Goal: Task Accomplishment & Management: Complete application form

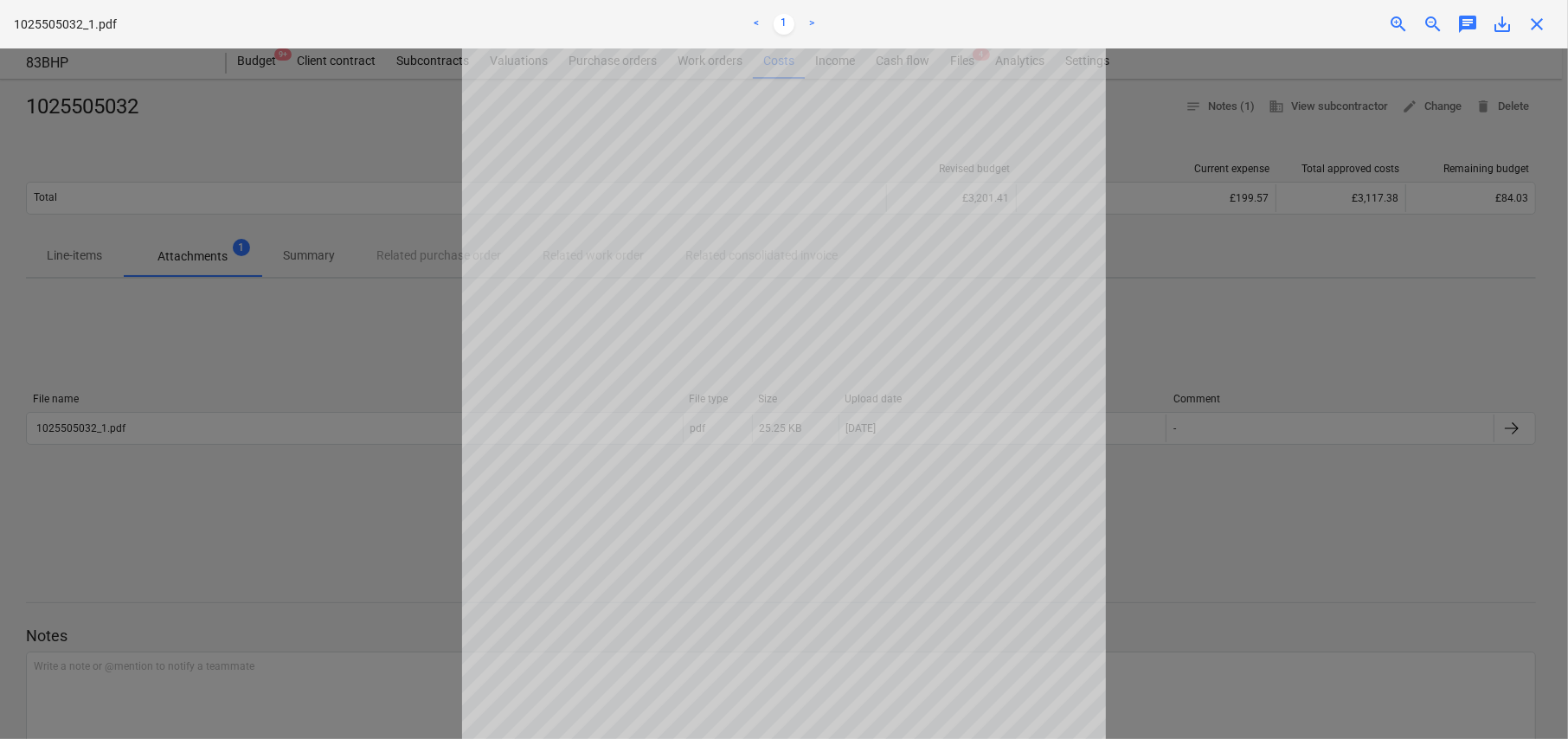
click at [1537, 21] on span "close" at bounding box center [1536, 23] width 21 height 21
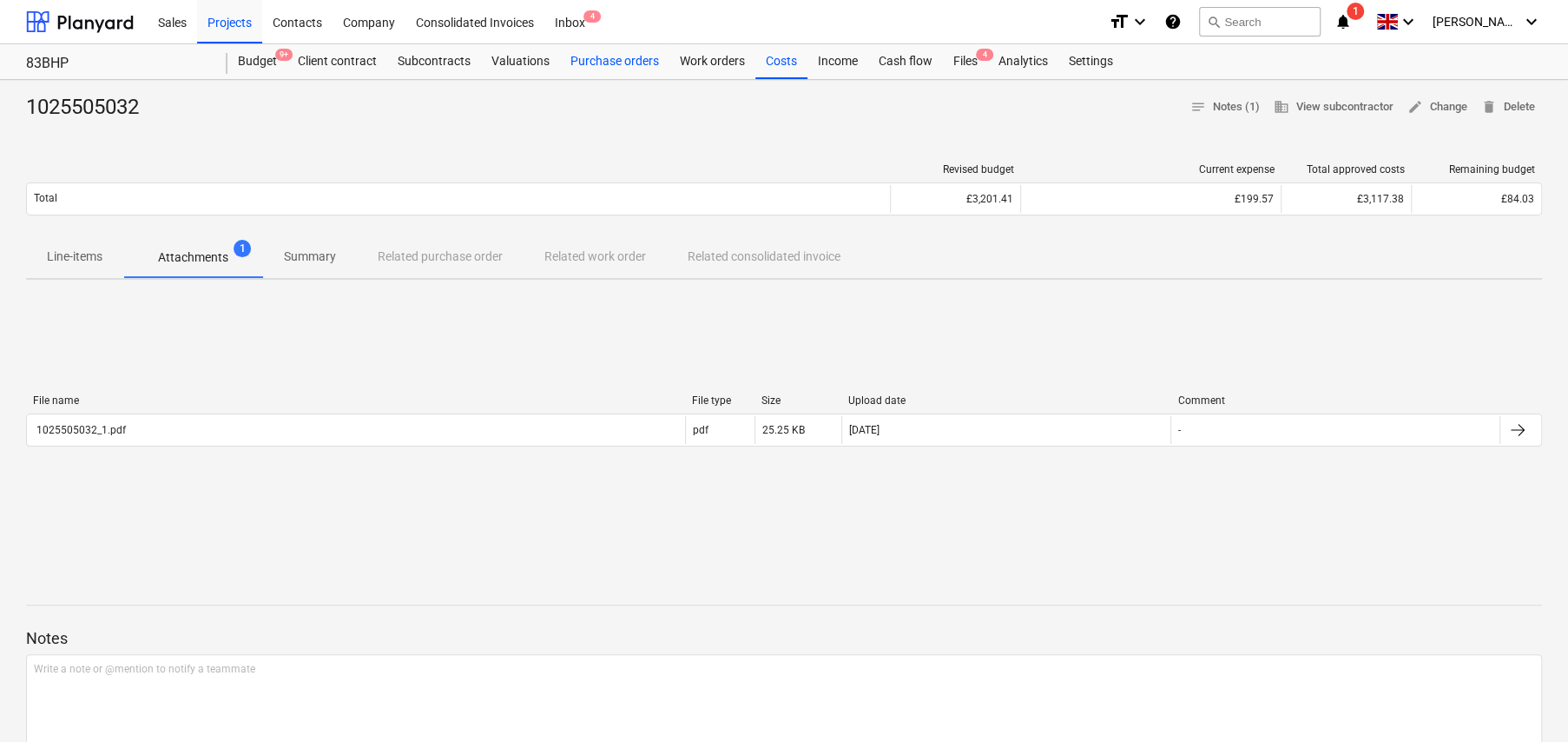
click at [609, 60] on div "Purchase orders" at bounding box center [615, 62] width 110 height 34
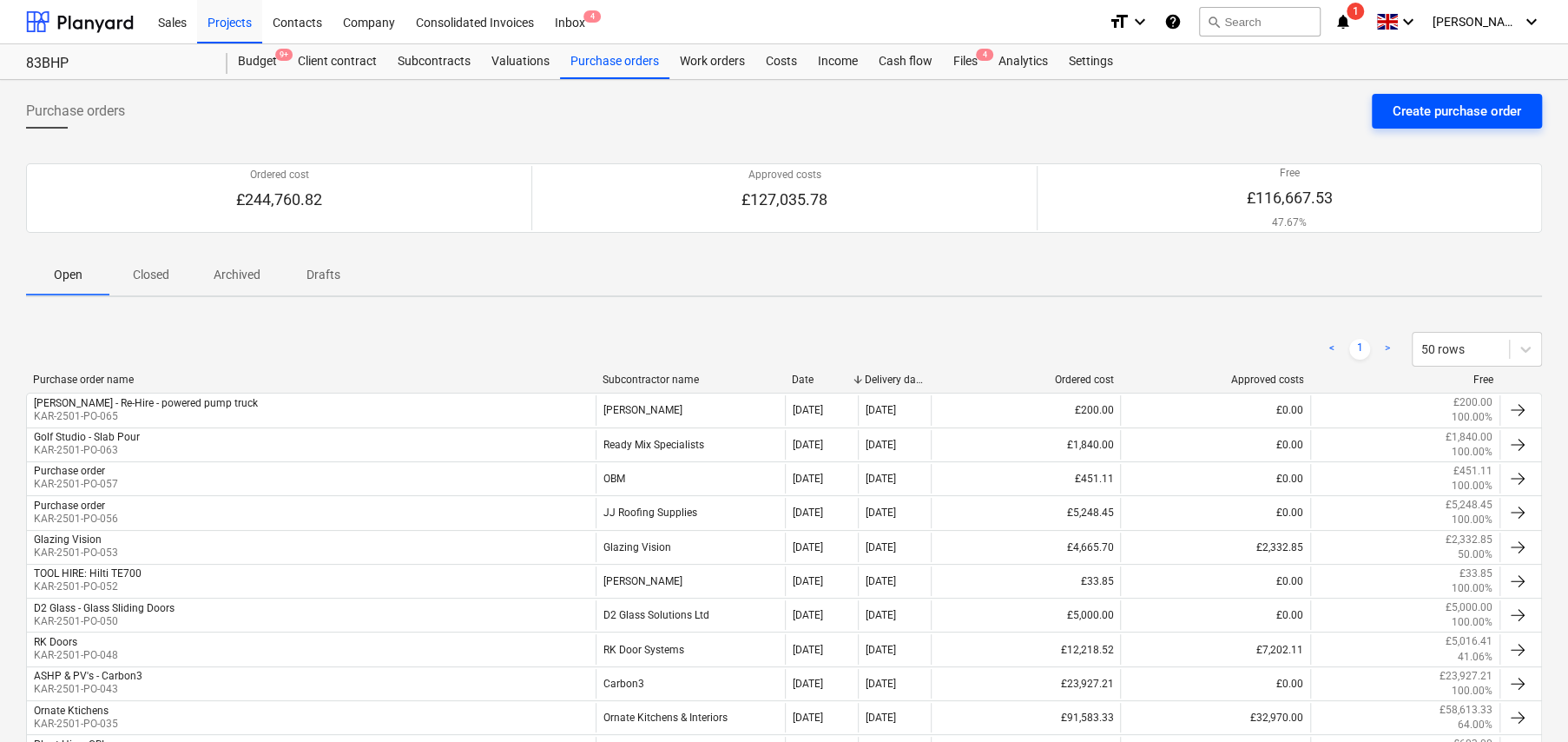
click at [1439, 122] on div "Create purchase order" at bounding box center [1457, 111] width 129 height 23
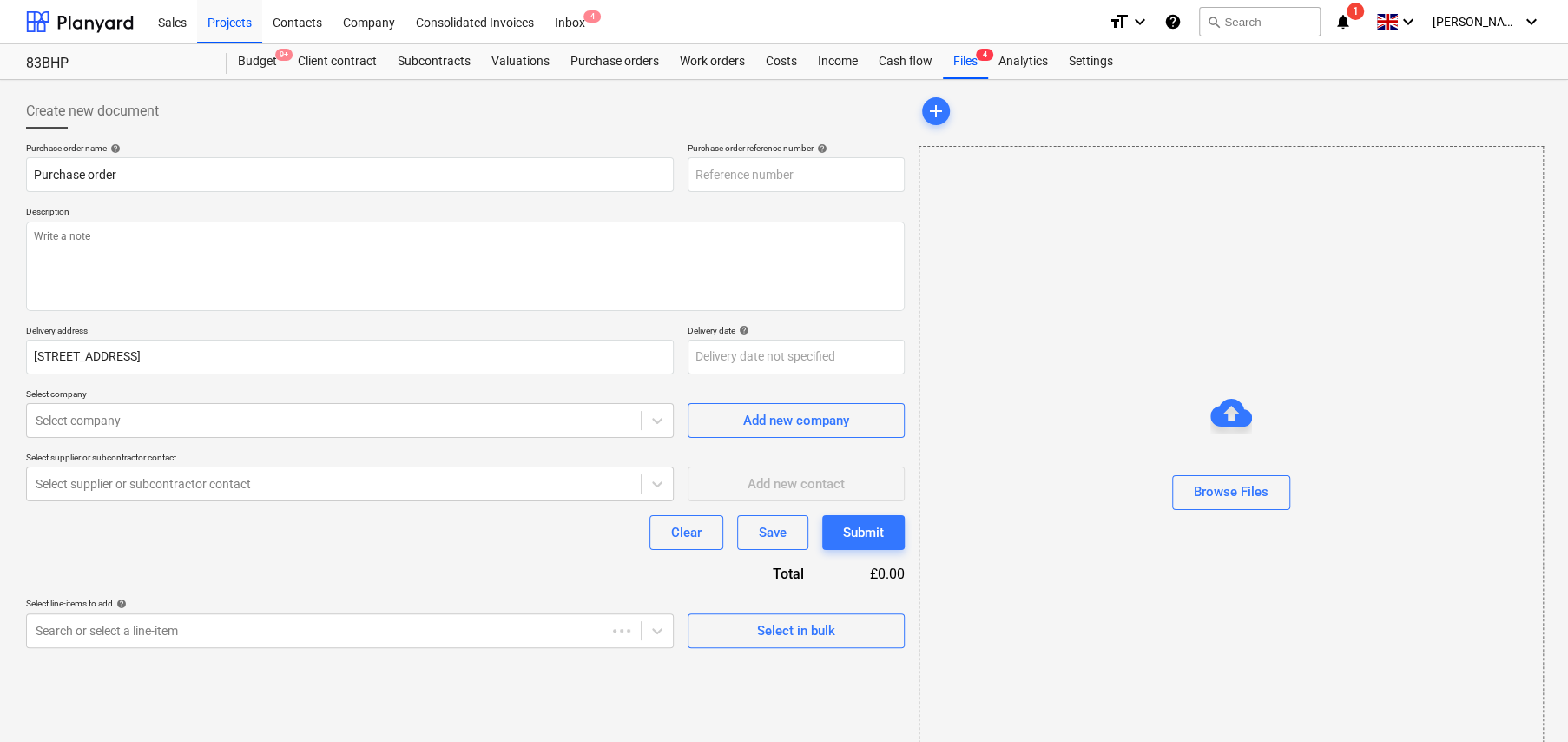
type textarea "x"
type input "KAR-2501-PO-066"
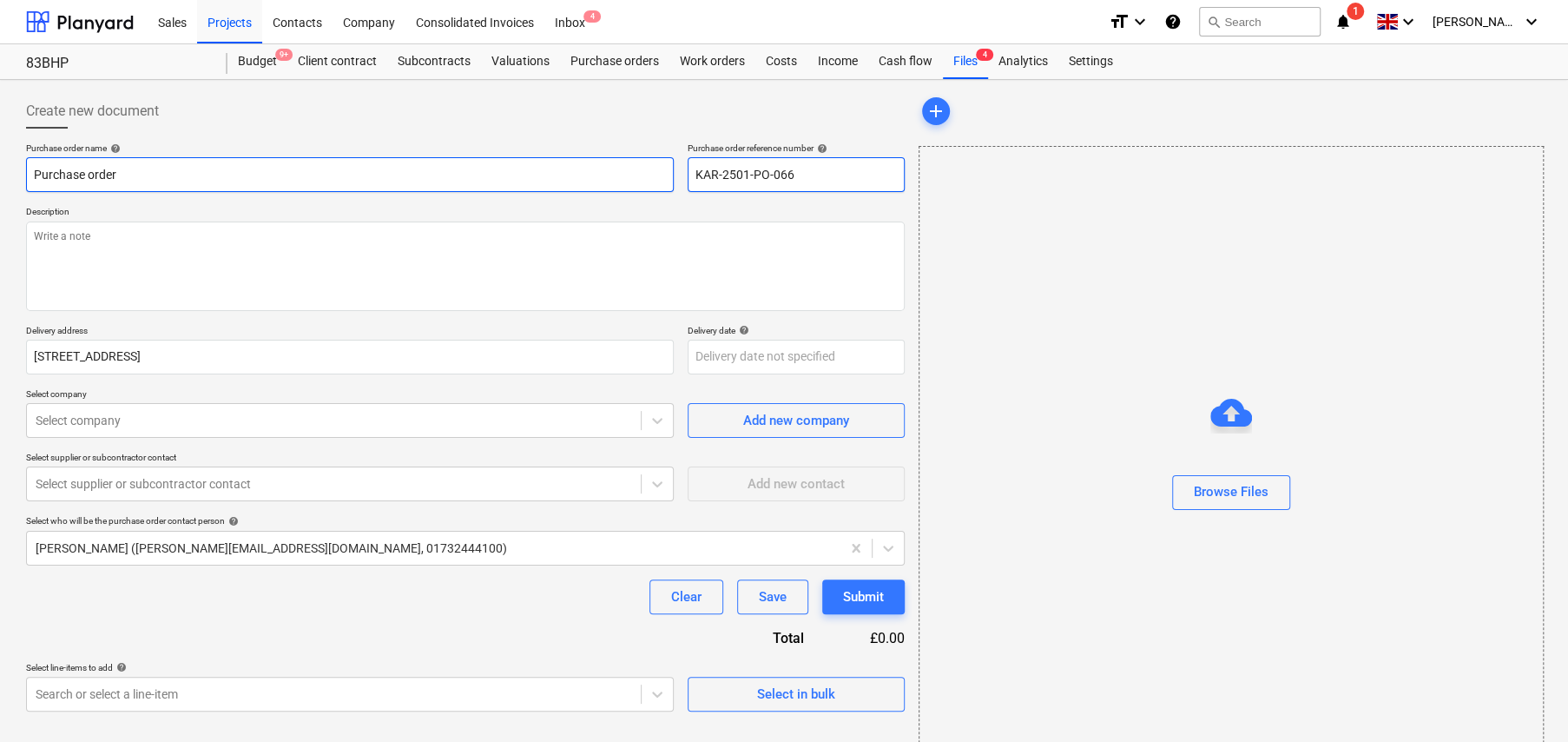
drag, startPoint x: 804, startPoint y: 171, endPoint x: 652, endPoint y: 170, distance: 152.0
click at [652, 170] on div "Purchase order name help Purchase order Purchase order reference number help KA…" at bounding box center [465, 167] width 879 height 50
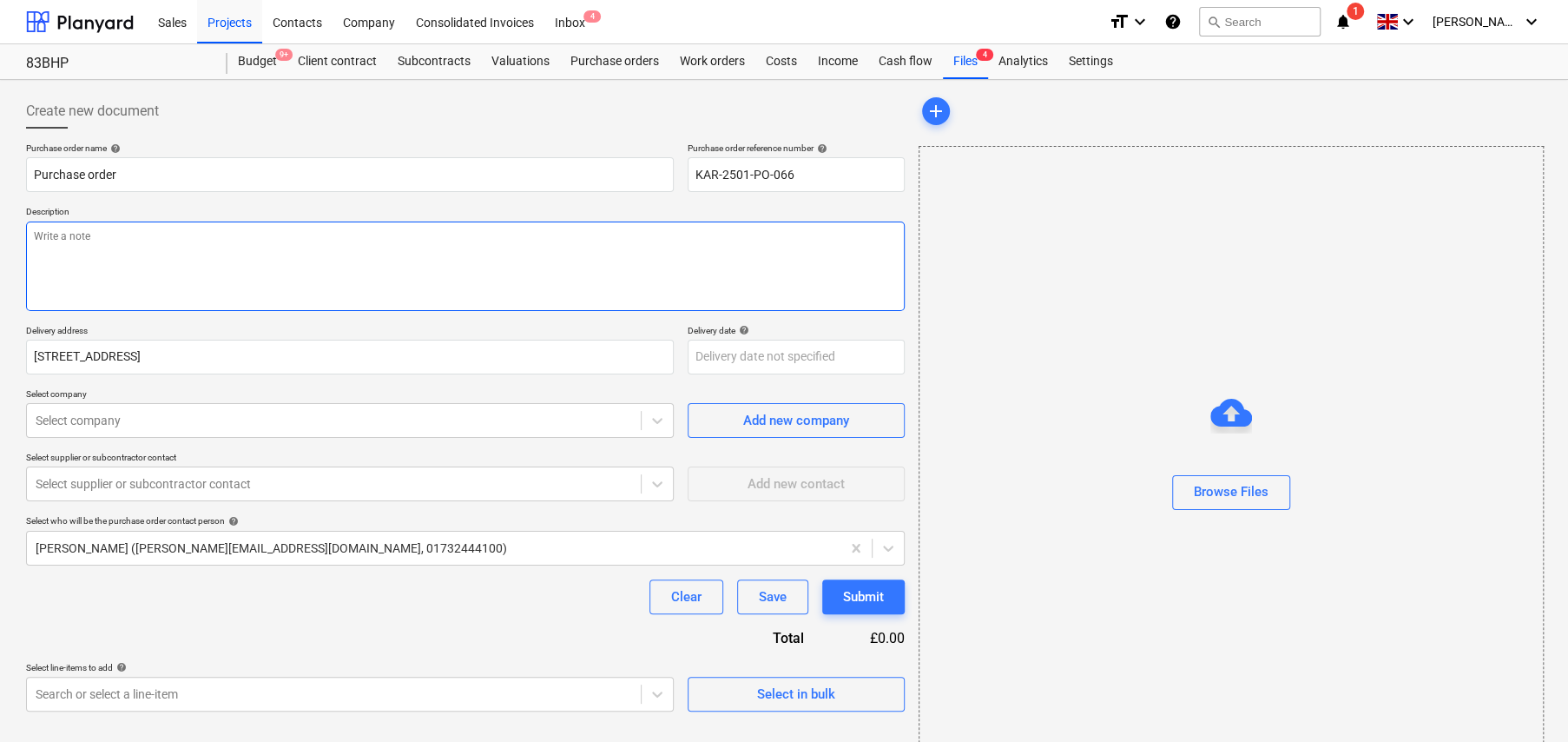
click at [125, 235] on textarea at bounding box center [465, 266] width 879 height 90
type textarea "x"
type textarea "M"
type textarea "x"
type textarea "Ma"
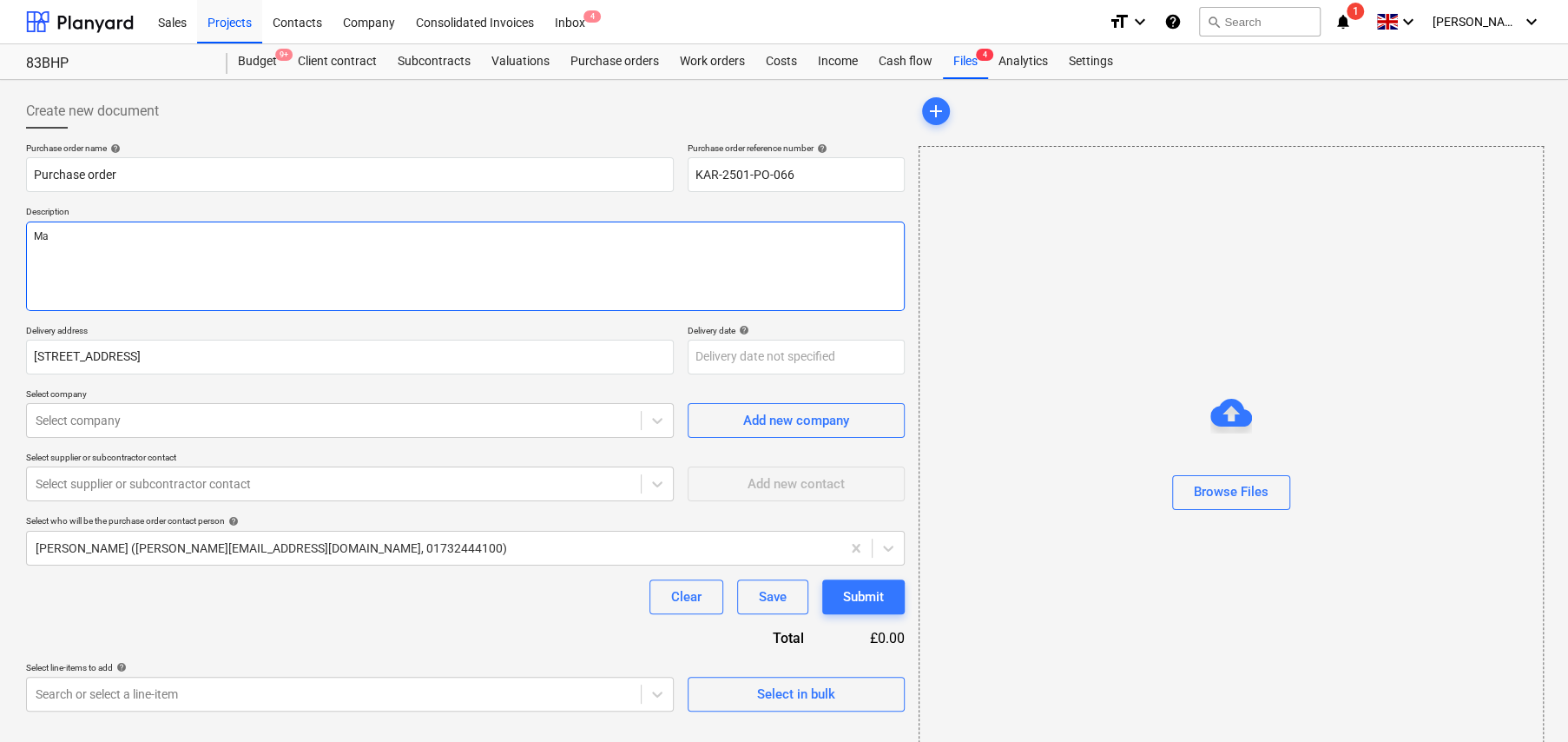
type textarea "x"
type textarea "Mat"
type textarea "x"
type textarea "Mate"
type textarea "x"
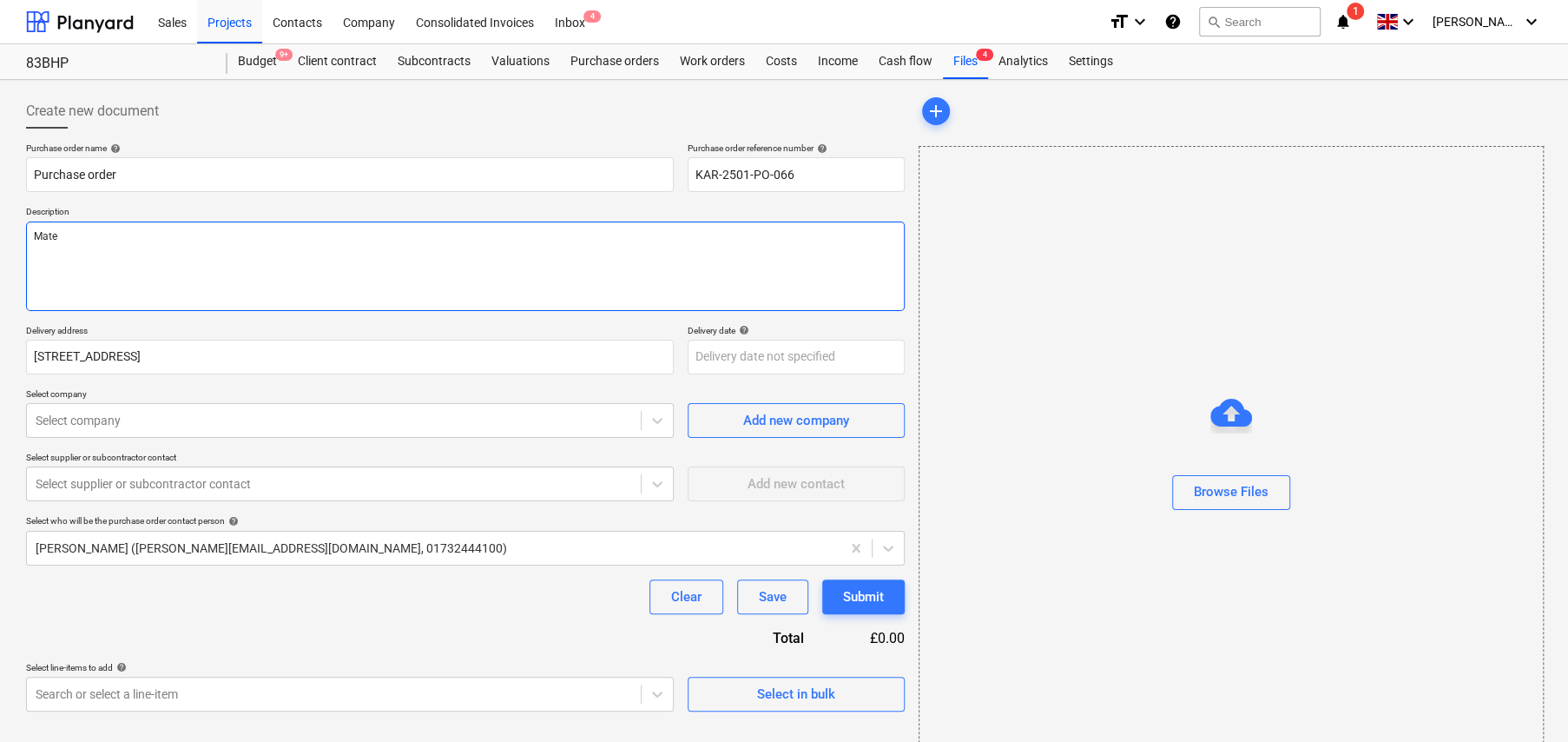
type textarea "Mater"
type textarea "x"
type textarea "Materi"
type textarea "x"
type textarea "Materia"
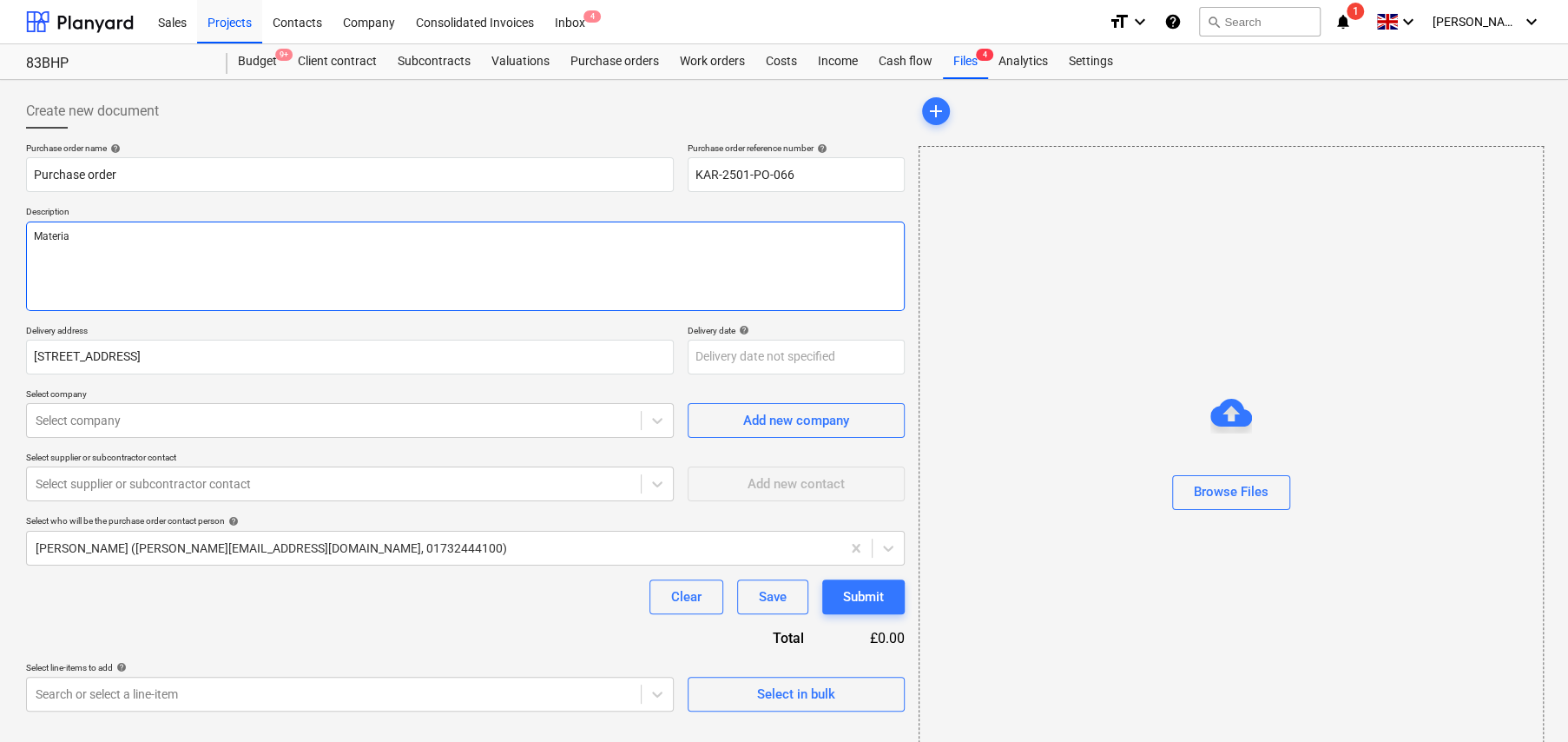
type textarea "x"
type textarea "Material"
type textarea "x"
type textarea "Materials"
type textarea "x"
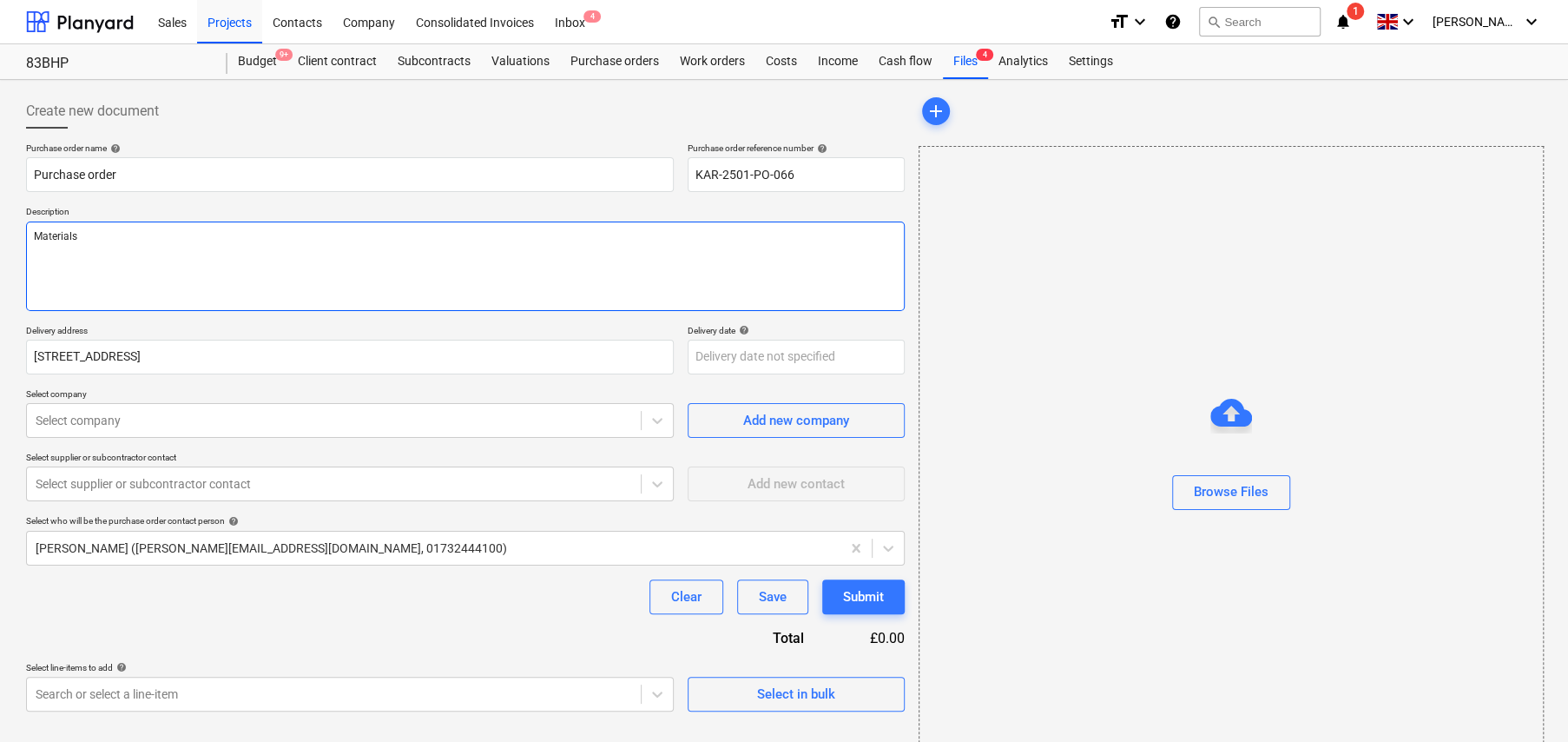
type textarea "Materials"
type textarea "x"
type textarea "Materials f"
type textarea "x"
type textarea "Materials for"
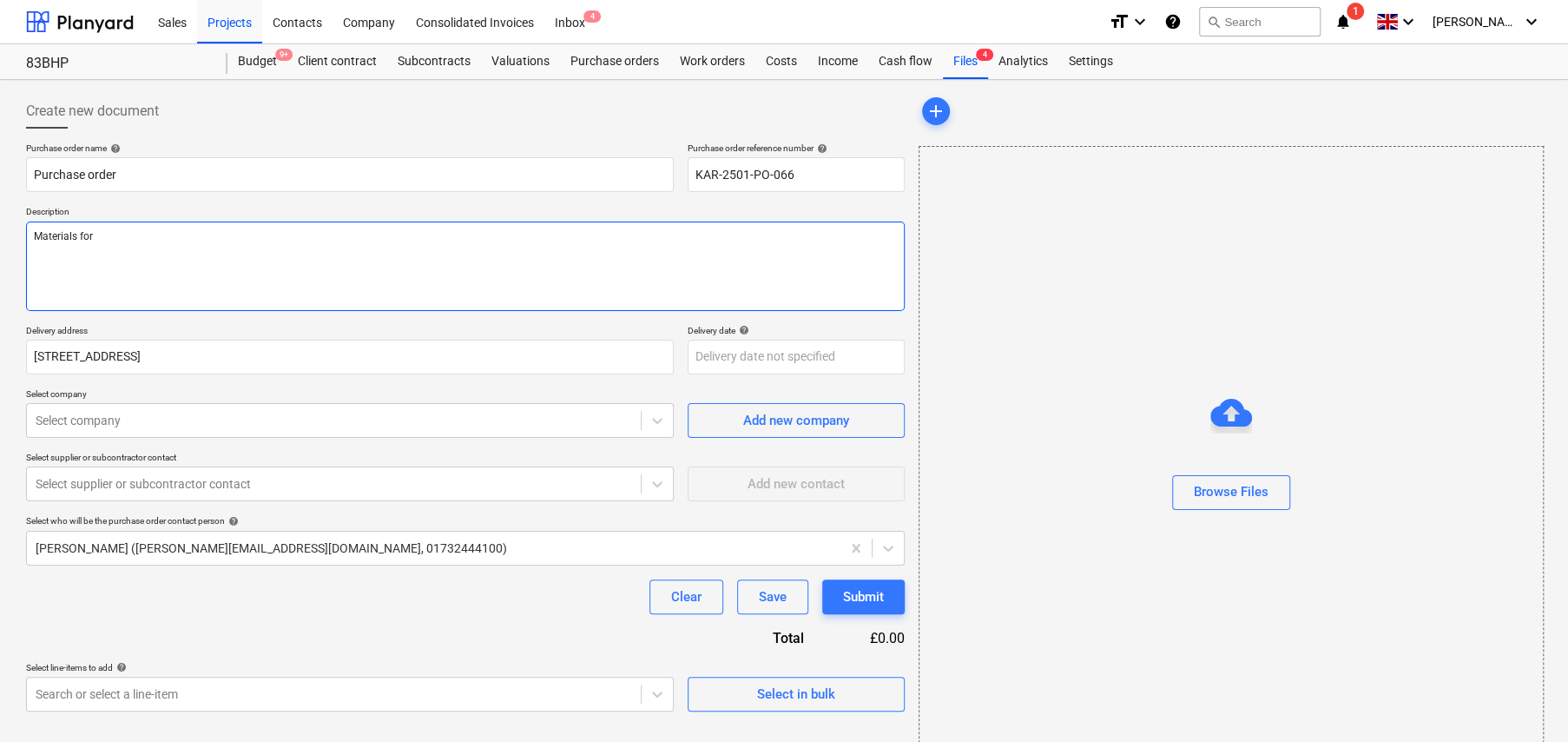
type textarea "x"
type textarea "Materials for"
type textarea "x"
type textarea "Materials for c"
type textarea "x"
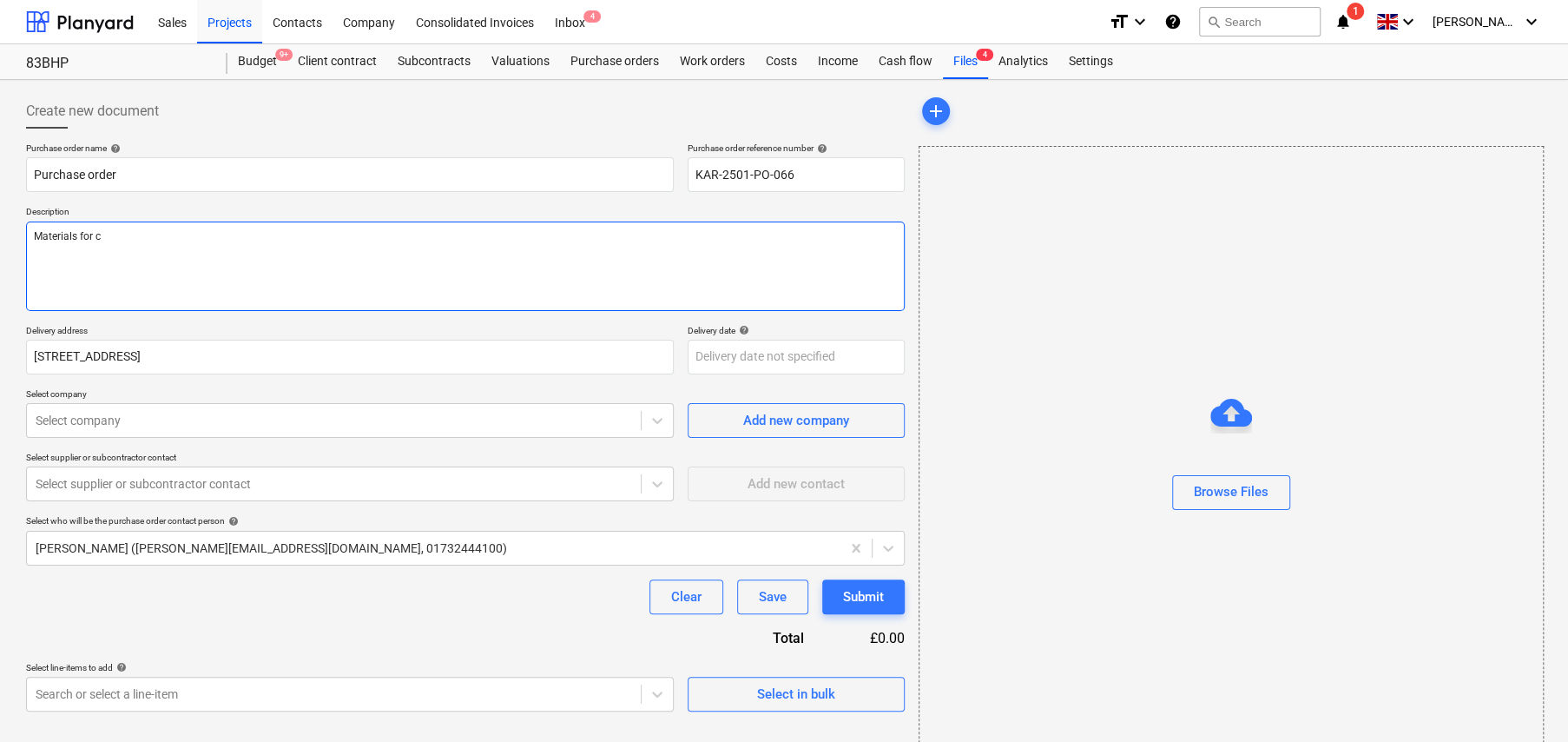
type textarea "Materials for co"
type textarea "x"
type textarea "Materials for col"
type textarea "x"
type textarea "Materials for coll"
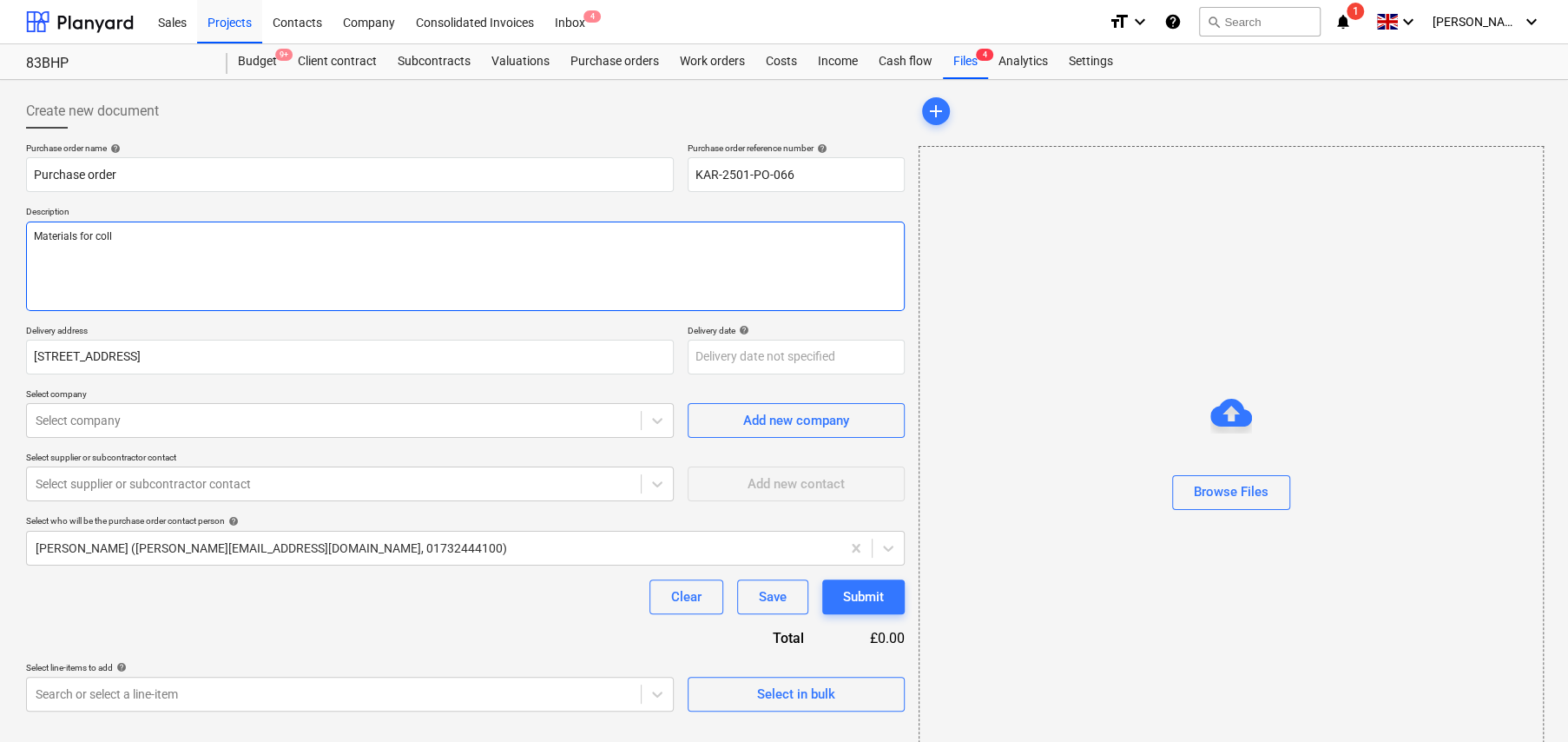
type textarea "x"
type textarea "Materials for colle"
type textarea "x"
type textarea "Materials for collec"
type textarea "x"
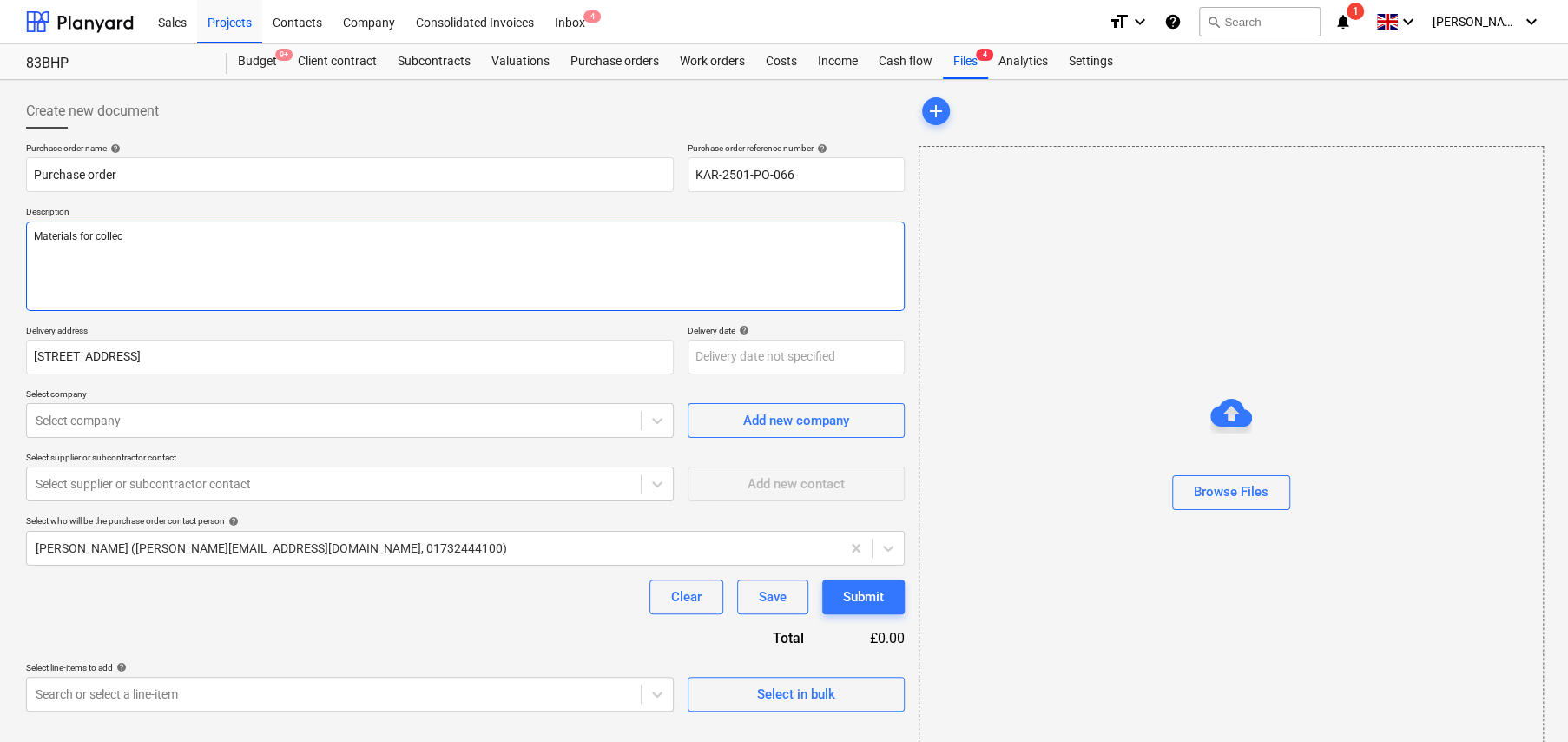
type textarea "Materials for collect"
type textarea "x"
type textarea "Materials for collecti"
type textarea "x"
type textarea "Materials for collectio"
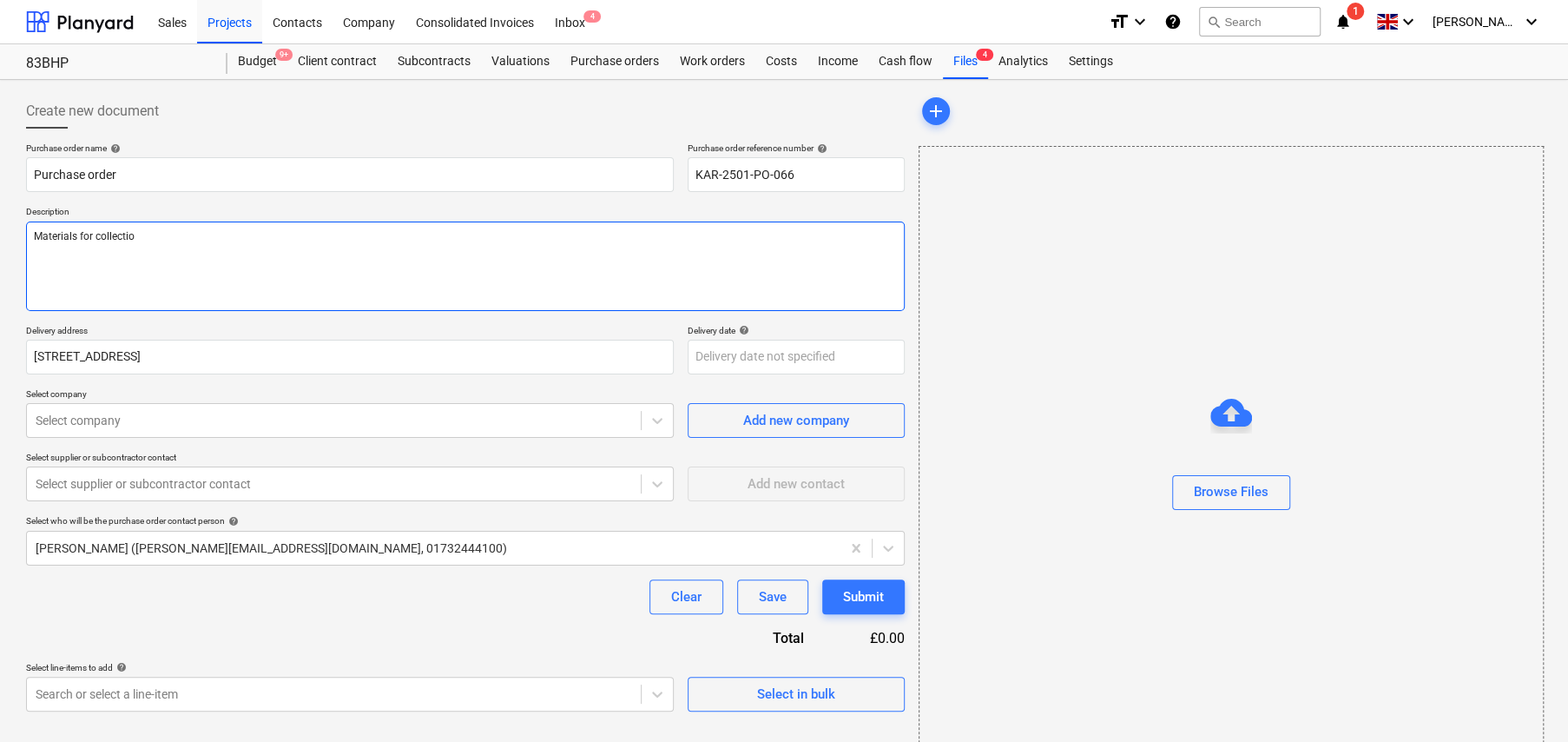
type textarea "x"
type textarea "Materials for collection"
type textarea "x"
type textarea "Materials for collection"
type textarea "x"
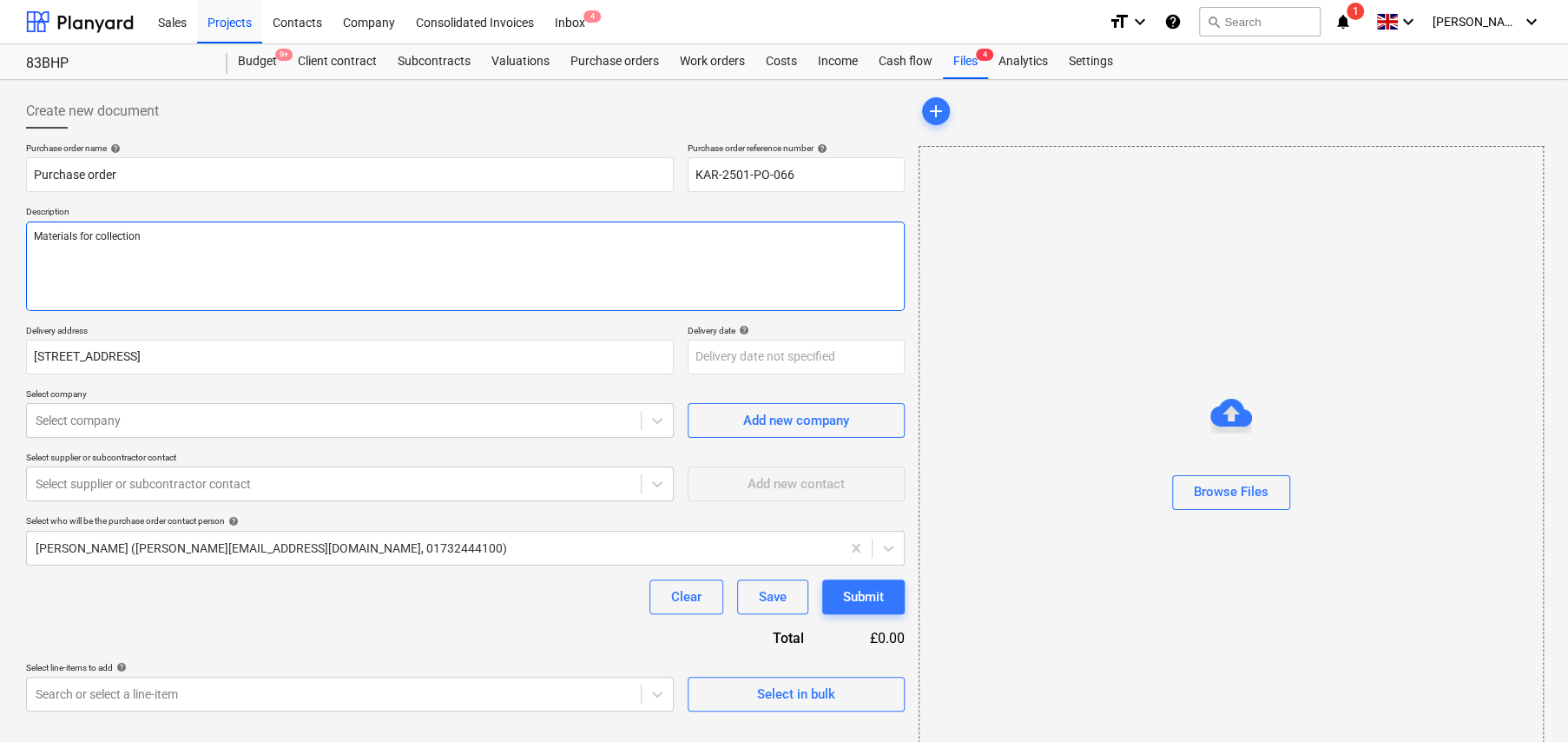
type textarea "Materials for collection f"
type textarea "x"
type textarea "Materials for collection fr"
type textarea "x"
type textarea "Materials for collection fro"
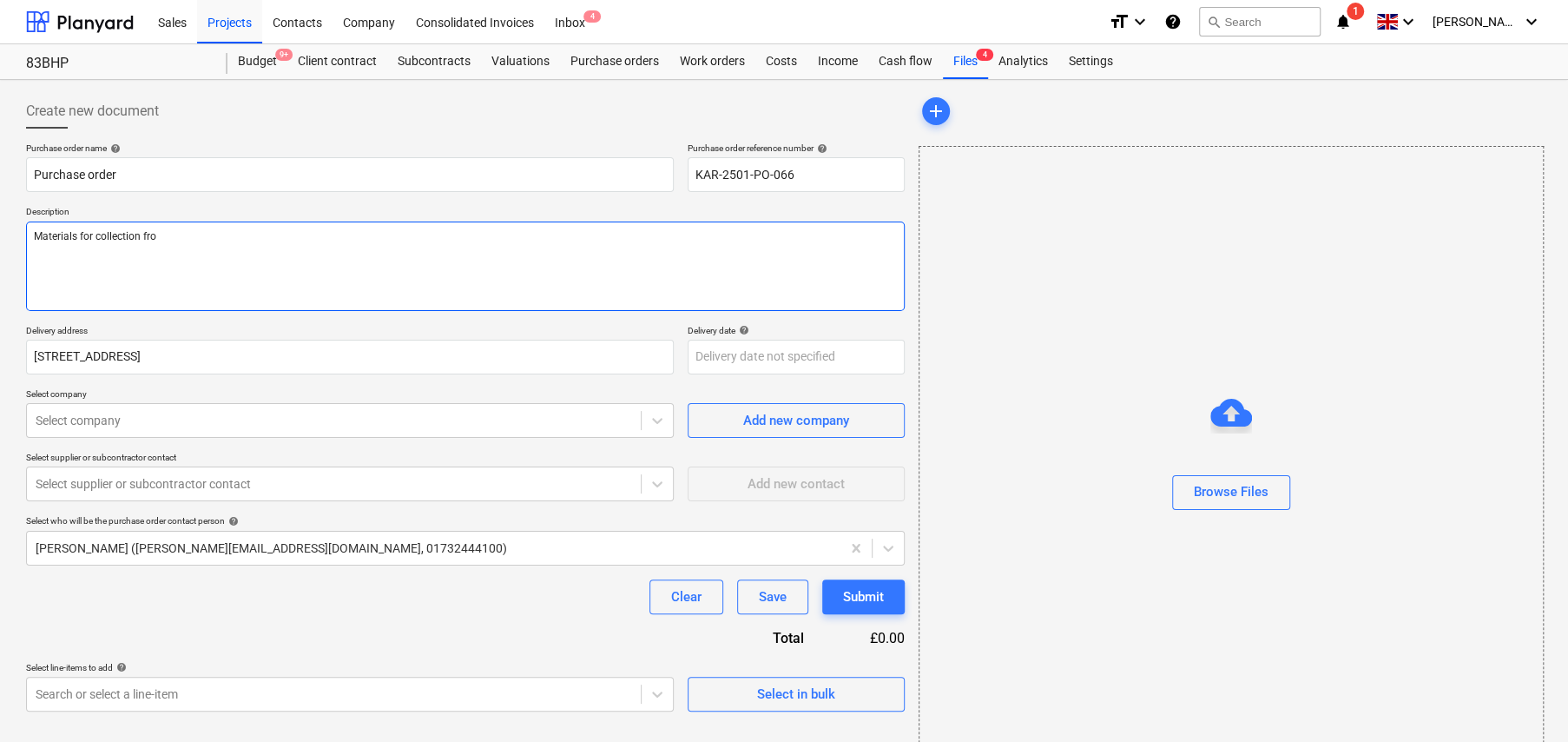
type textarea "x"
type textarea "Materials for collection from"
type textarea "x"
type textarea "Materials for collection from"
type textarea "x"
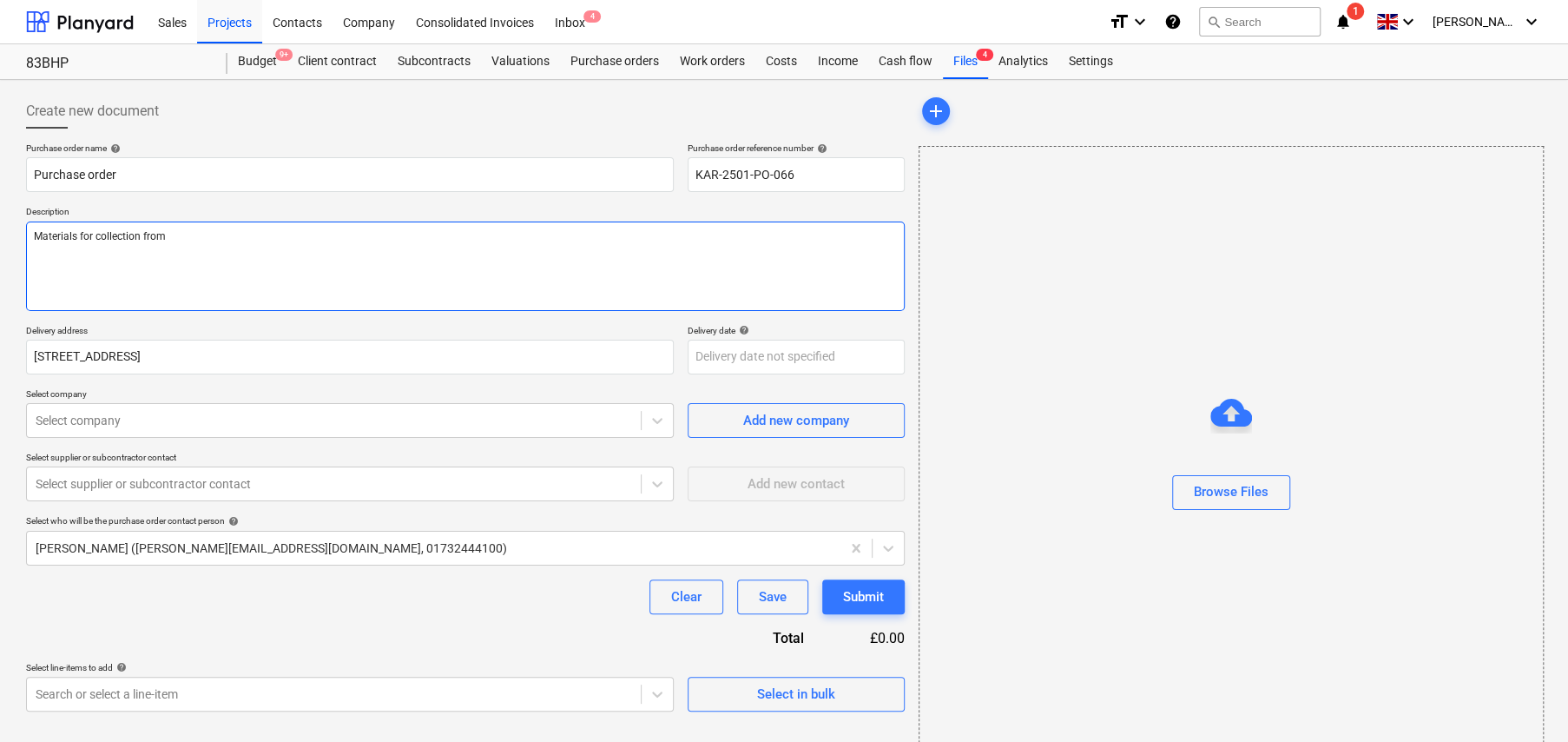
type textarea "Materials for collection from L"
type textarea "x"
type textarea "Materials for collection from Le"
type textarea "x"
type textarea "Materials for collection from Lee"
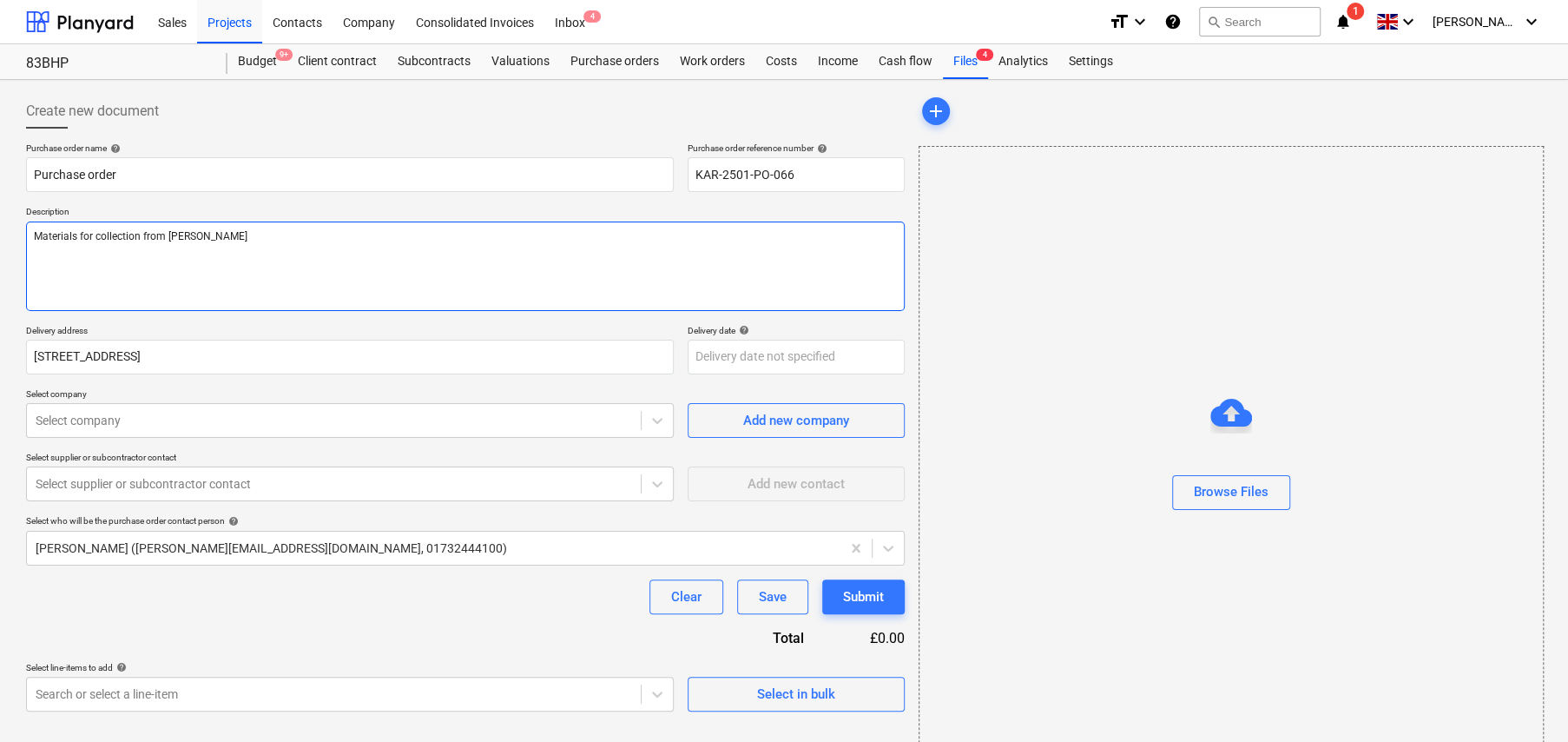
type textarea "x"
type textarea "Materials for collection from Lee"
type textarea "x"
type textarea "Materials for collection from Lee G"
type textarea "x"
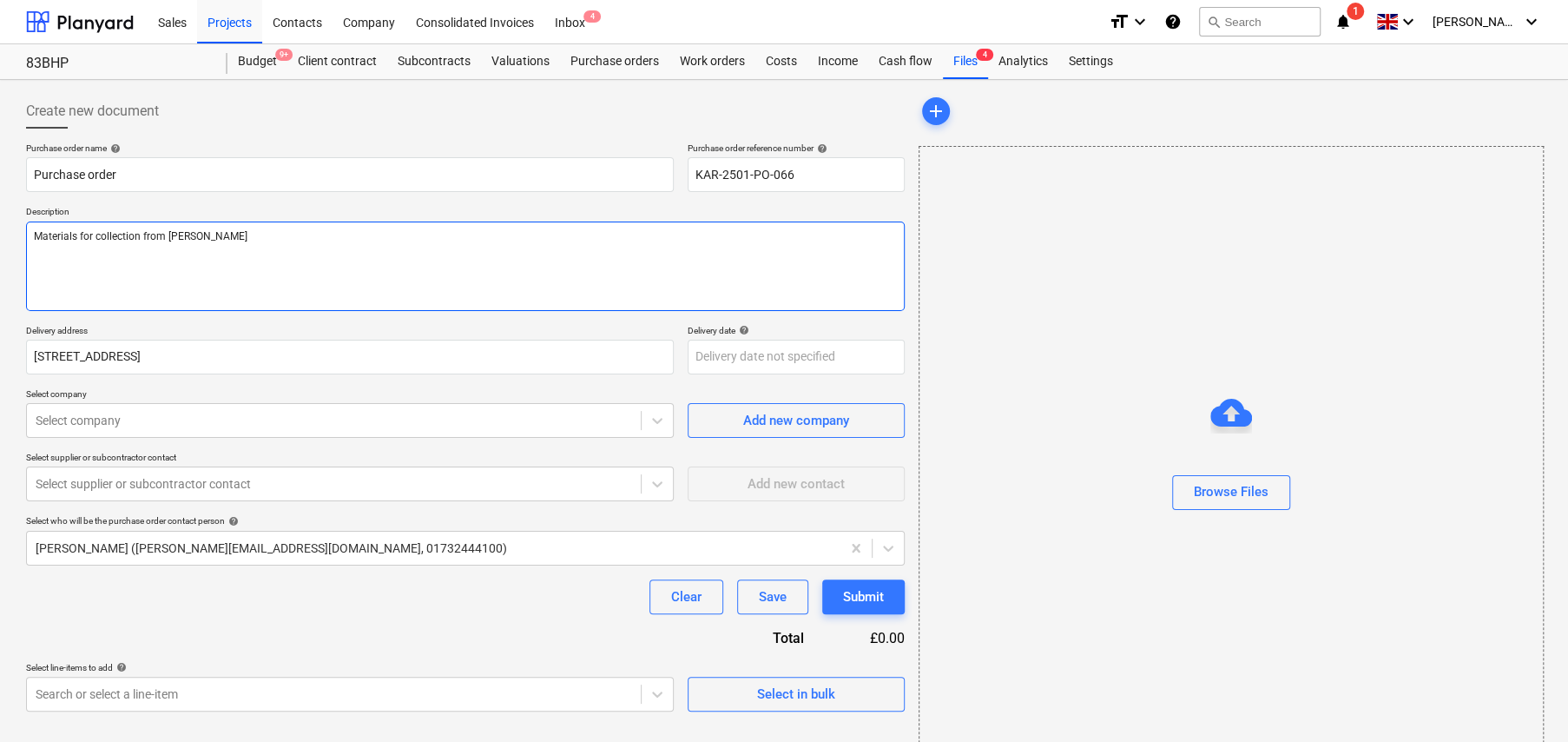
type textarea "Materials for collection from Lee Gr"
type textarea "x"
type textarea "Materials for collection from Lee Gre"
type textarea "x"
type textarea "Materials for collection from Lee Gree"
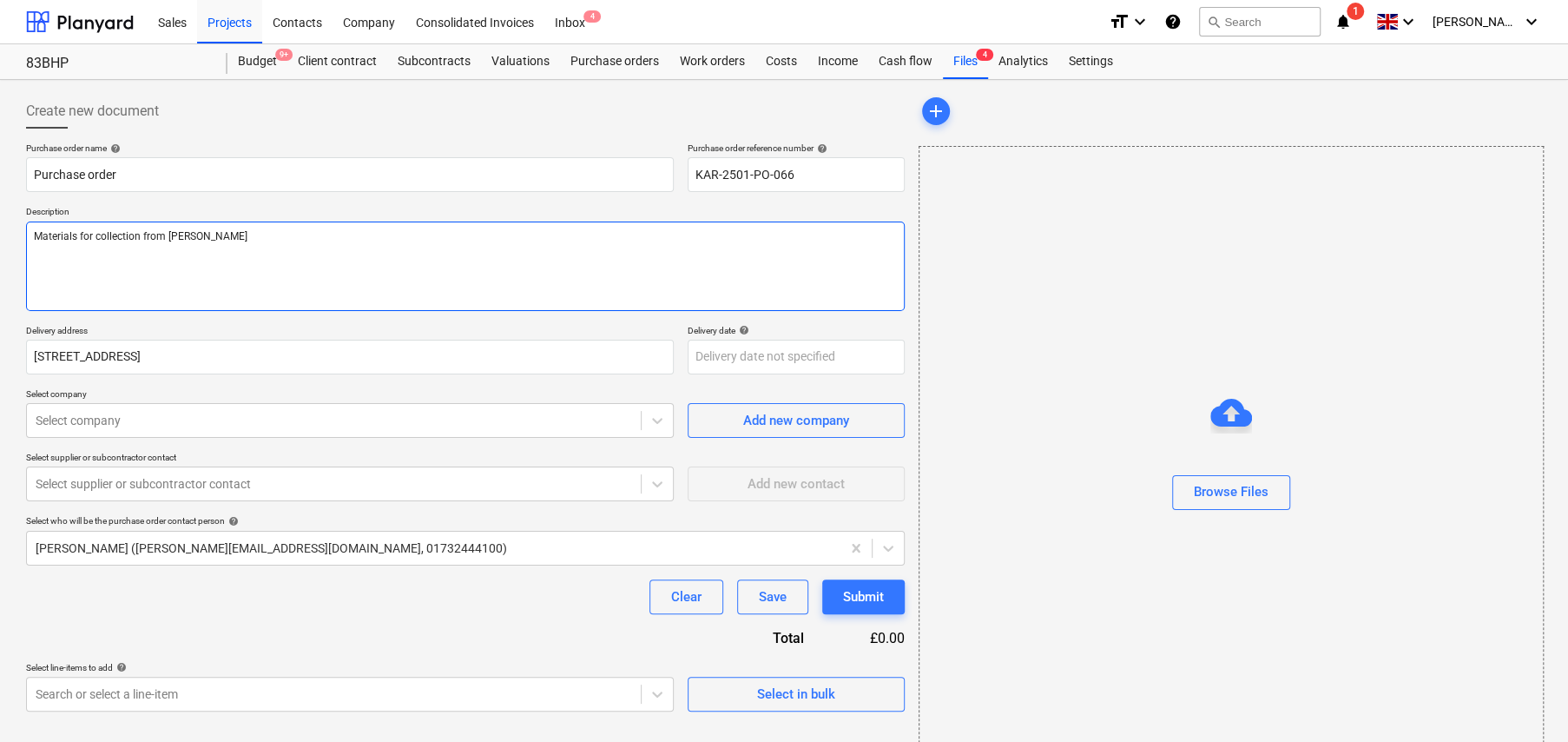
type textarea "x"
type textarea "Materials for collection from Lee Green"
type textarea "x"
type textarea "Materials for collection from Lee Green"
type textarea "x"
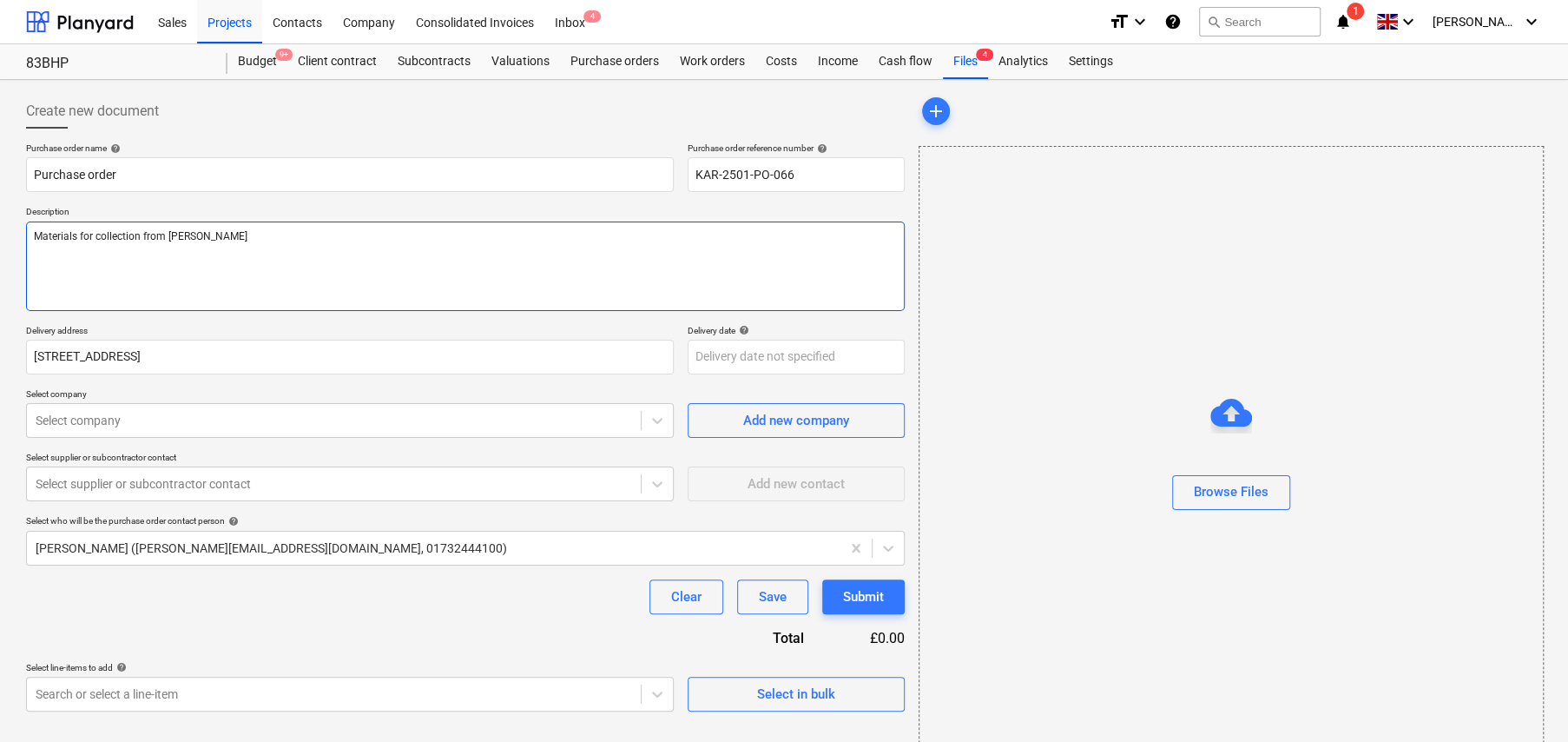
type textarea "Materials for collection from Lee Green B"
type textarea "x"
type textarea "Materials for collection from Lee Green Br"
type textarea "x"
type textarea "Materials for collection from Lee Green B"
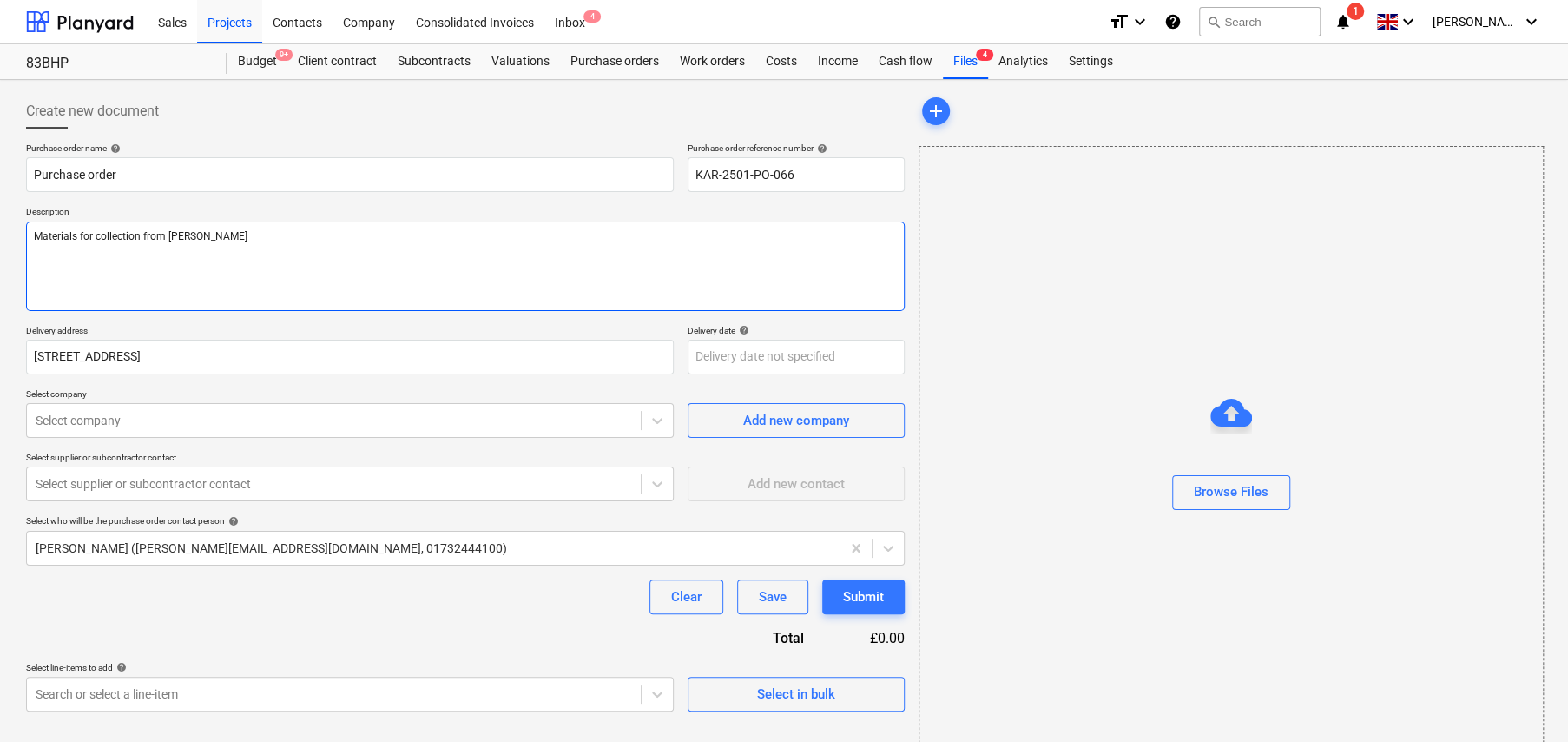
type textarea "x"
type textarea "Materials for collection from Lee Green"
type textarea "x"
type textarea "Materials for collection from Lee Green b"
type textarea "x"
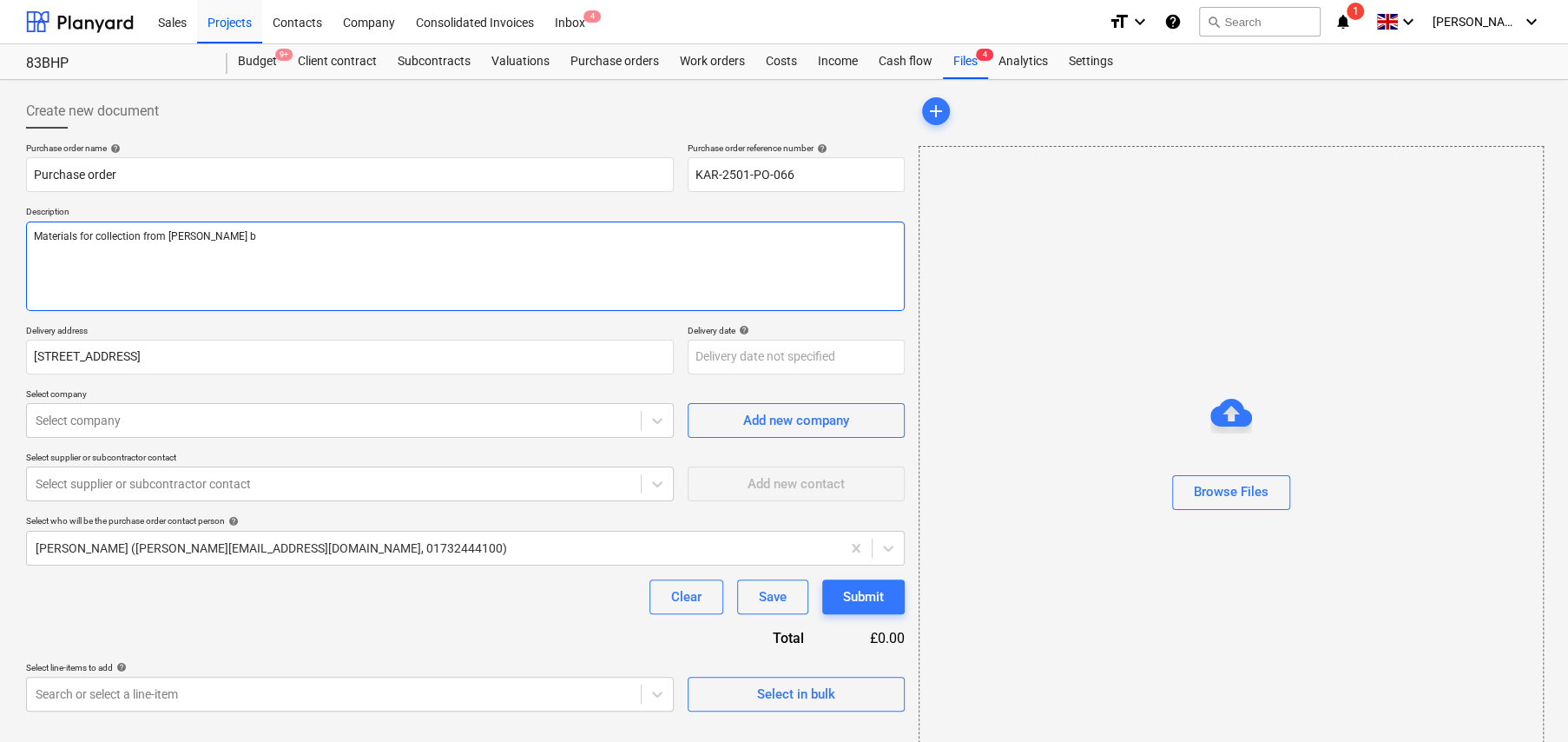
type textarea "Materials for collection from Lee Green br"
type textarea "x"
type textarea "Materials for collection from Lee Green bra"
type textarea "x"
type textarea "Materials for collection from Lee Green bran"
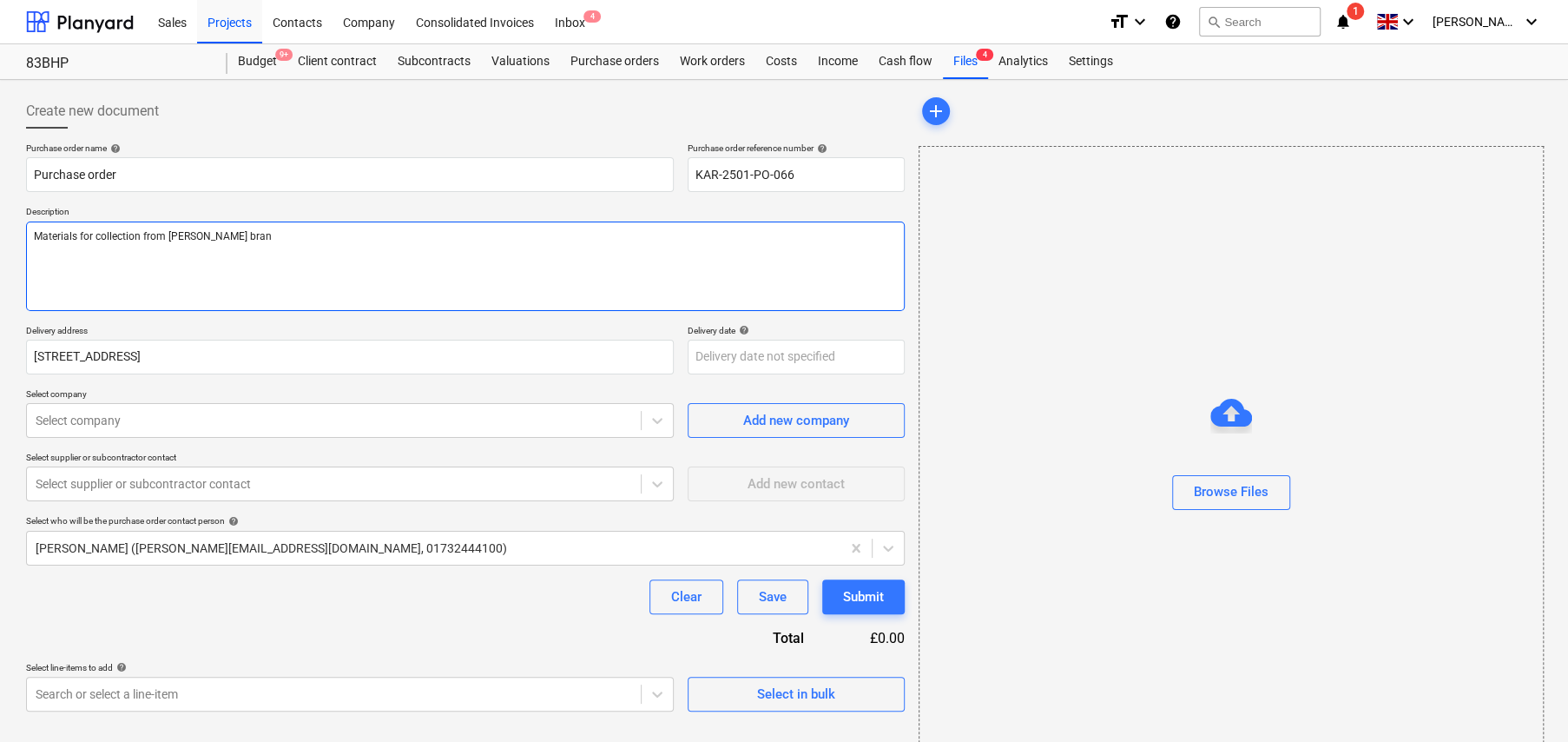
type textarea "x"
type textarea "Materials for collection from Lee Green branc"
type textarea "x"
type textarea "Materials for collection from Lee Green branch"
type textarea "x"
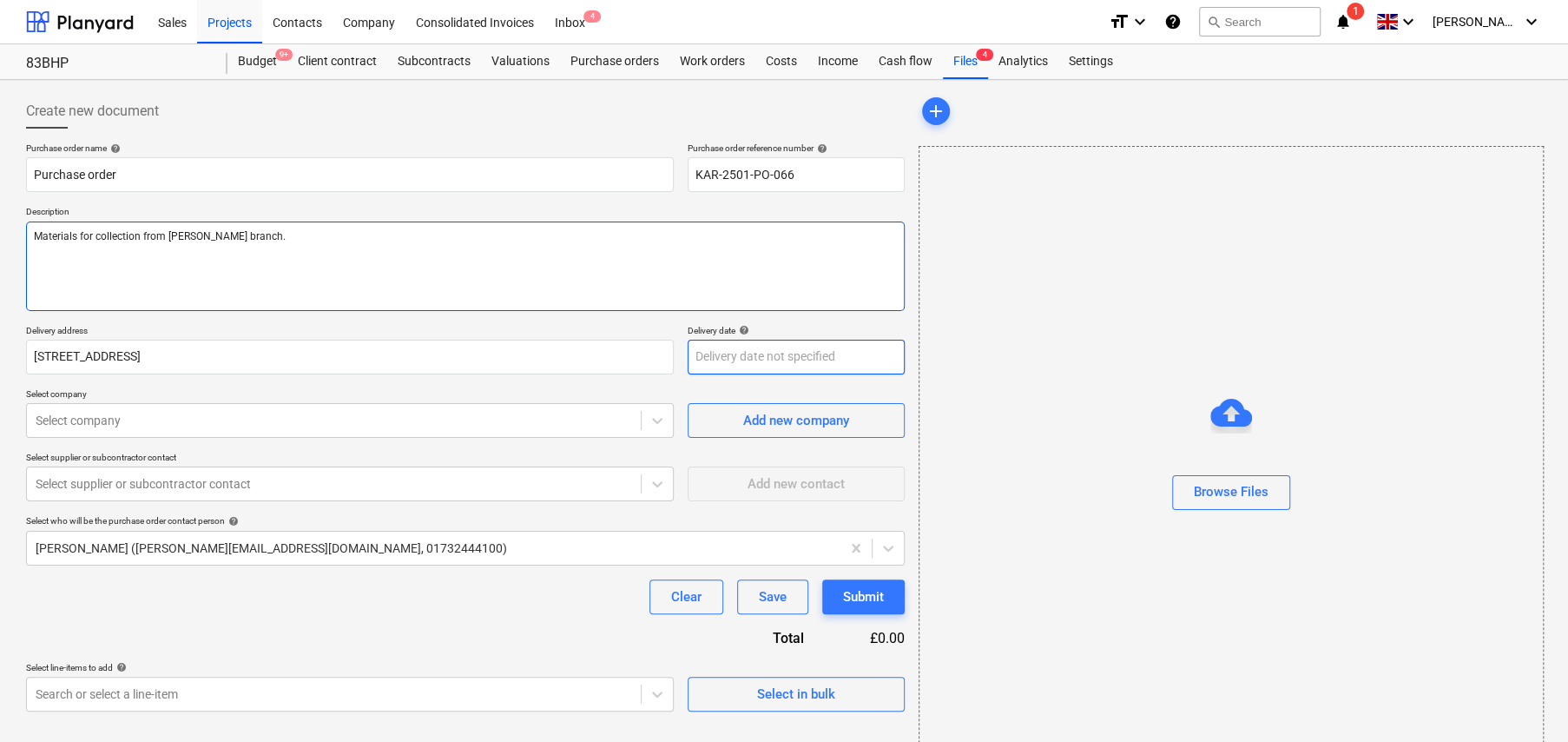
type textarea "Materials for collection from Lee Green branch."
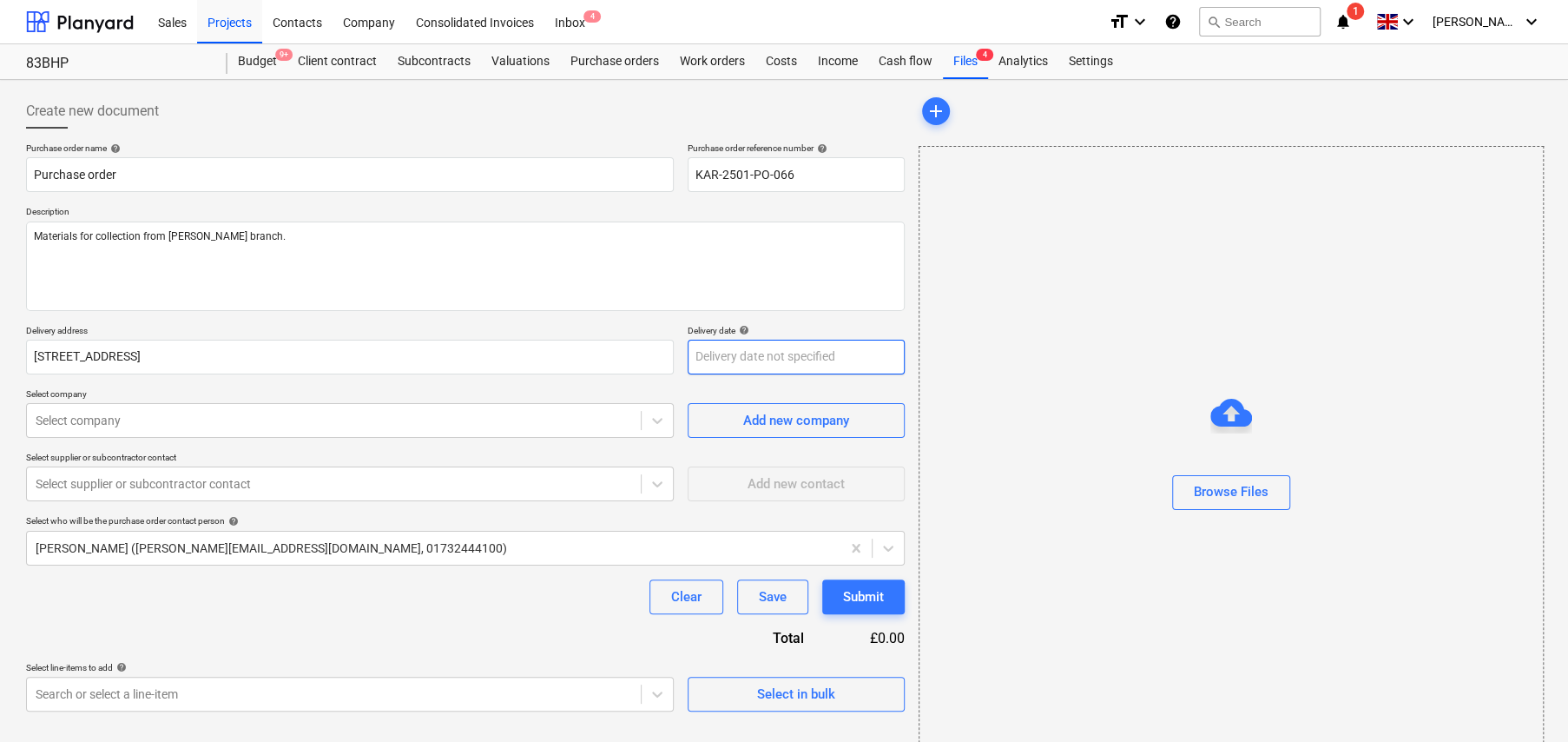
click at [846, 352] on body "Sales Projects Contacts Company Consolidated Invoices Inbox 4 format_size keybo…" at bounding box center [784, 371] width 1568 height 742
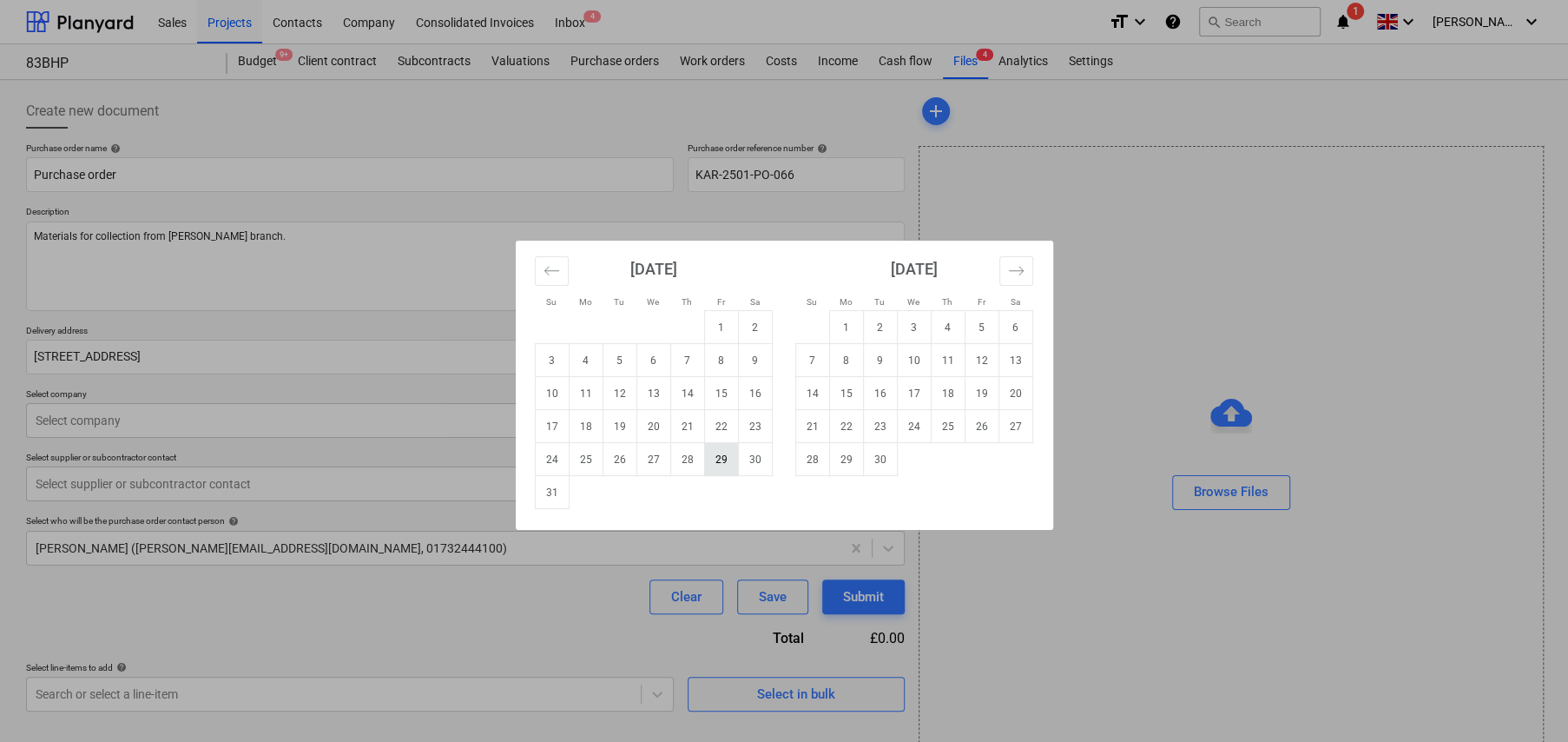
click at [720, 459] on td "29" at bounding box center [720, 459] width 34 height 33
type textarea "x"
type input "[DATE]"
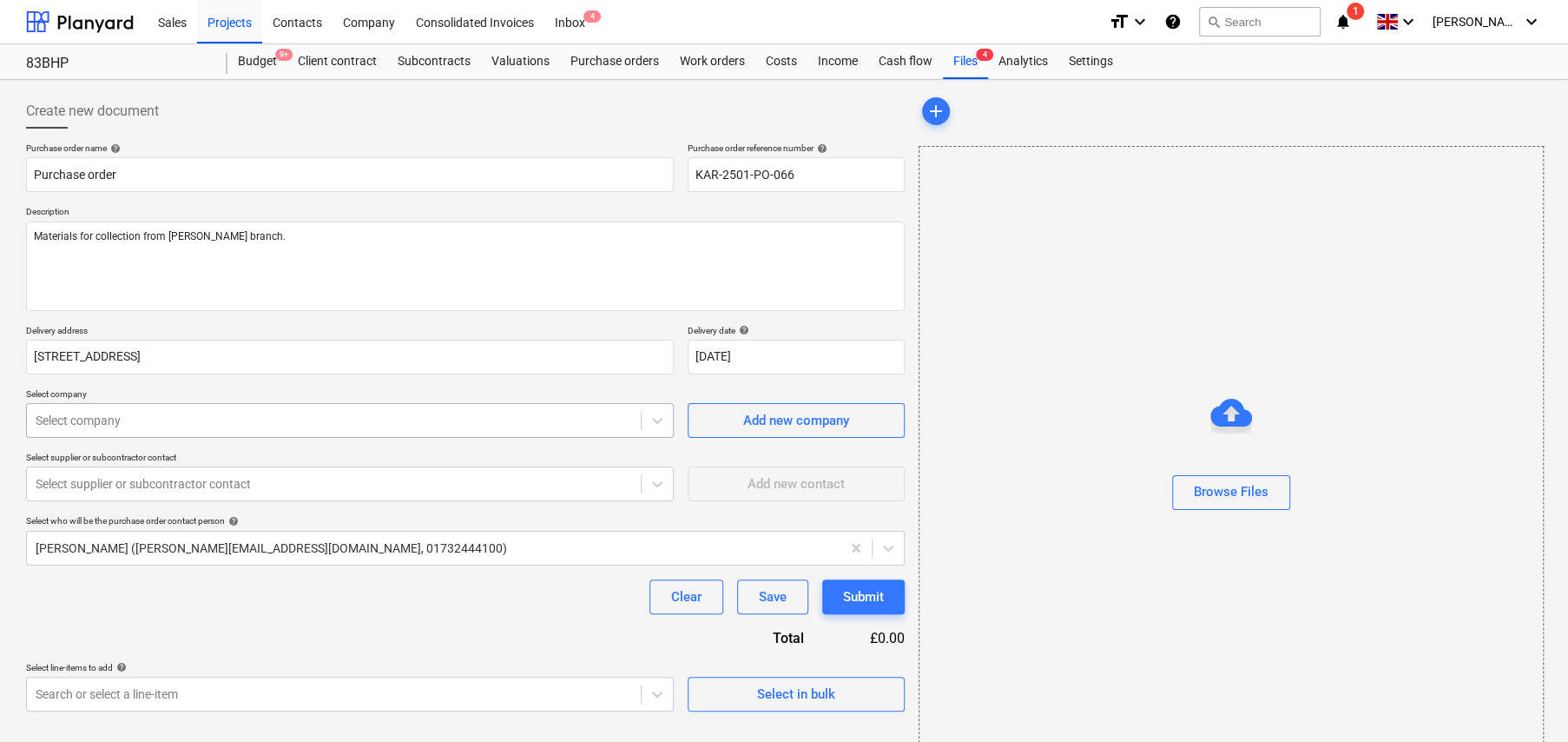
click at [214, 418] on div at bounding box center [334, 420] width 597 height 17
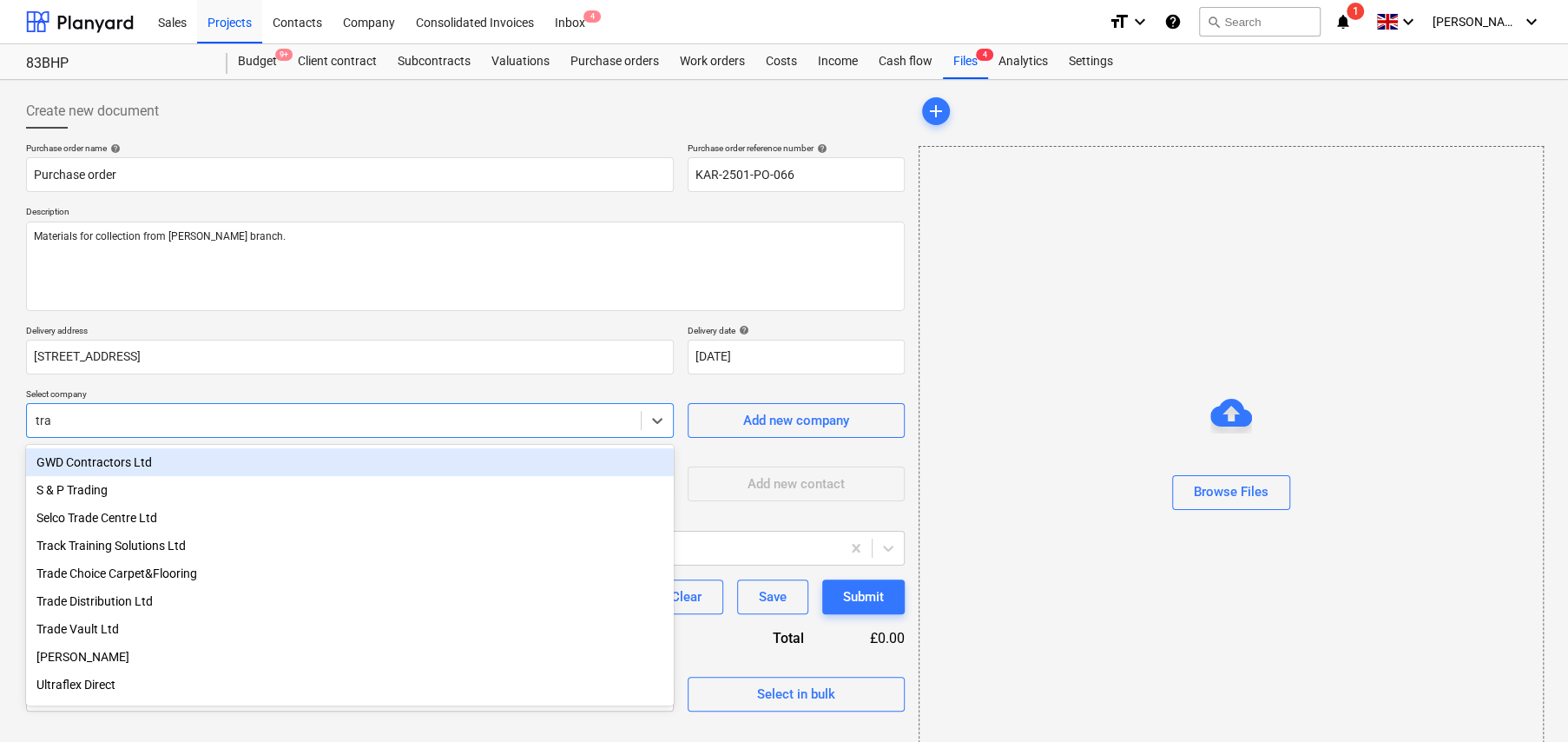
type input "trav"
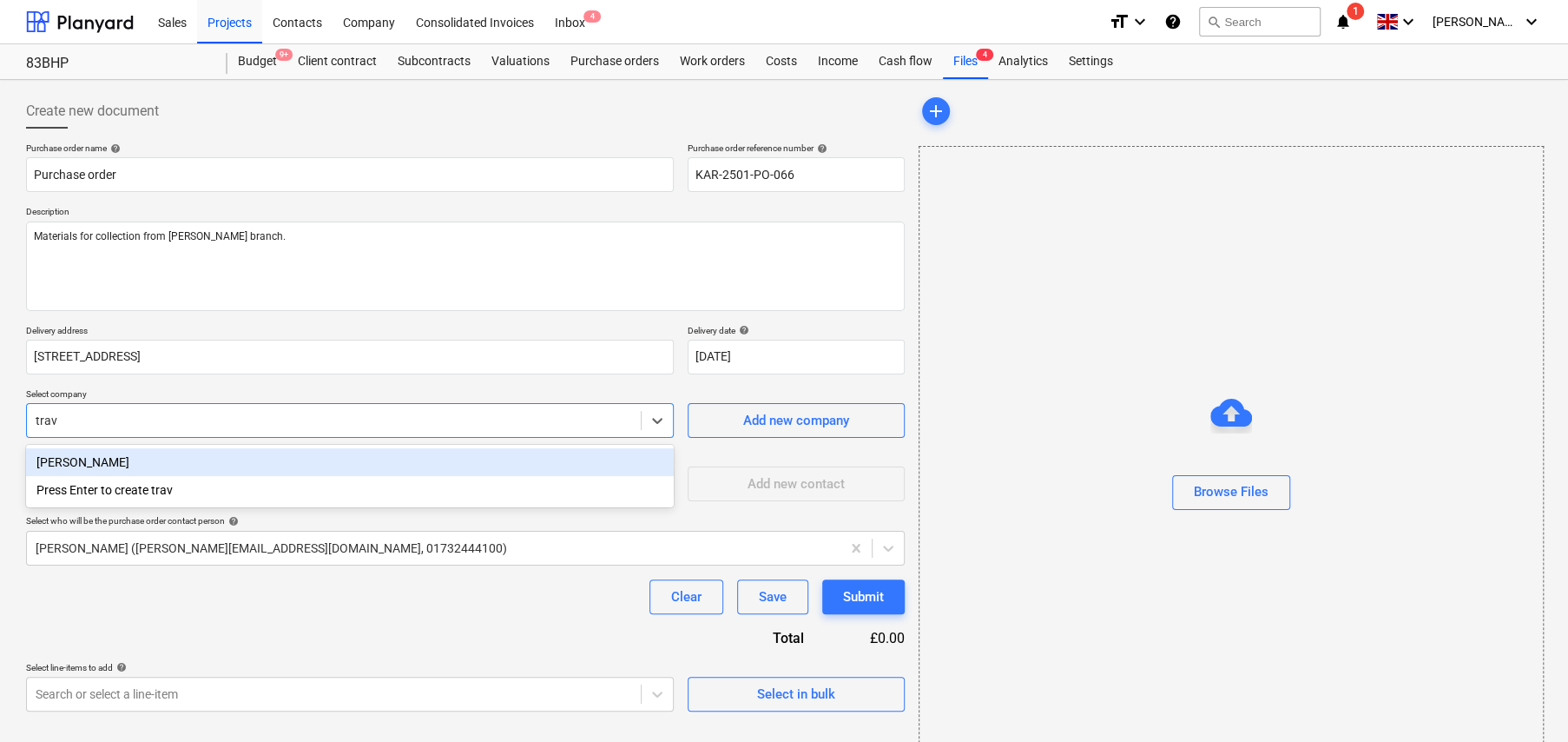
type textarea "x"
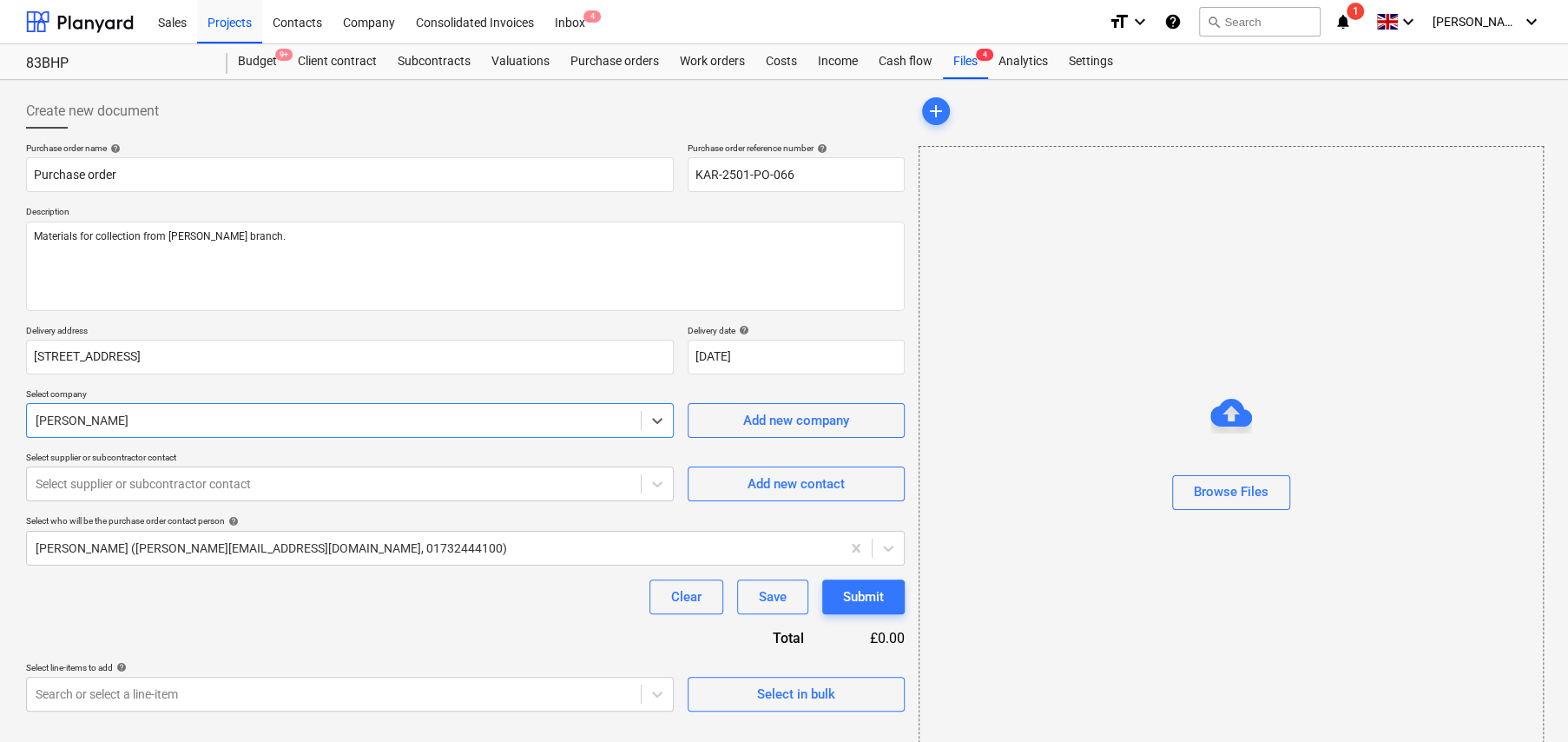
type textarea "x"
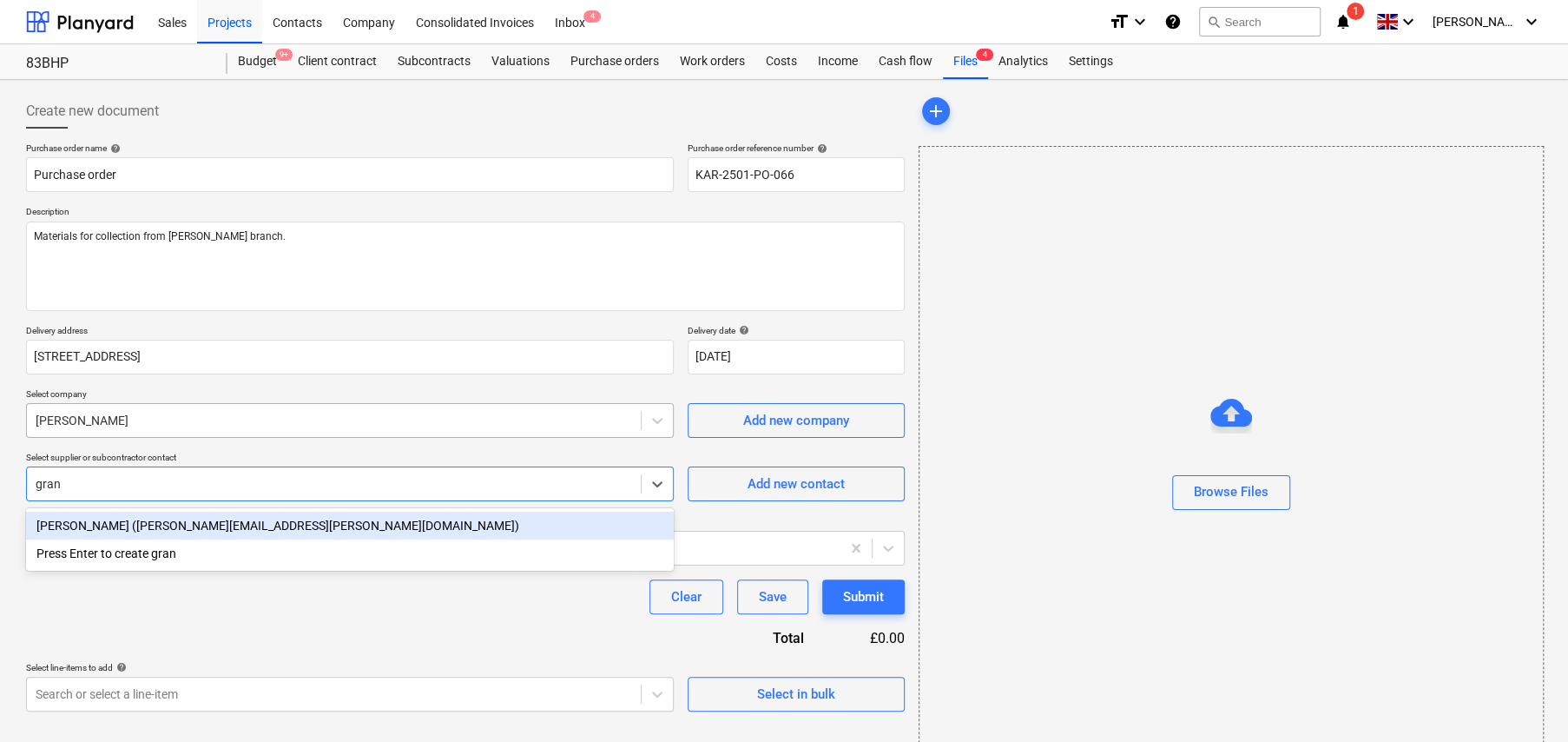
type input "grant"
type textarea "x"
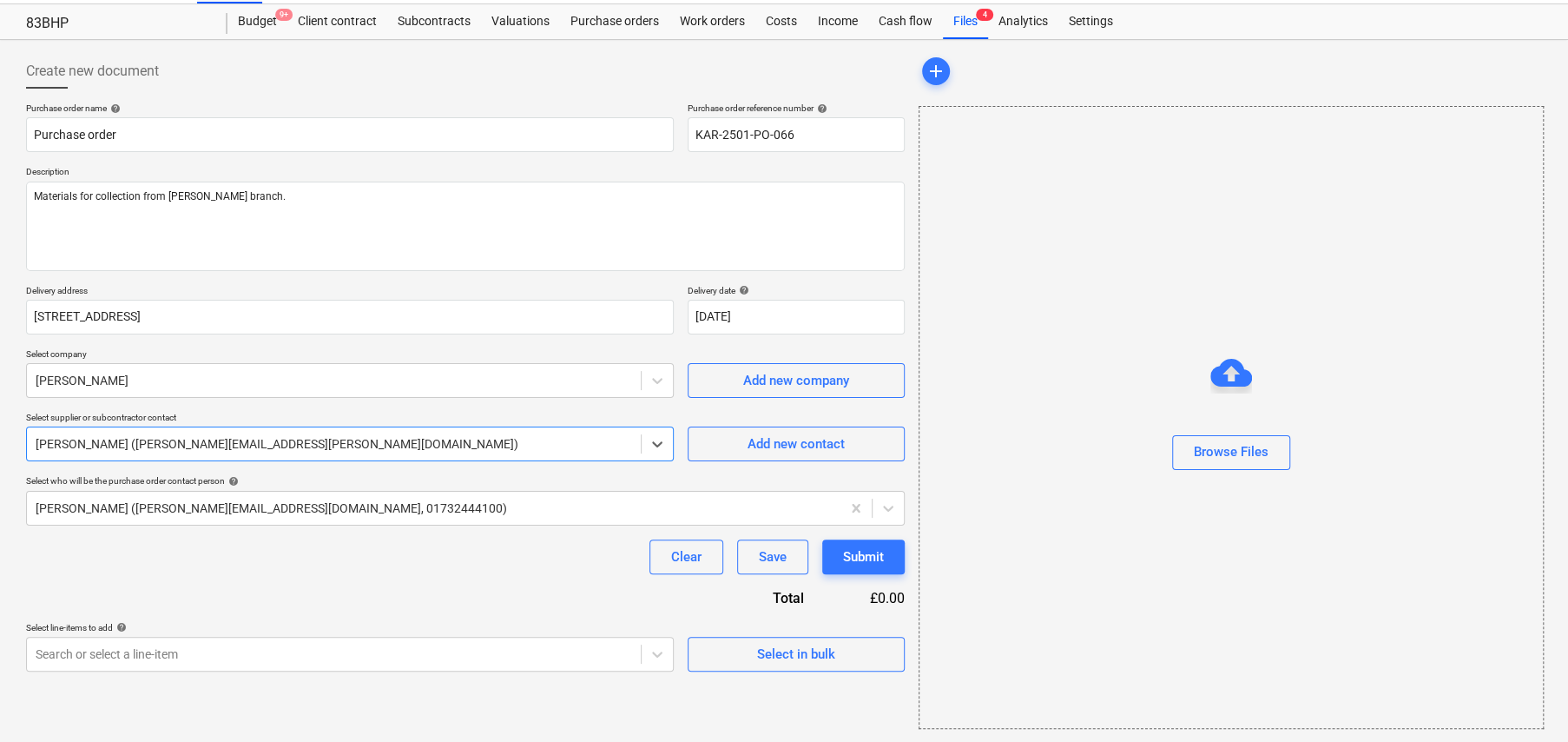
scroll to position [41, 0]
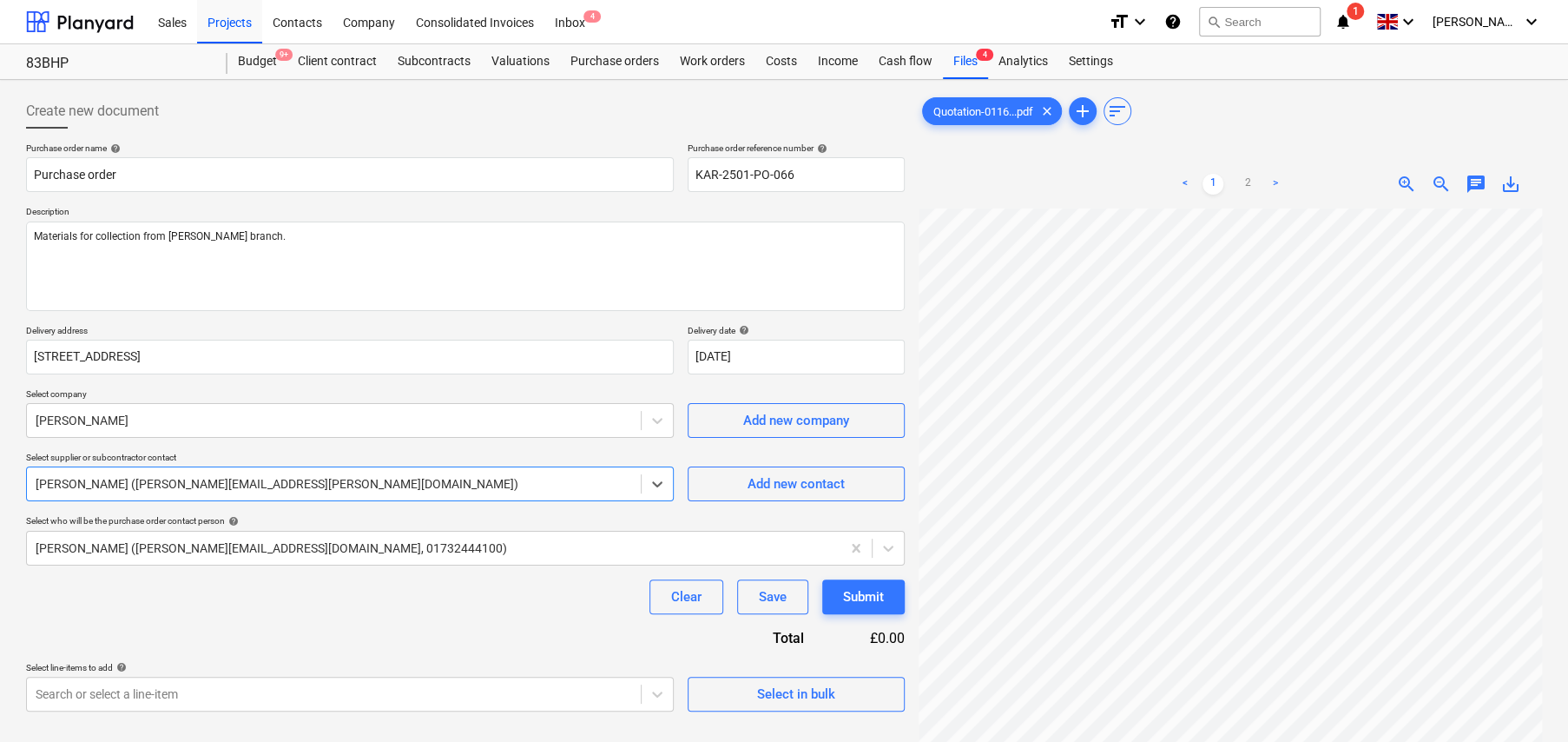
scroll to position [233, 0]
click at [1247, 179] on link "2" at bounding box center [1247, 183] width 21 height 21
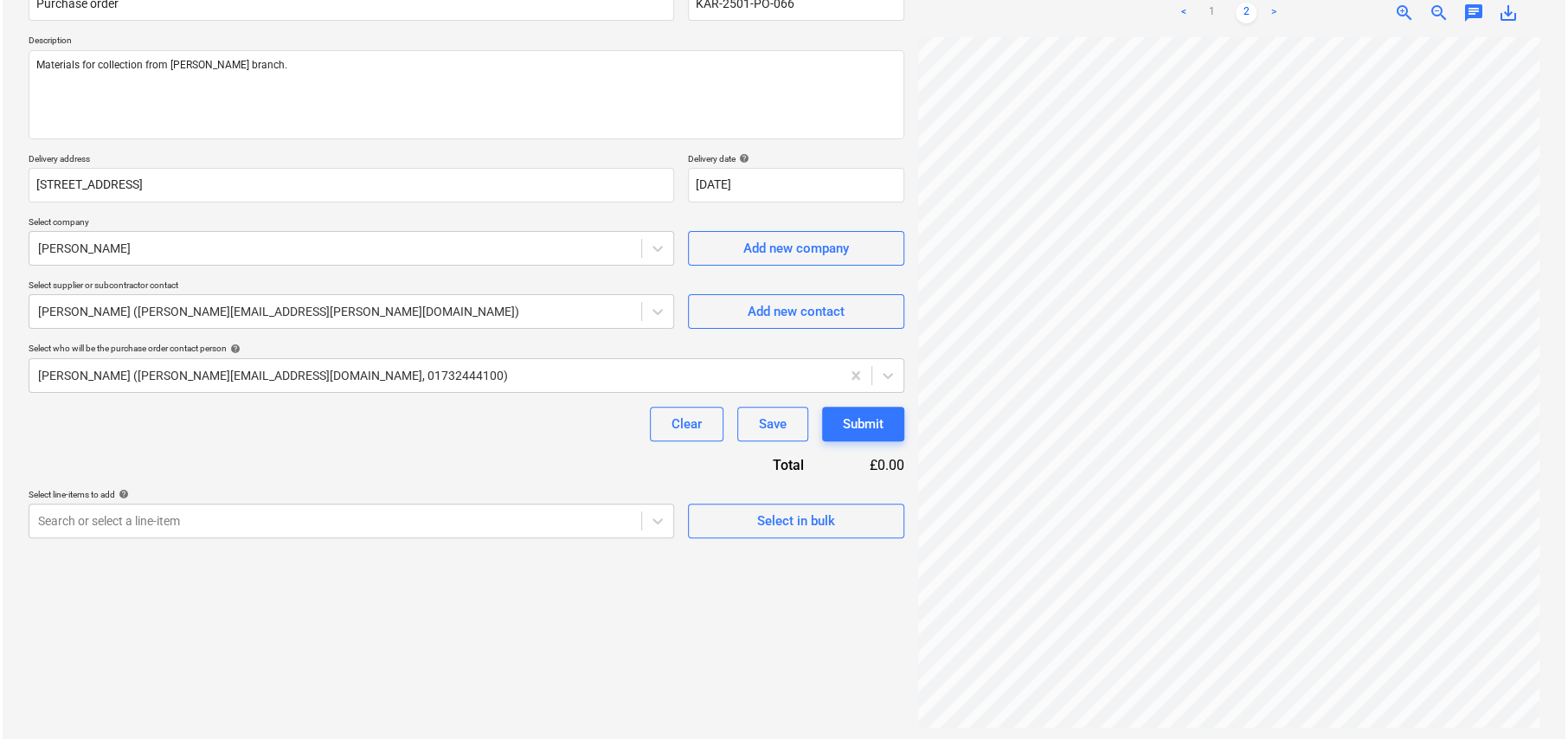
scroll to position [173, 0]
click at [762, 519] on div "Select in bulk" at bounding box center [793, 518] width 78 height 23
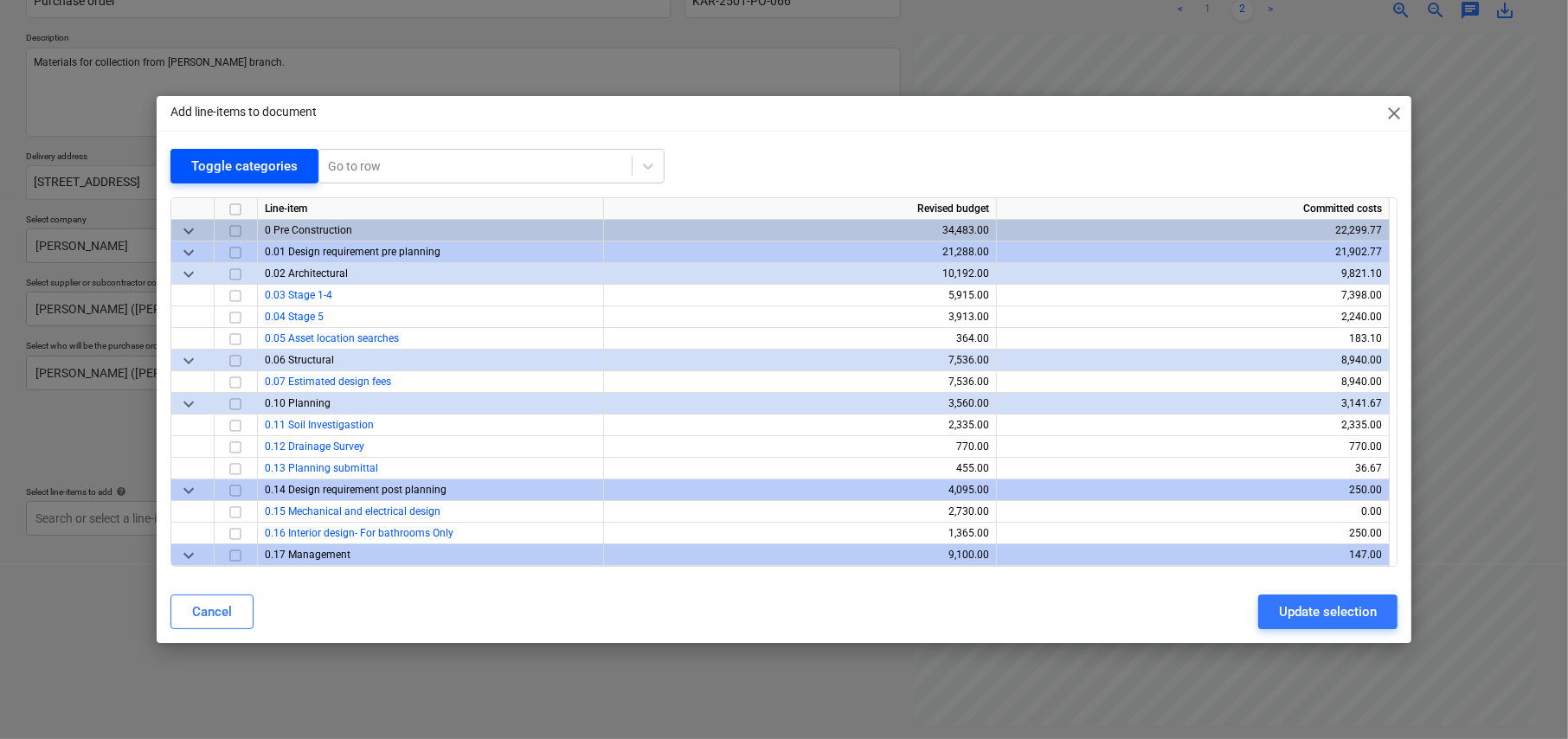
click at [240, 156] on div "Toggle categories" at bounding box center [245, 165] width 107 height 23
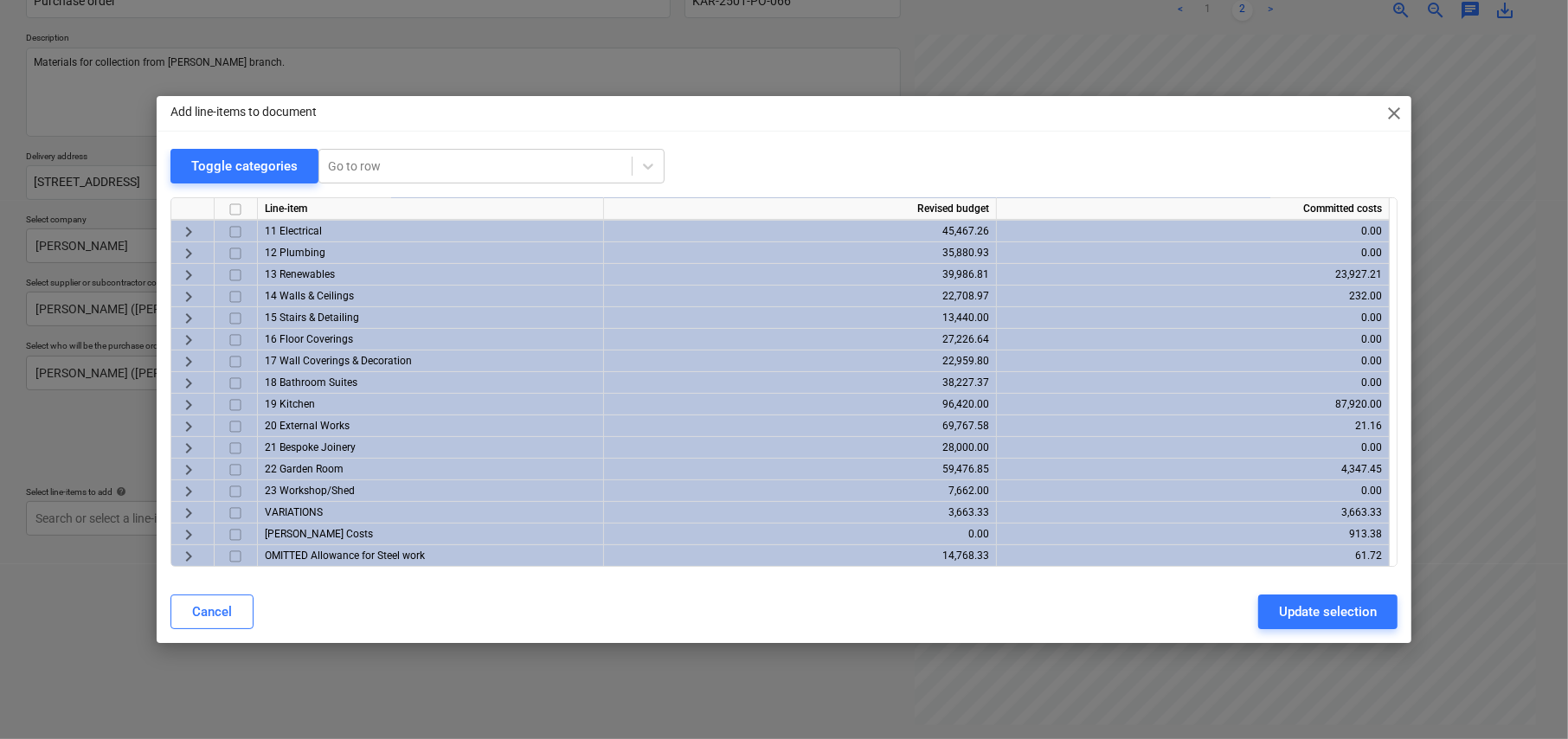
scroll to position [151, 0]
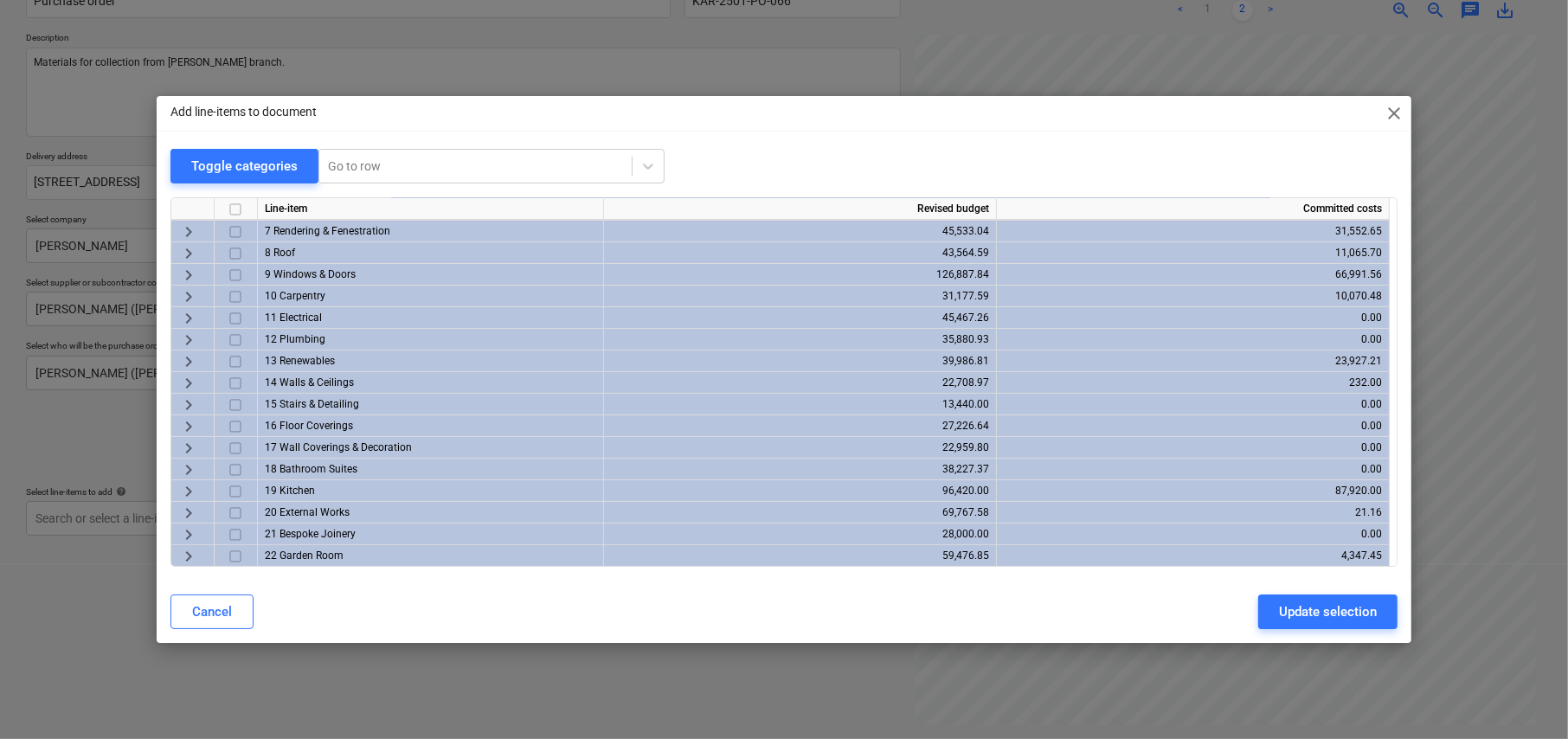
click at [187, 270] on span "keyboard_arrow_right" at bounding box center [188, 275] width 21 height 21
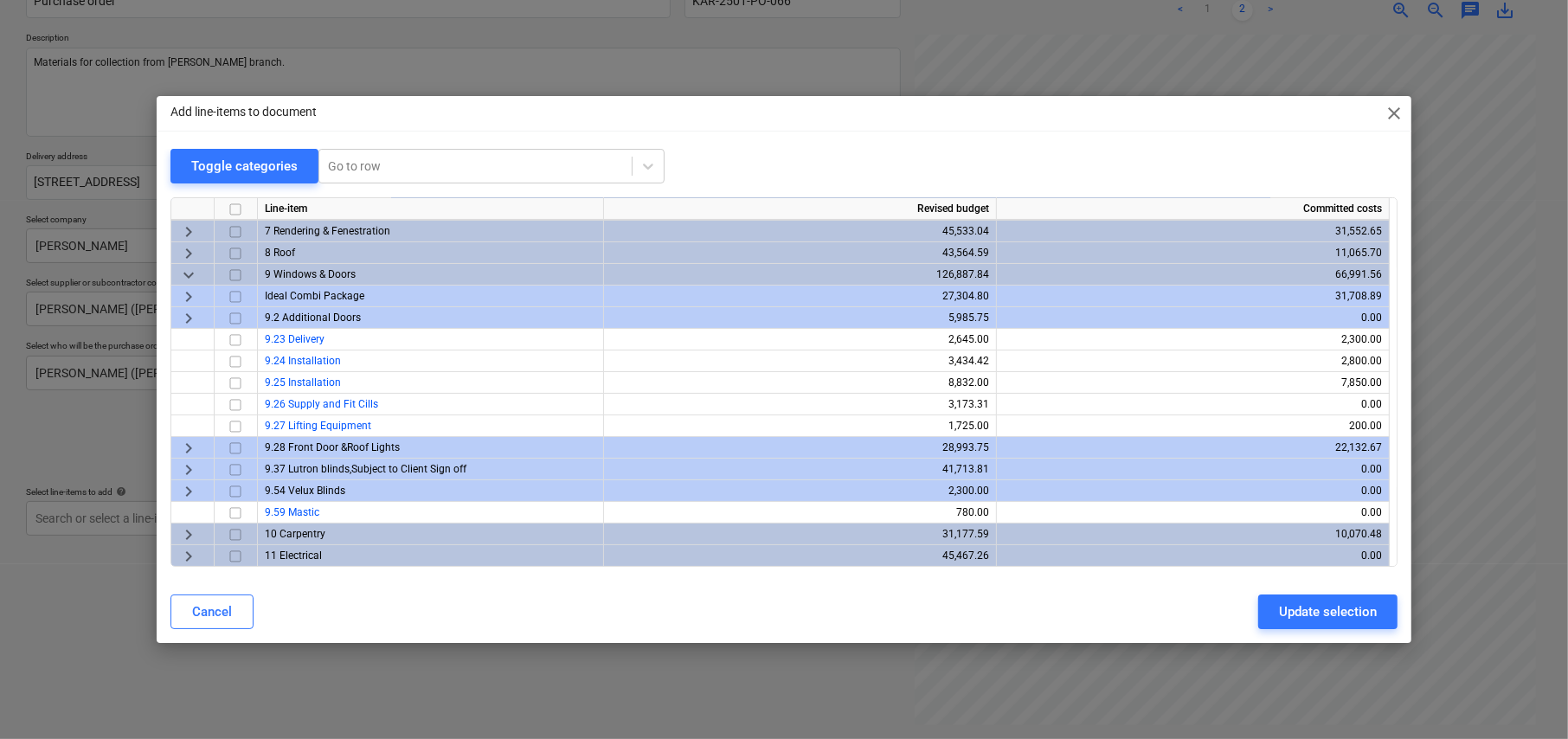
click at [187, 313] on span "keyboard_arrow_right" at bounding box center [188, 318] width 21 height 21
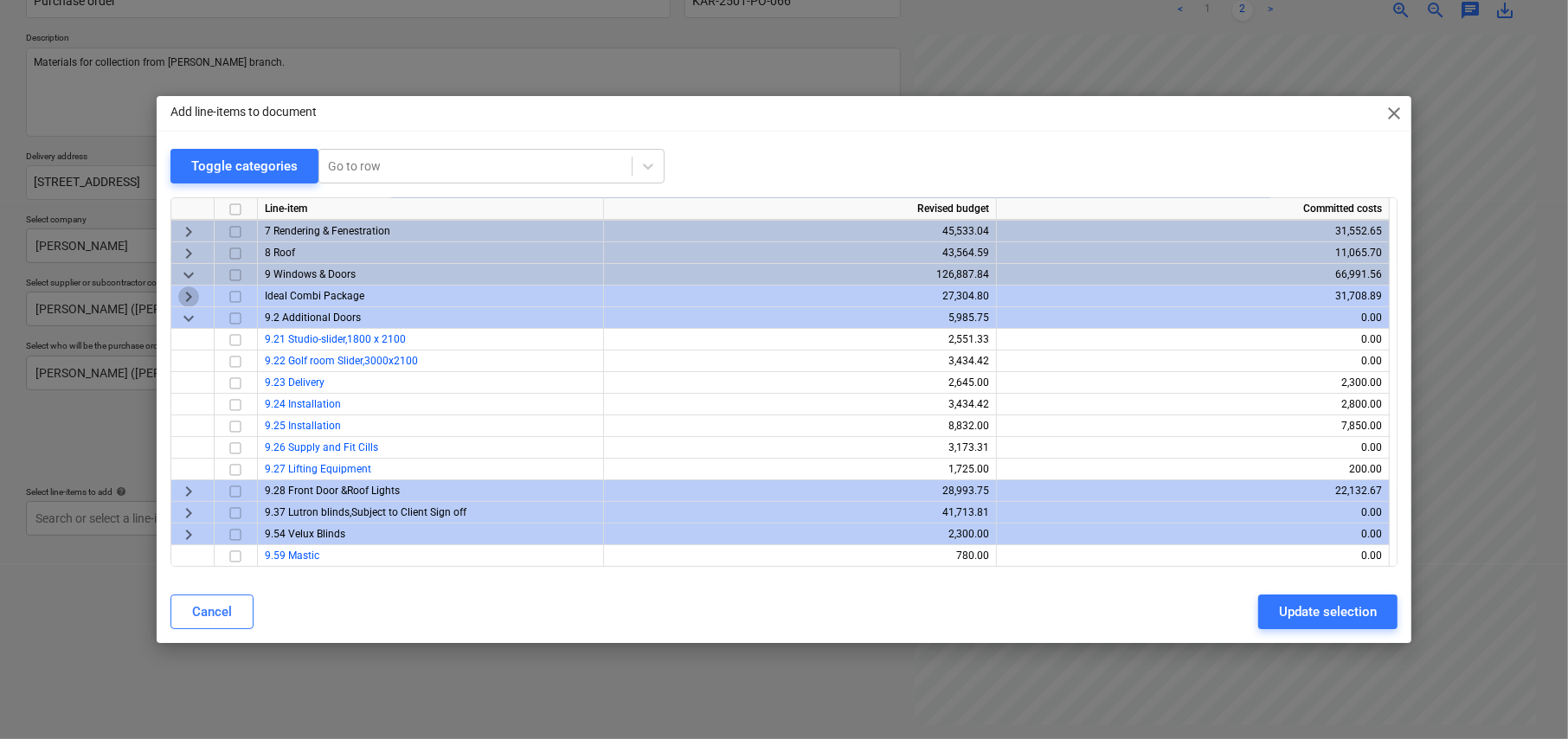
click at [187, 293] on span "keyboard_arrow_right" at bounding box center [188, 296] width 21 height 21
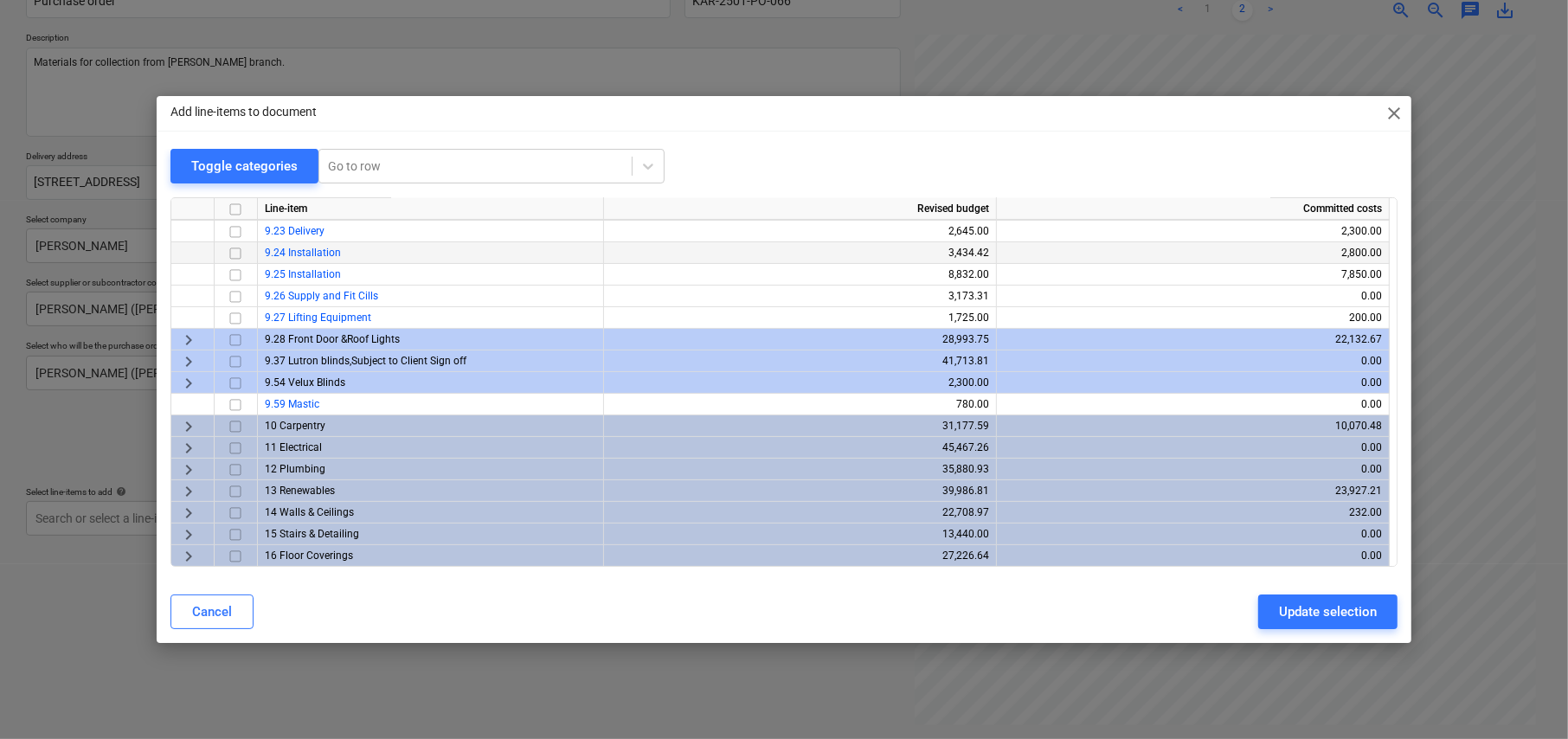
scroll to position [538, 0]
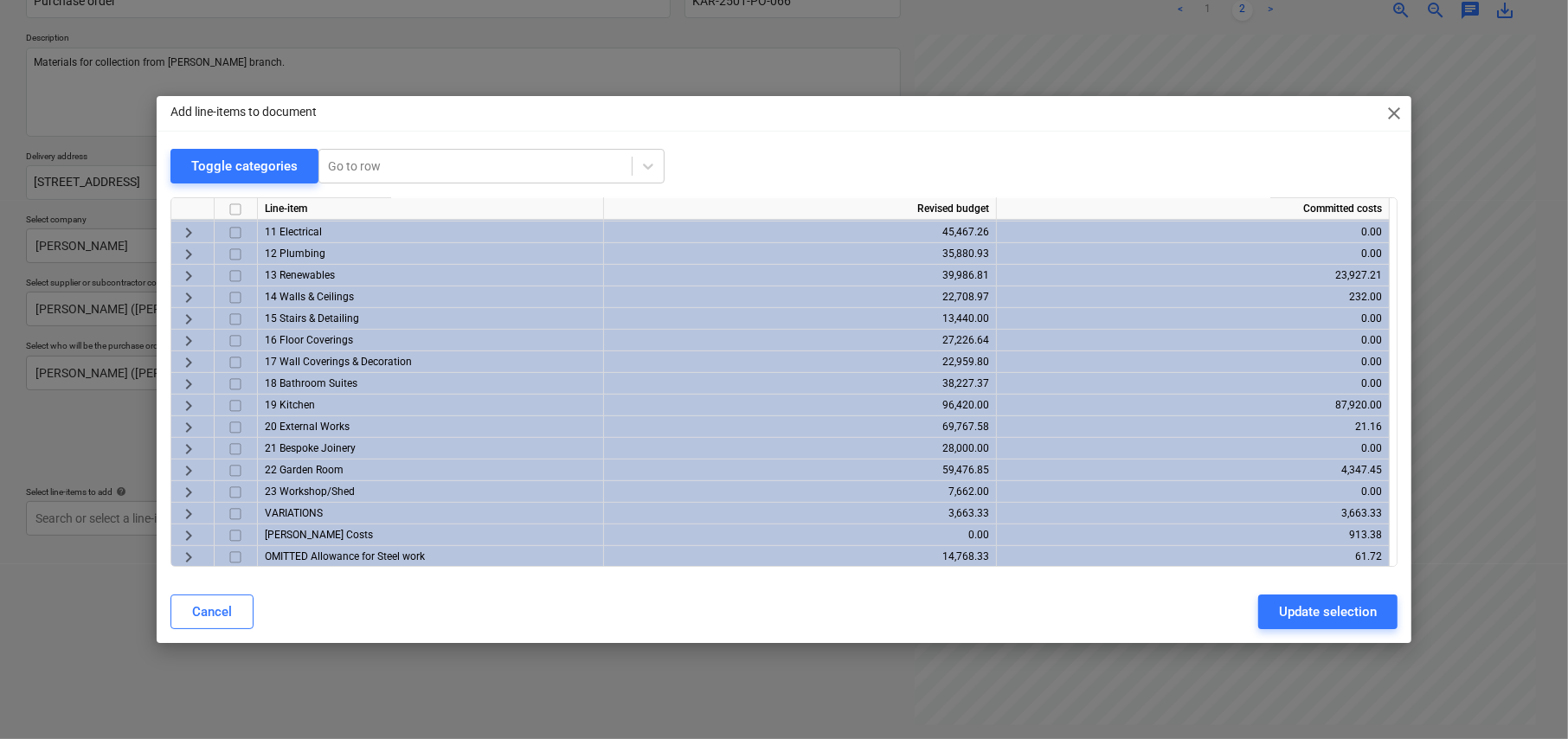
click at [189, 533] on span "keyboard_arrow_right" at bounding box center [188, 535] width 21 height 21
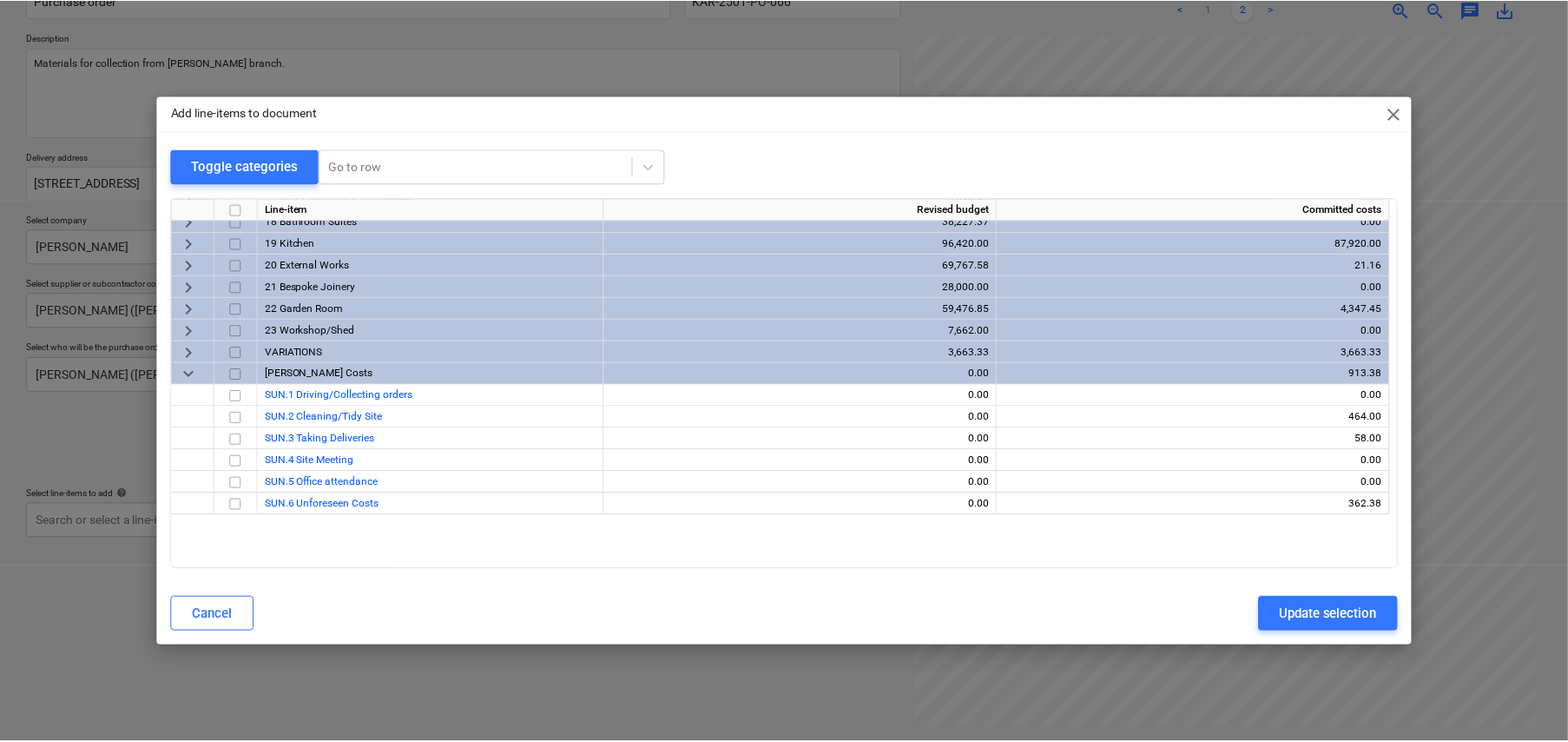
scroll to position [715, 0]
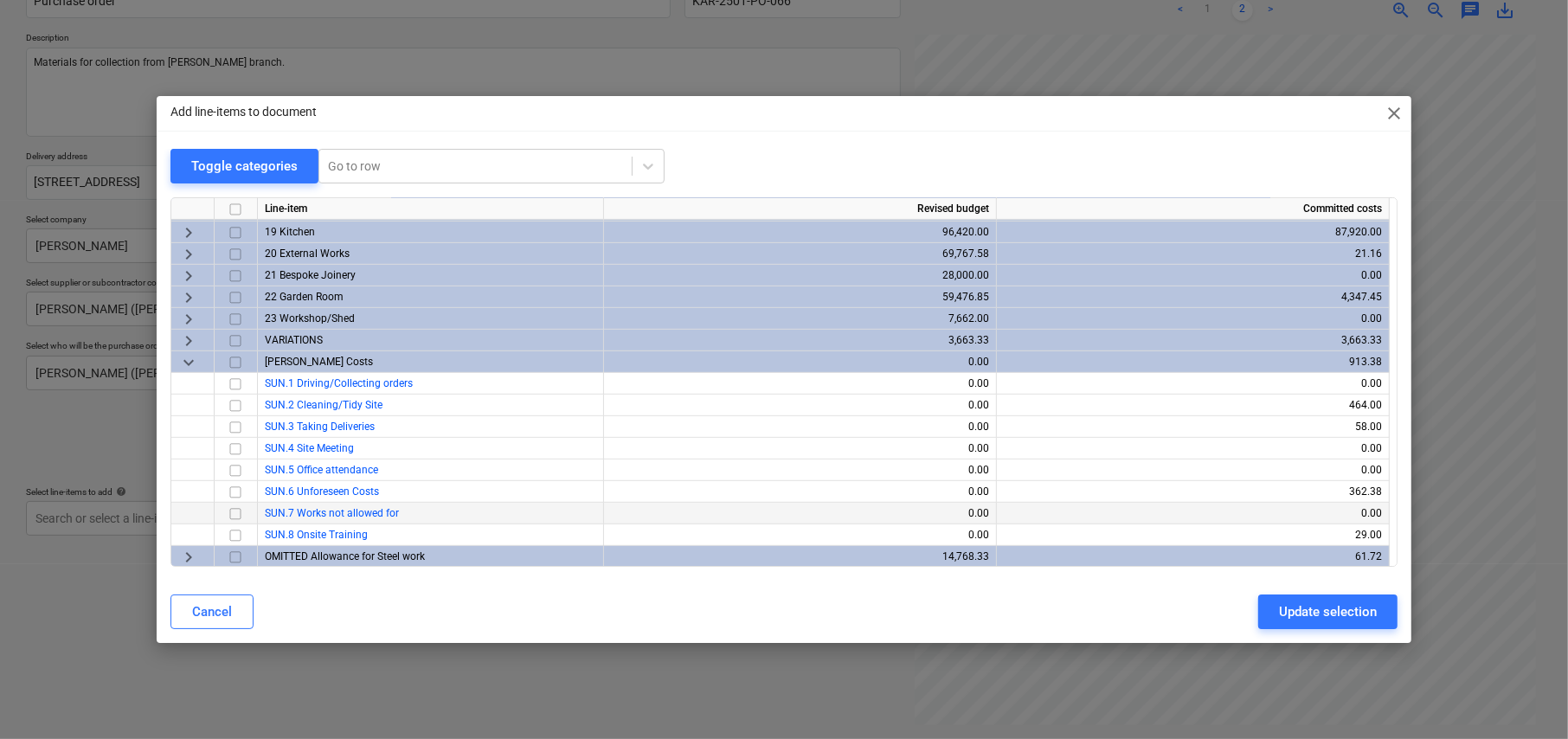
click at [235, 513] on input "checkbox" at bounding box center [235, 513] width 21 height 21
click at [1331, 604] on div "Update selection" at bounding box center [1328, 611] width 98 height 23
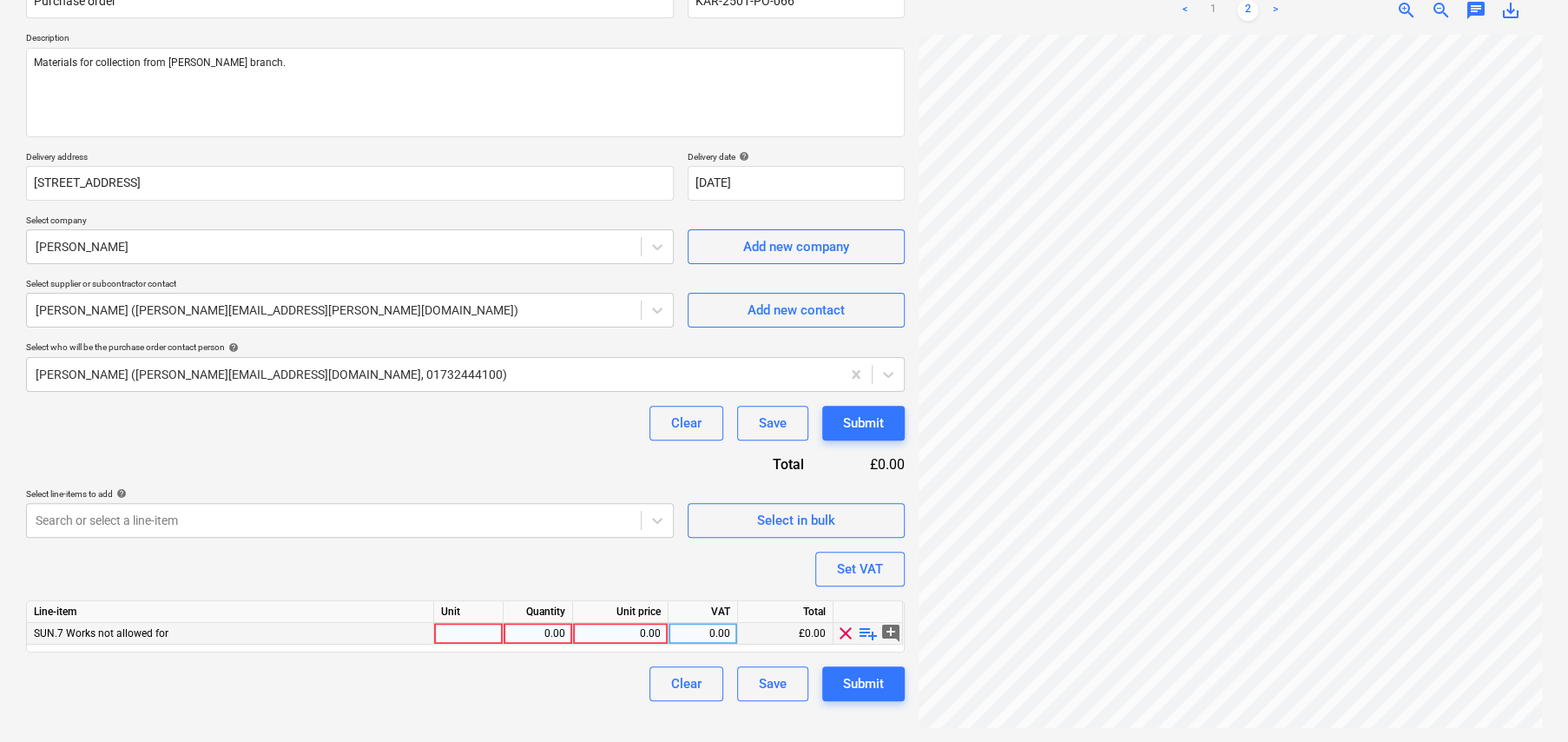
click at [870, 629] on span "playlist_add" at bounding box center [868, 632] width 21 height 21
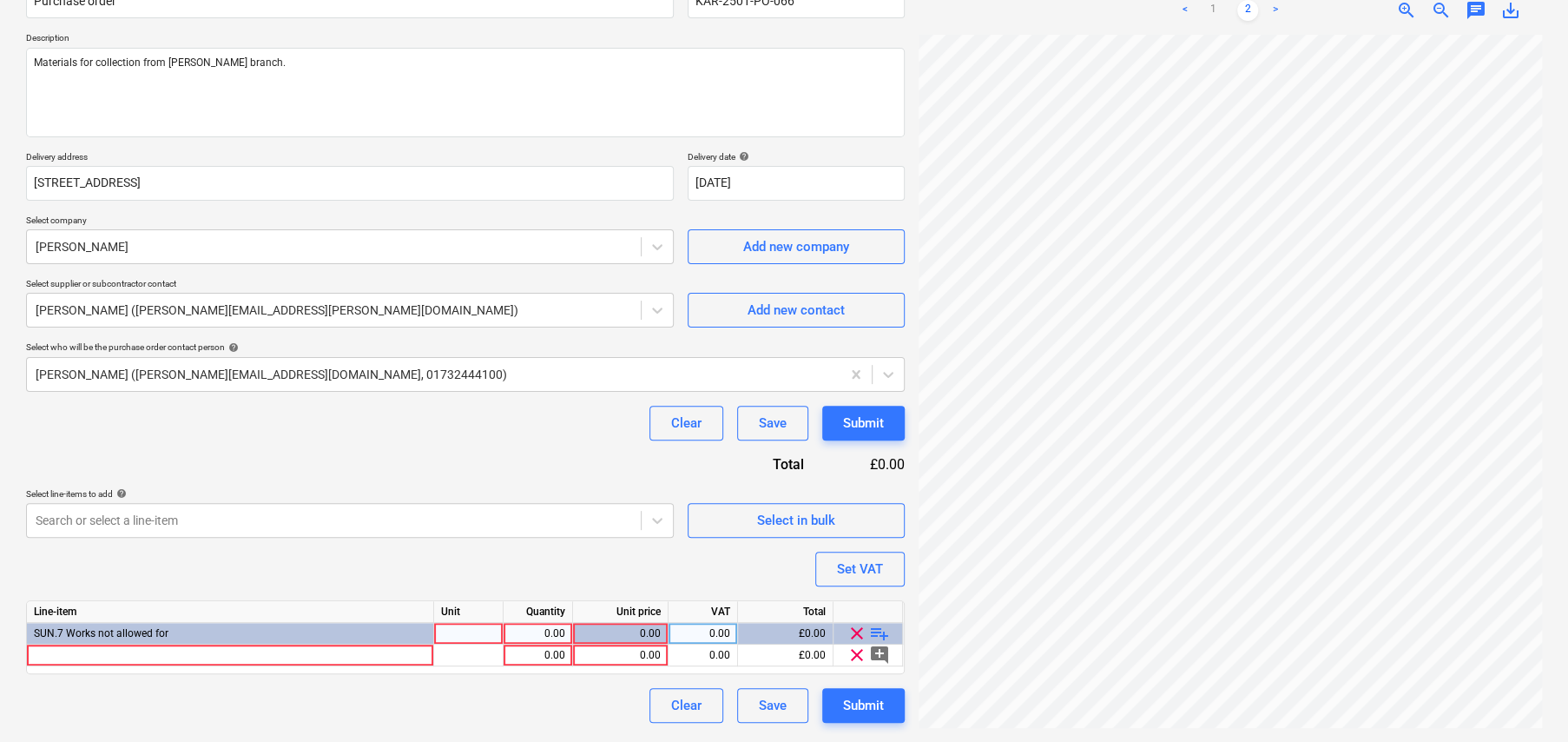
click at [882, 635] on span "playlist_add" at bounding box center [879, 632] width 21 height 21
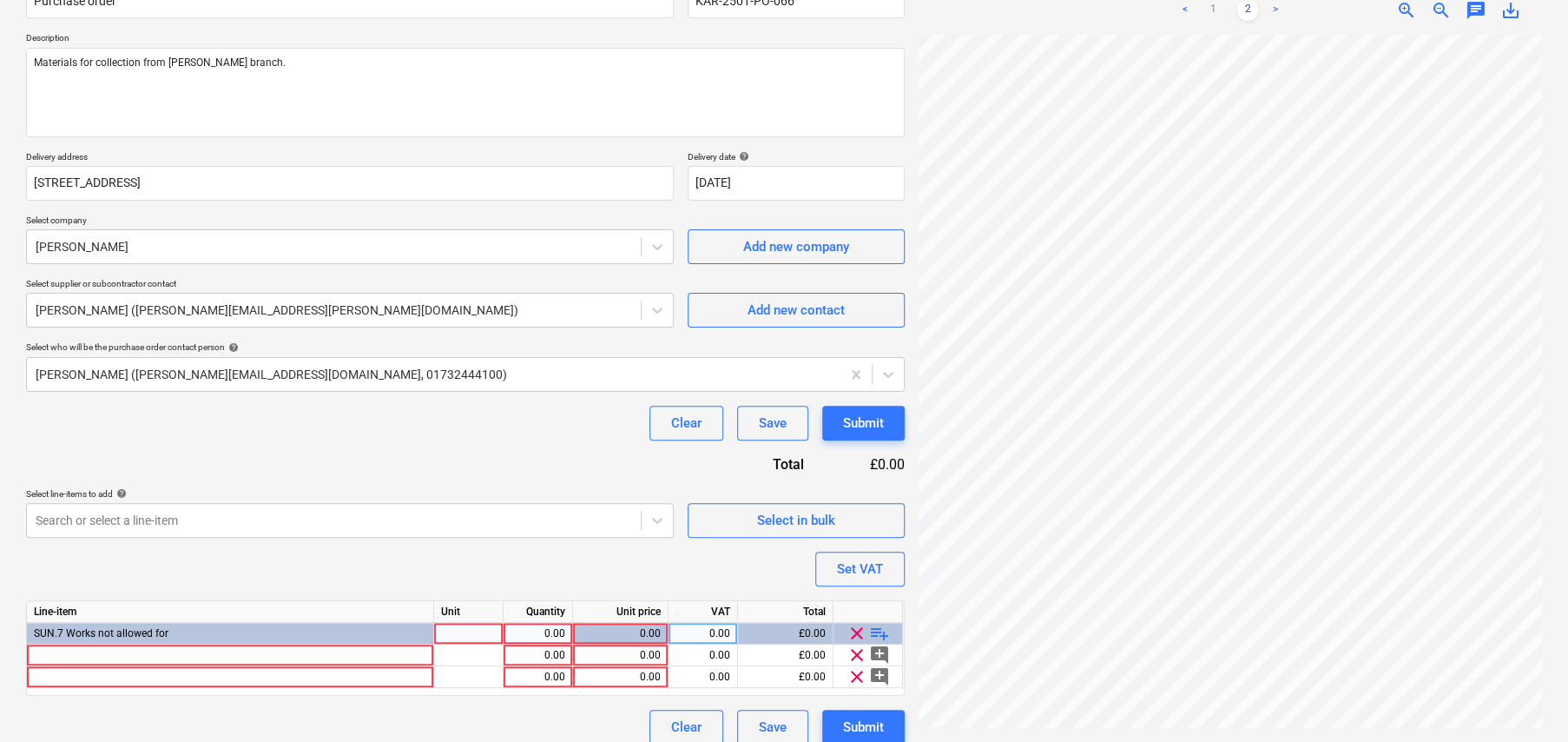
click at [882, 635] on span "playlist_add" at bounding box center [879, 632] width 21 height 21
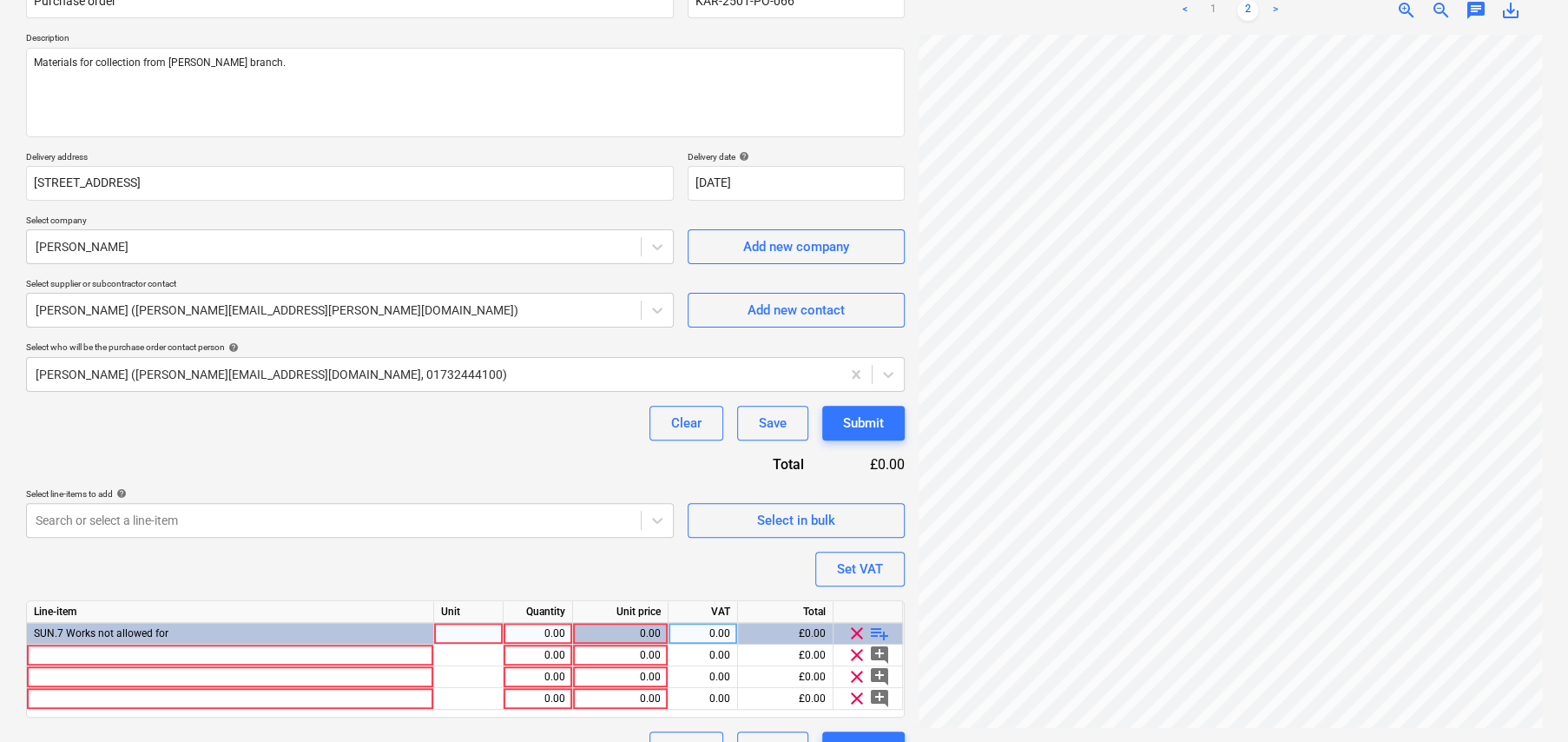
click at [882, 635] on span "playlist_add" at bounding box center [879, 632] width 21 height 21
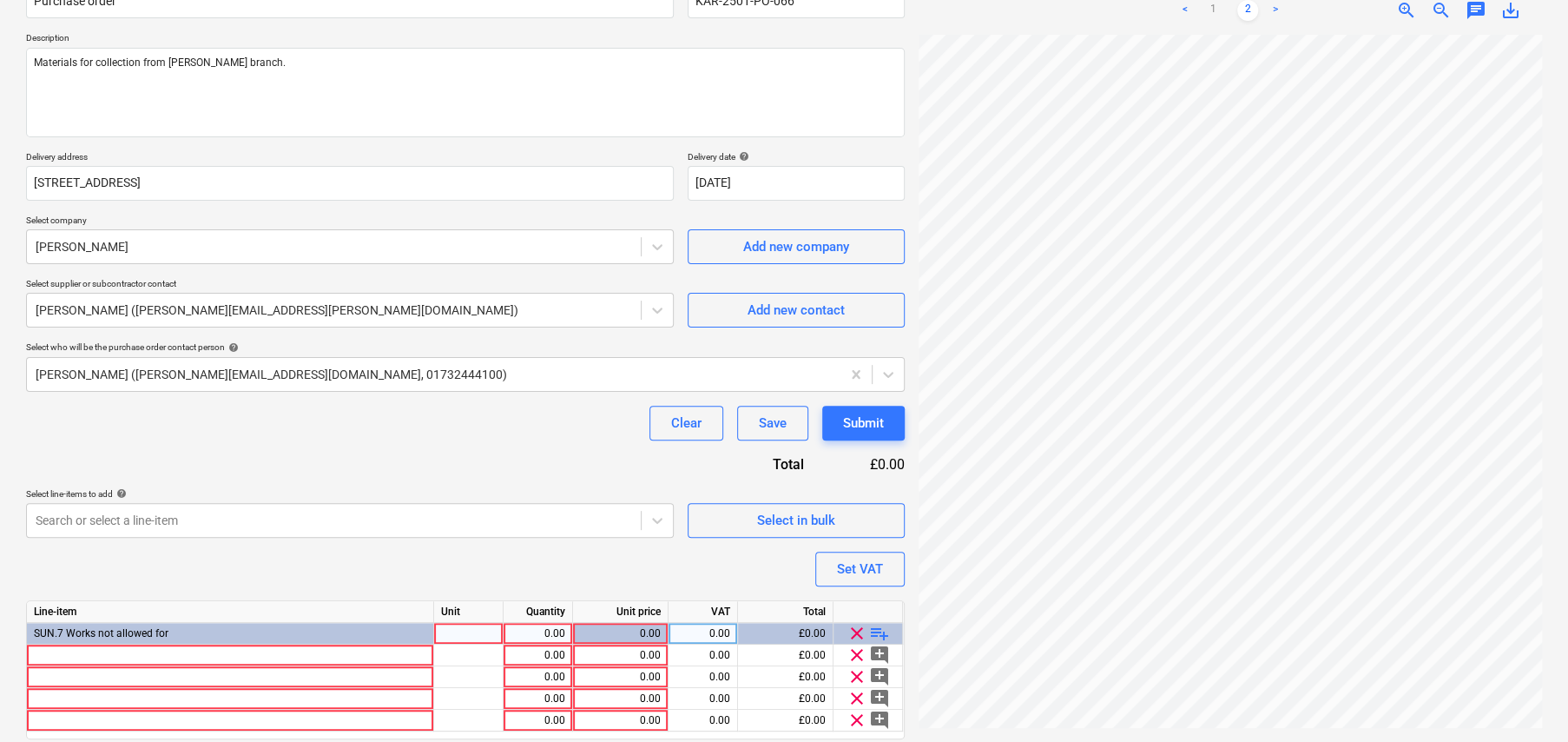
click at [882, 635] on span "playlist_add" at bounding box center [879, 632] width 21 height 21
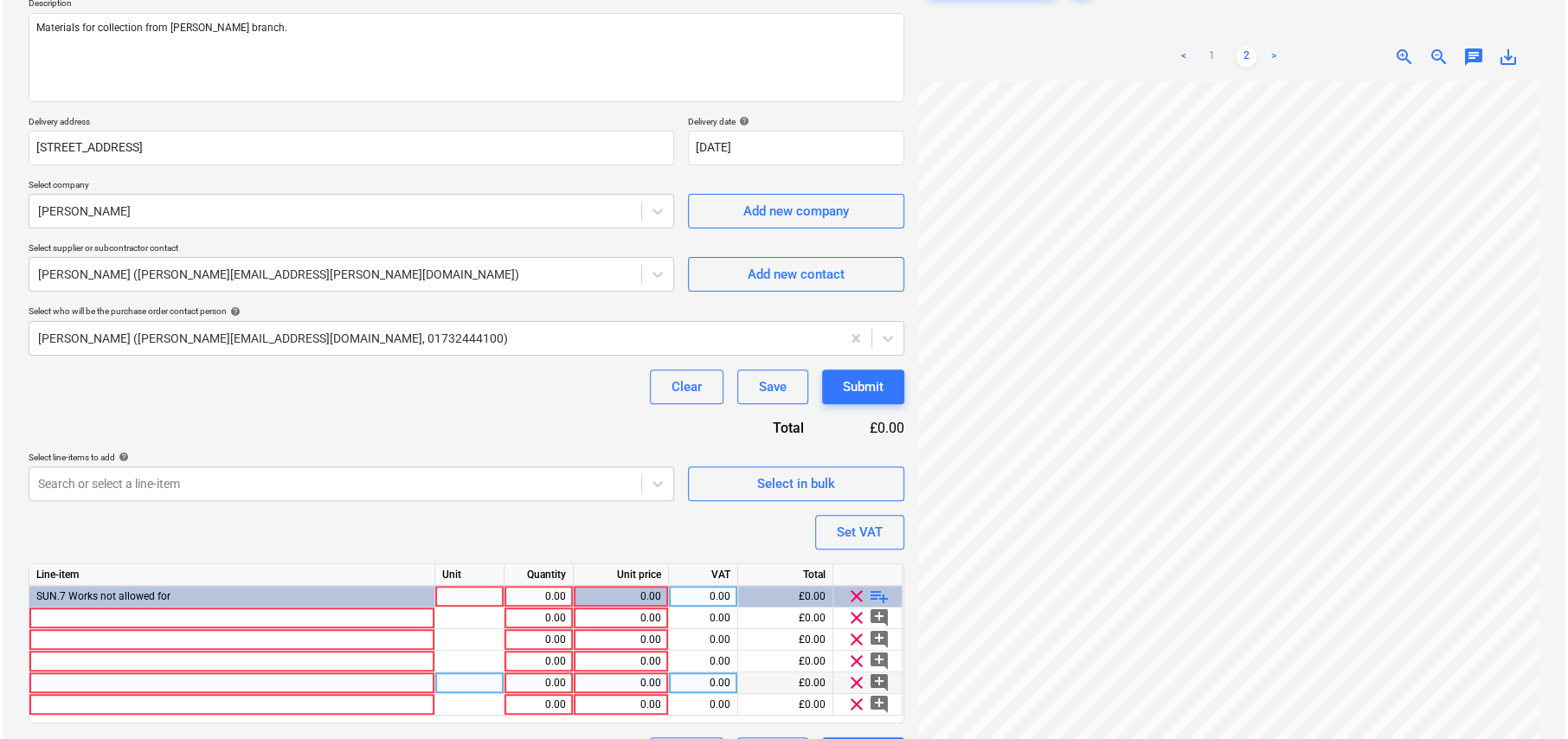
scroll to position [254, 0]
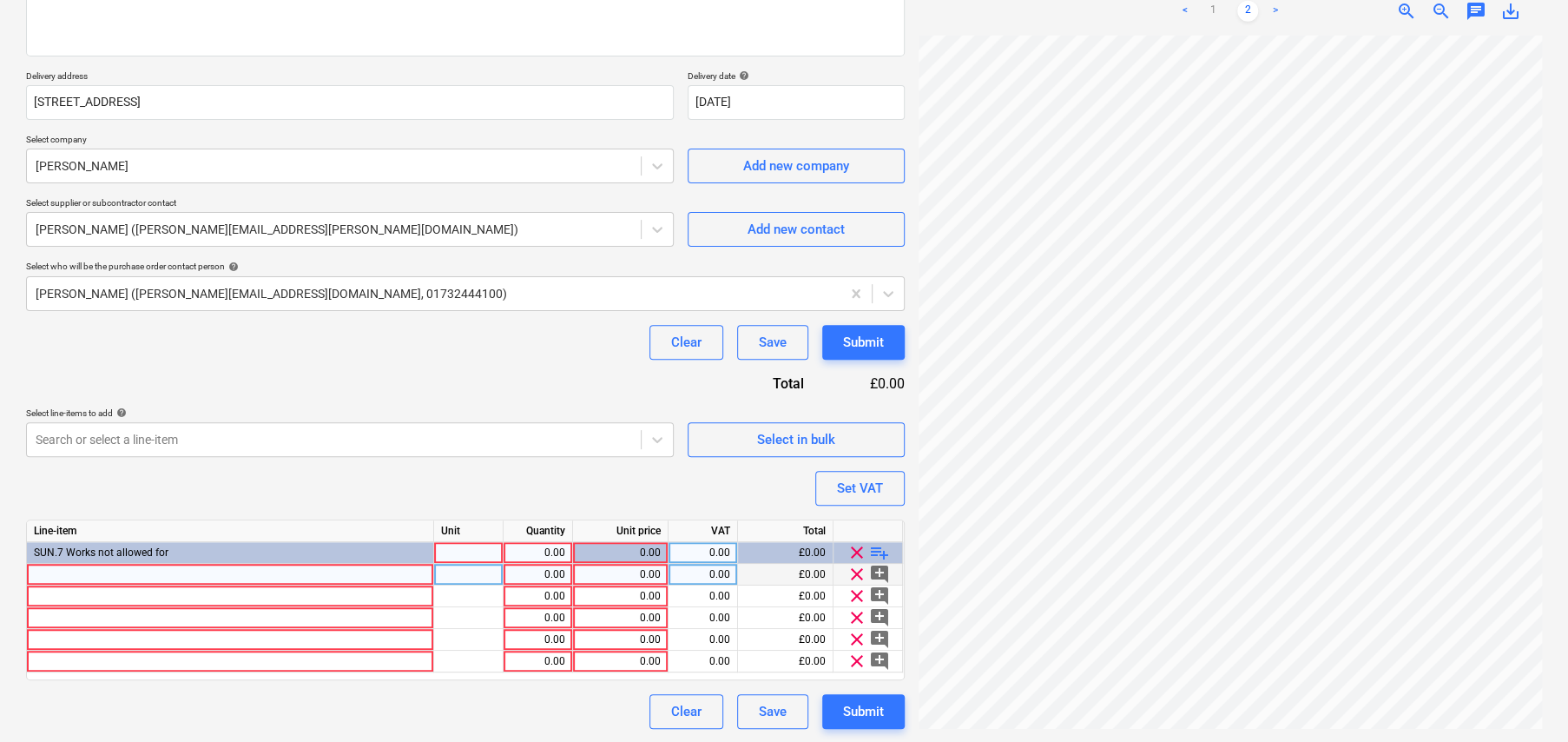
click at [289, 571] on div at bounding box center [230, 574] width 407 height 22
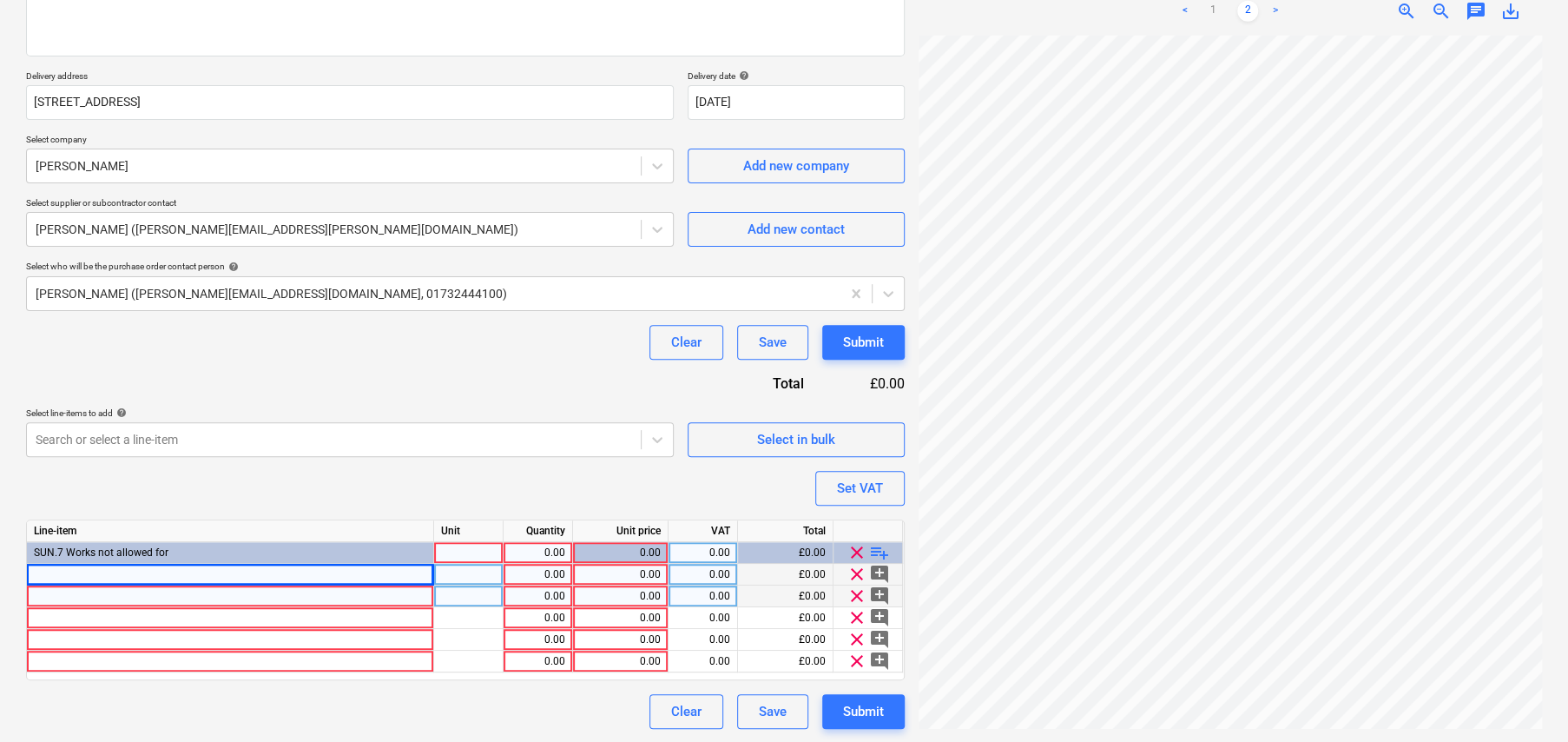
click at [299, 600] on div at bounding box center [230, 596] width 407 height 22
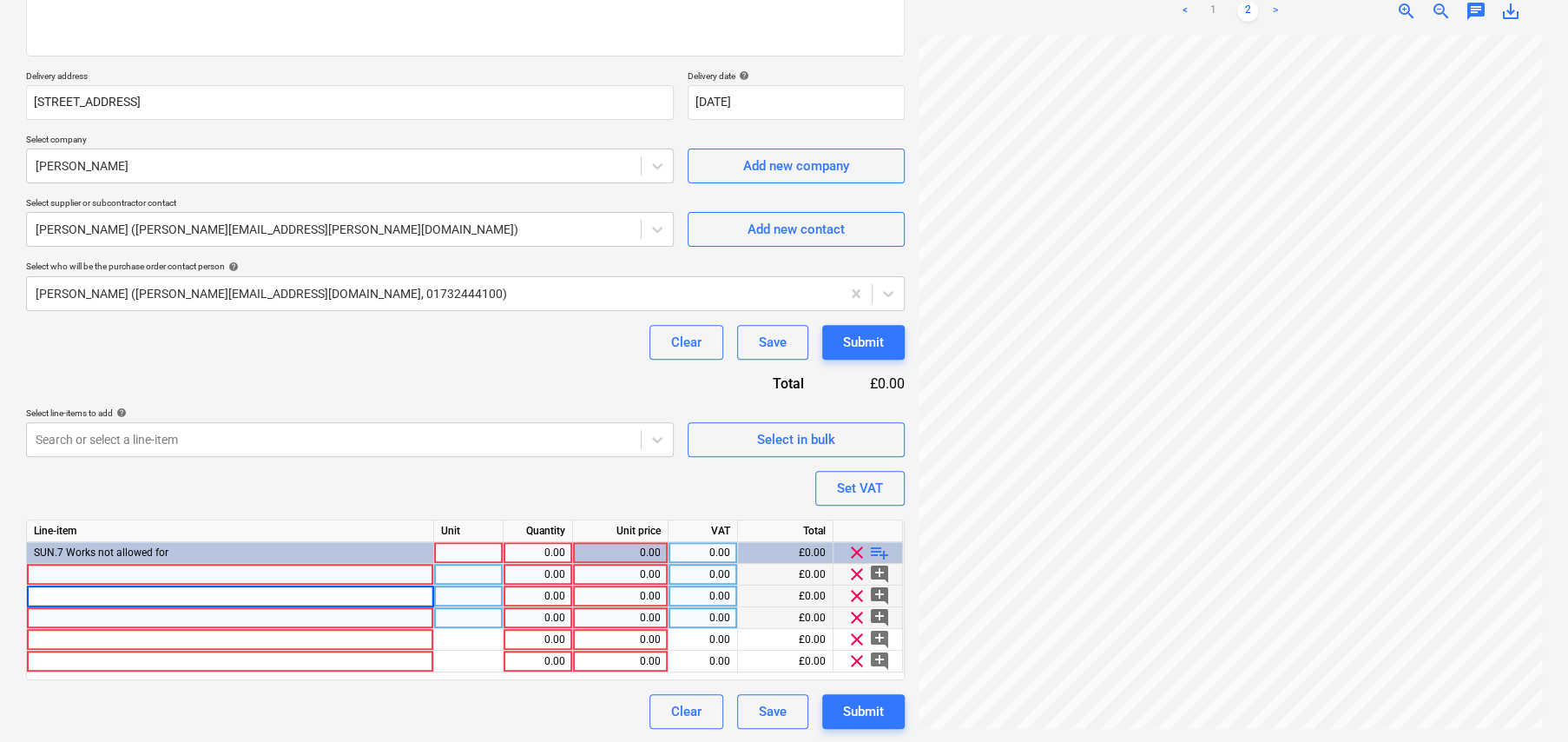
click at [299, 610] on div at bounding box center [230, 618] width 407 height 22
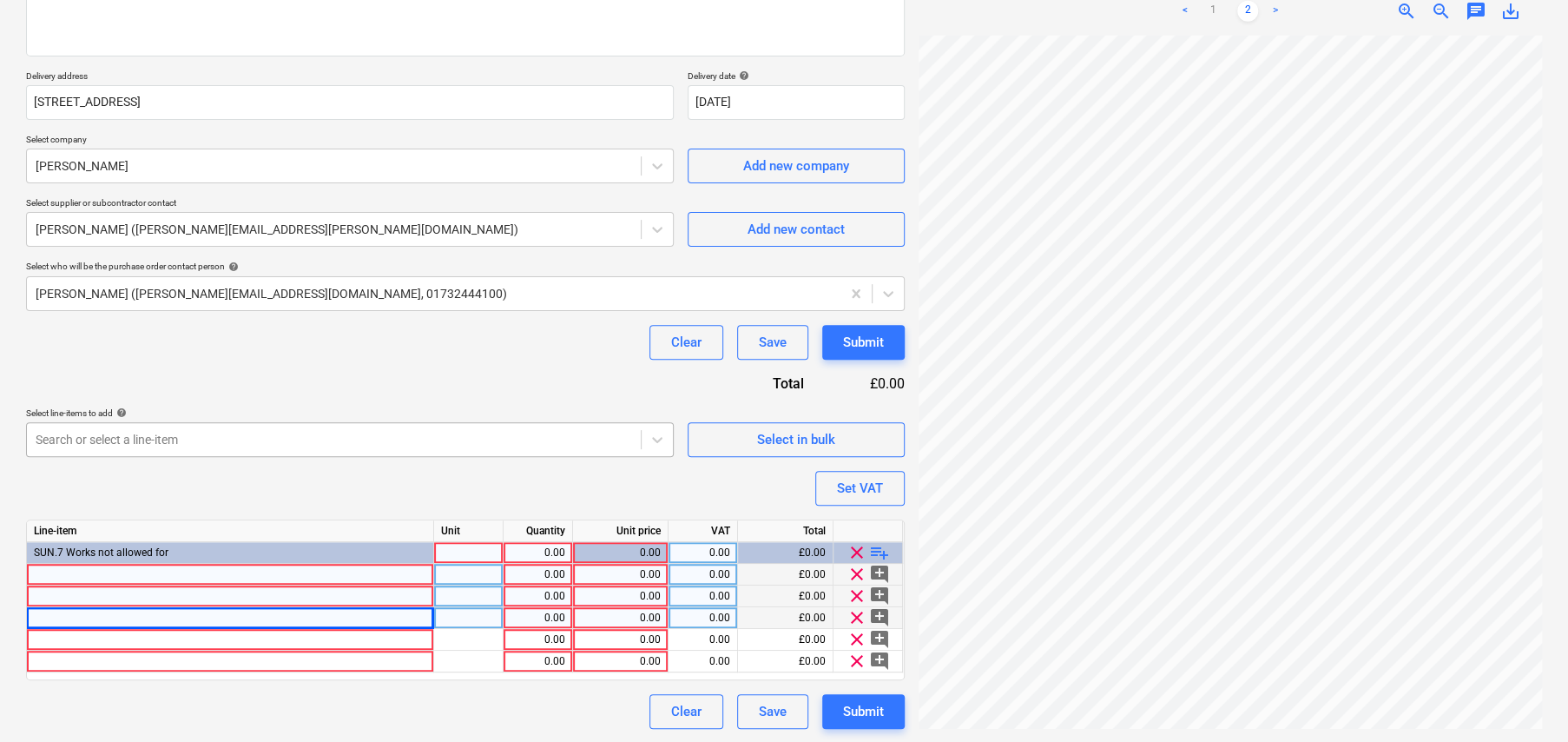
click at [137, 438] on div at bounding box center [334, 439] width 597 height 17
click at [790, 440] on div "Select in bulk" at bounding box center [796, 439] width 78 height 23
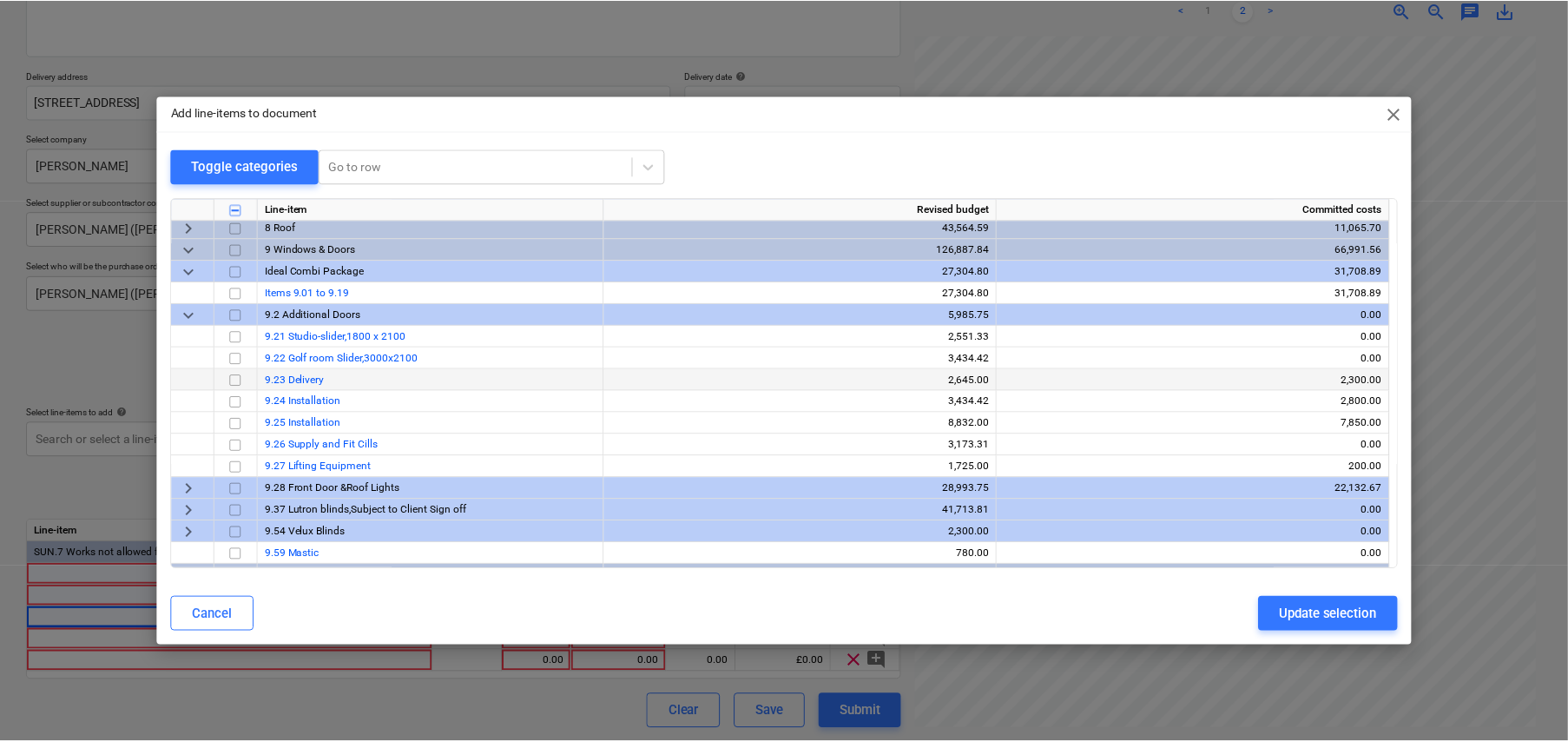
scroll to position [173, 0]
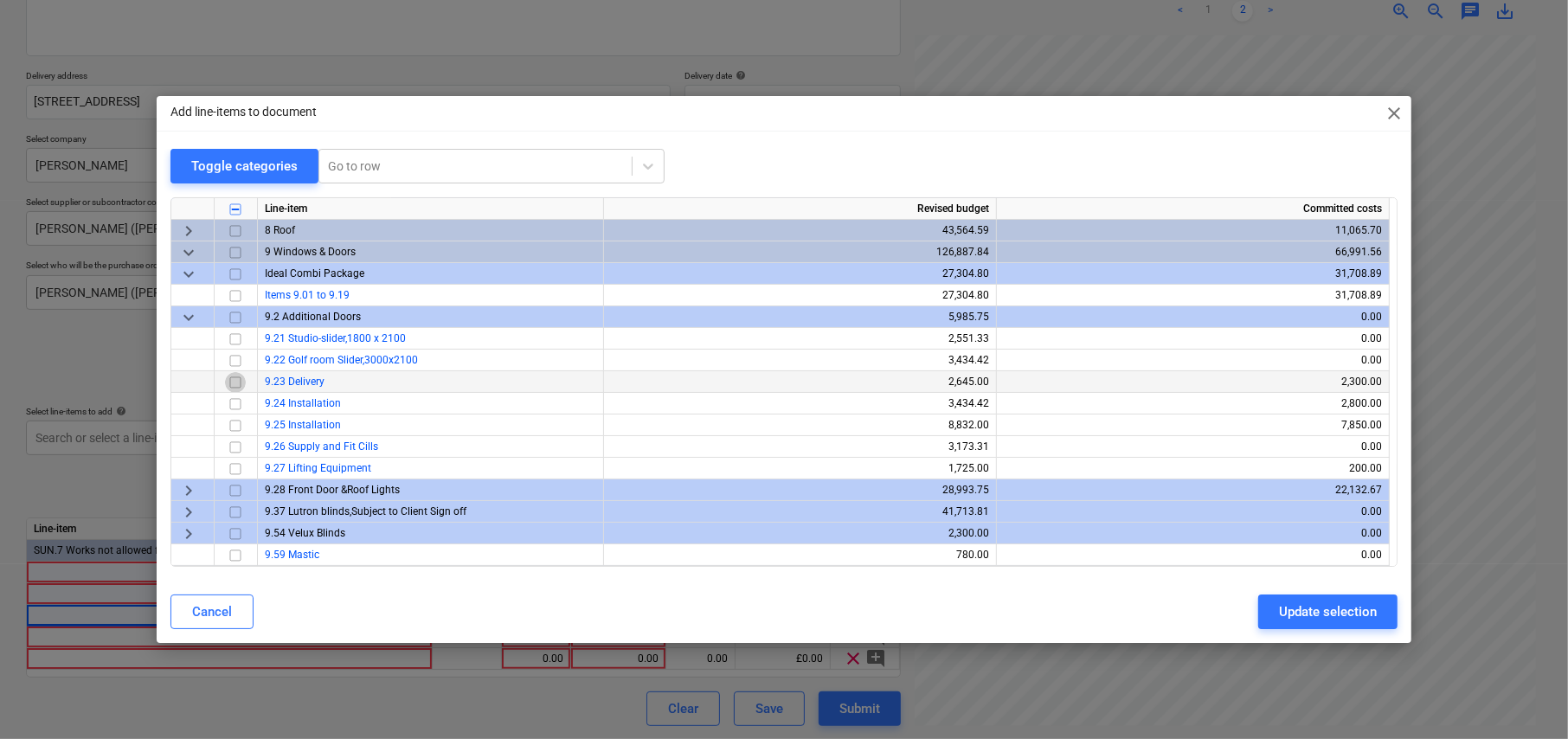
click at [233, 381] on input "checkbox" at bounding box center [235, 382] width 21 height 21
click at [234, 403] on input "checkbox" at bounding box center [235, 404] width 21 height 21
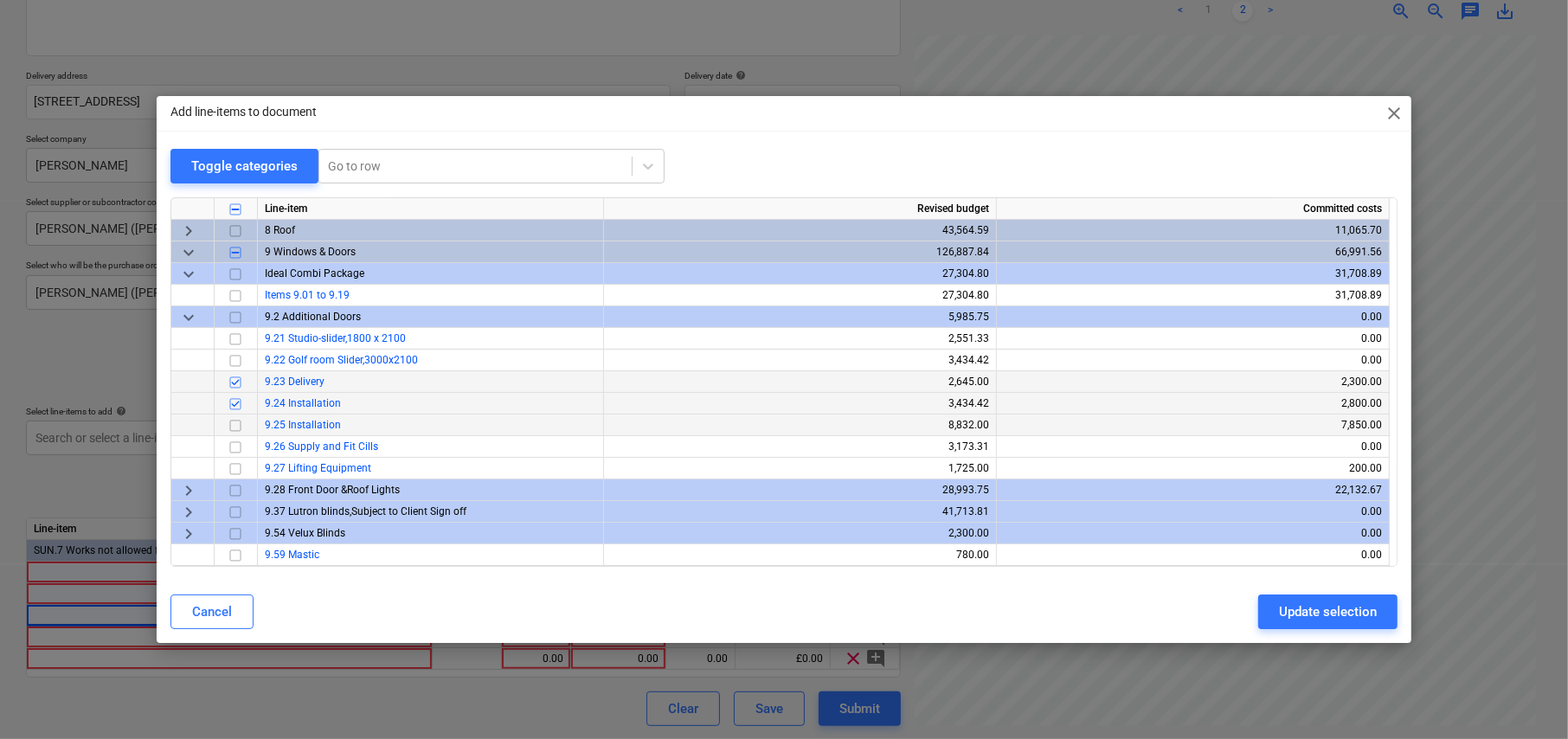
click at [236, 423] on input "checkbox" at bounding box center [235, 426] width 21 height 21
click at [1332, 618] on div "Update selection" at bounding box center [1328, 611] width 98 height 23
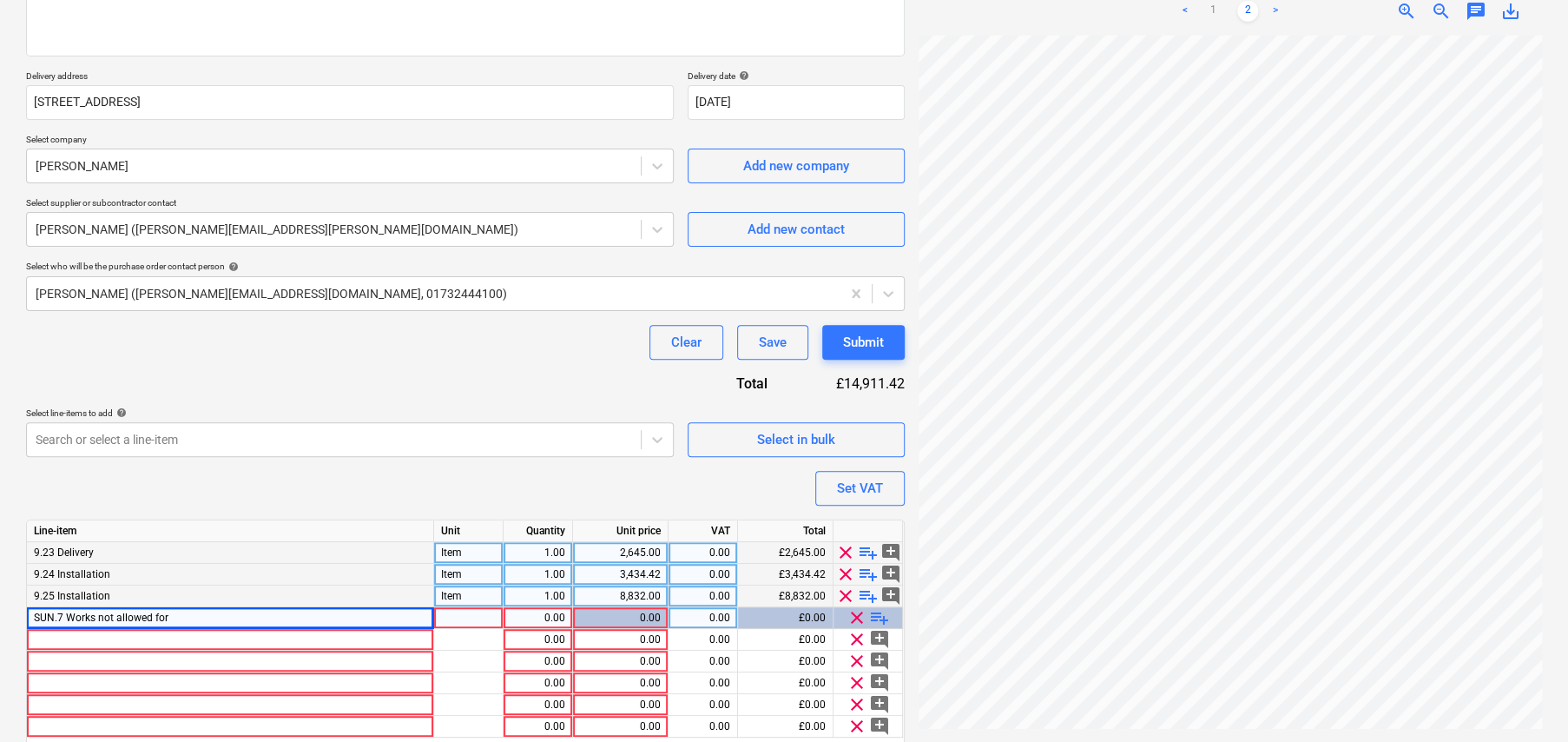
click at [870, 554] on span "playlist_add" at bounding box center [868, 552] width 21 height 21
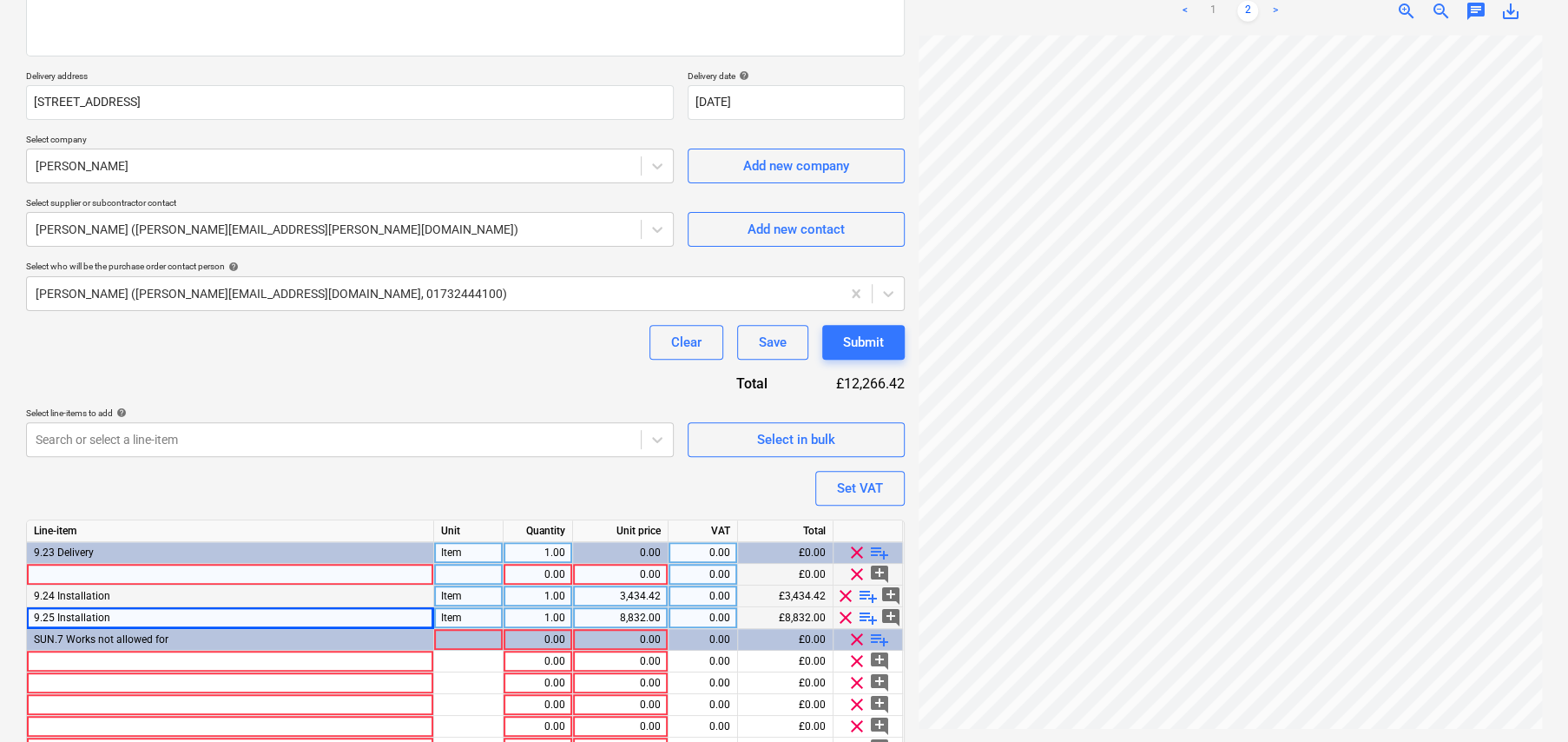
click at [875, 552] on span "playlist_add" at bounding box center [879, 552] width 21 height 21
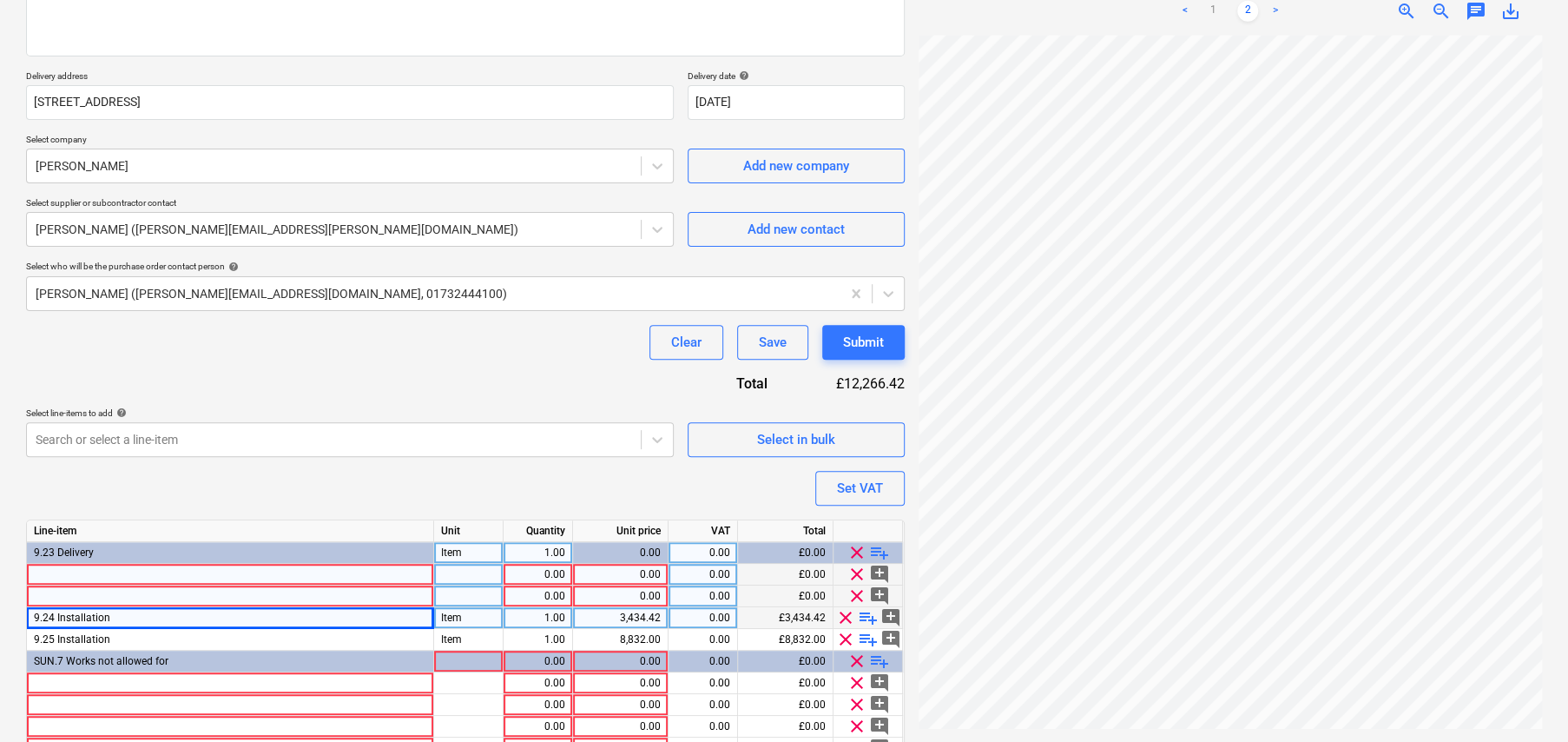
click at [875, 552] on span "playlist_add" at bounding box center [879, 552] width 21 height 21
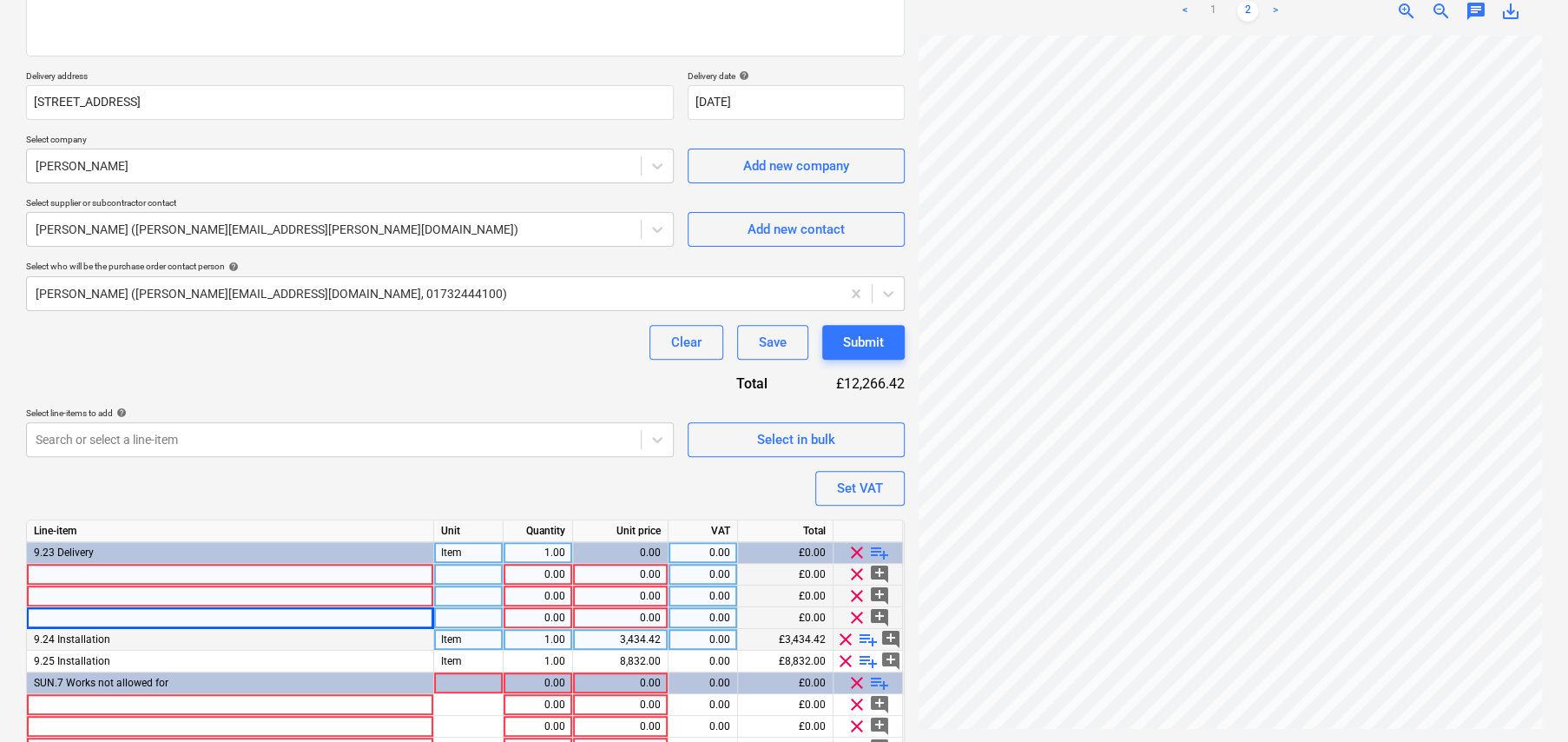
click at [866, 636] on span "playlist_add" at bounding box center [868, 639] width 21 height 21
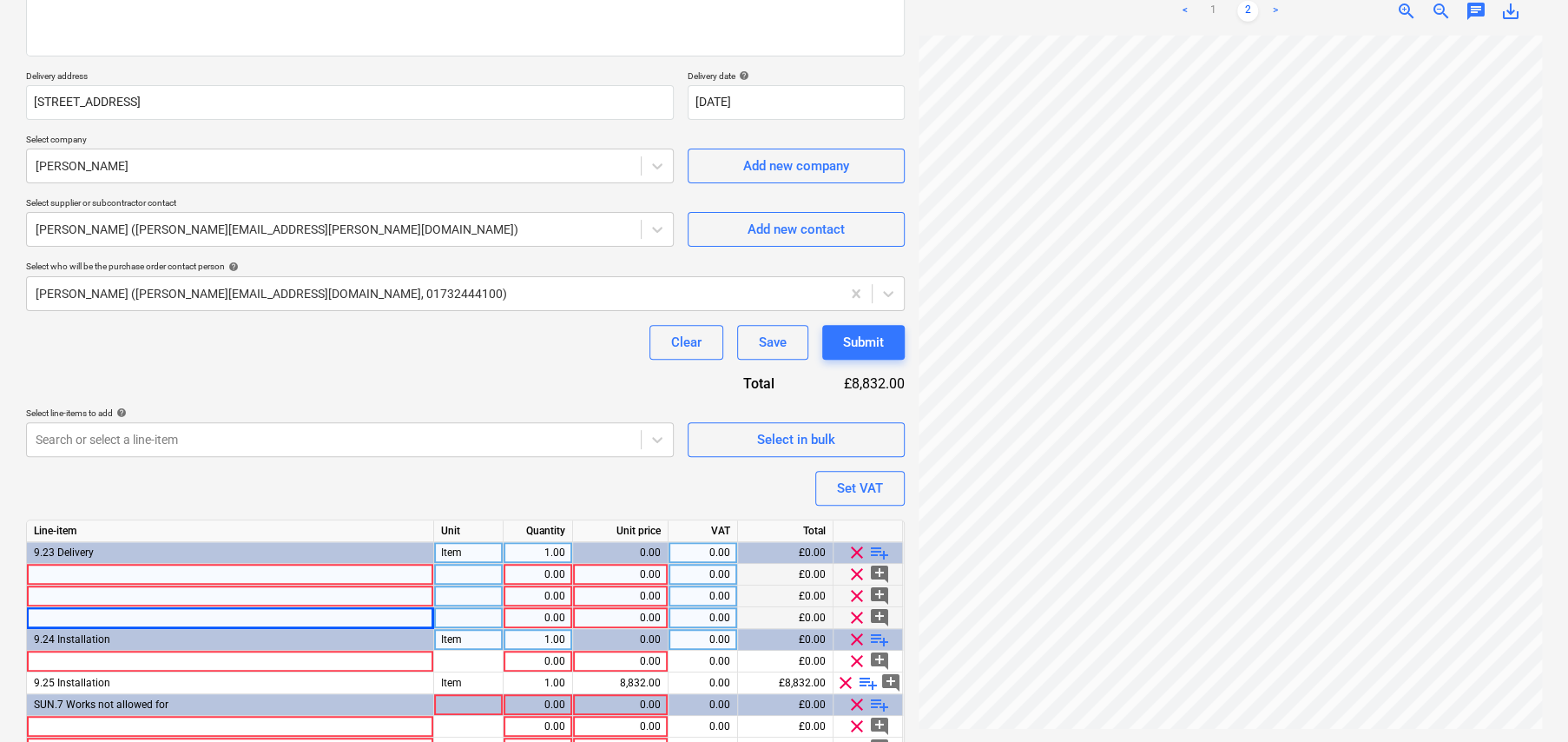
click at [866, 636] on span "clear" at bounding box center [856, 639] width 21 height 21
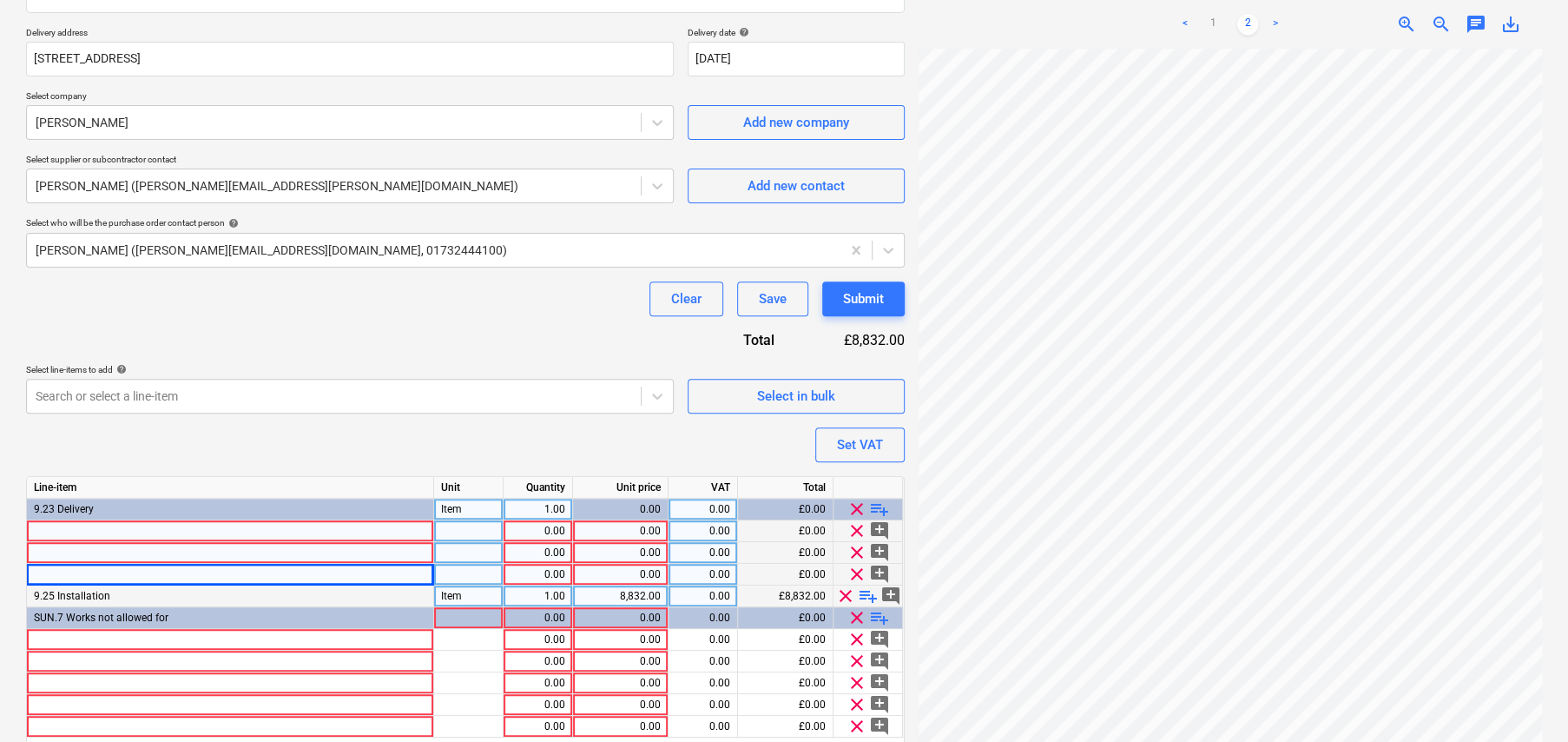
scroll to position [363, 0]
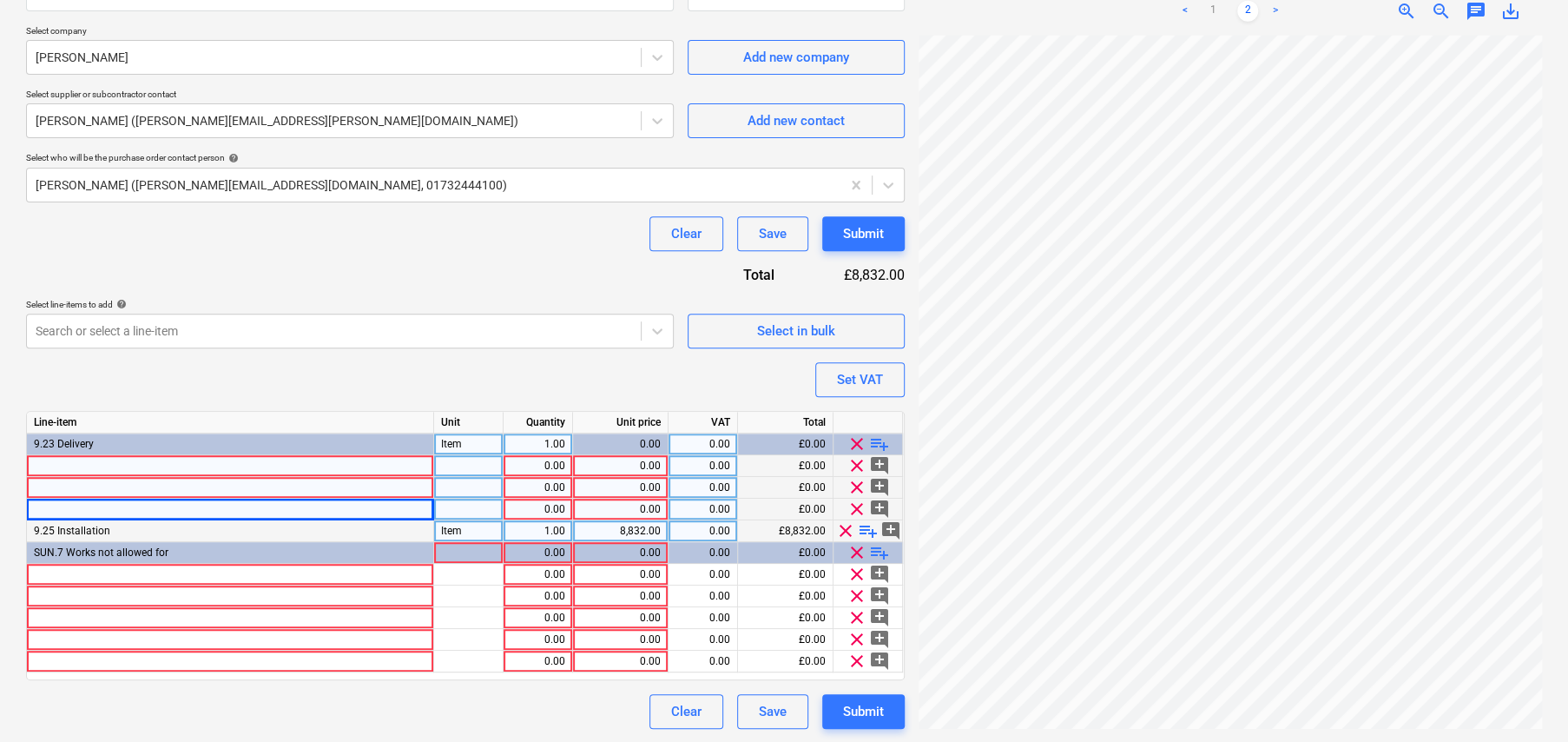
click at [871, 528] on span "playlist_add" at bounding box center [868, 530] width 21 height 21
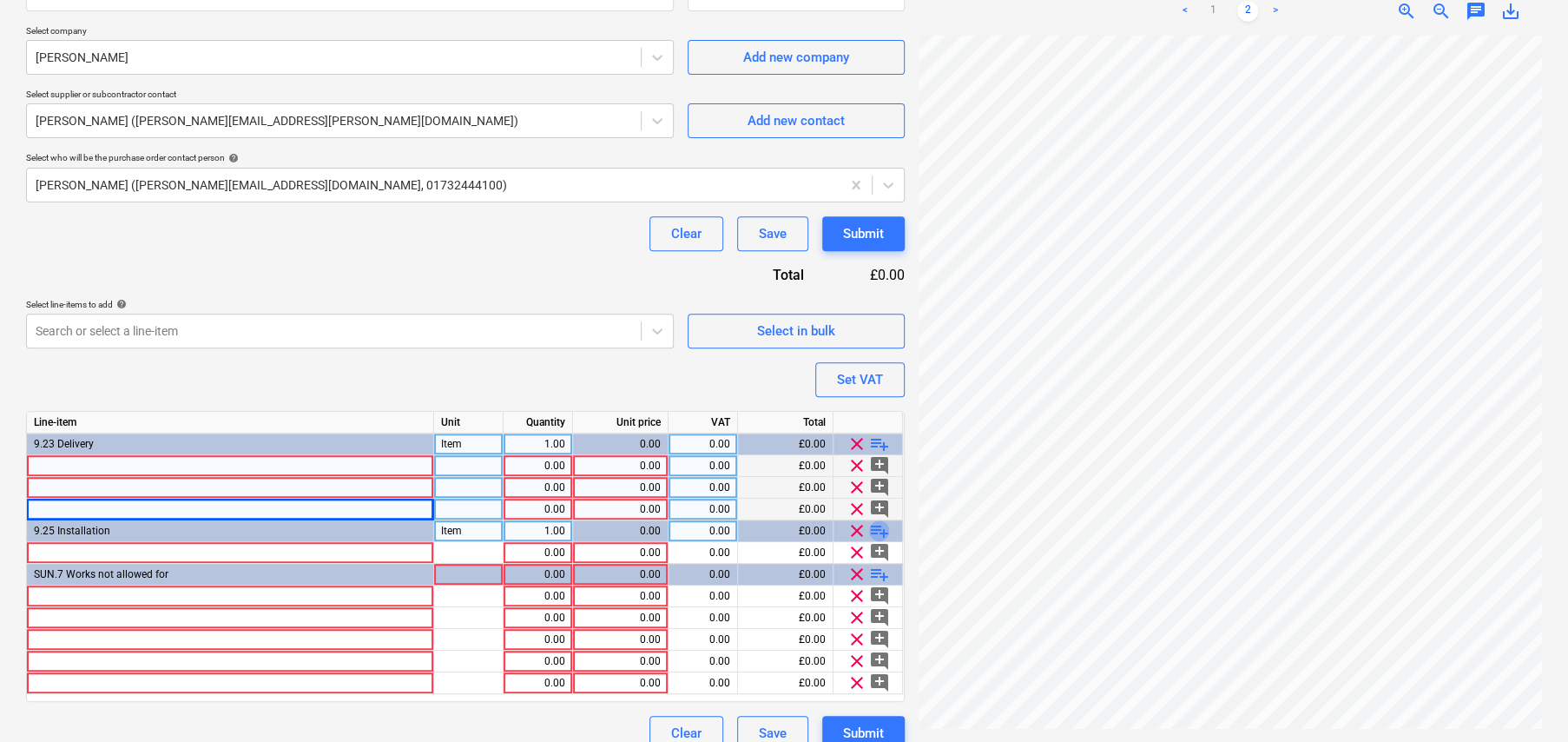
click at [881, 530] on span "playlist_add" at bounding box center [879, 530] width 21 height 21
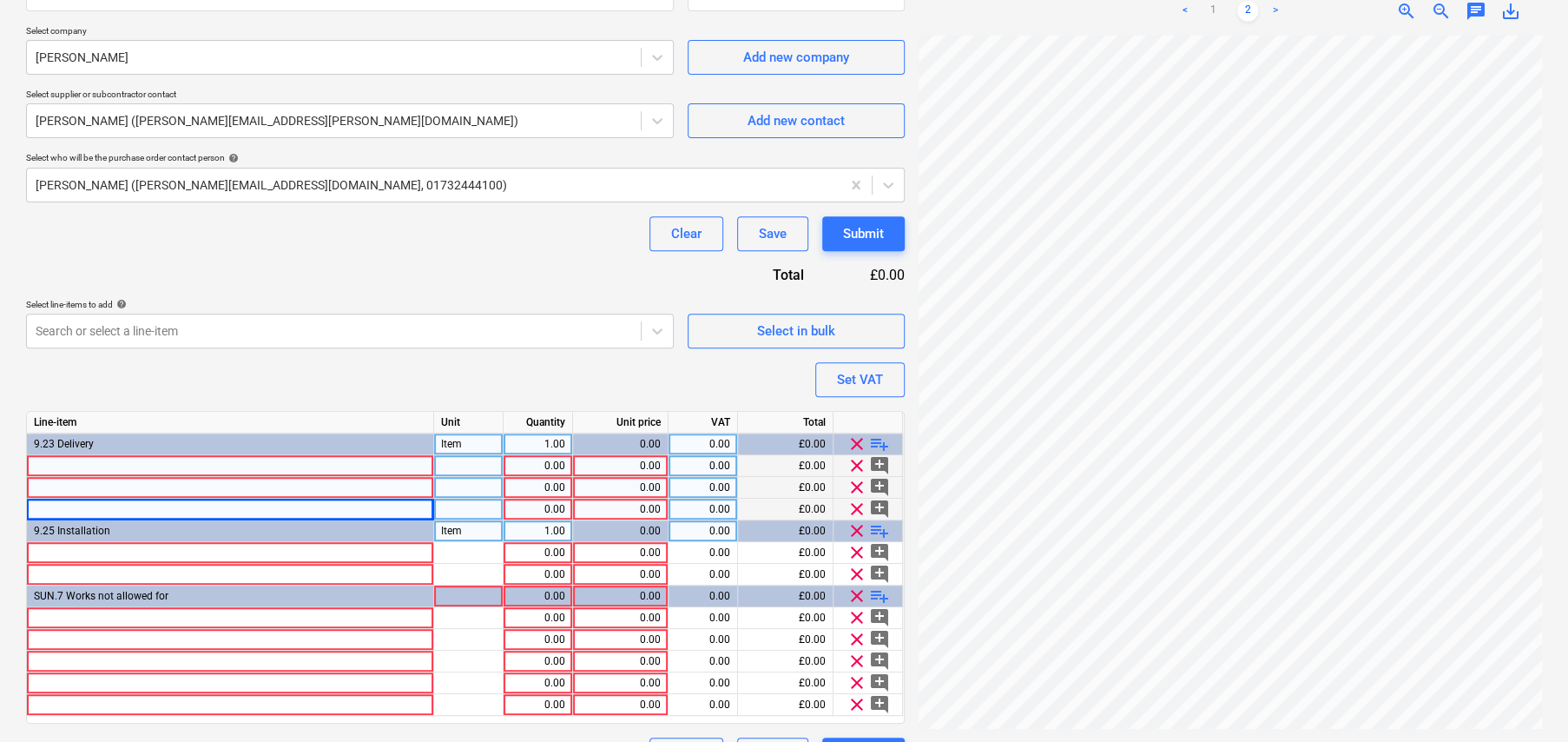
click at [855, 438] on span "clear" at bounding box center [856, 444] width 21 height 21
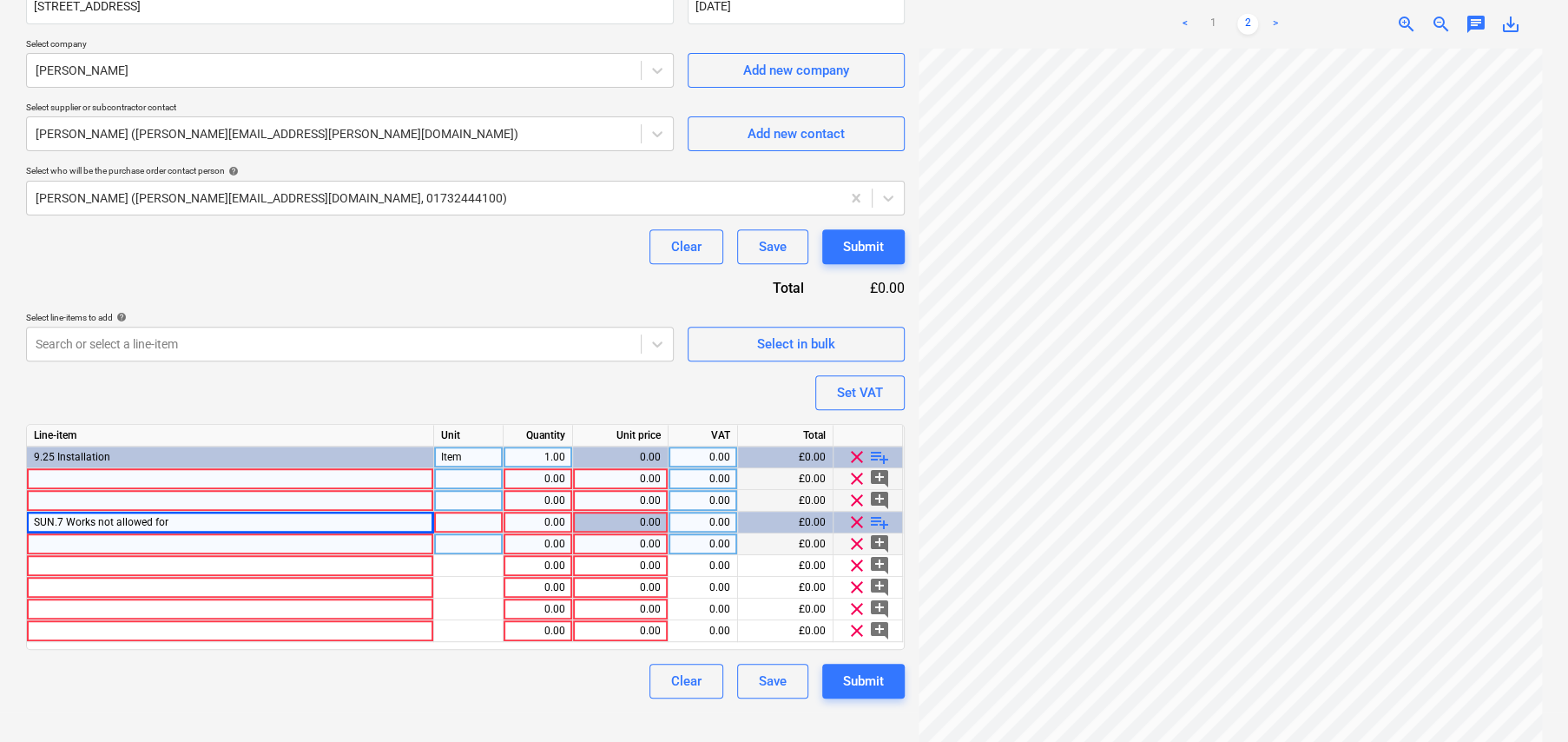
scroll to position [349, 0]
click at [856, 453] on span "clear" at bounding box center [856, 457] width 21 height 21
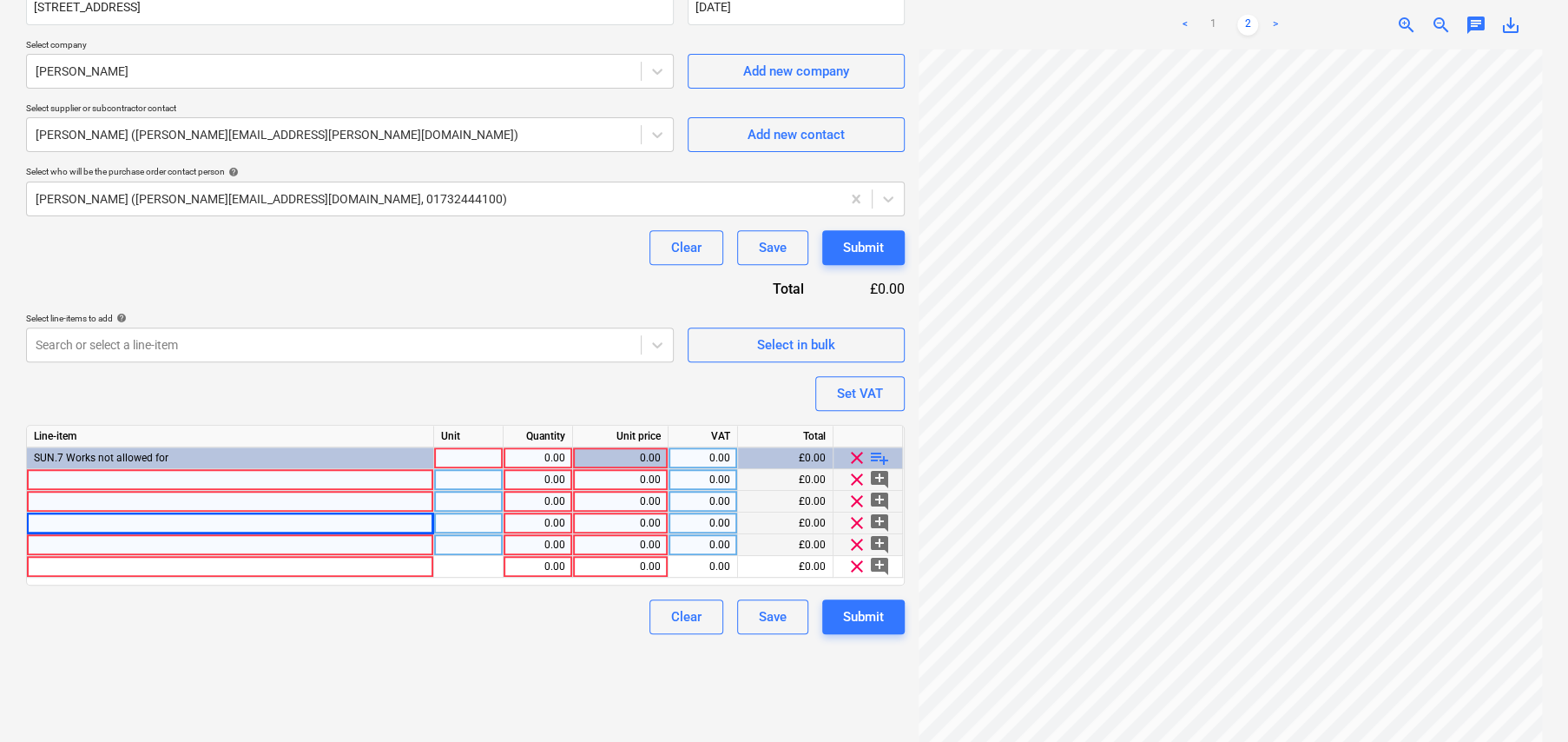
click at [114, 474] on div at bounding box center [230, 480] width 407 height 22
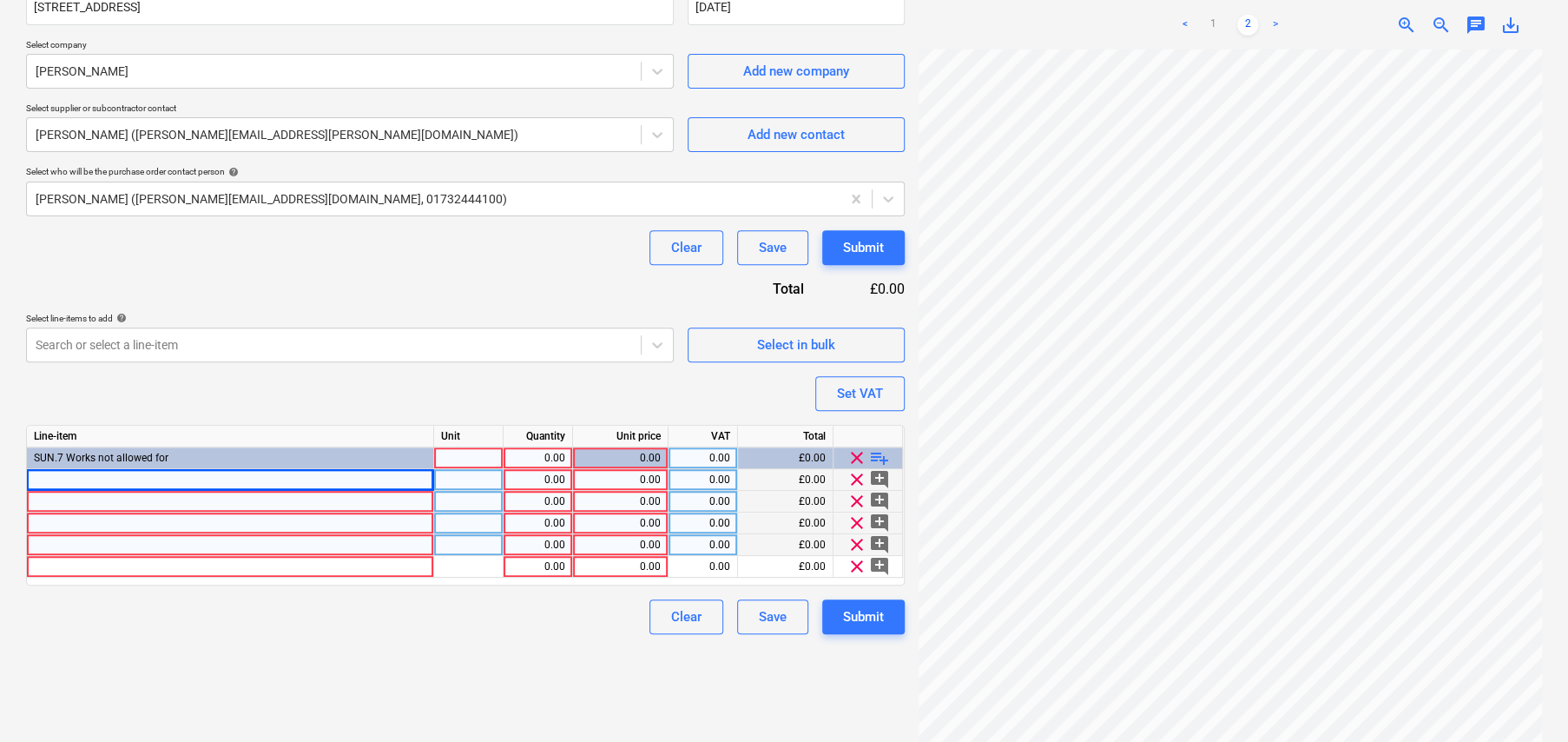
click at [131, 475] on div at bounding box center [230, 480] width 407 height 22
type textarea "x"
type input "938155 BUILDING SAND BULK BAG"
type textarea "x"
click at [477, 474] on div at bounding box center [469, 480] width 70 height 22
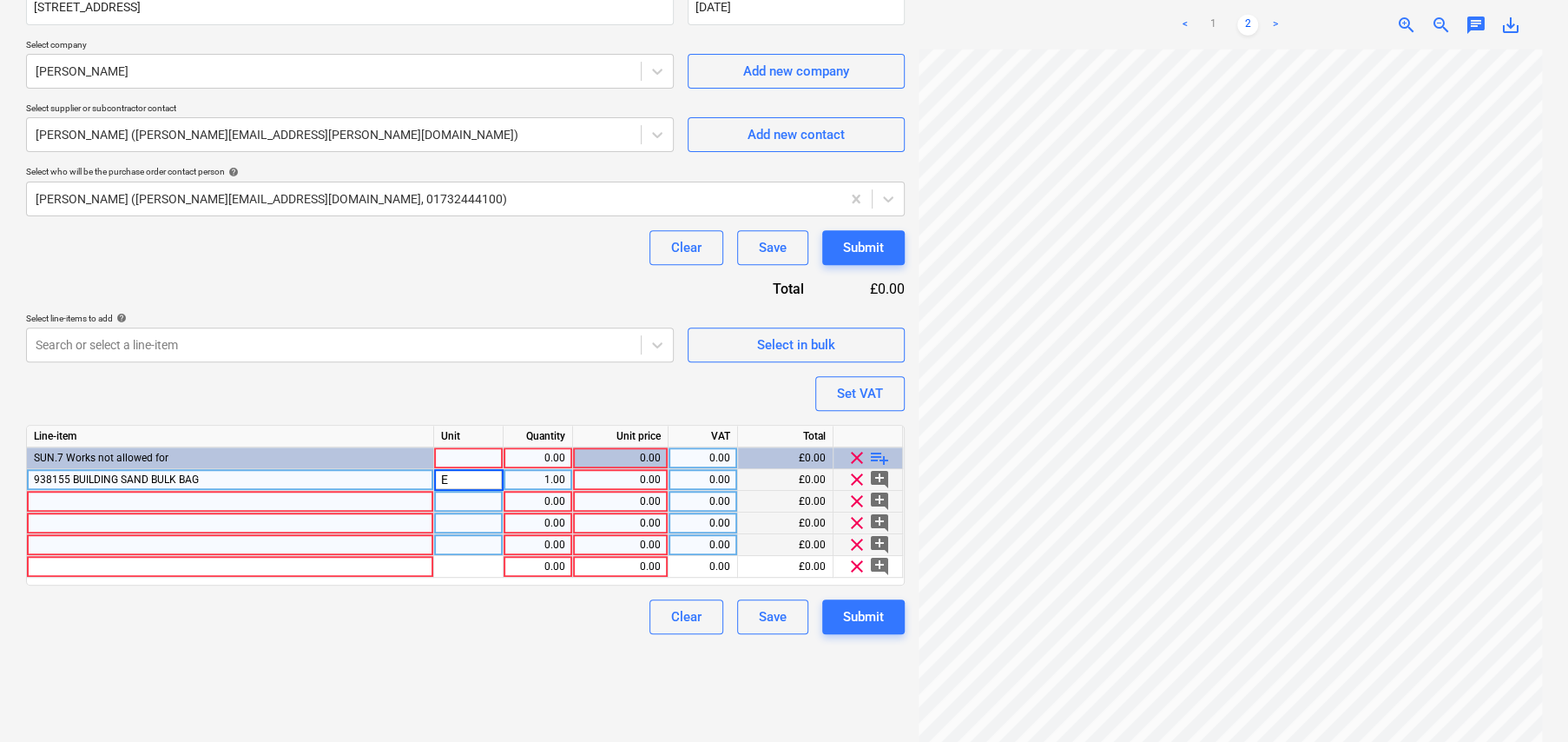
type input "EA"
type textarea "x"
type input "40"
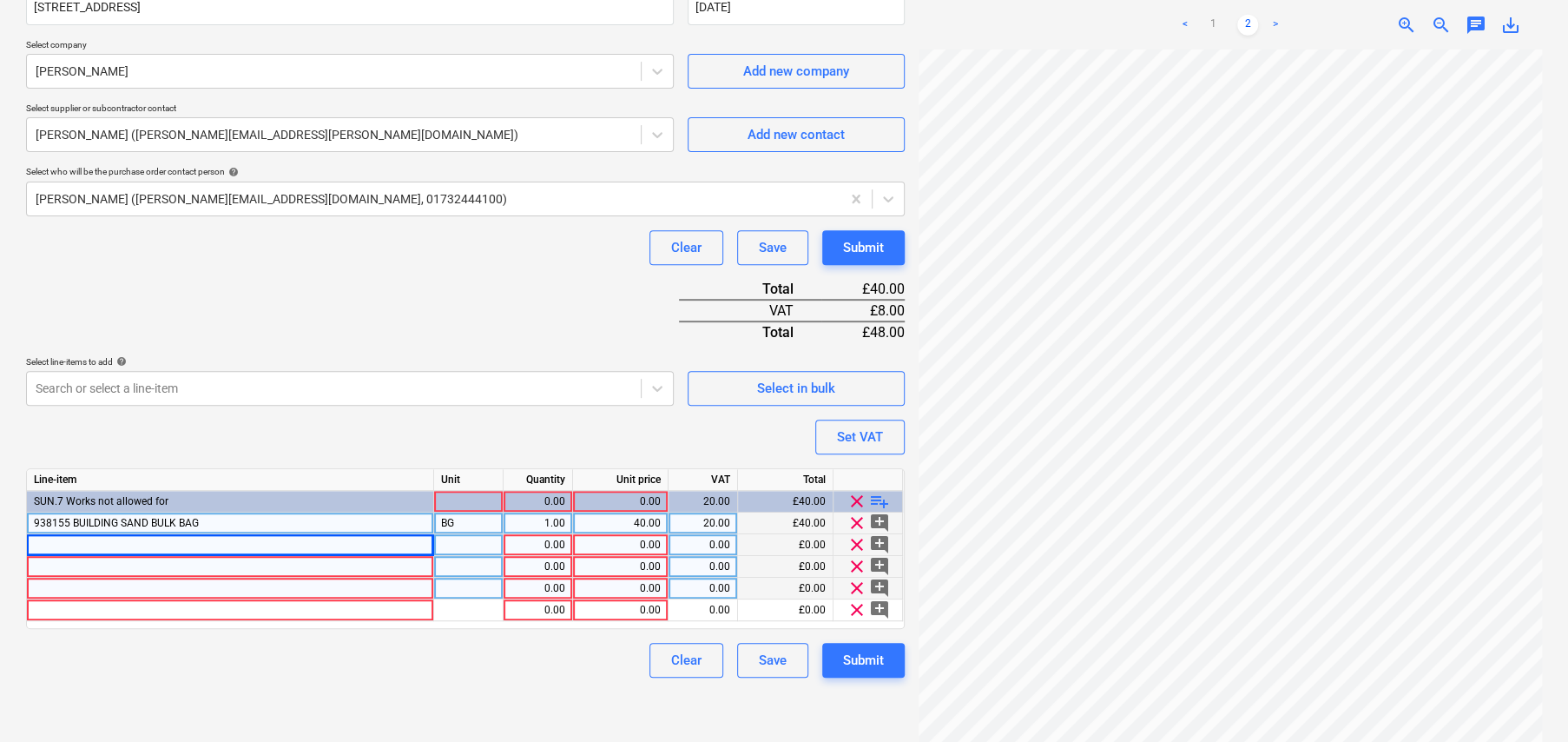
click at [237, 534] on div at bounding box center [230, 545] width 407 height 22
type textarea "x"
type input "C24 KILN DRIED REGULARISED TIMBER TREATED 47X150MMX4.8M"
click at [44, 541] on span "C24 KILN DRIED REGULARISED TIMBER TREATED 47X150MMX4.8M" at bounding box center [191, 544] width 317 height 12
click at [34, 541] on input "C24 KILN DRIED REGULARISED TIMBER TREATED 47X150MMX4.8M" at bounding box center [230, 544] width 406 height 21
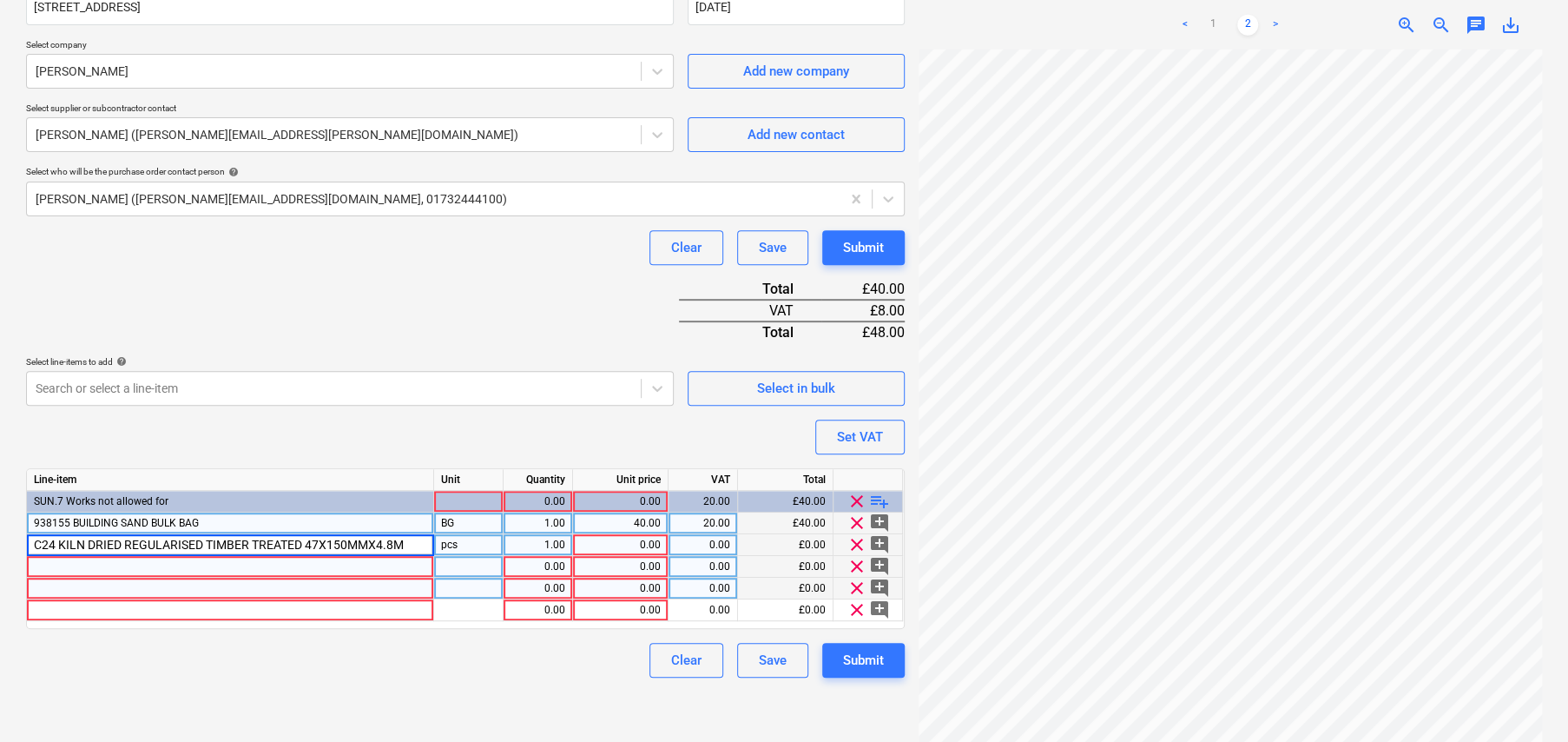
type textarea "x"
type input "206904 C24 KILN DRIED REGULARISED TIMBER TREATED 47X150MMX4.8M"
type textarea "x"
click at [470, 538] on div "pcs" at bounding box center [469, 545] width 70 height 22
type input "EA"
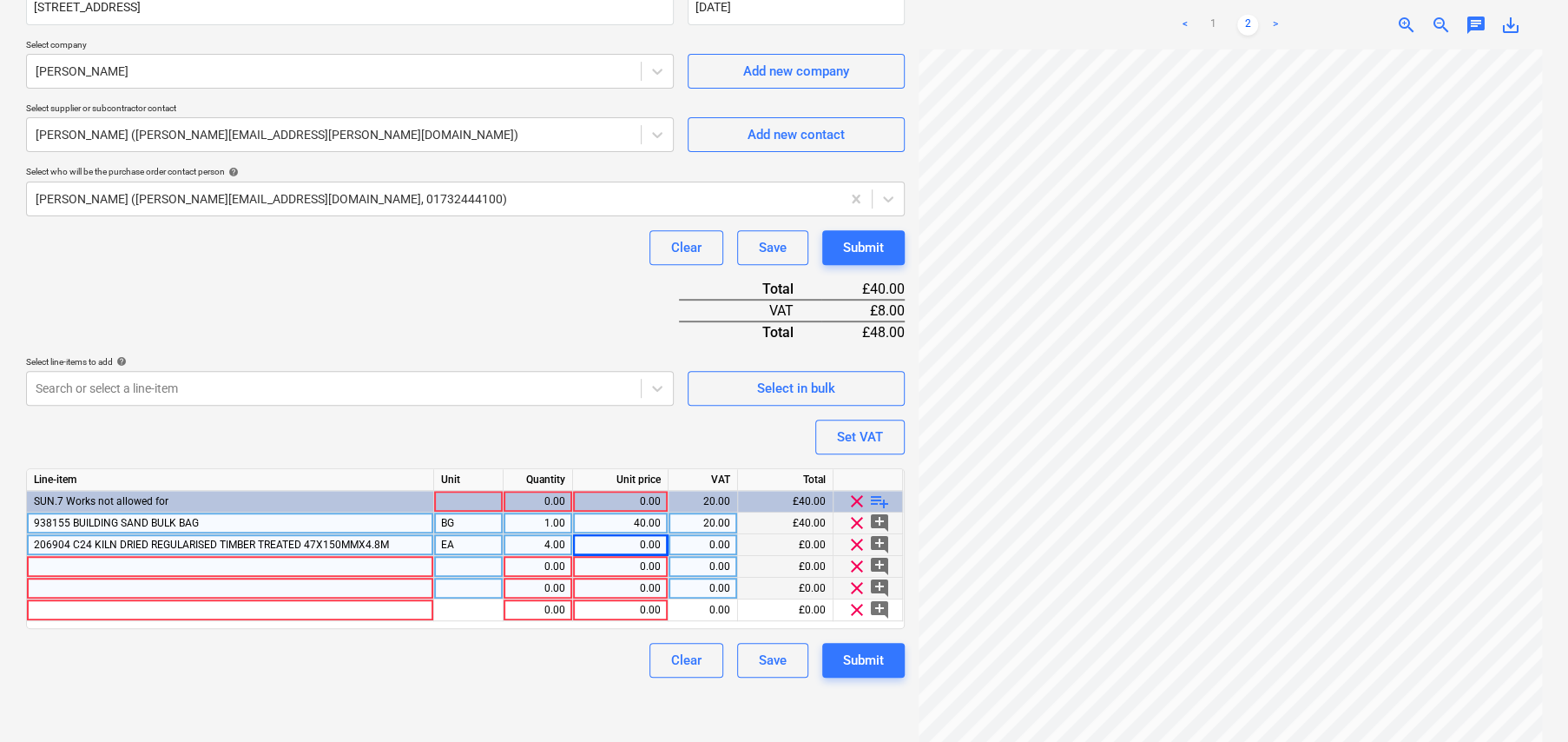
type textarea "x"
drag, startPoint x: 633, startPoint y: 542, endPoint x: 689, endPoint y: 544, distance: 56.0
click at [0, 0] on div "206904 C24 KILN DRIED REGULARISED TIMBER TREATED 47X150MMX4.8M EA 4.00 0.00 0.0…" at bounding box center [0, 0] width 0 height 0
type input "12."
type textarea "x"
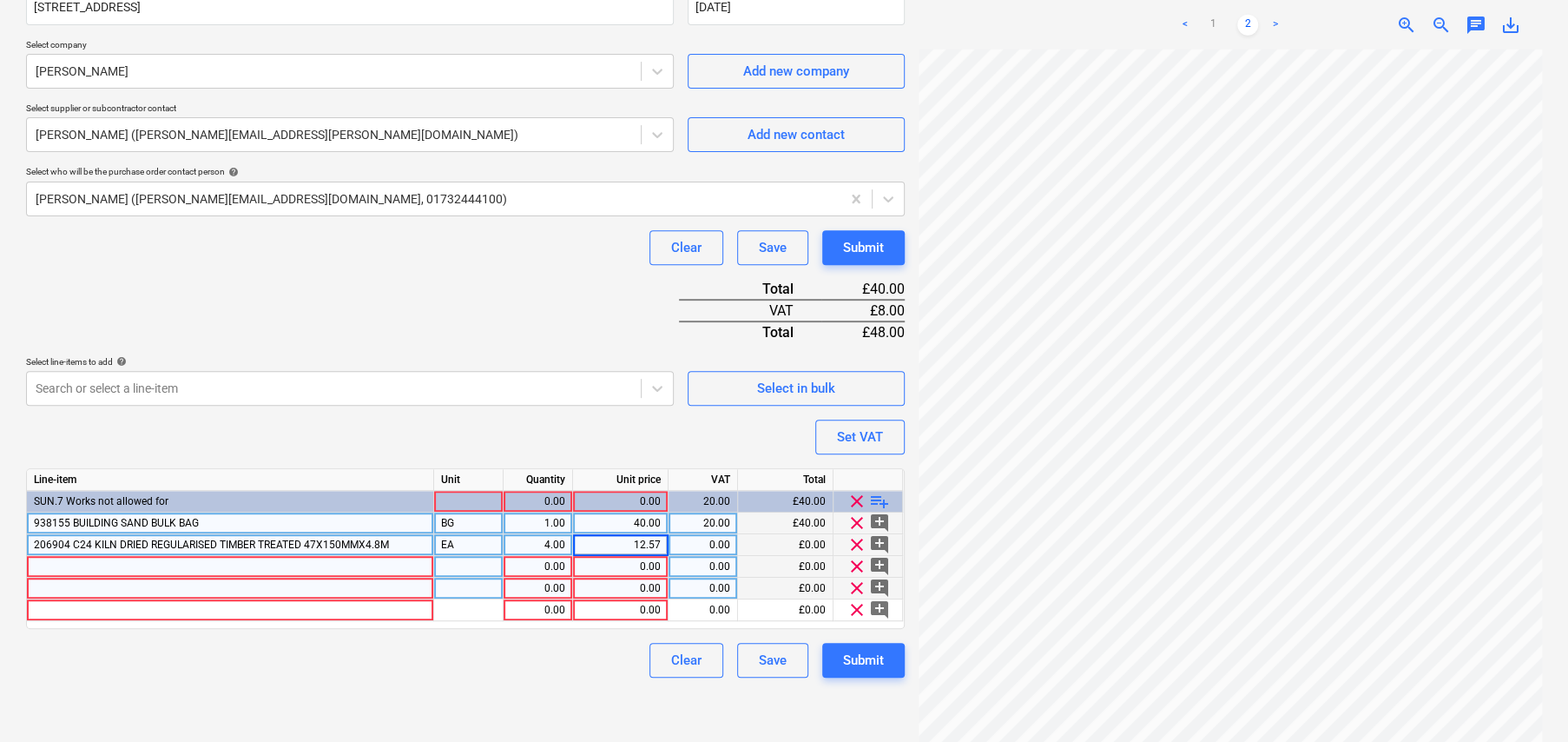
type input "12.576"
type textarea "x"
type input "20"
click at [863, 567] on span "clear" at bounding box center [856, 566] width 21 height 21
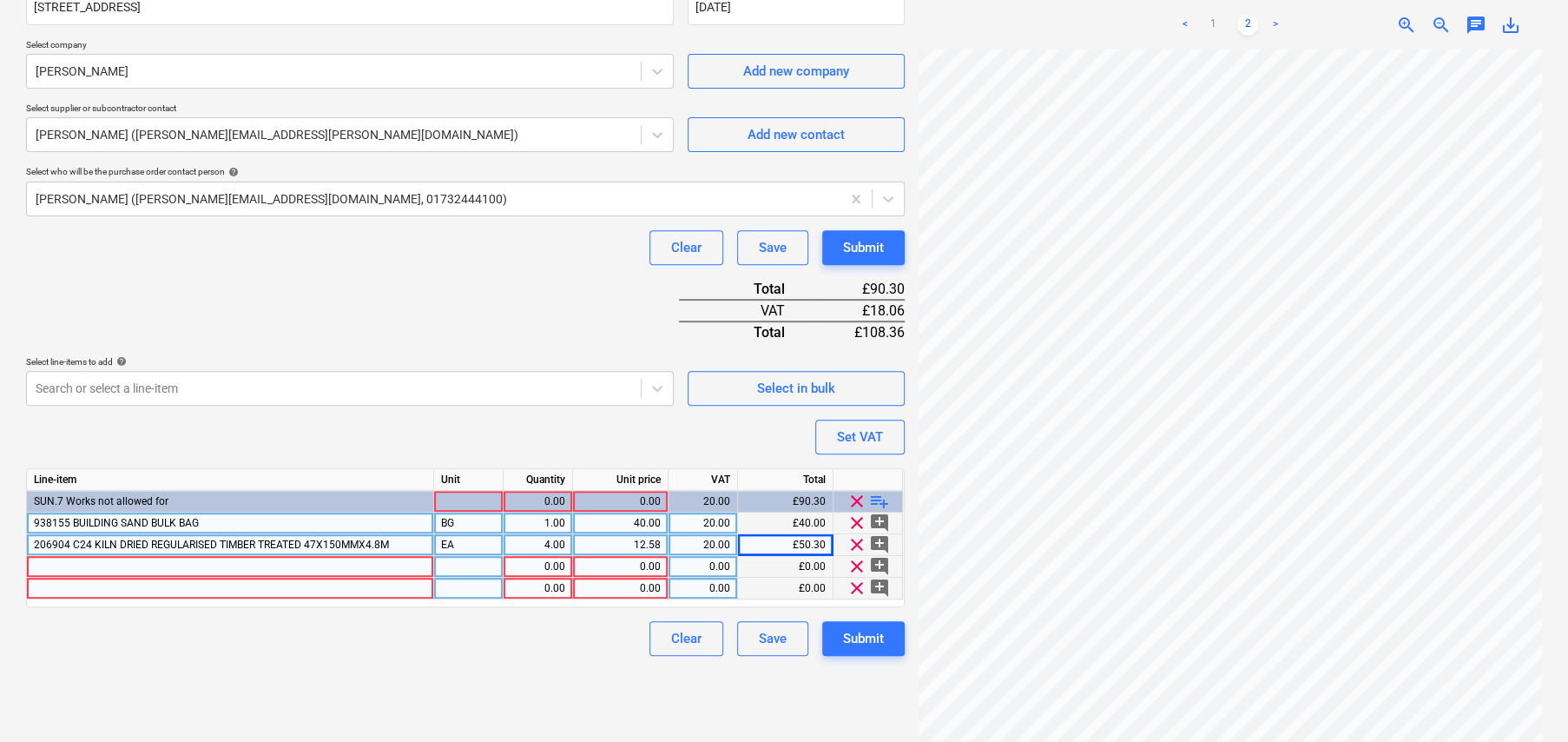
click at [856, 567] on span "clear" at bounding box center [856, 566] width 21 height 21
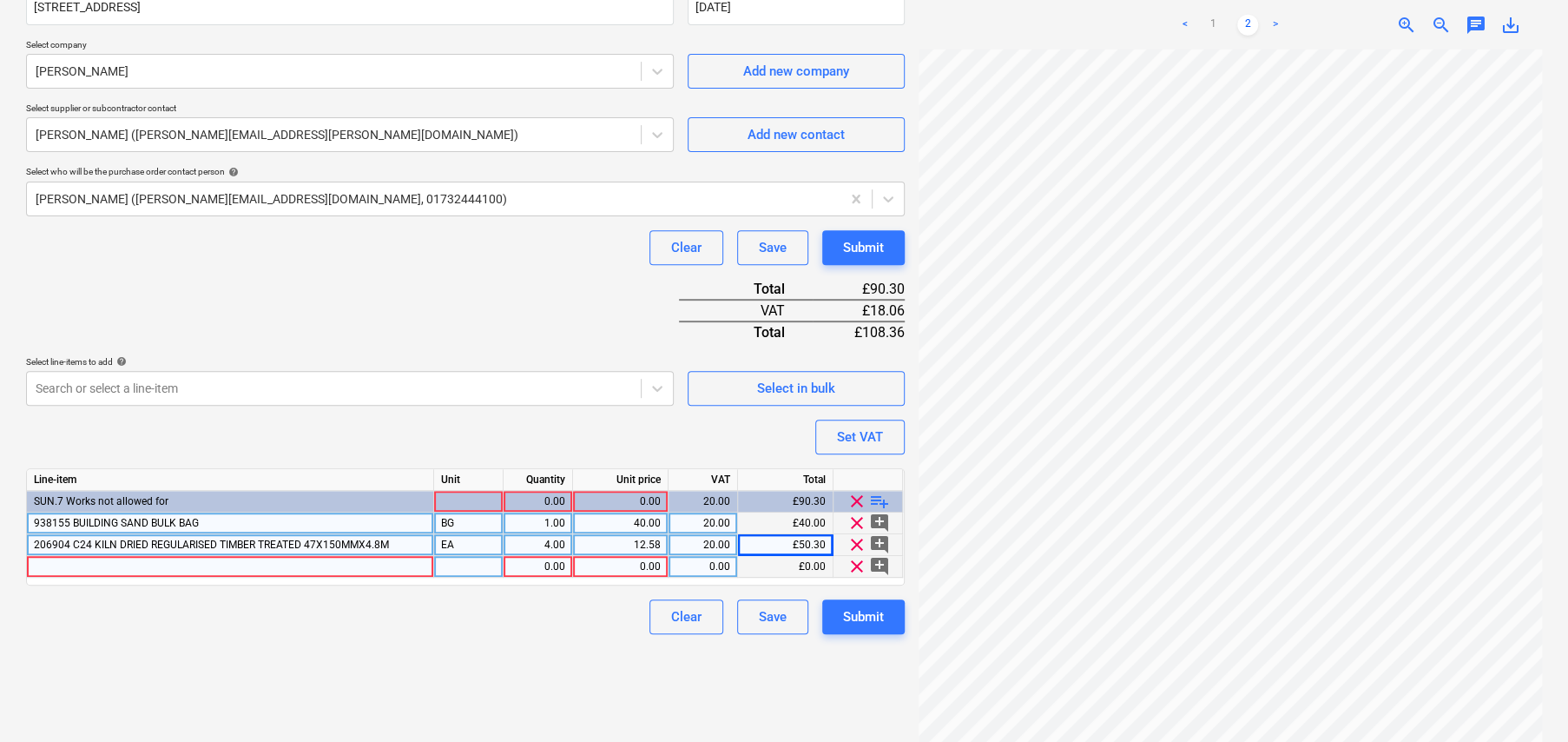
click at [856, 561] on span "clear" at bounding box center [856, 566] width 21 height 21
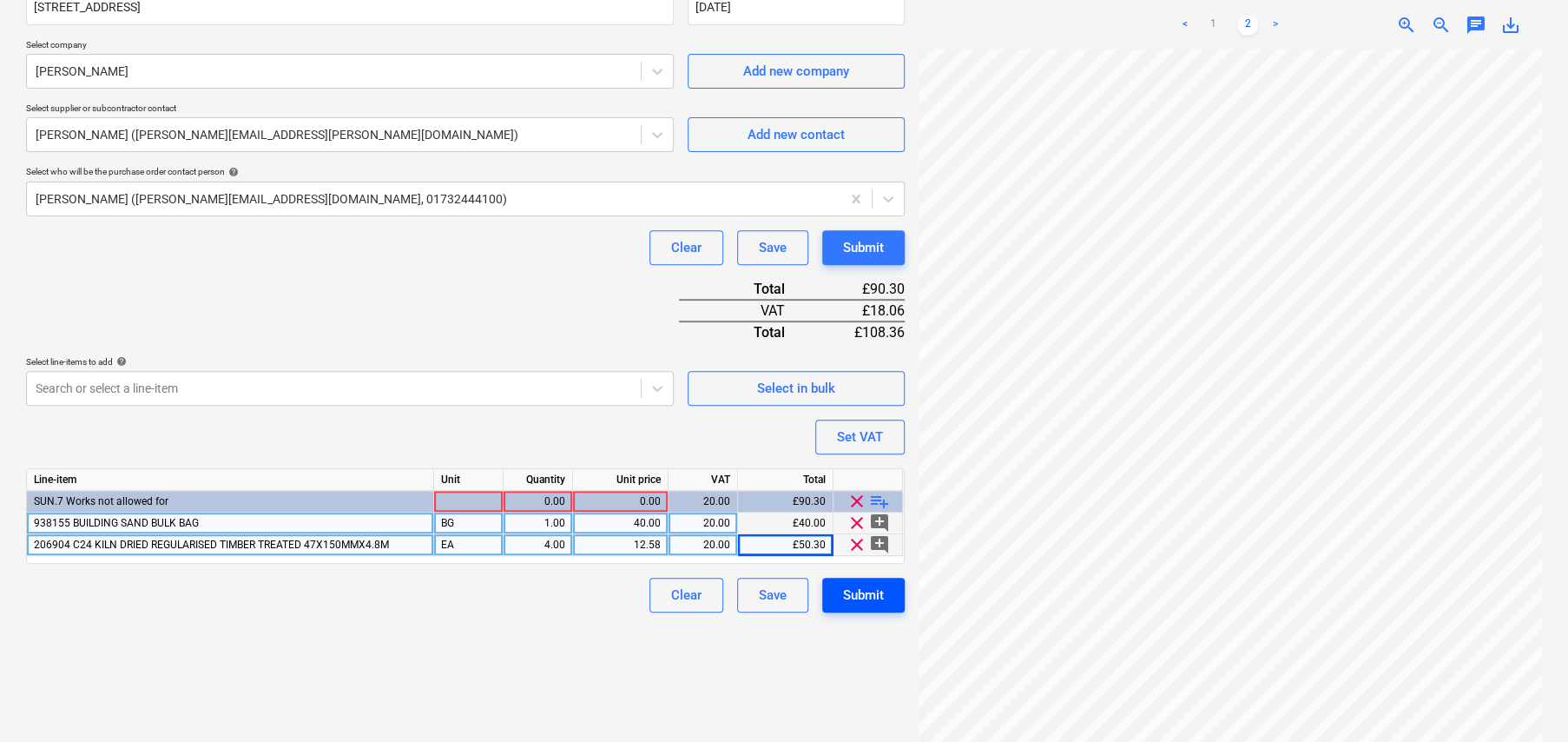
click at [866, 600] on div "Submit" at bounding box center [863, 594] width 41 height 23
type textarea "x"
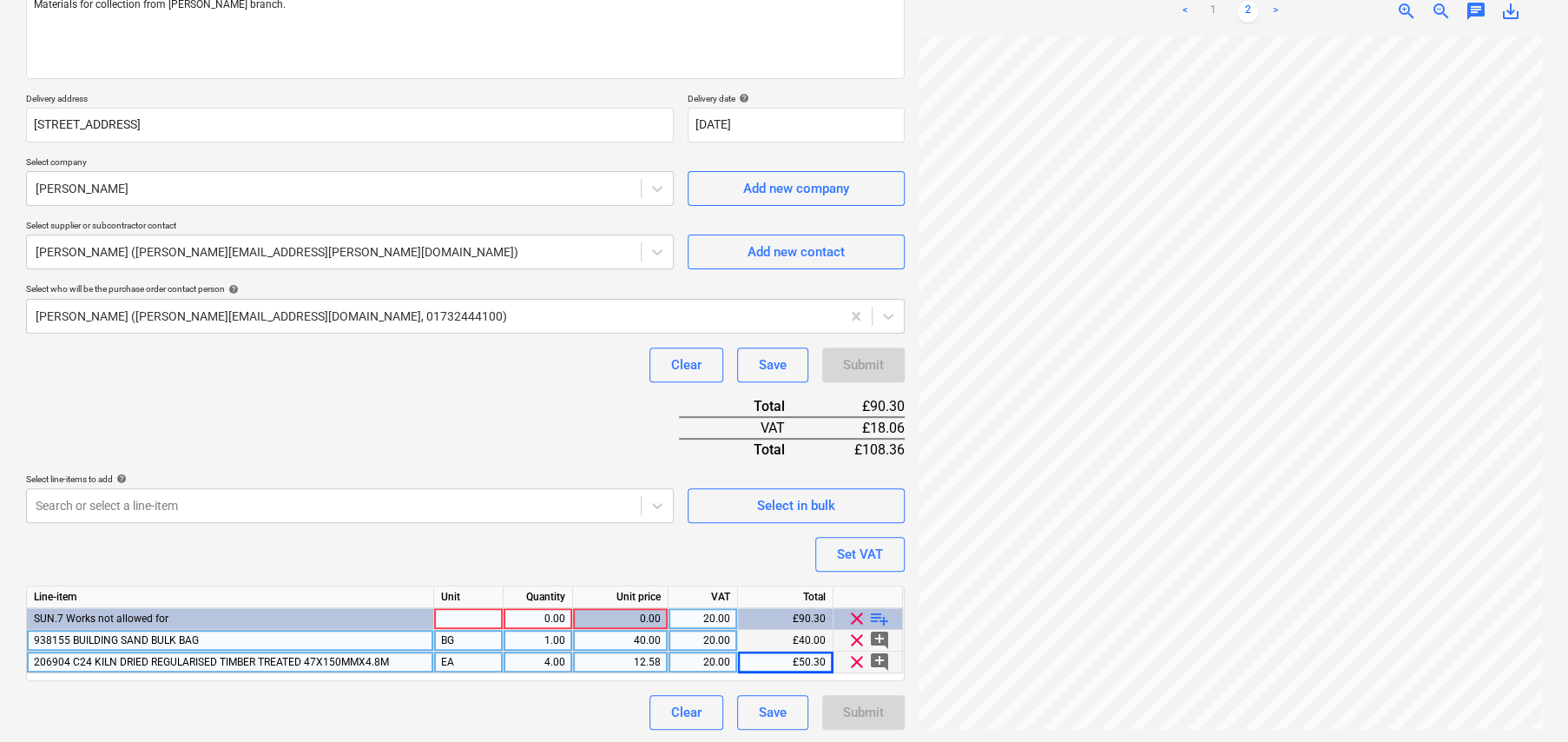
click at [479, 614] on div at bounding box center [469, 619] width 70 height 22
type input "item"
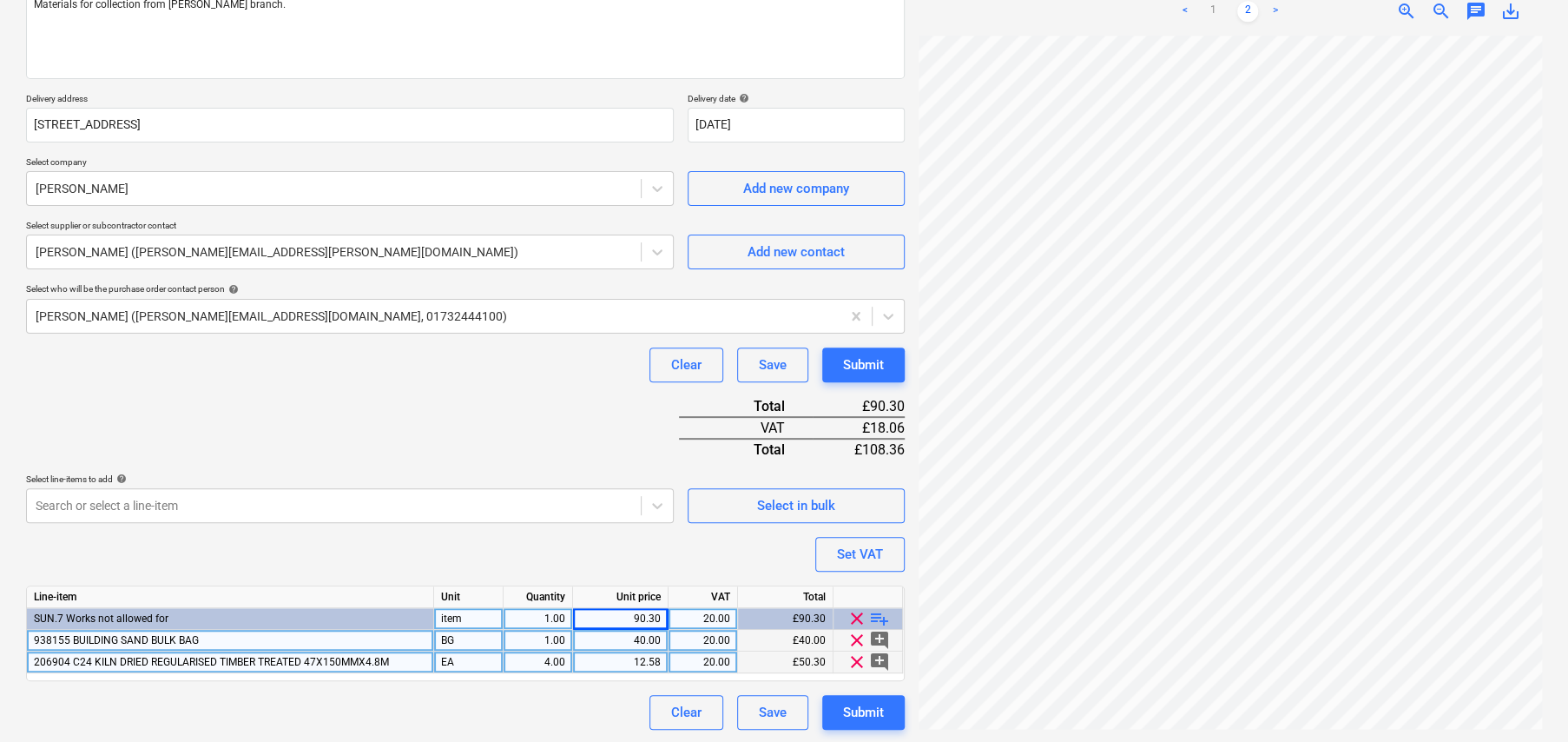
scroll to position [0, 0]
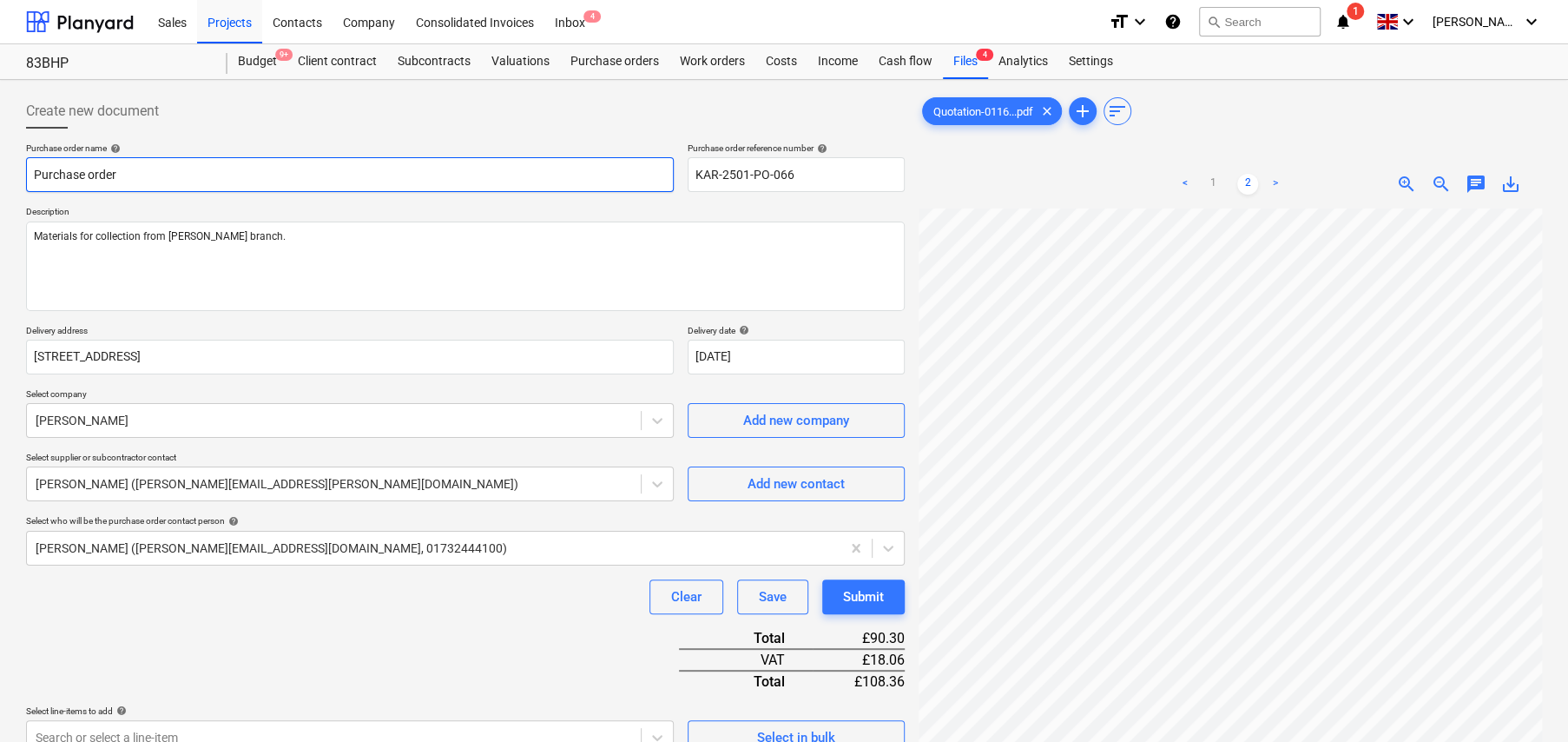
click at [129, 179] on input "Purchase order" at bounding box center [350, 174] width 648 height 34
type textarea "x"
type input "T"
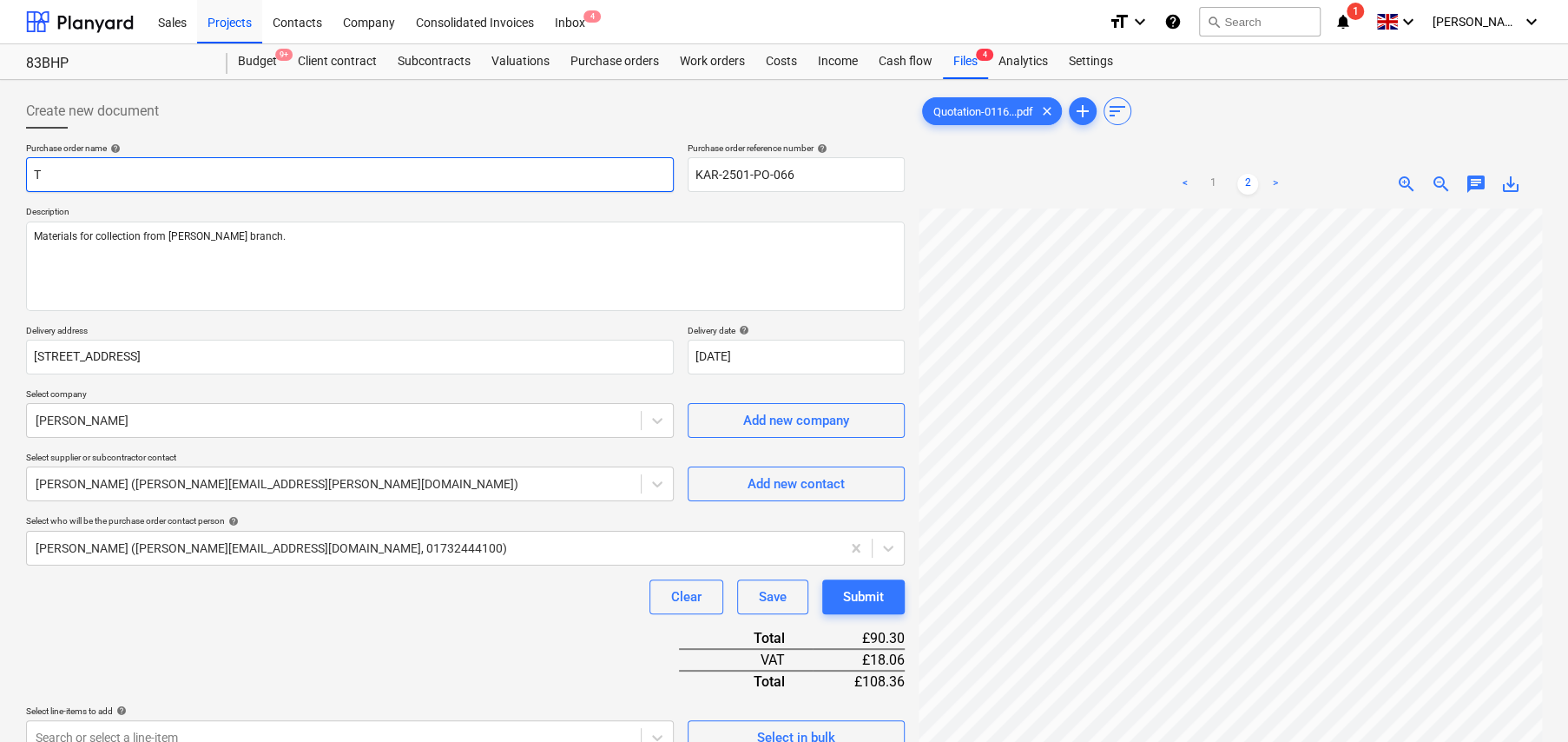
type textarea "x"
type input "TR"
type textarea "x"
type input "TRA"
type textarea "x"
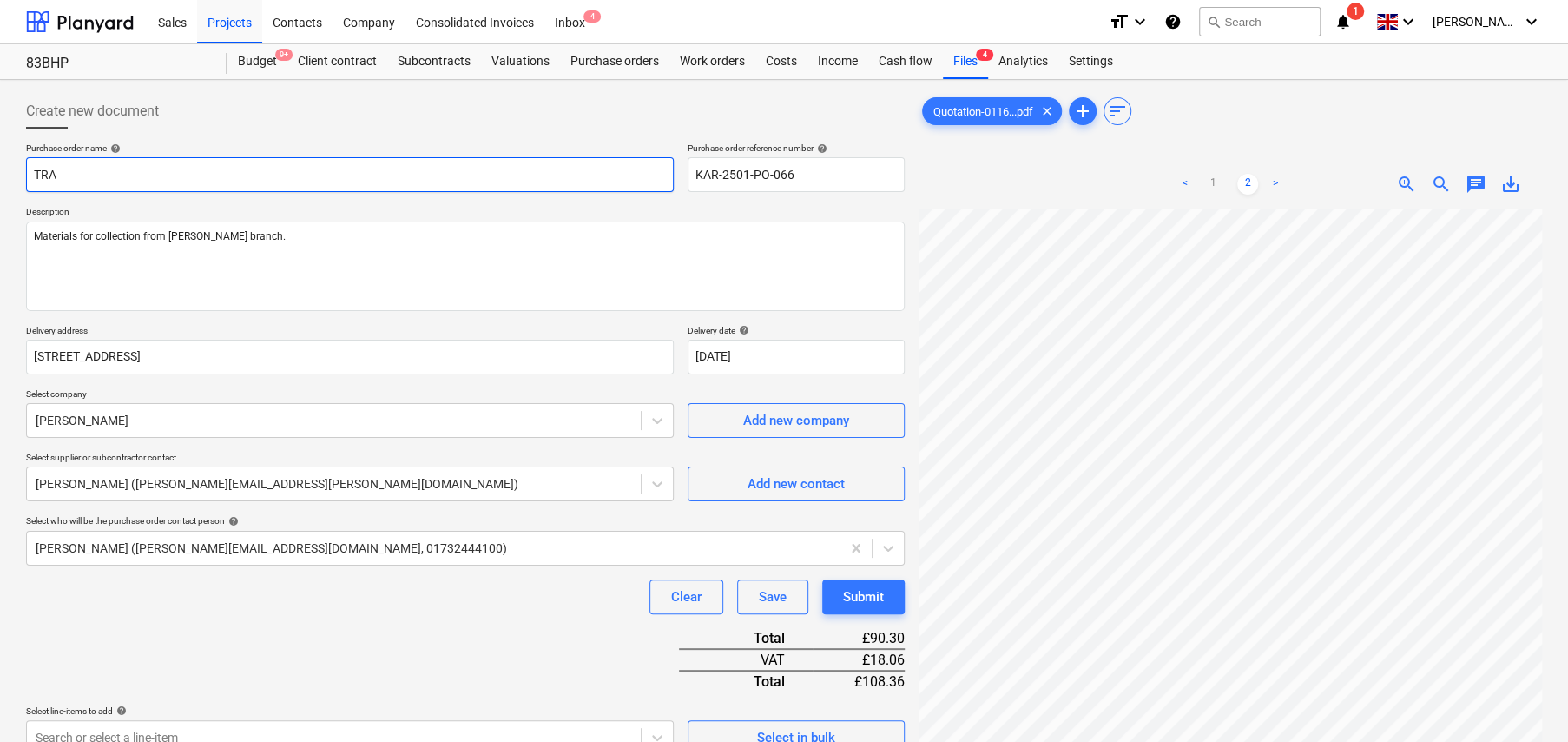
type input "TRAV"
type textarea "x"
type input "TRAVI"
type textarea "x"
type input "TRAVIS"
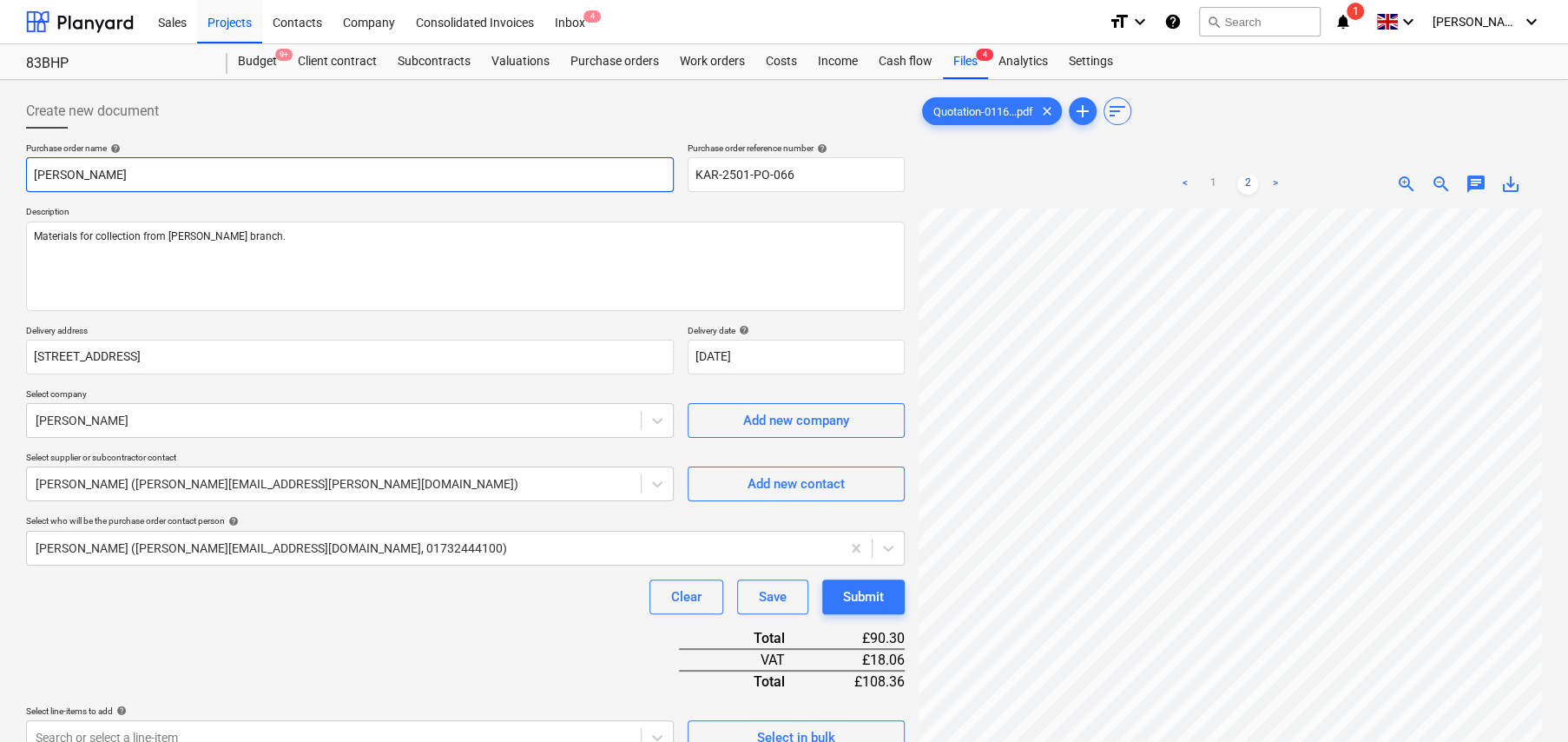
type textarea "x"
type input "TRAVIS"
type textarea "x"
type input "TRAVIS C"
type textarea "x"
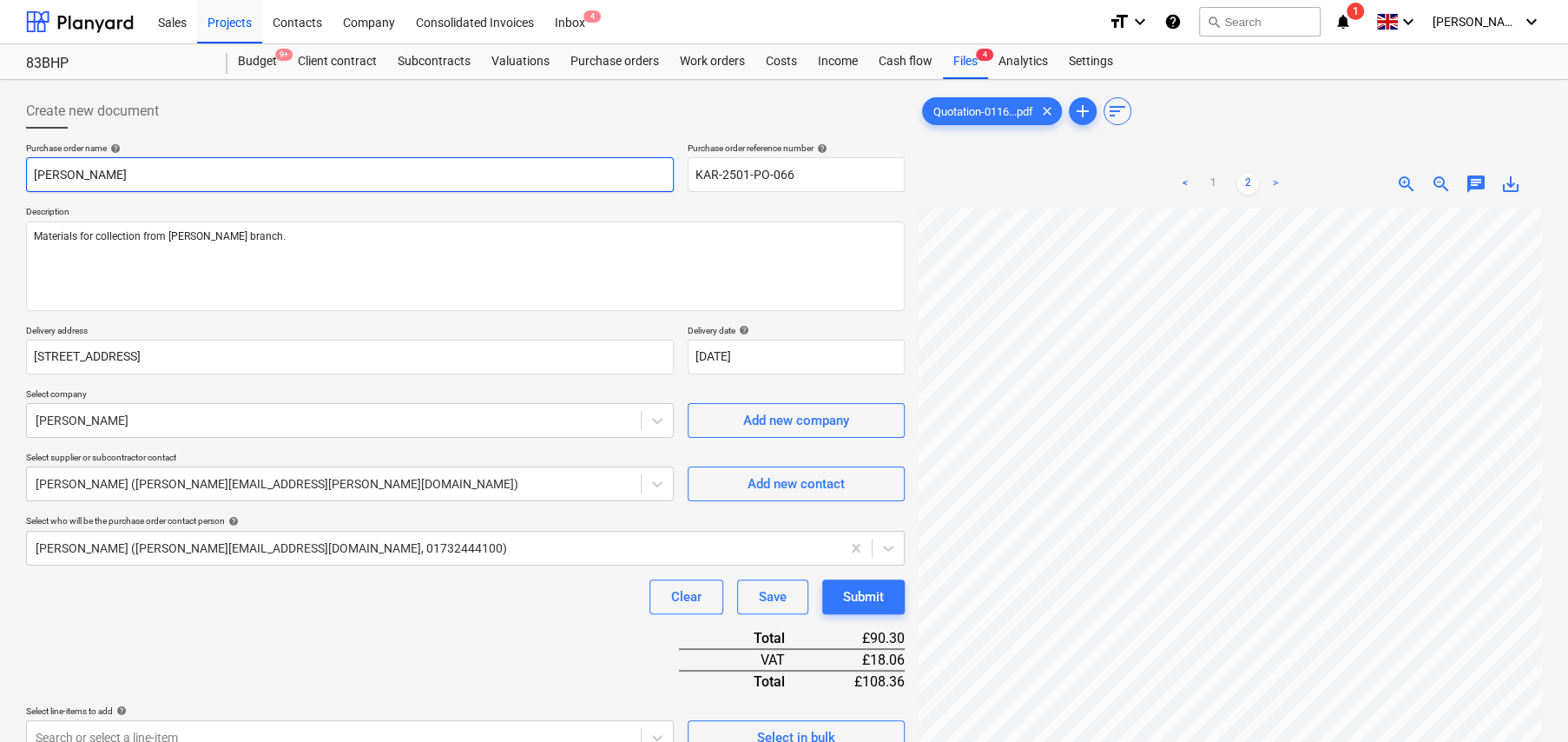
type input "TRAVIS CO"
type textarea "x"
type input "TRAVIS COL"
type textarea "x"
type input "TRAVIS COLL"
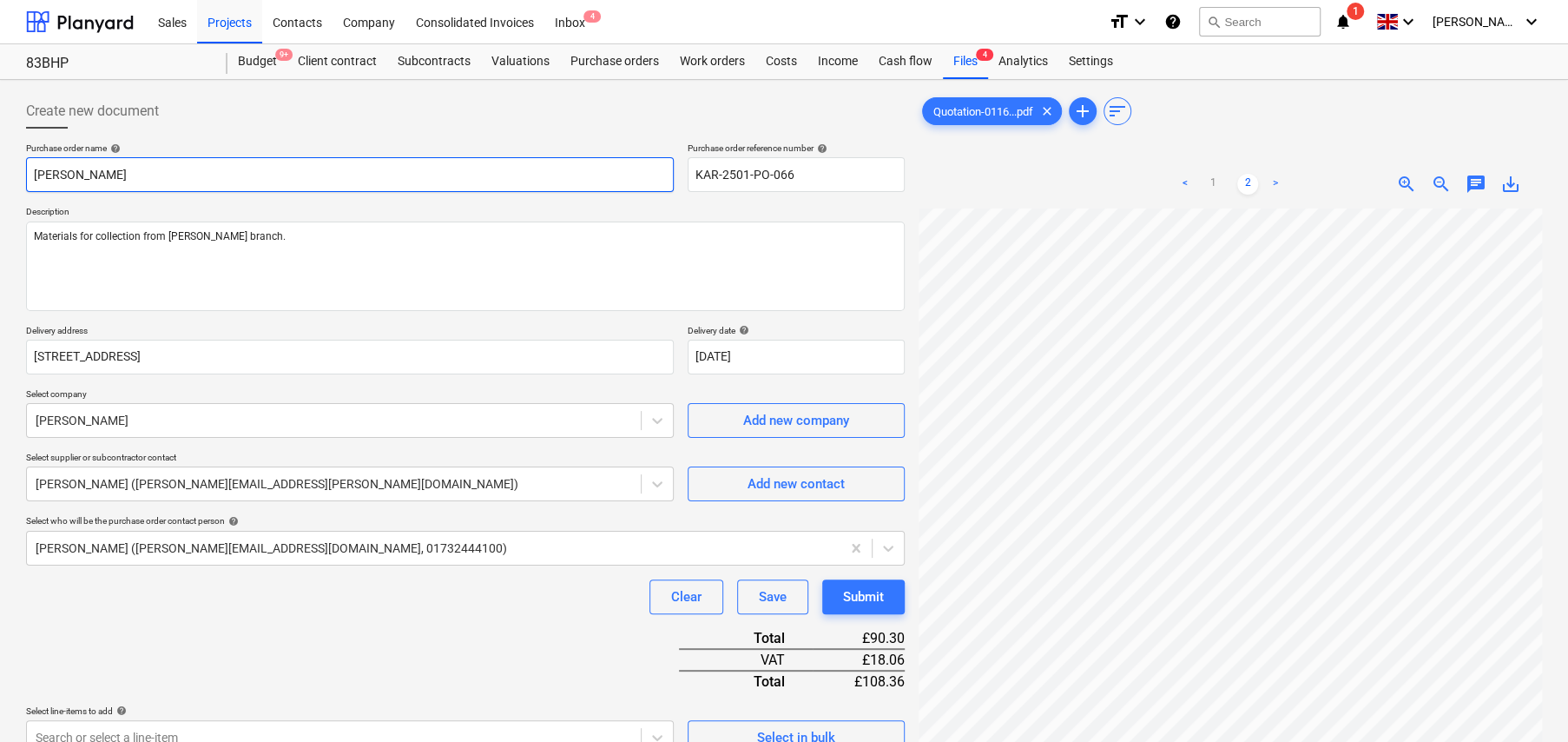
type textarea "x"
type input "TRAVIS COLLE"
type textarea "x"
type input "TRAVIS COLLEC"
type textarea "x"
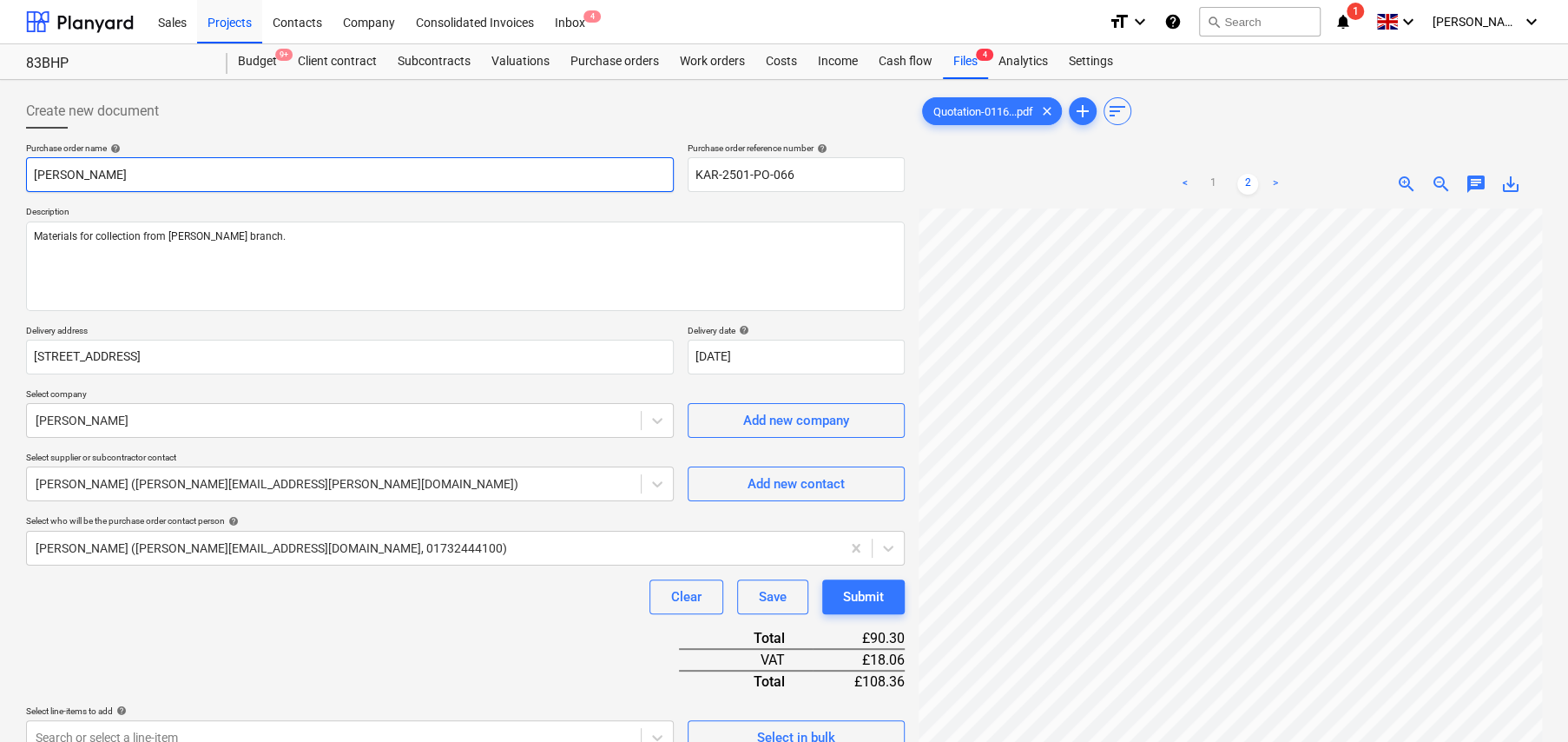
type input "TRAVIS COLLECT"
type textarea "x"
type input "TRAVIS COLLECTI"
type textarea "x"
type input "TRAVIS COLLECTIO"
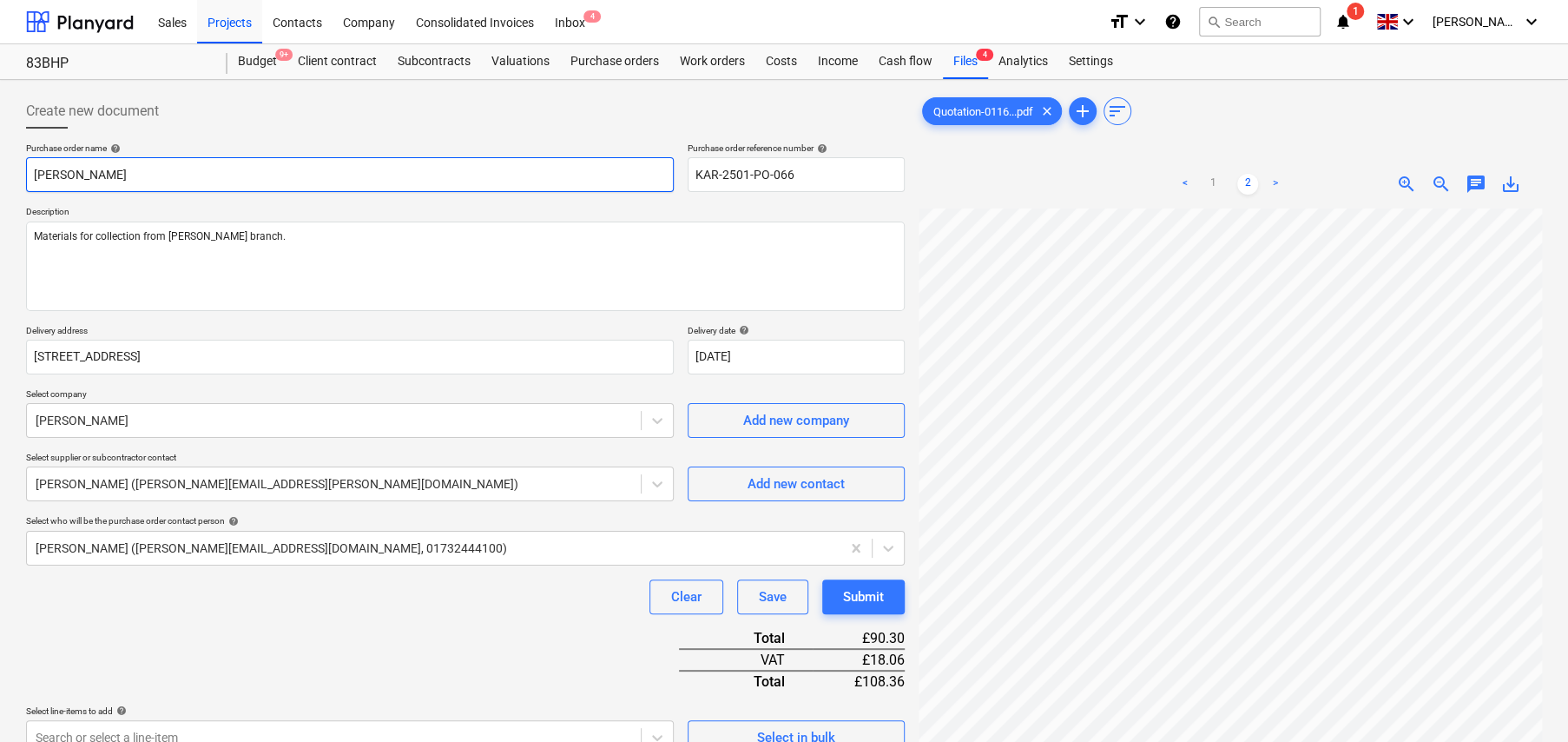
type textarea "x"
type input "TRAVIS COLLECTION"
type textarea "x"
type input "TRAVIS COLLECTION"
type textarea "x"
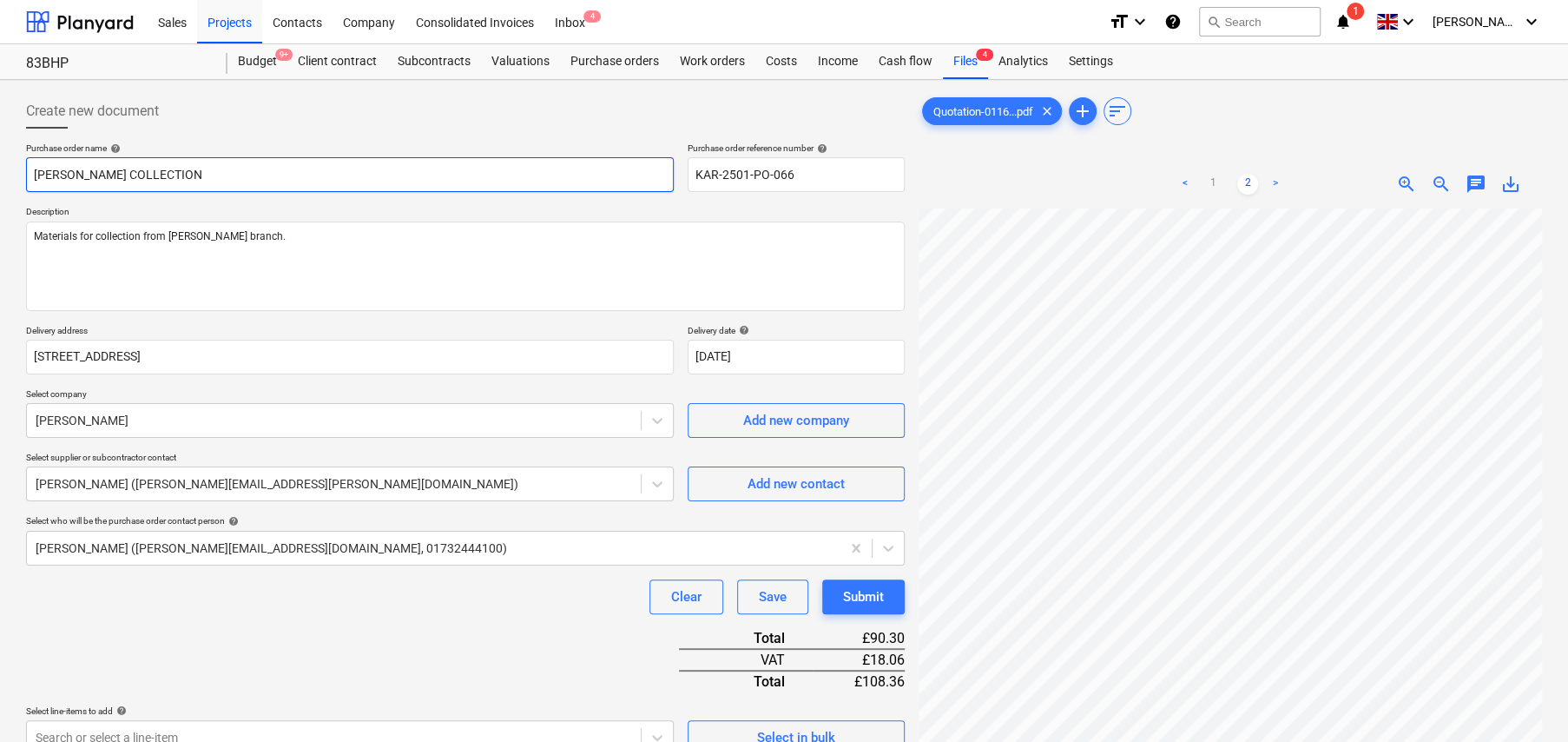
type input "TRAVIS COLLECTION -"
type textarea "x"
type input "TRAVIS COLLECTION -"
type textarea "x"
type input "TRAVIS COLLECTION - T"
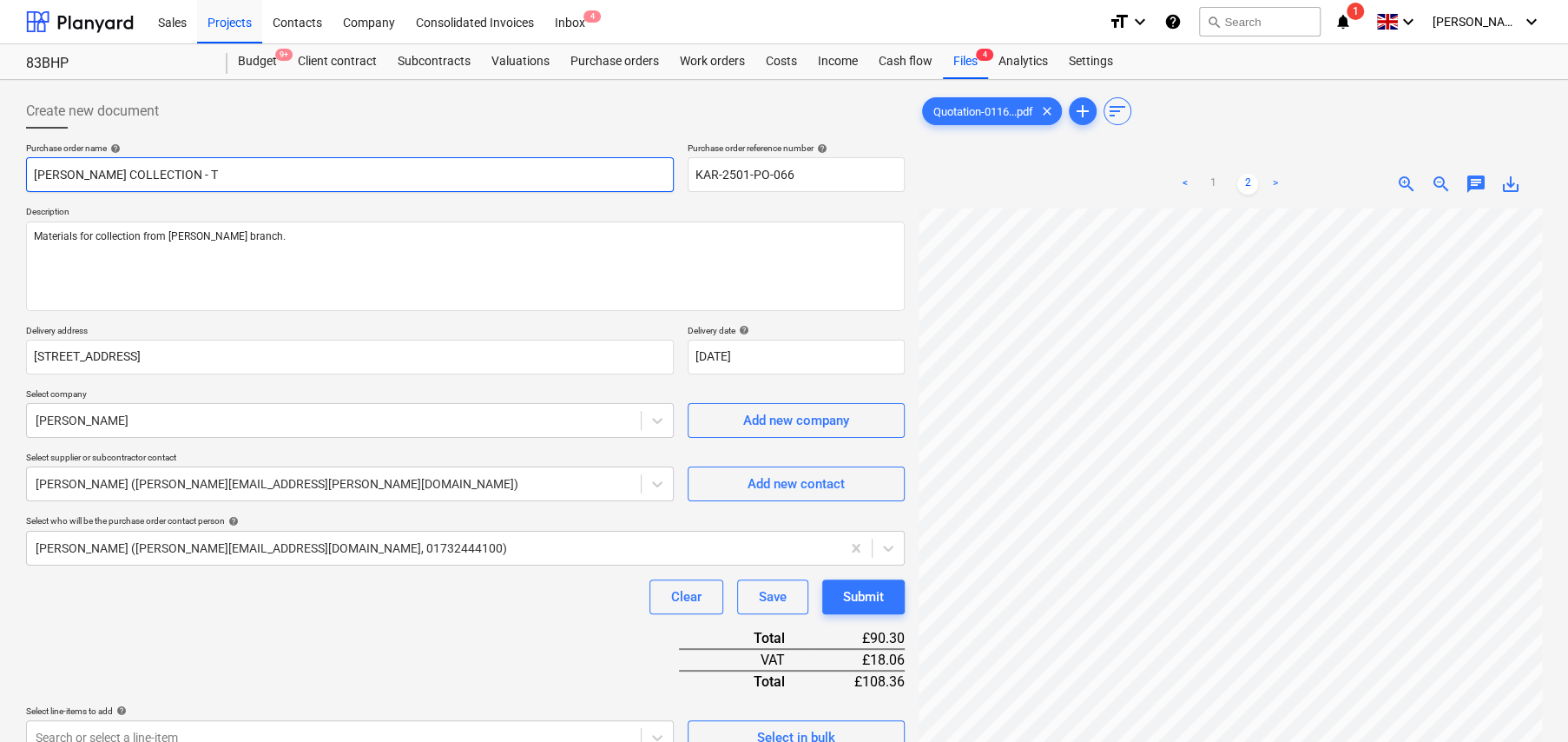
type textarea "x"
type input "TRAVIS COLLECTION - Ti"
type textarea "x"
type input "TRAVIS COLLECTION - Tim"
type textarea "x"
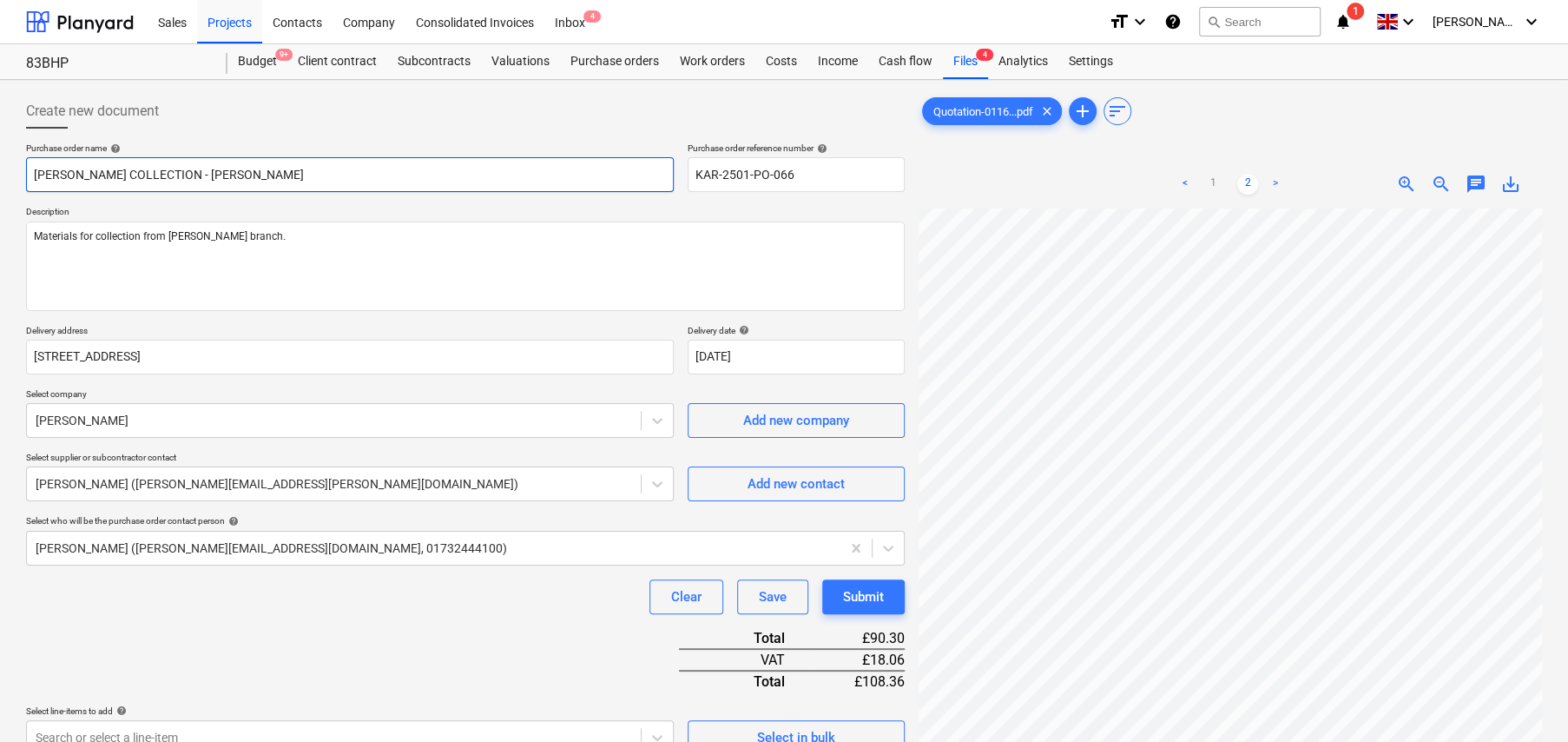
type input "TRAVIS COLLECTION - Timb"
type textarea "x"
type input "TRAVIS COLLECTION - Timbe"
type textarea "x"
type input "TRAVIS COLLECTION - Timber"
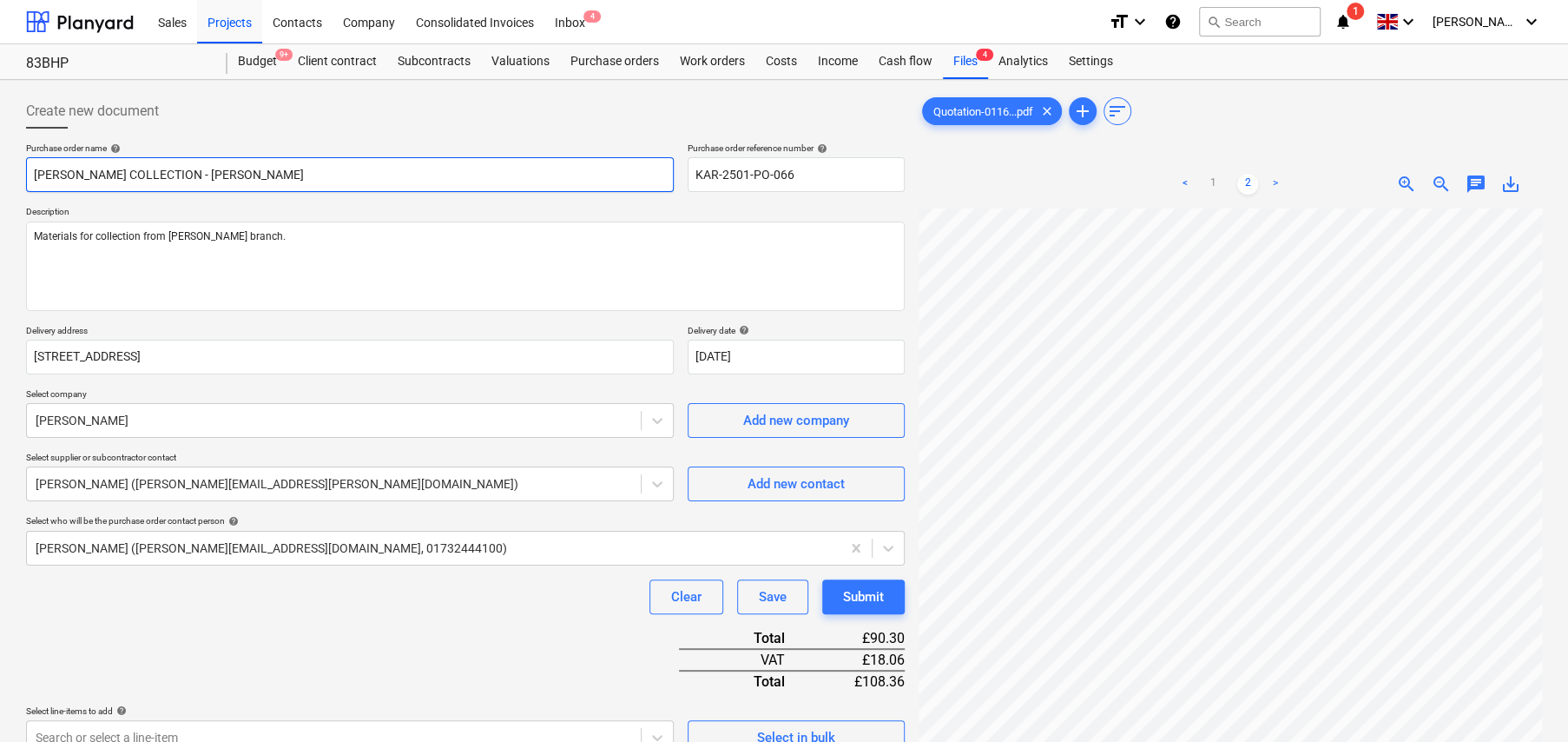
type textarea "x"
type input "TRAVIS COLLECTION - Timber &"
type textarea "x"
type input "TRAVIS COLLECTION - Timber &"
type textarea "x"
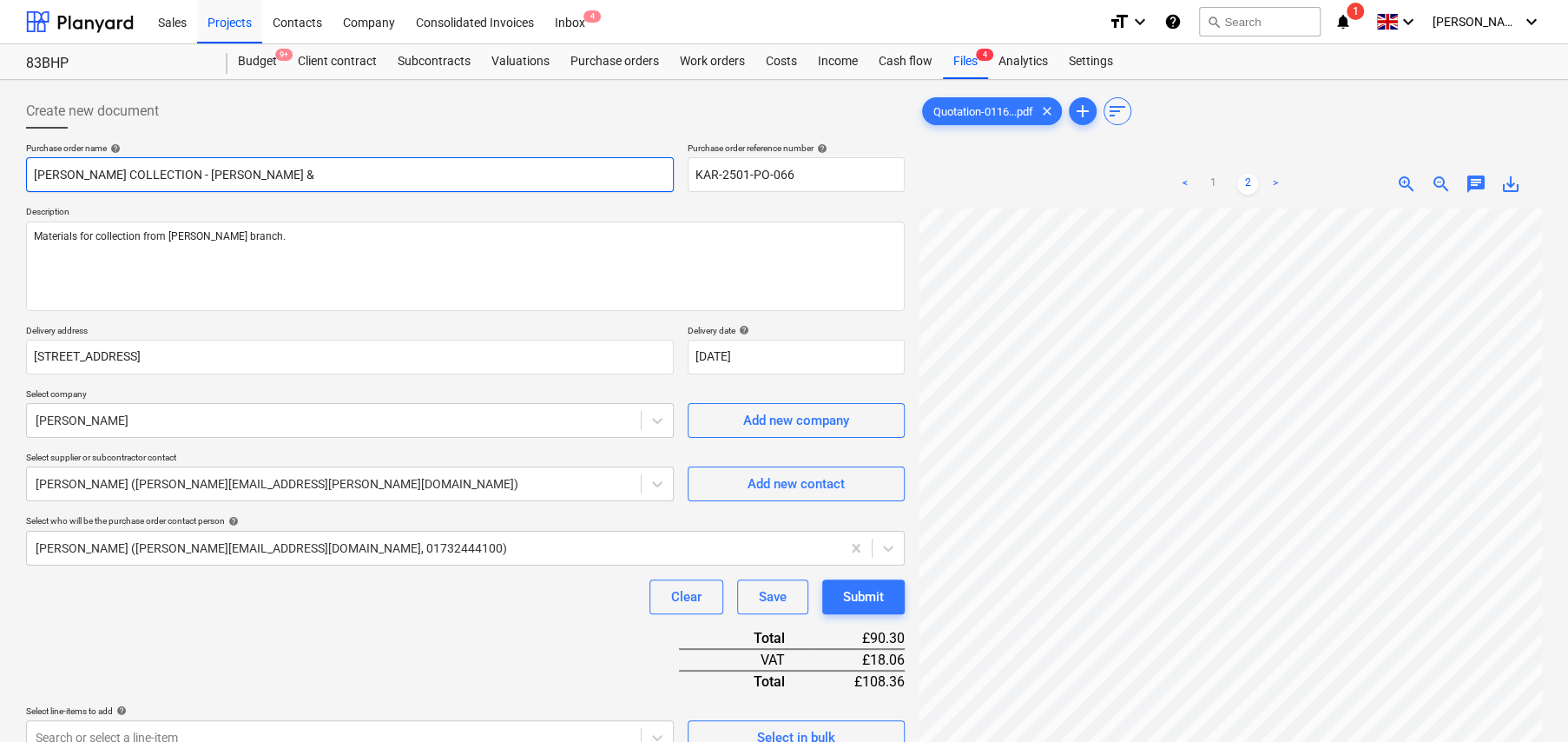
type input "TRAVIS COLLECTION - Timber & S"
type textarea "x"
type input "TRAVIS COLLECTION - Timber & Sa"
type textarea "x"
type input "TRAVIS COLLECTION - Timber & San"
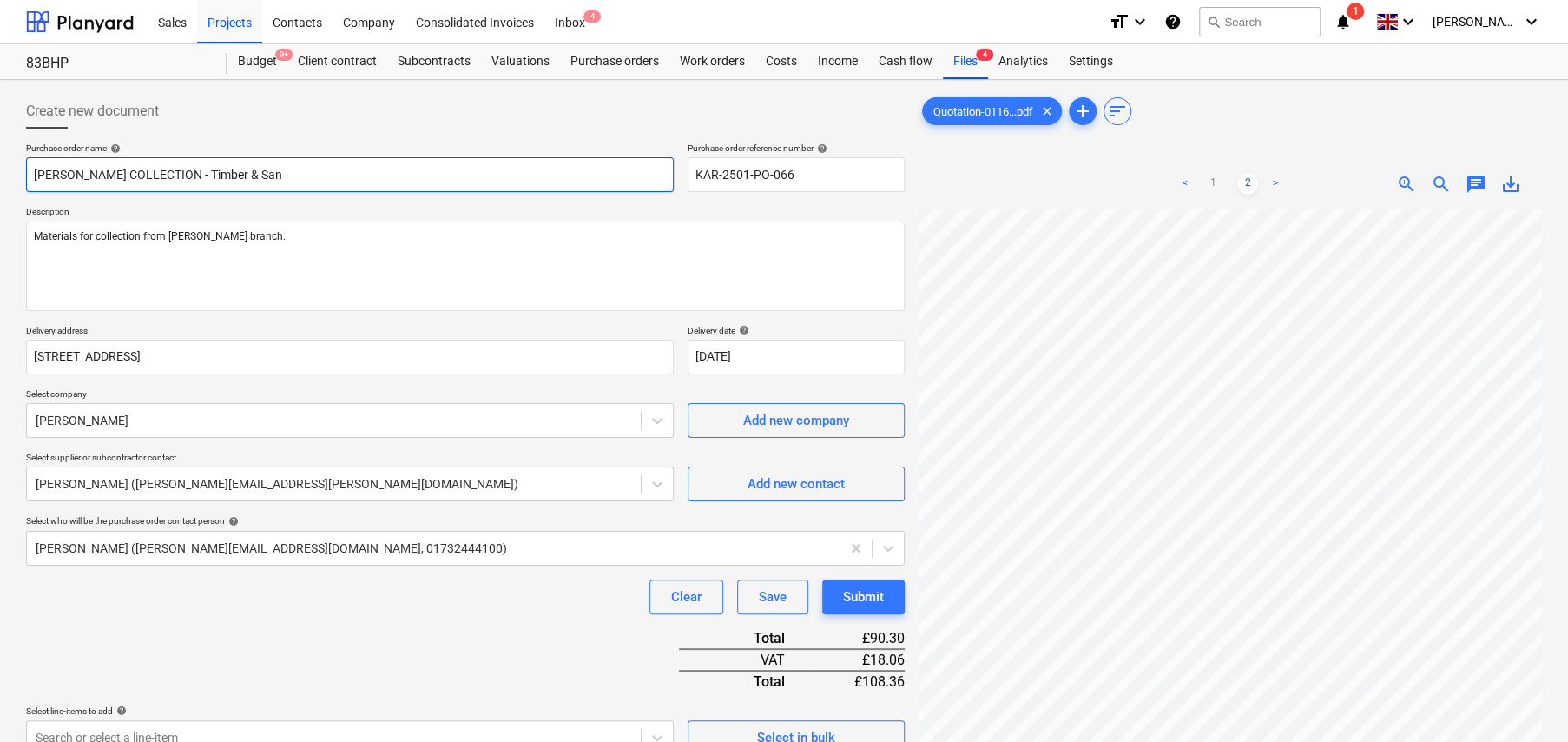
type textarea "x"
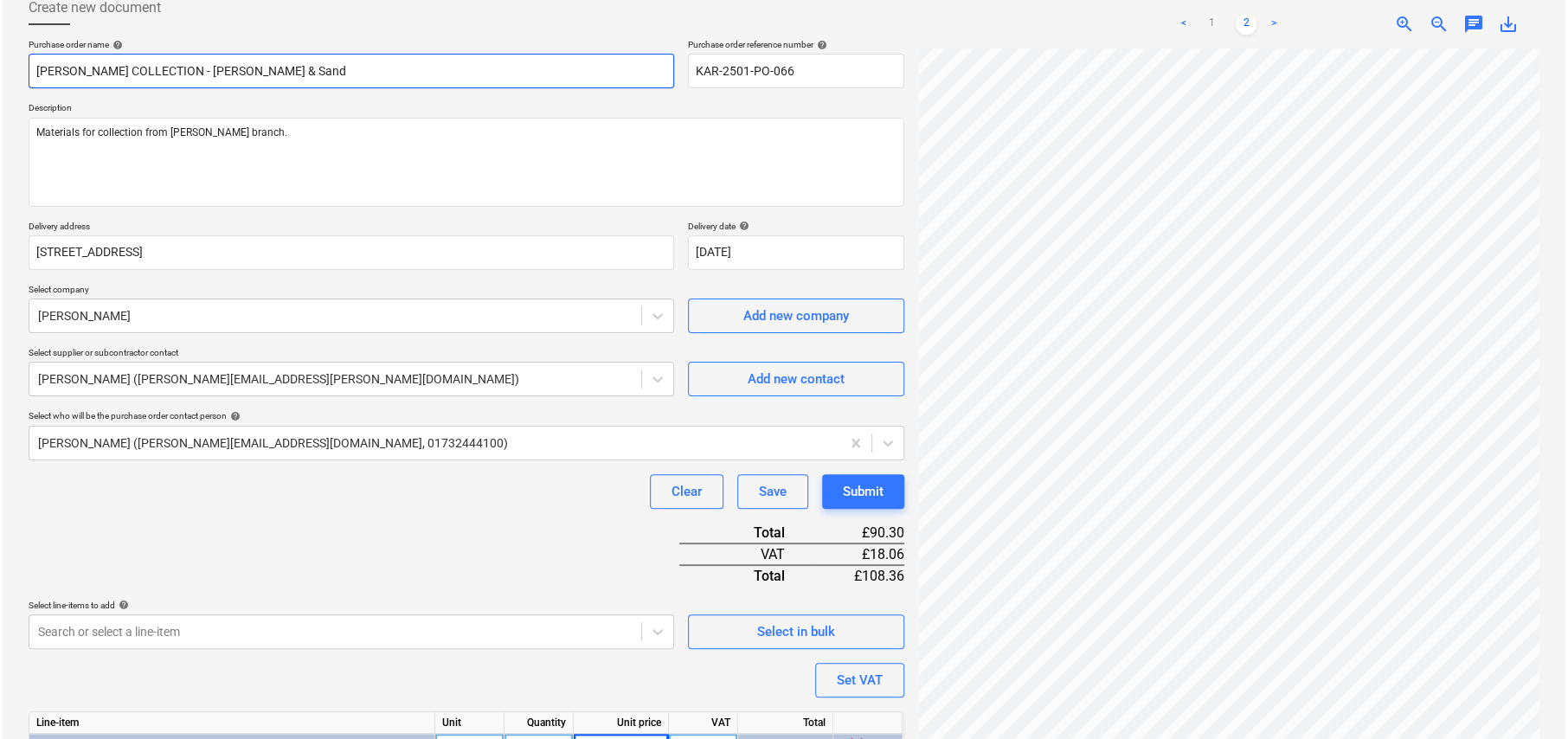
scroll to position [231, 0]
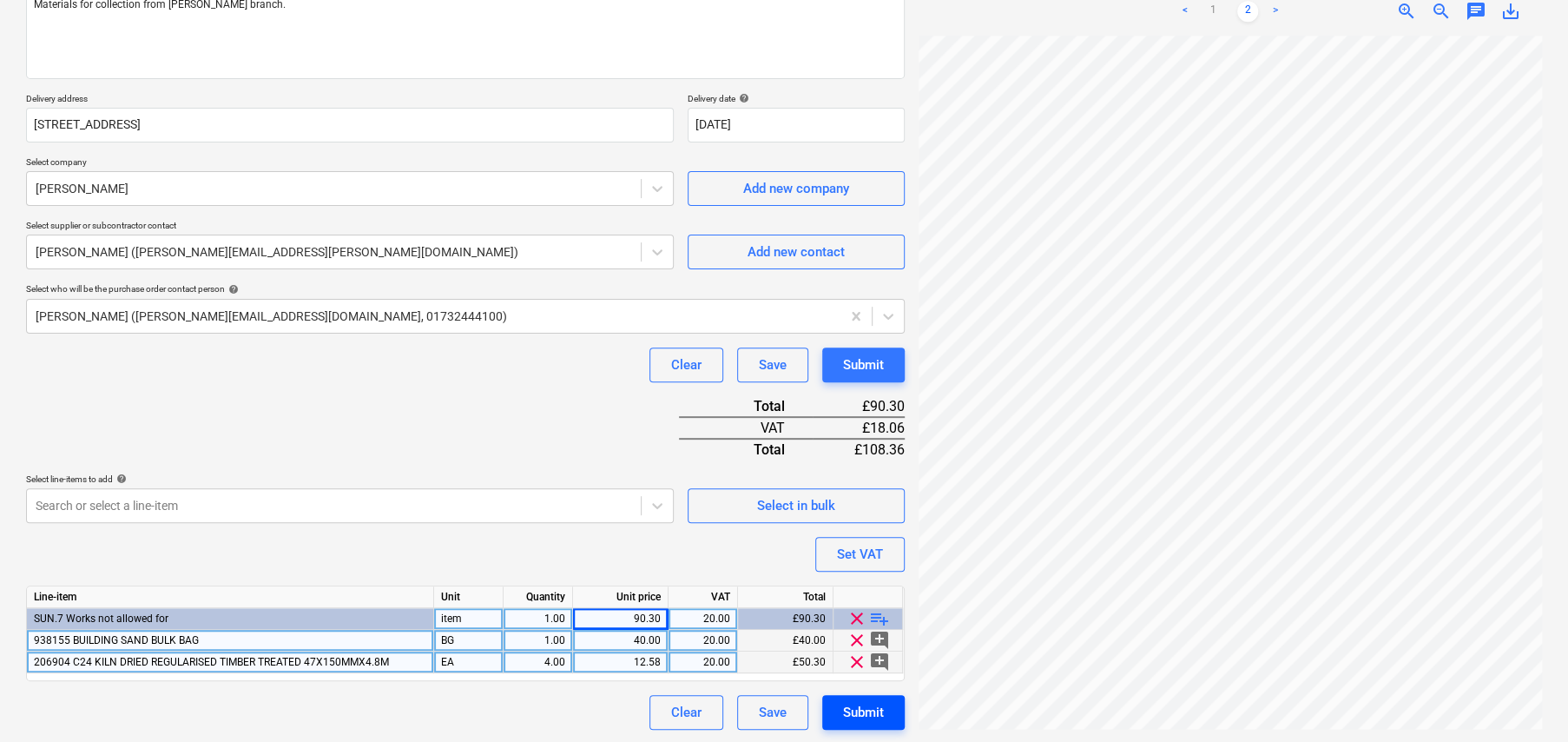
type input "[PERSON_NAME] COLLECTION - [PERSON_NAME] & Sand"
click at [879, 703] on div "Submit" at bounding box center [863, 712] width 41 height 23
type textarea "x"
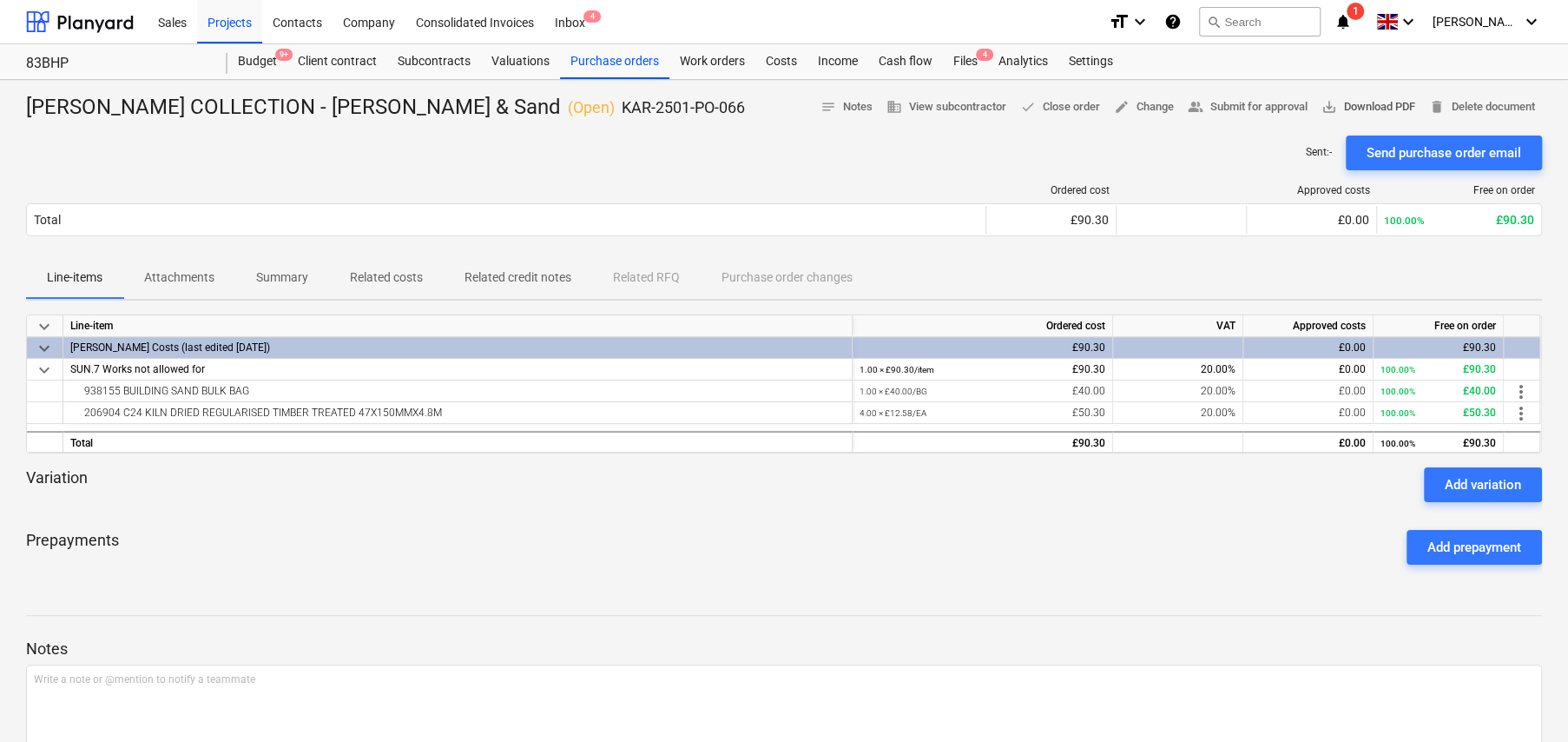
click at [1347, 105] on span "save_alt Download PDF" at bounding box center [1368, 107] width 93 height 20
click at [190, 284] on p "Attachments" at bounding box center [180, 278] width 71 height 18
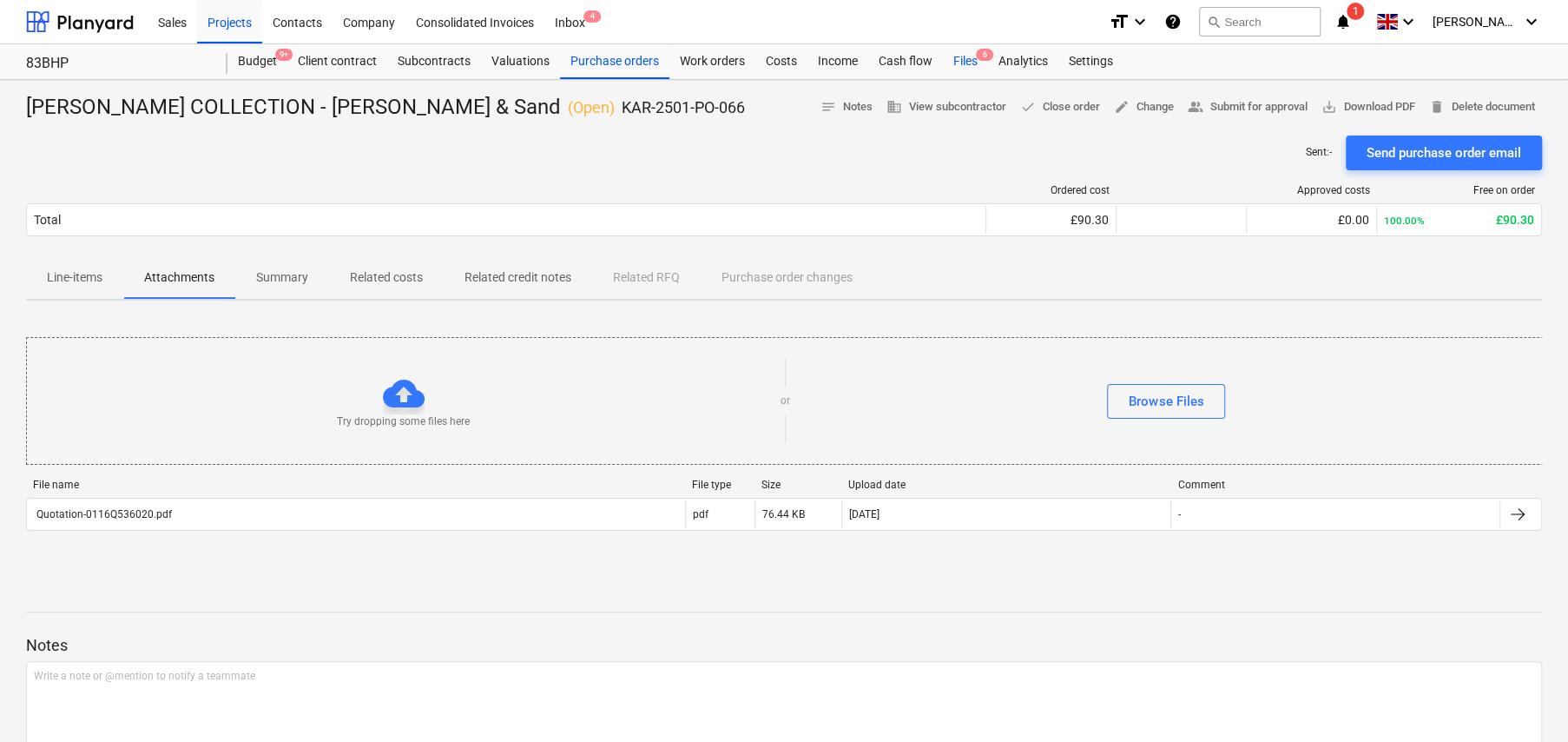
click at [969, 63] on div "Files 6" at bounding box center [966, 62] width 45 height 34
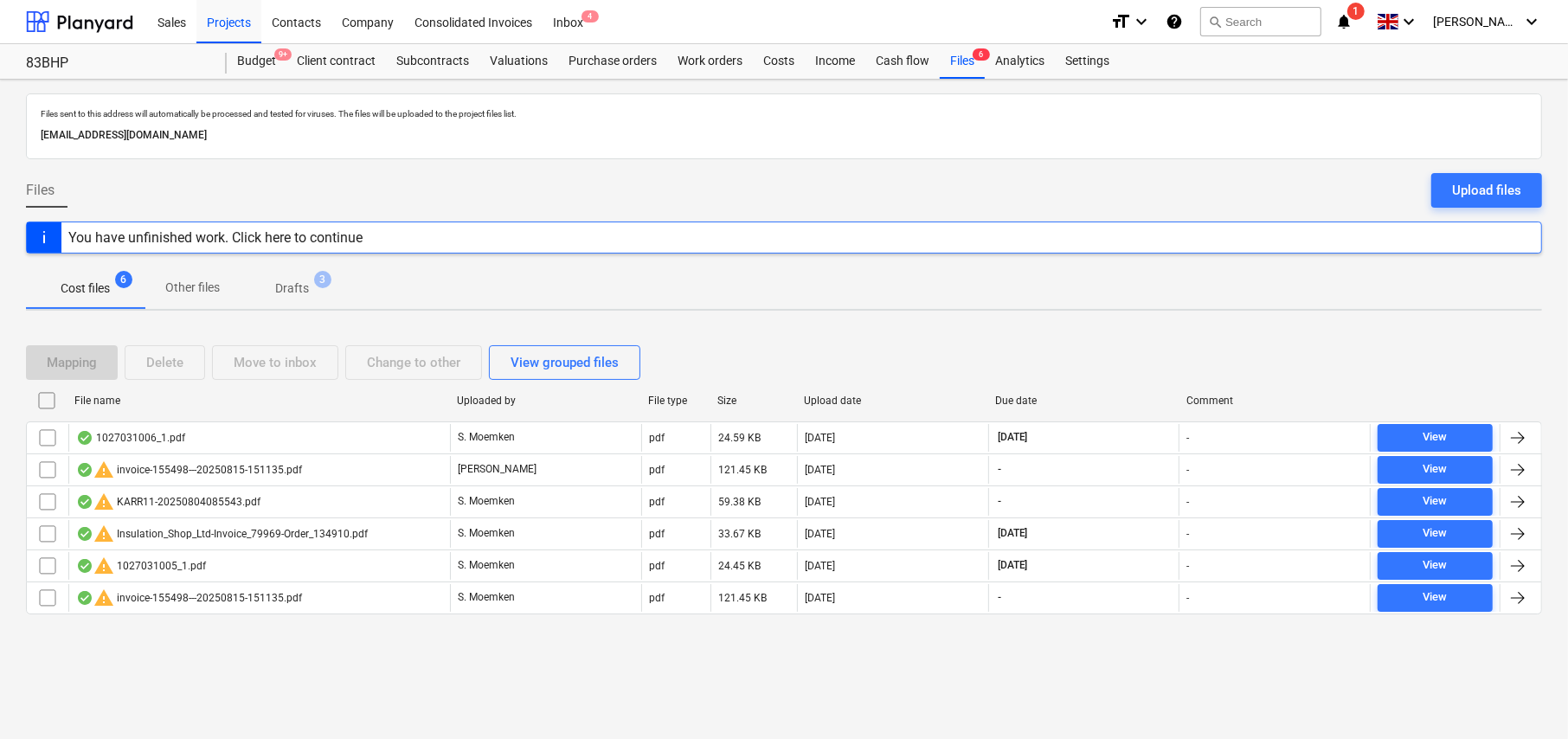
click at [301, 279] on p "Drafts" at bounding box center [291, 288] width 33 height 18
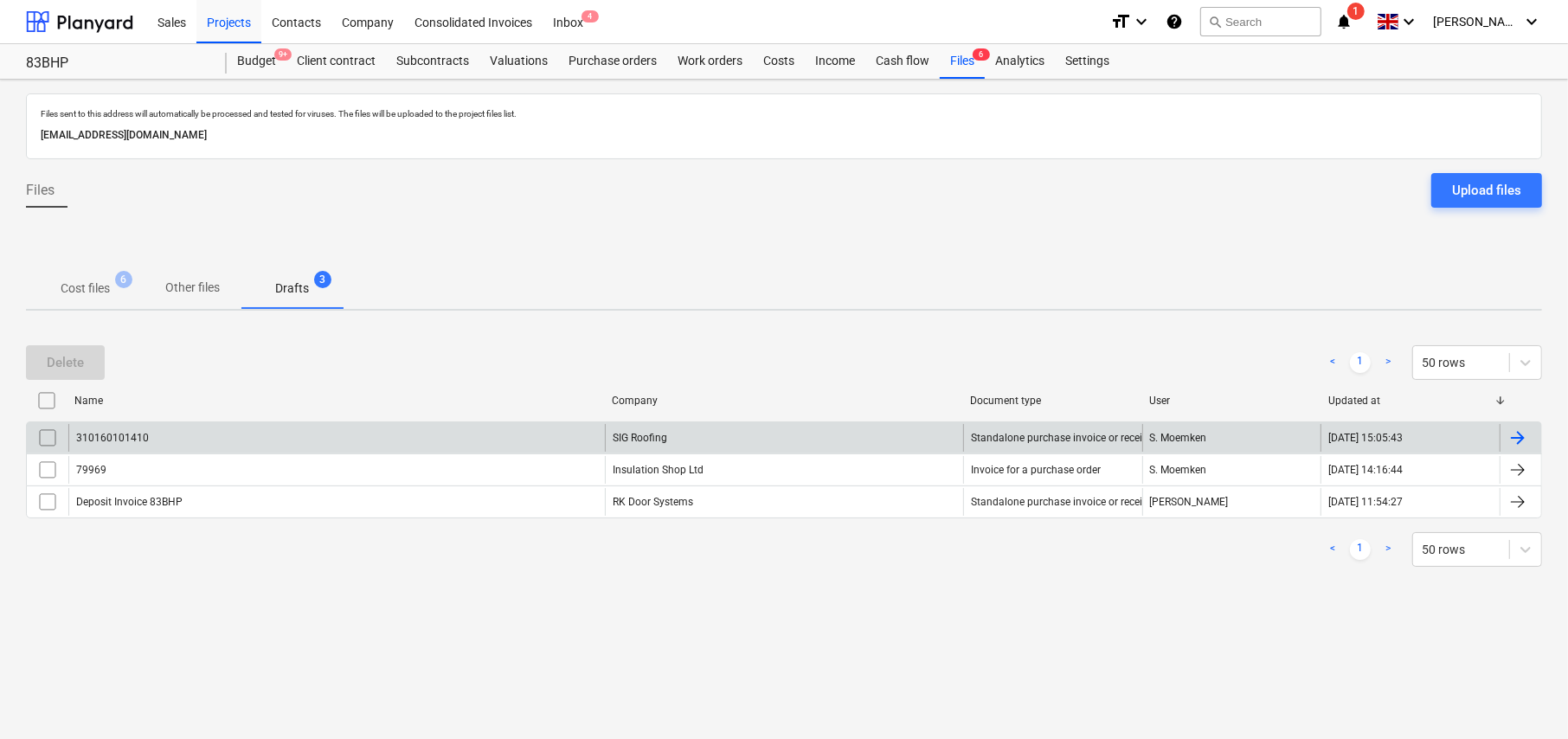
click at [54, 437] on input "checkbox" at bounding box center [47, 437] width 28 height 28
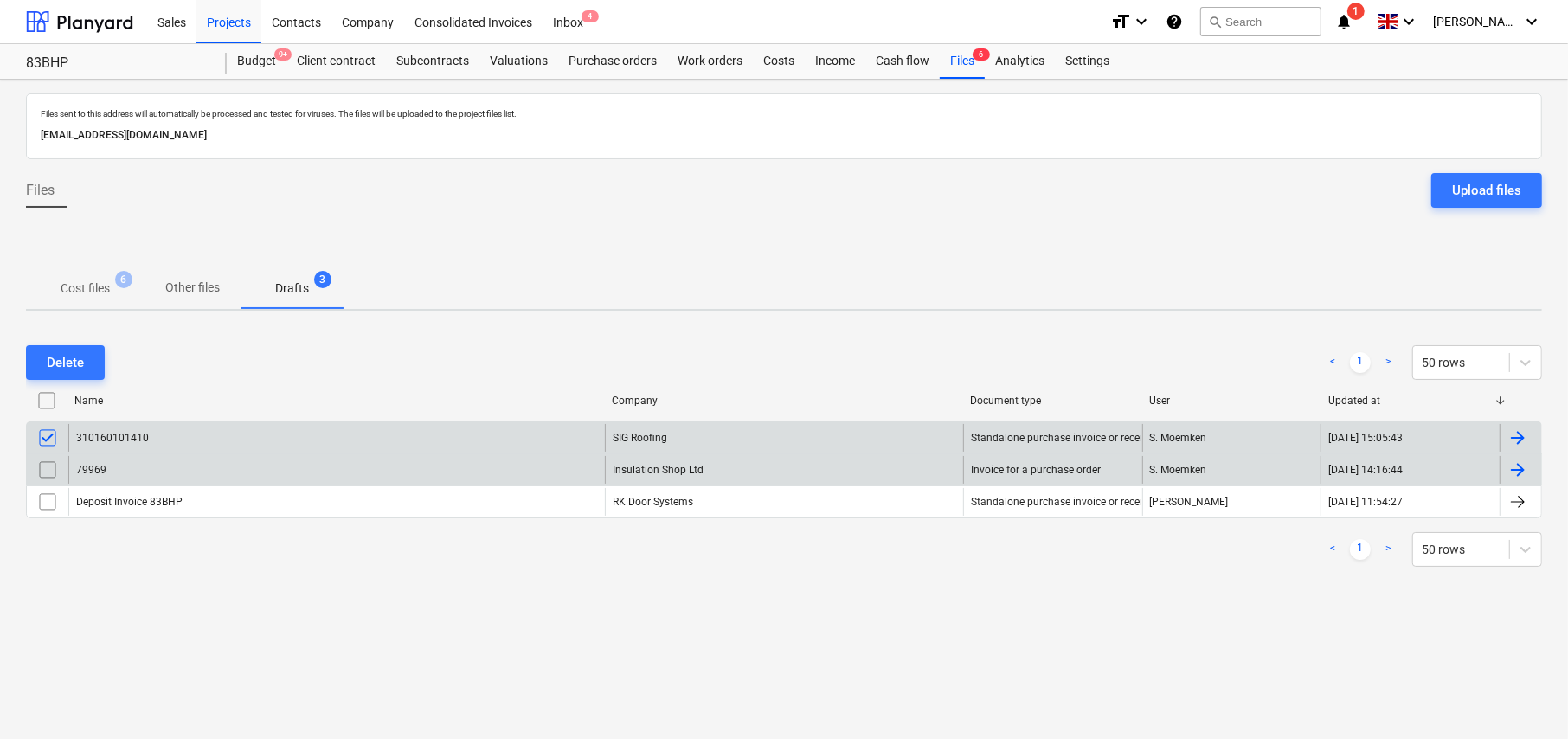
click at [49, 462] on input "checkbox" at bounding box center [47, 470] width 28 height 28
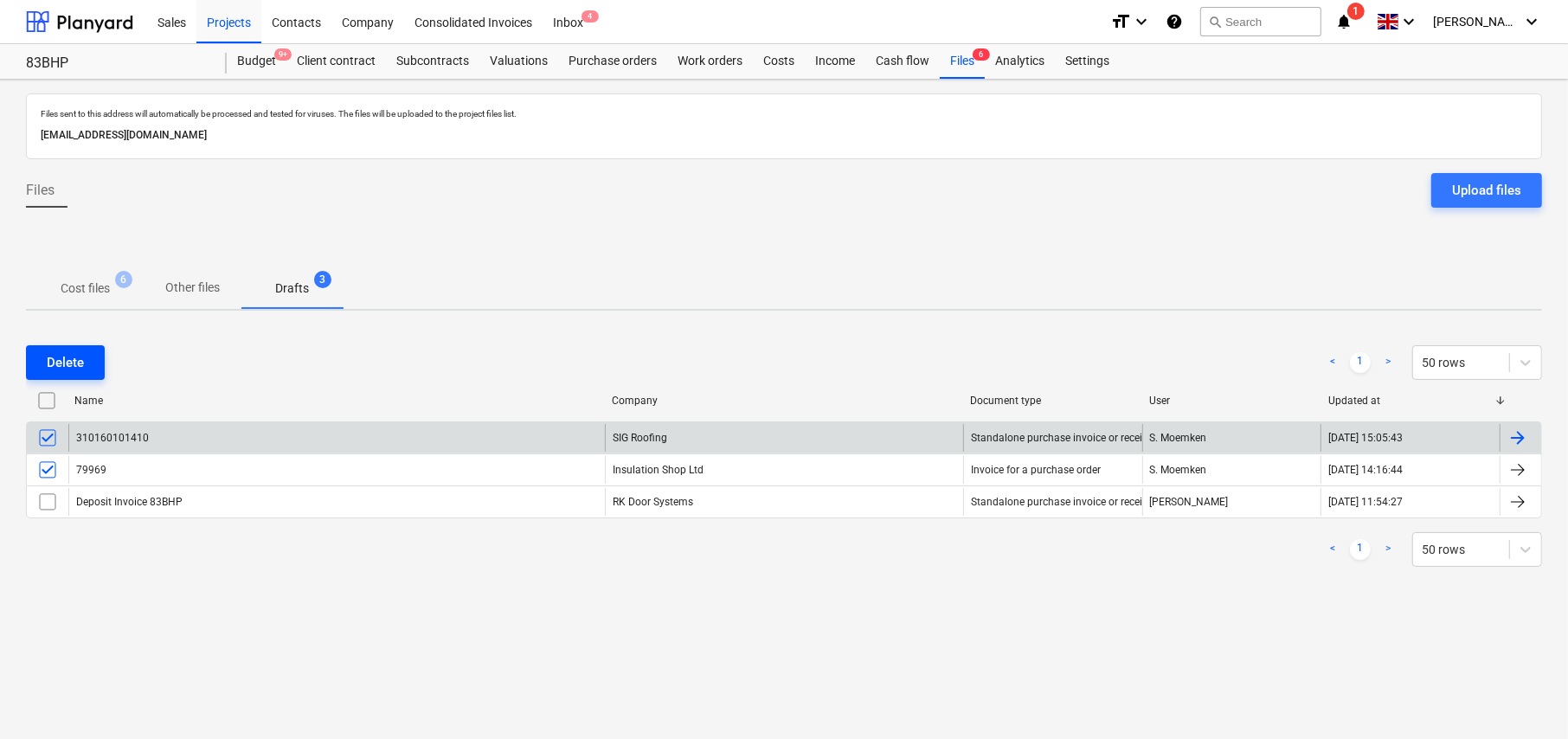
drag, startPoint x: 72, startPoint y: 357, endPoint x: 87, endPoint y: 367, distance: 18.0
click at [72, 356] on div "Delete" at bounding box center [65, 362] width 37 height 23
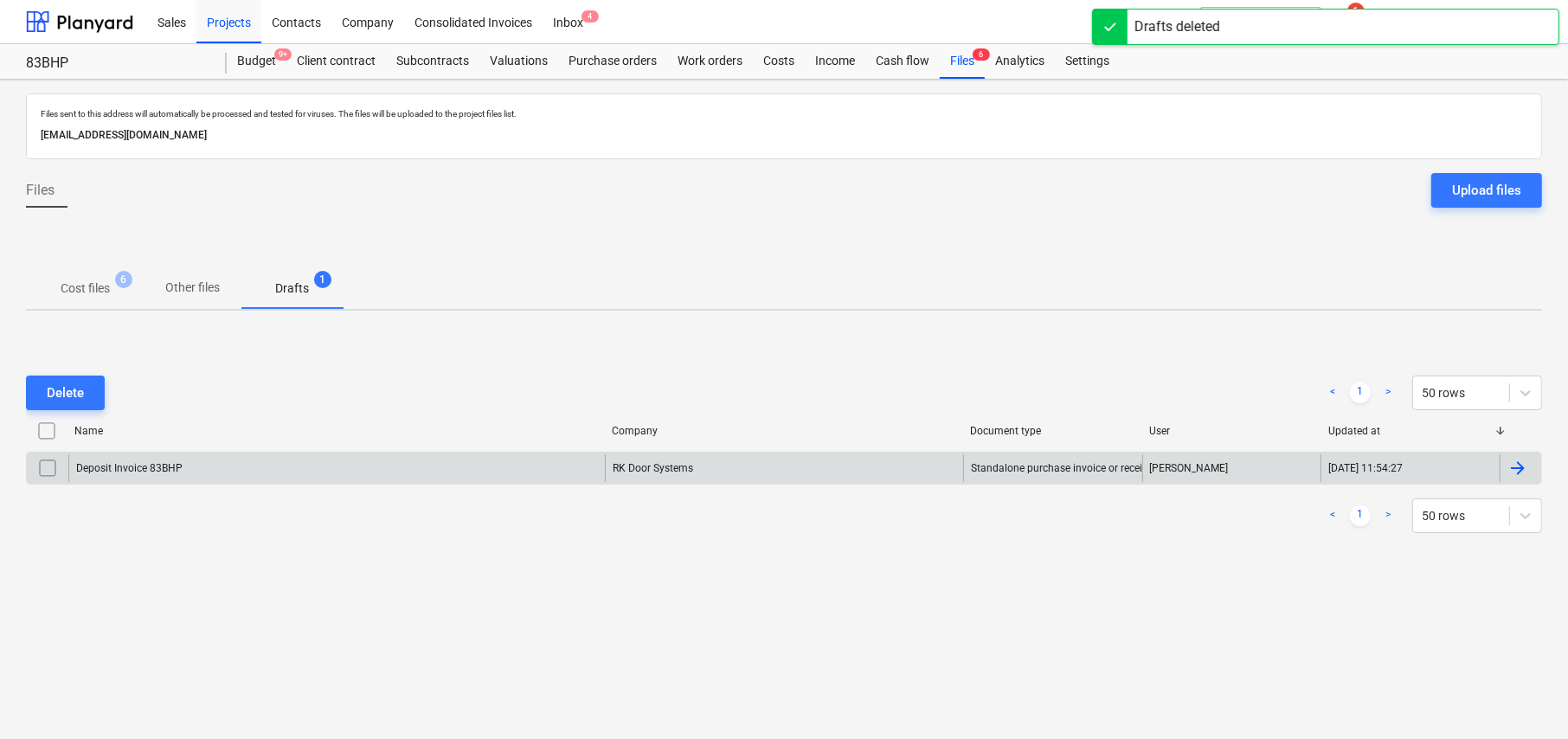
click at [106, 281] on p "Cost files" at bounding box center [85, 288] width 50 height 18
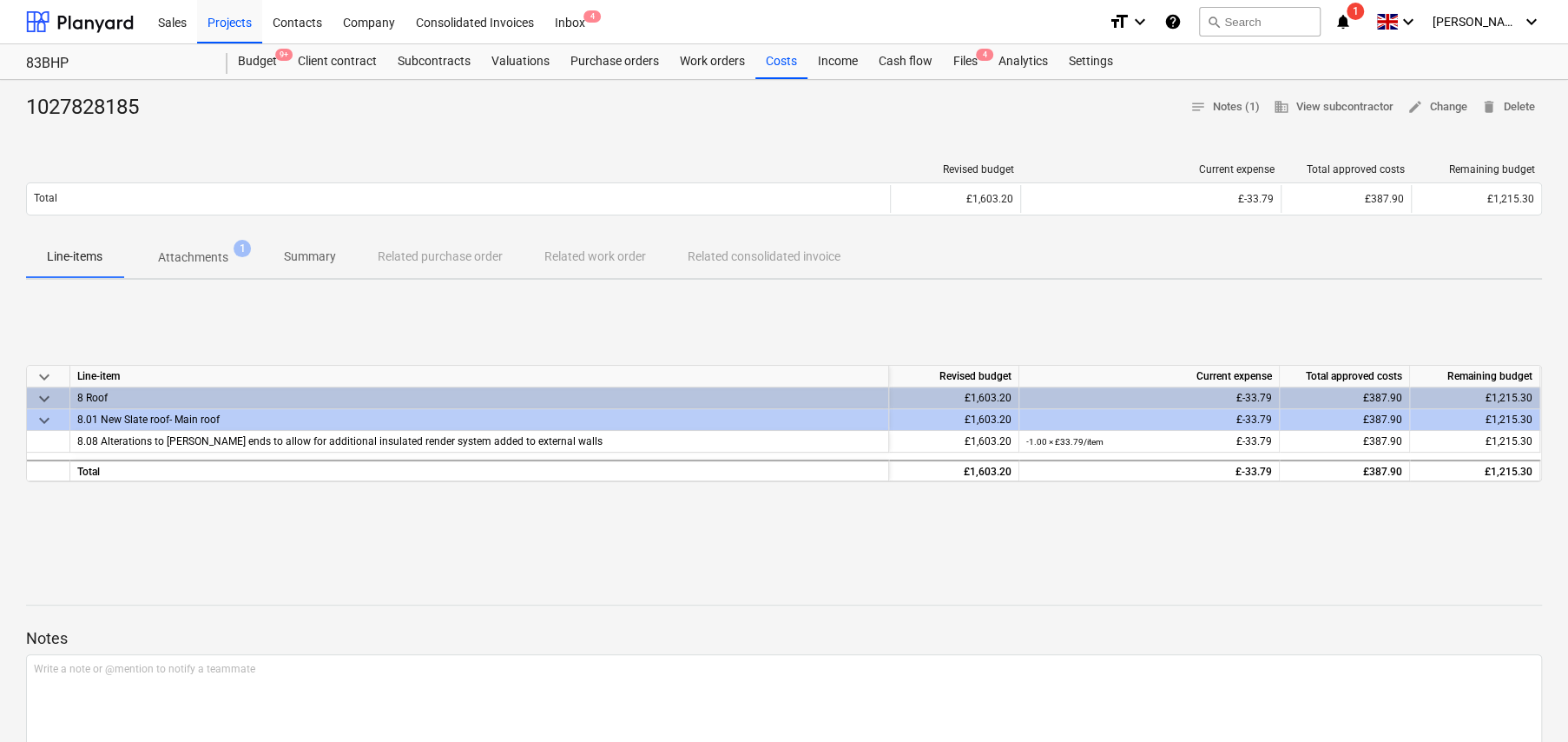
click at [266, 66] on div "Budget 9+" at bounding box center [258, 62] width 60 height 34
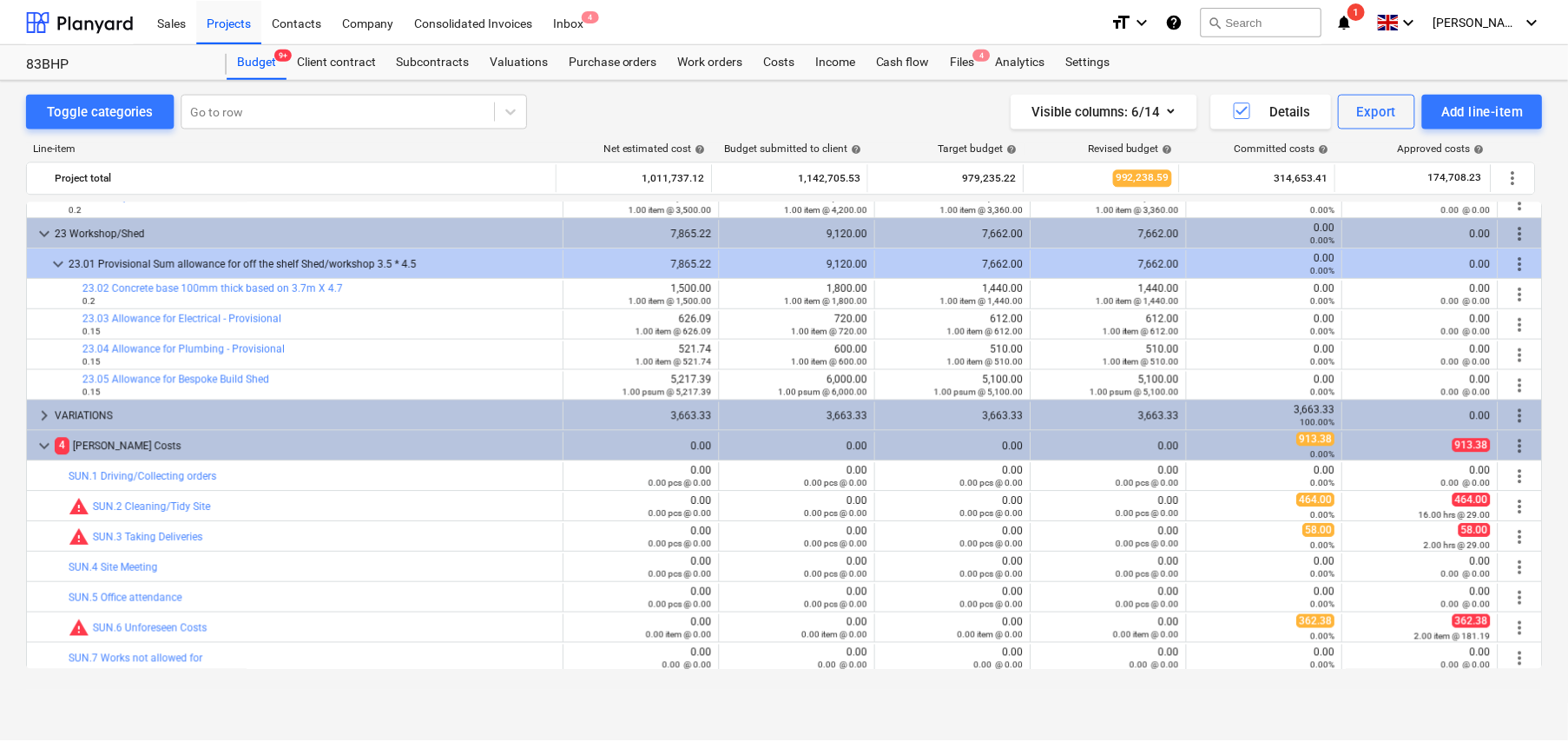
scroll to position [1781, 0]
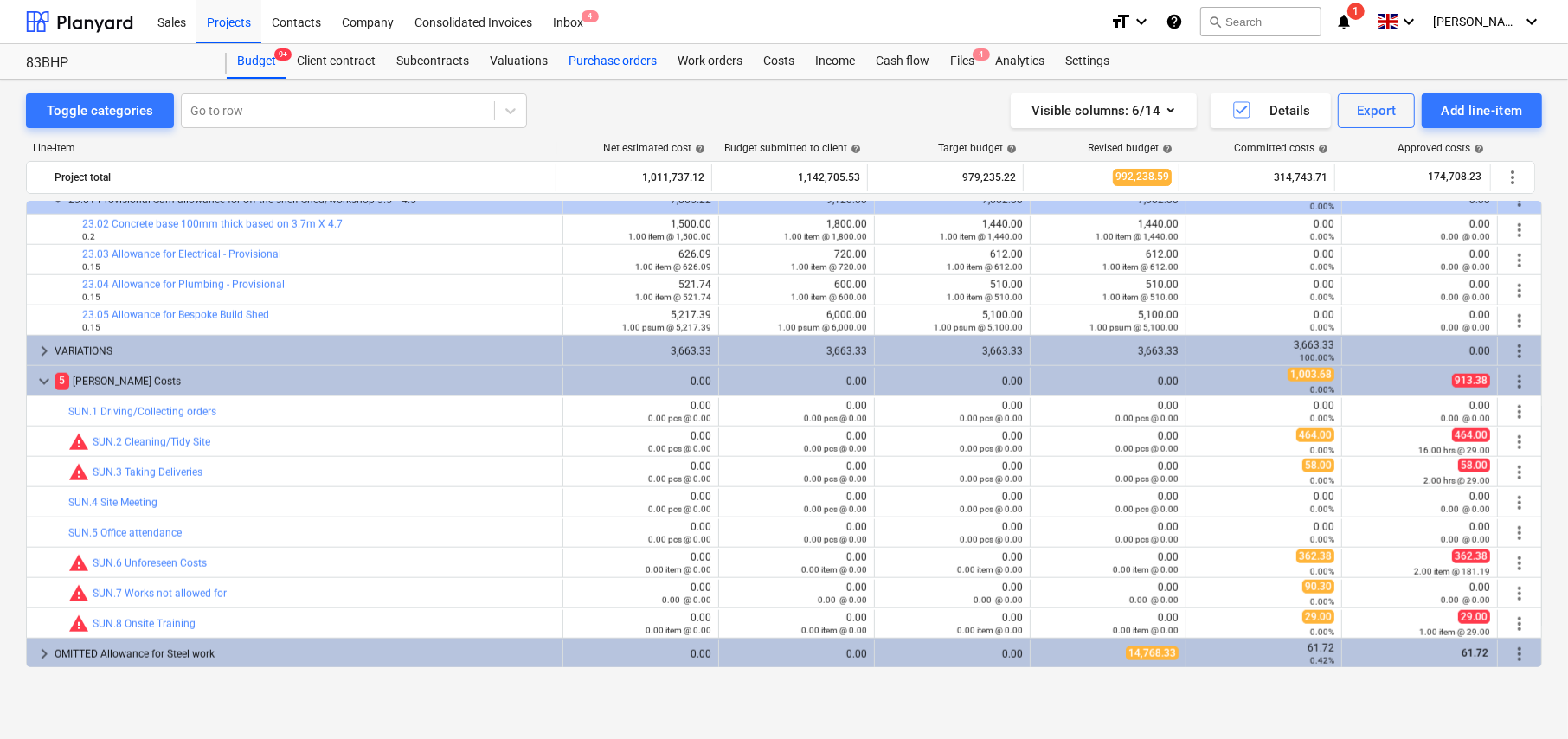
click at [580, 56] on div "Purchase orders" at bounding box center [613, 61] width 109 height 34
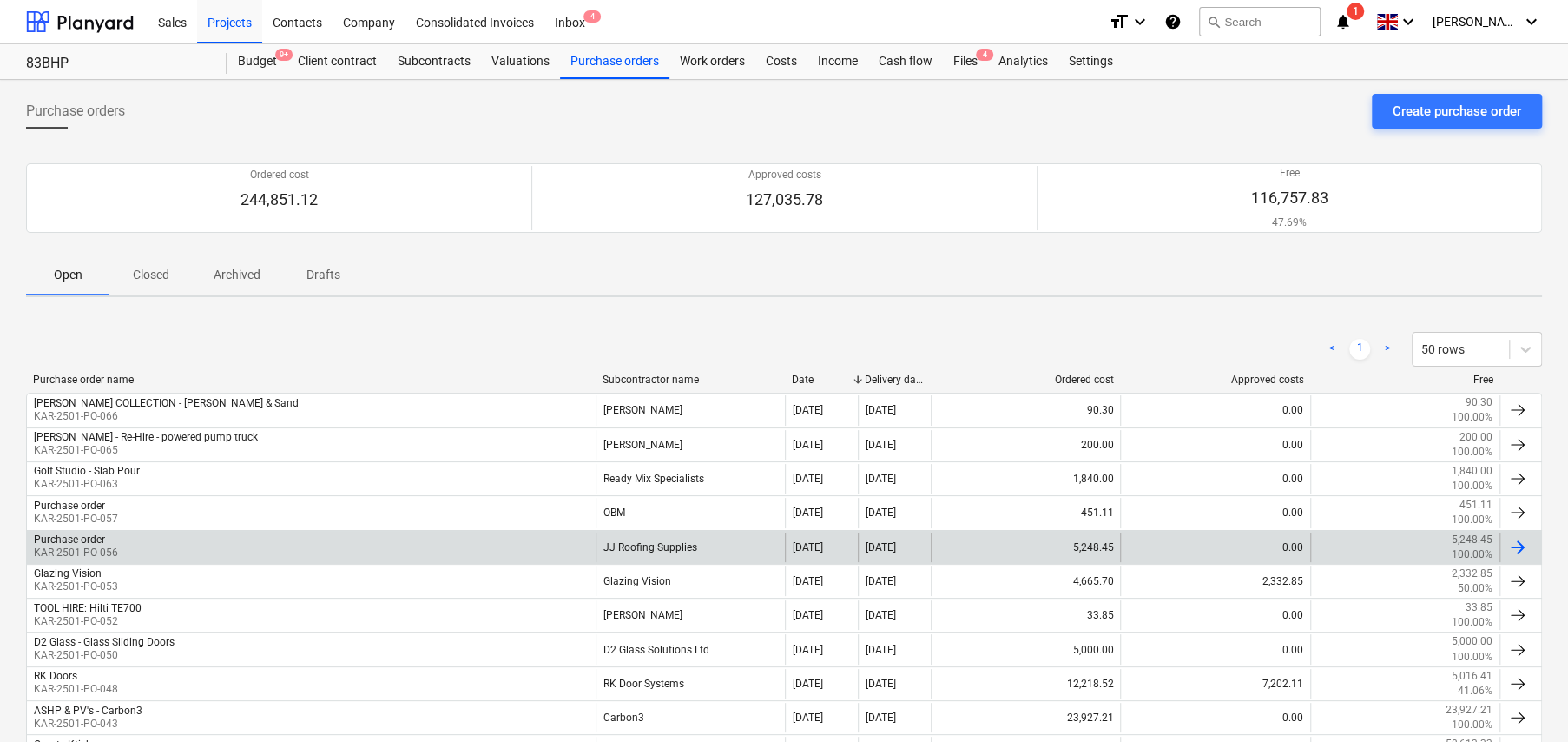
click at [657, 547] on div "JJ Roofing Supplies" at bounding box center [690, 547] width 190 height 30
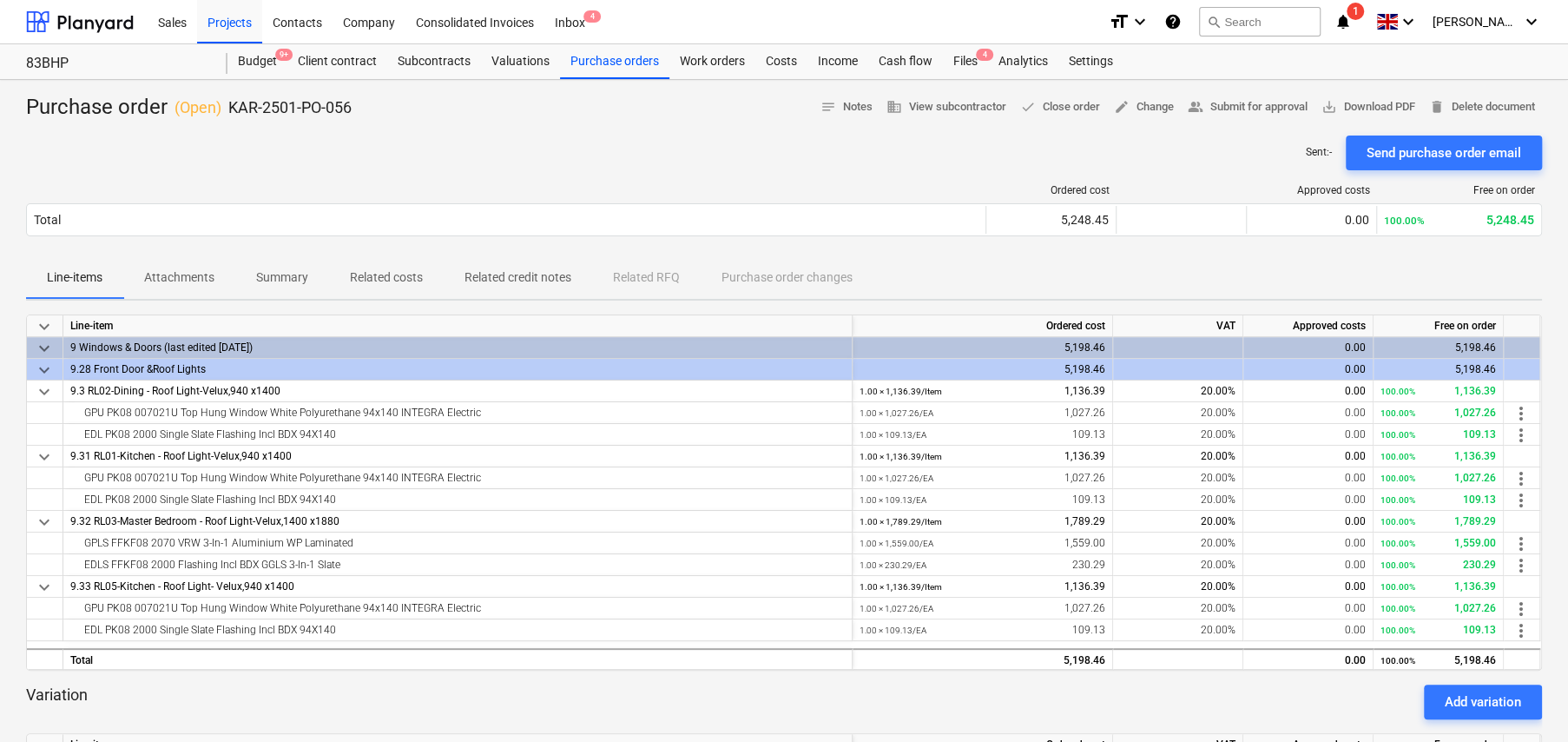
click at [185, 276] on p "Attachments" at bounding box center [180, 278] width 71 height 18
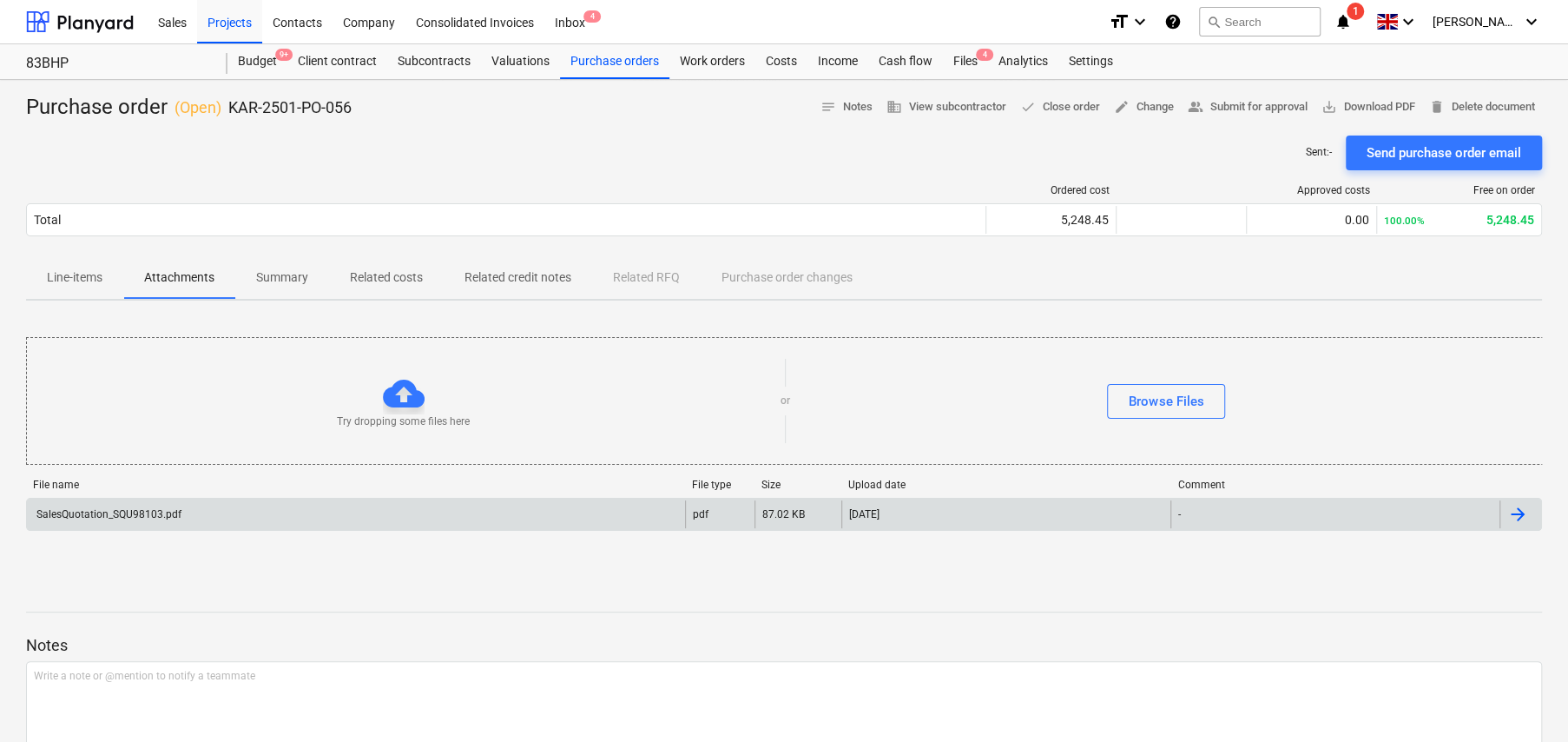
click at [140, 519] on div "SalesQuotation_SQU98103.pdf" at bounding box center [107, 513] width 148 height 12
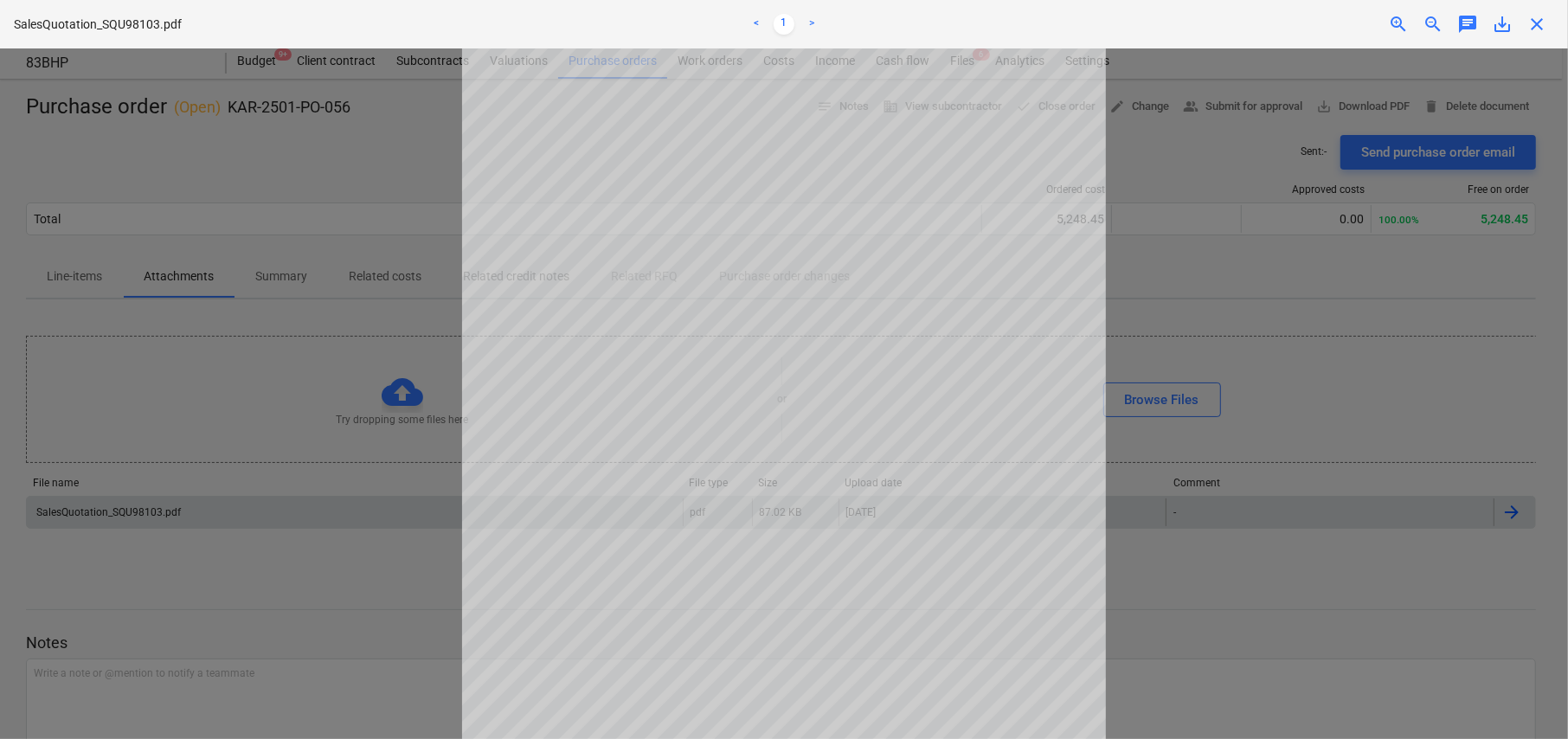
click at [1535, 25] on span "close" at bounding box center [1536, 23] width 21 height 21
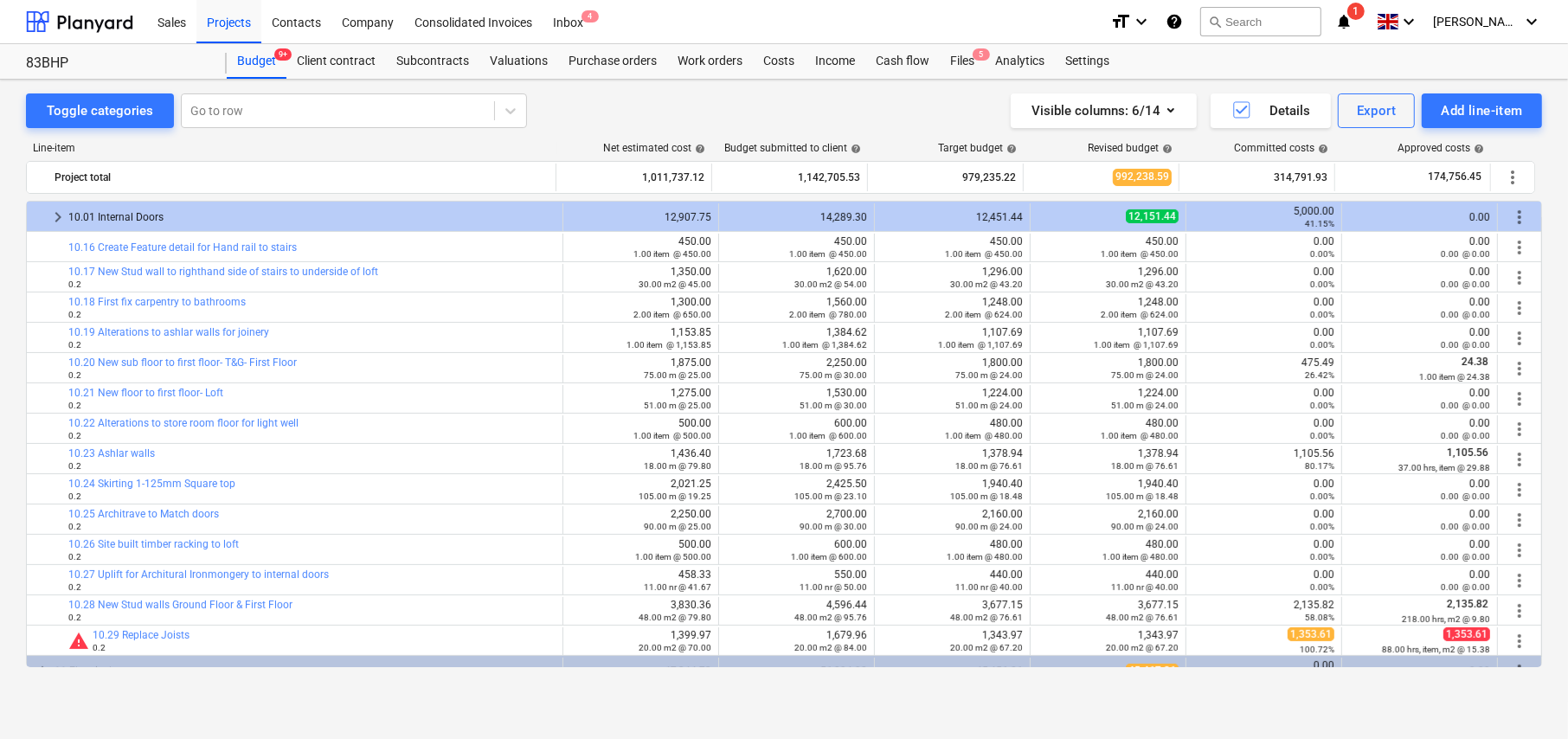
scroll to position [251, 0]
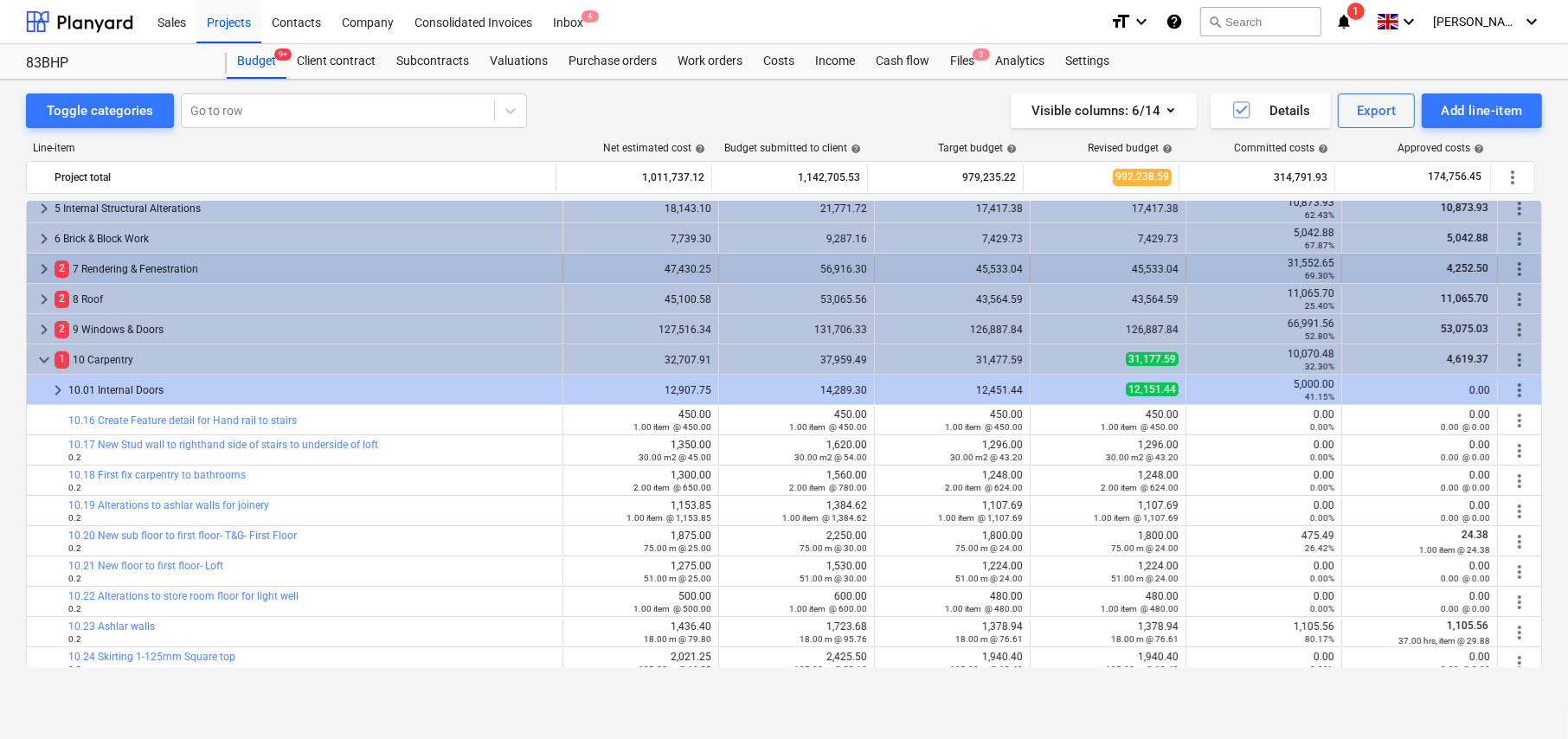
click at [43, 267] on span "keyboard_arrow_right" at bounding box center [43, 268] width 21 height 21
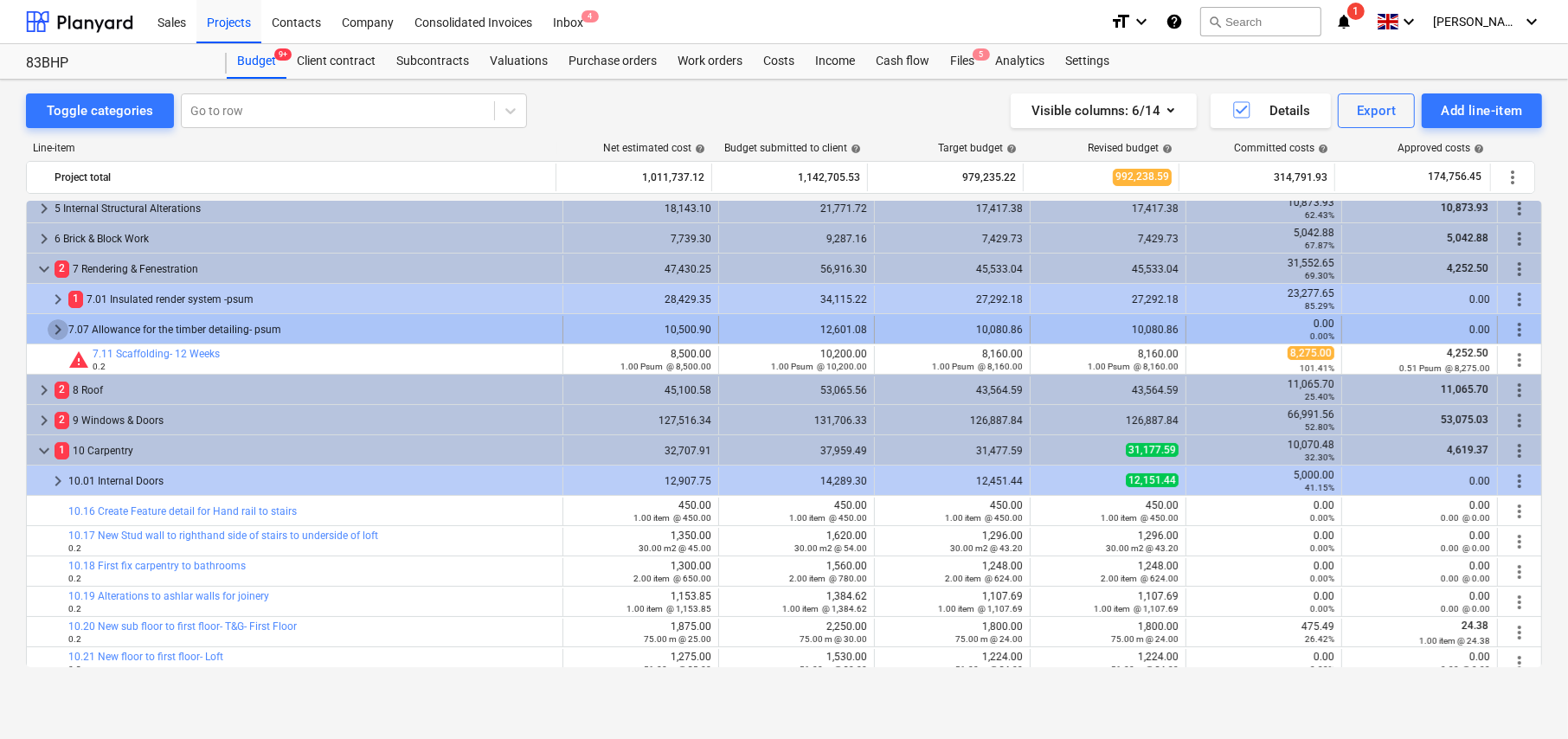
click at [62, 328] on span "keyboard_arrow_right" at bounding box center [58, 329] width 21 height 21
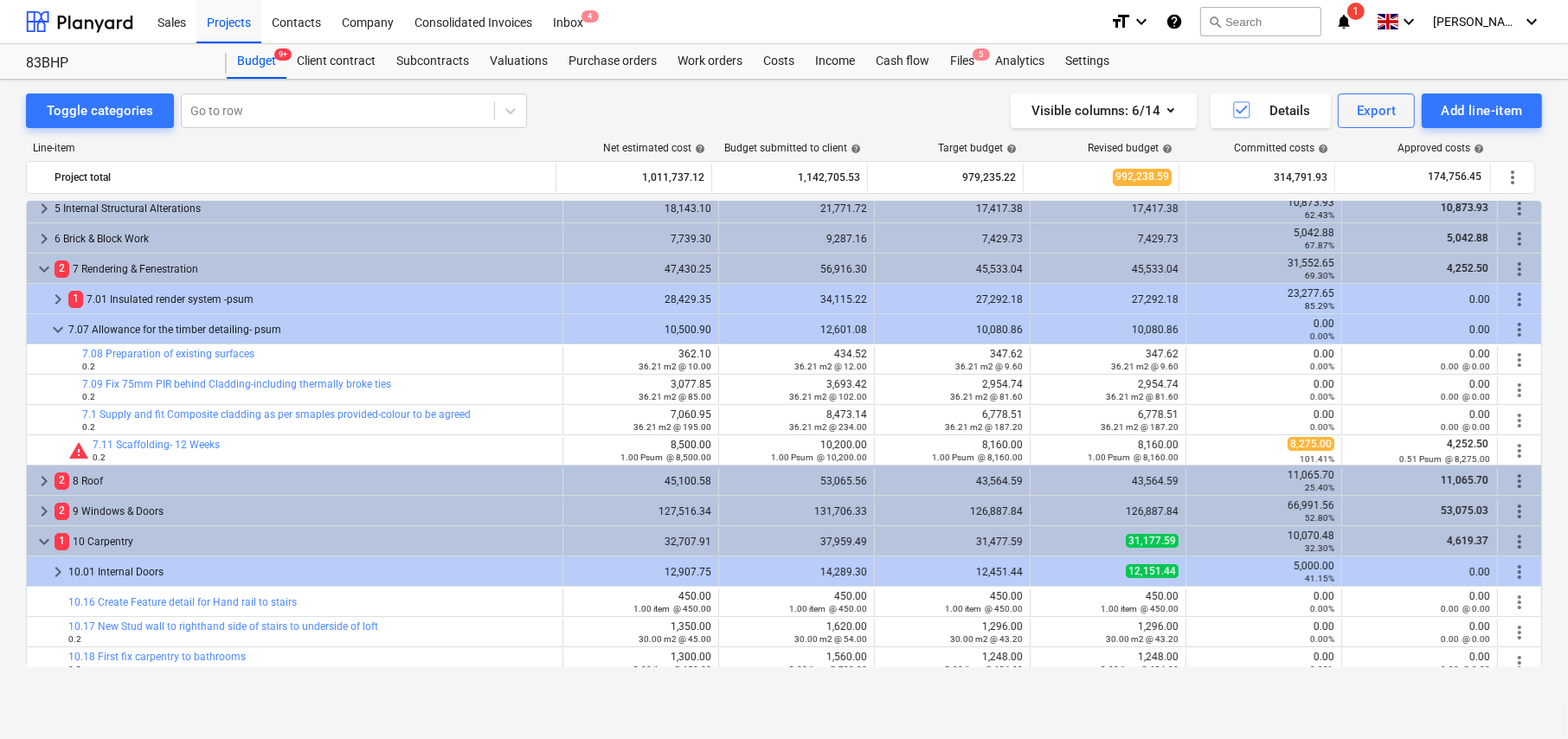
click at [55, 289] on span "keyboard_arrow_right" at bounding box center [58, 299] width 21 height 21
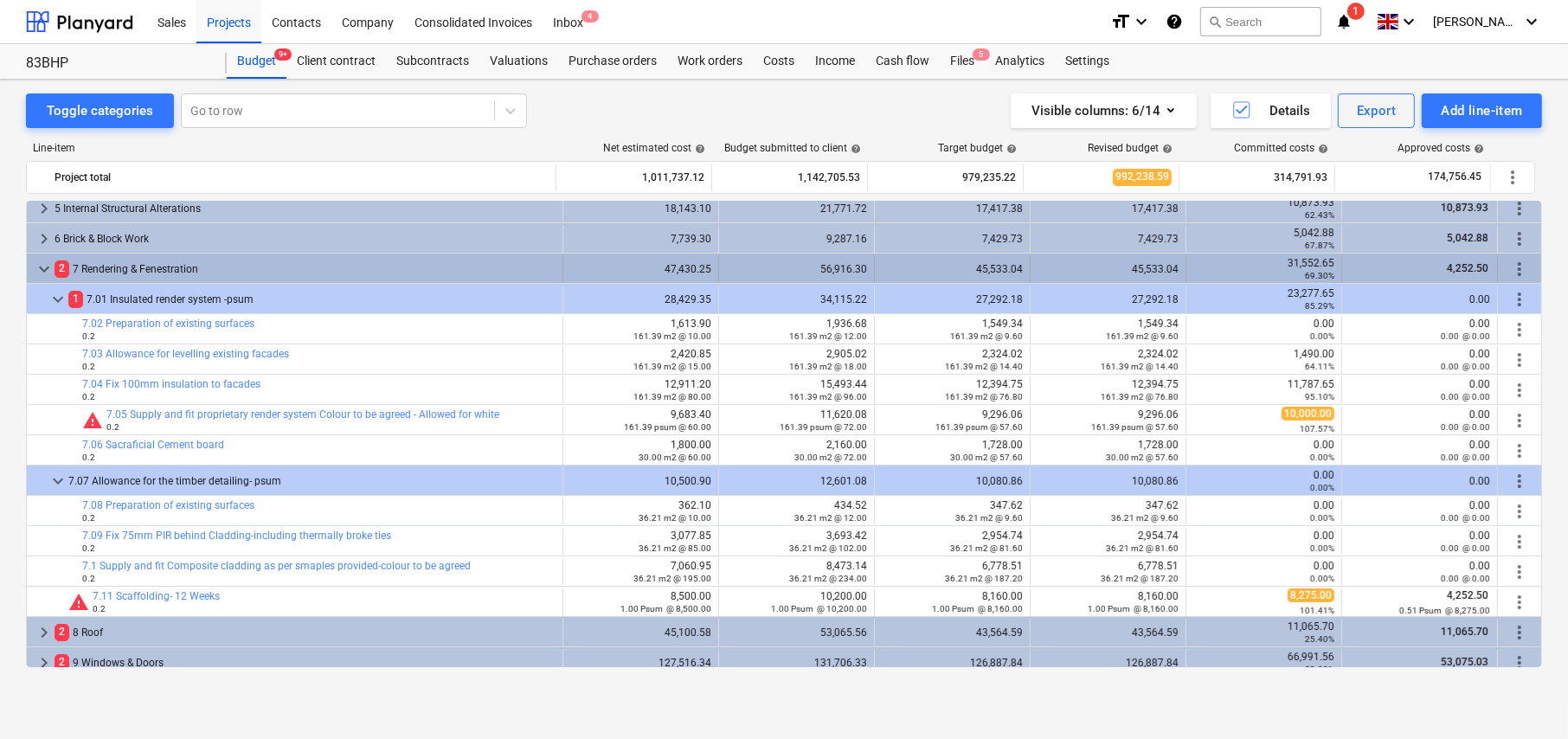
click at [36, 269] on span "keyboard_arrow_down" at bounding box center [43, 268] width 21 height 21
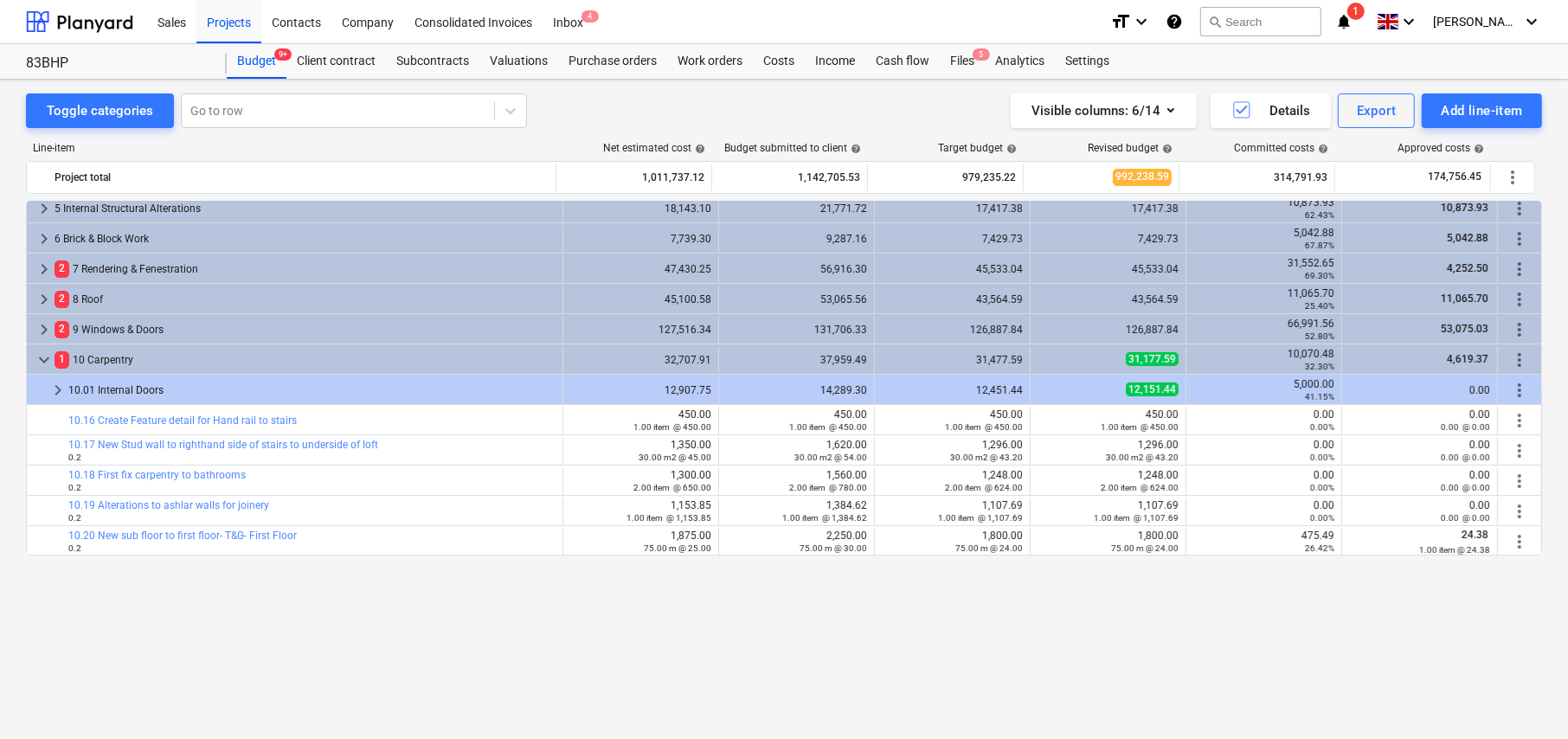
scroll to position [78, 0]
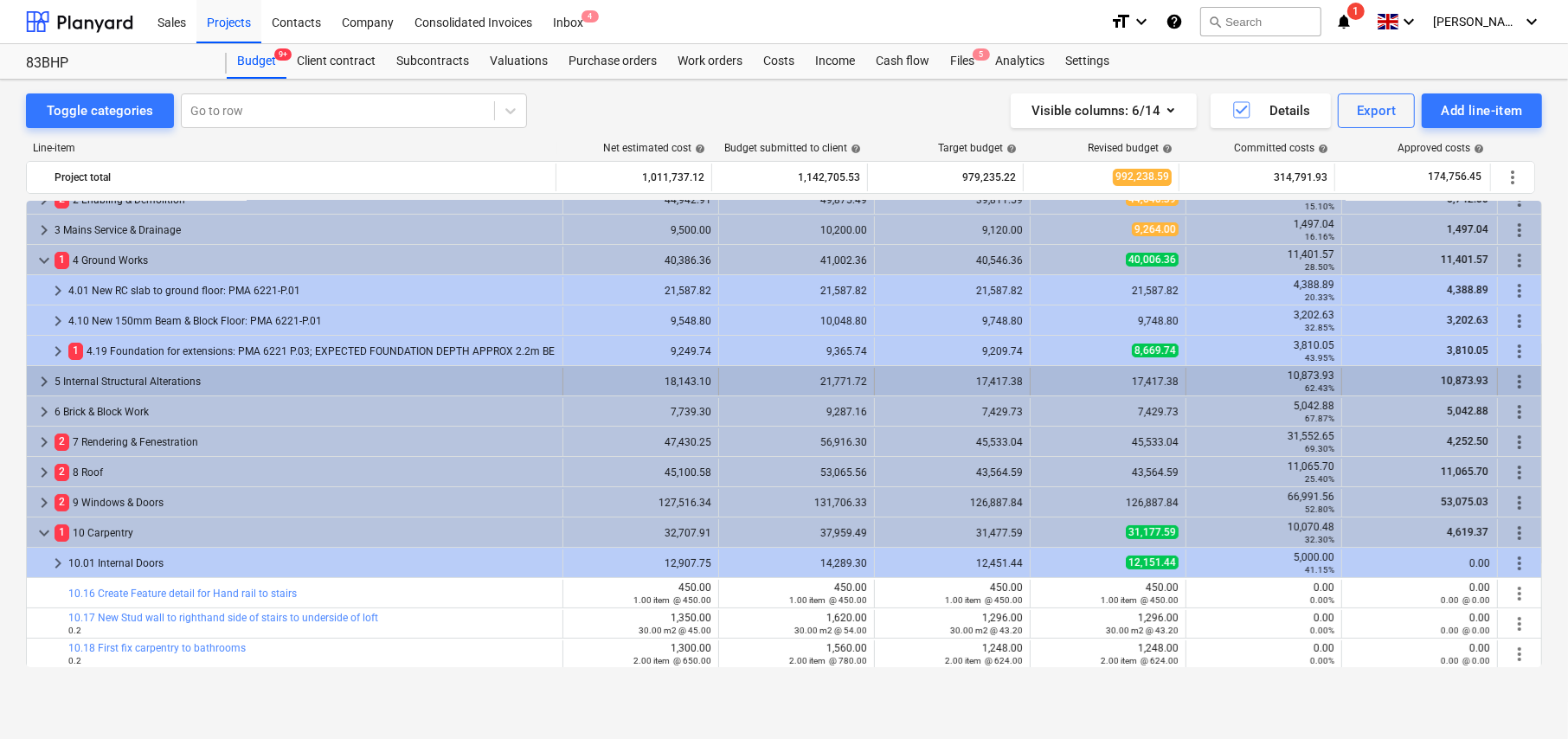
click at [43, 379] on span "keyboard_arrow_right" at bounding box center [43, 381] width 21 height 21
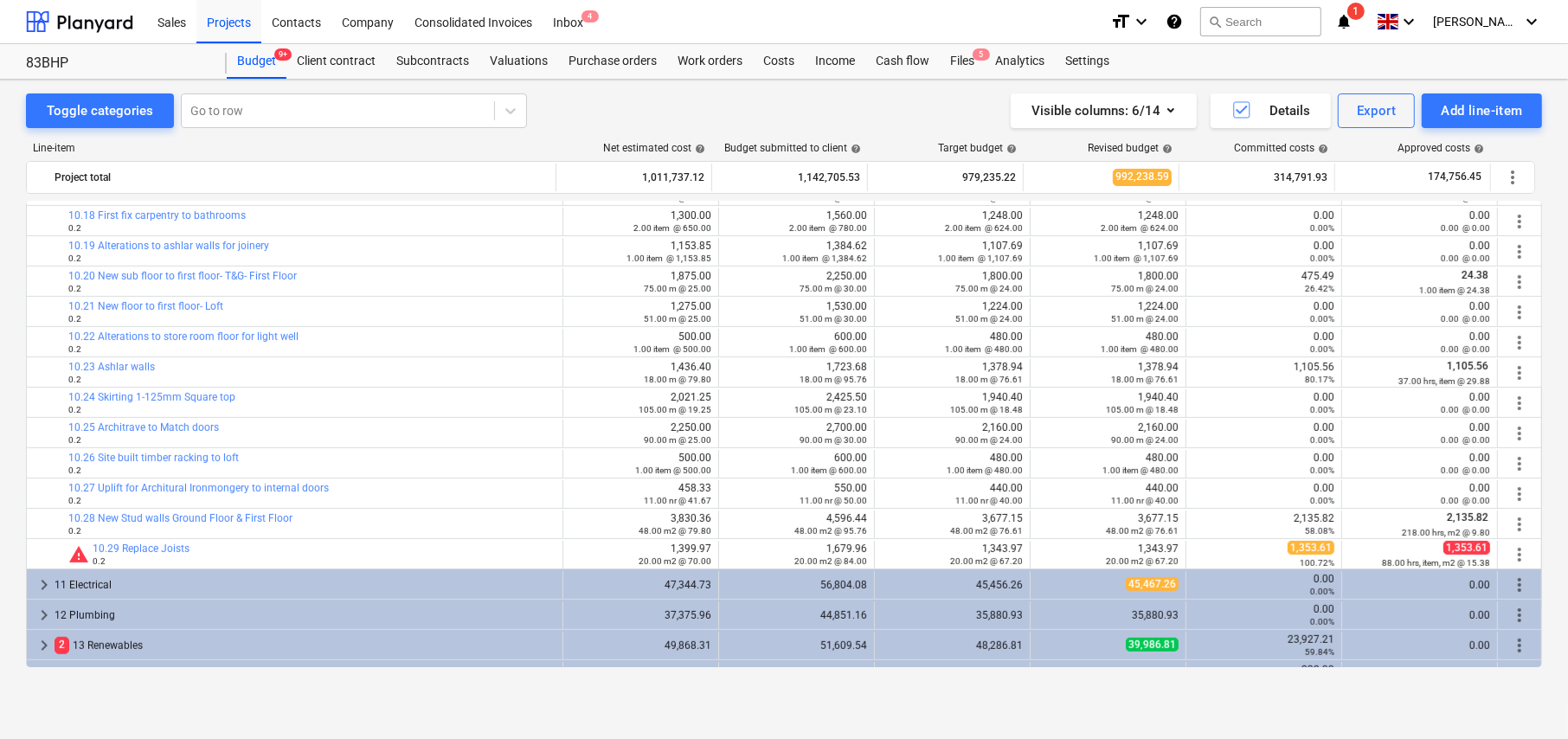
scroll to position [865, 0]
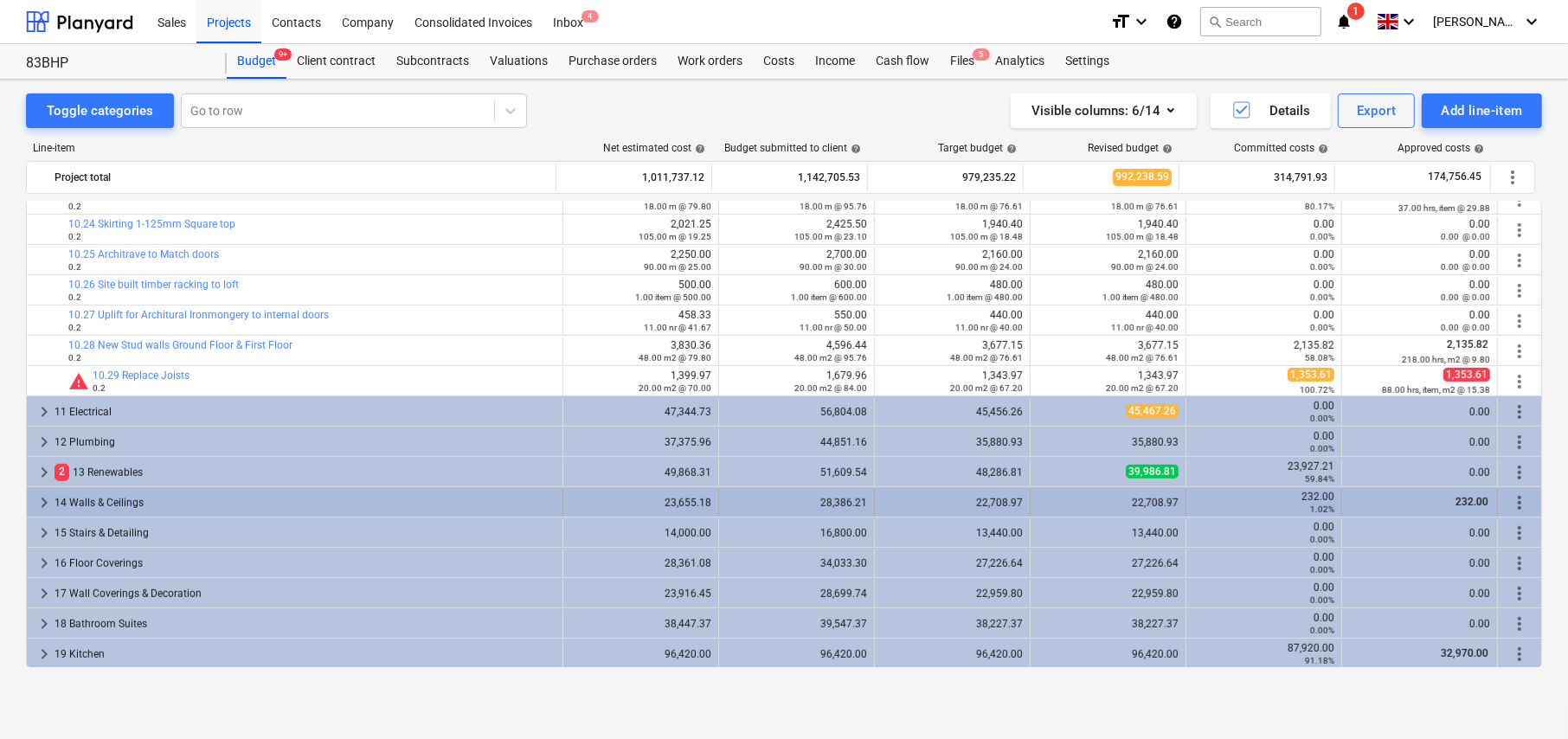
click at [40, 500] on span "keyboard_arrow_right" at bounding box center [43, 502] width 21 height 21
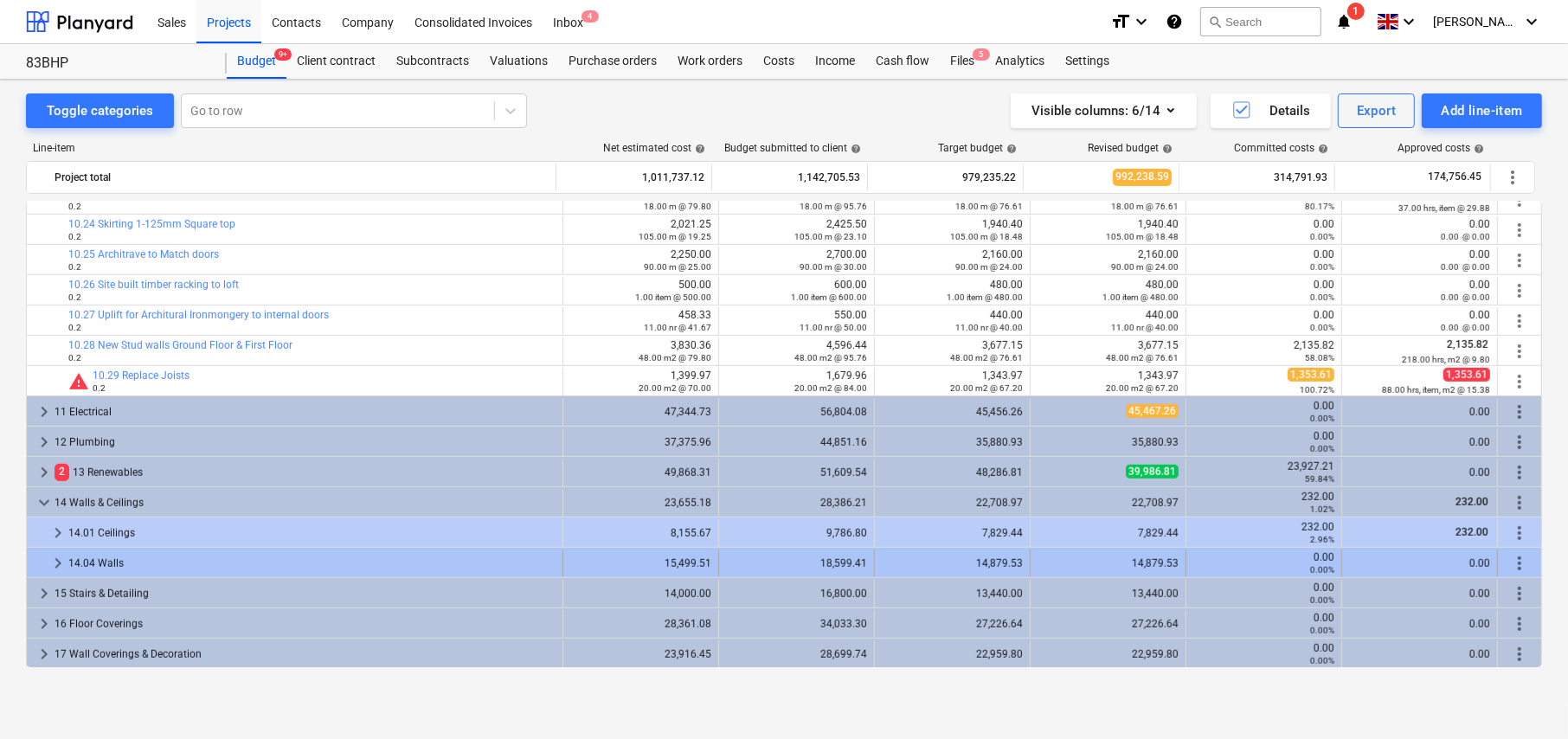
click at [55, 558] on span "keyboard_arrow_right" at bounding box center [58, 563] width 21 height 21
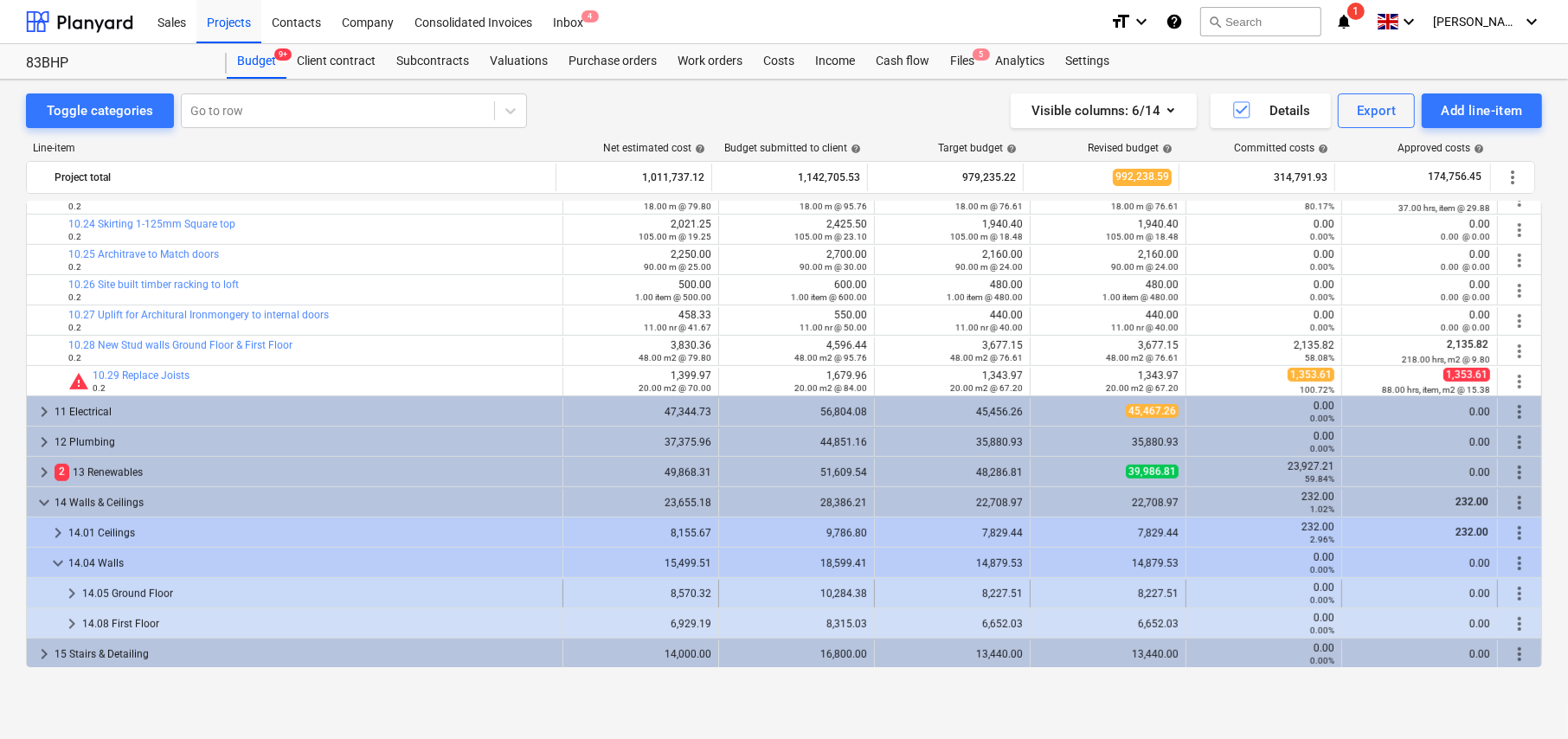
scroll to position [951, 0]
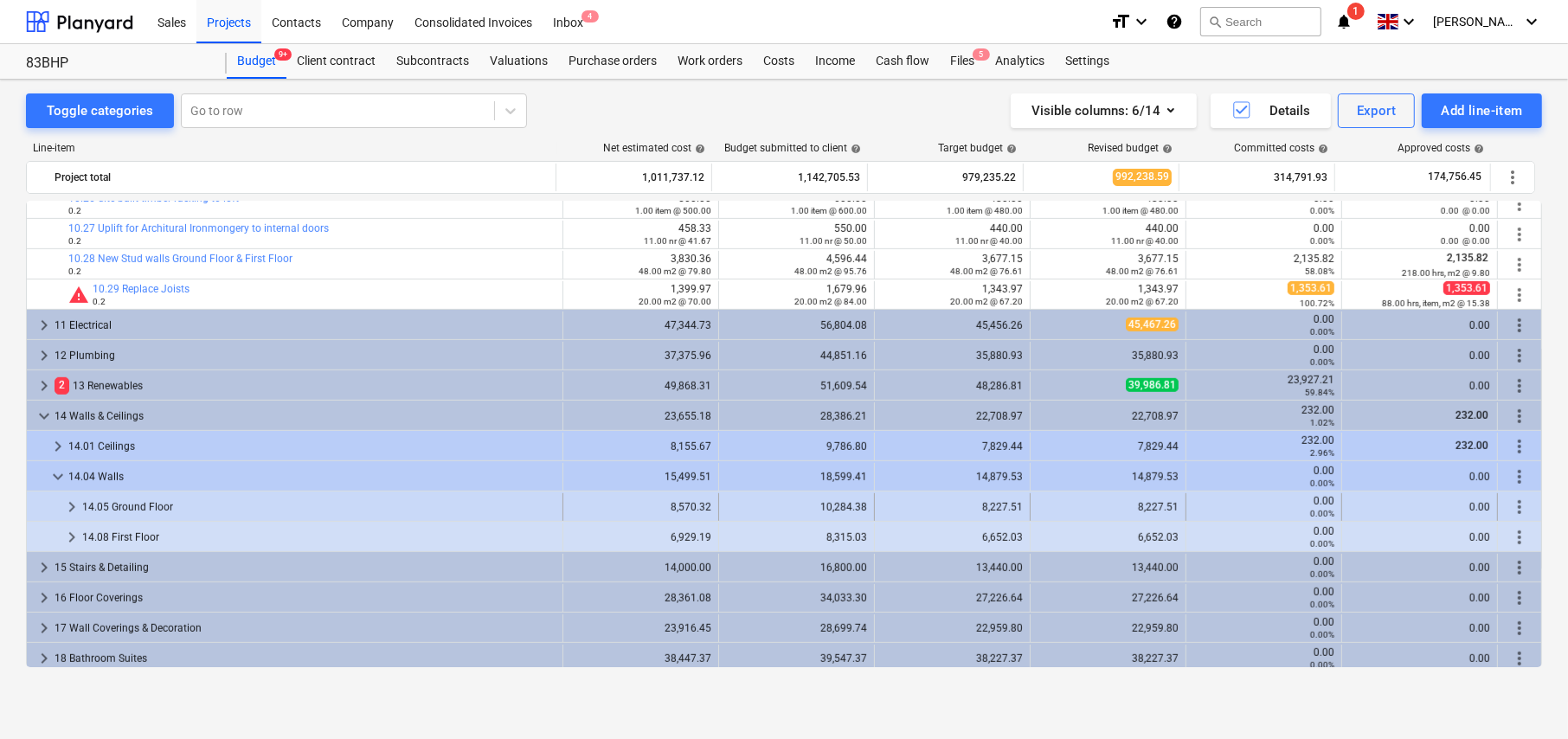
click at [64, 507] on span "keyboard_arrow_right" at bounding box center [71, 507] width 21 height 21
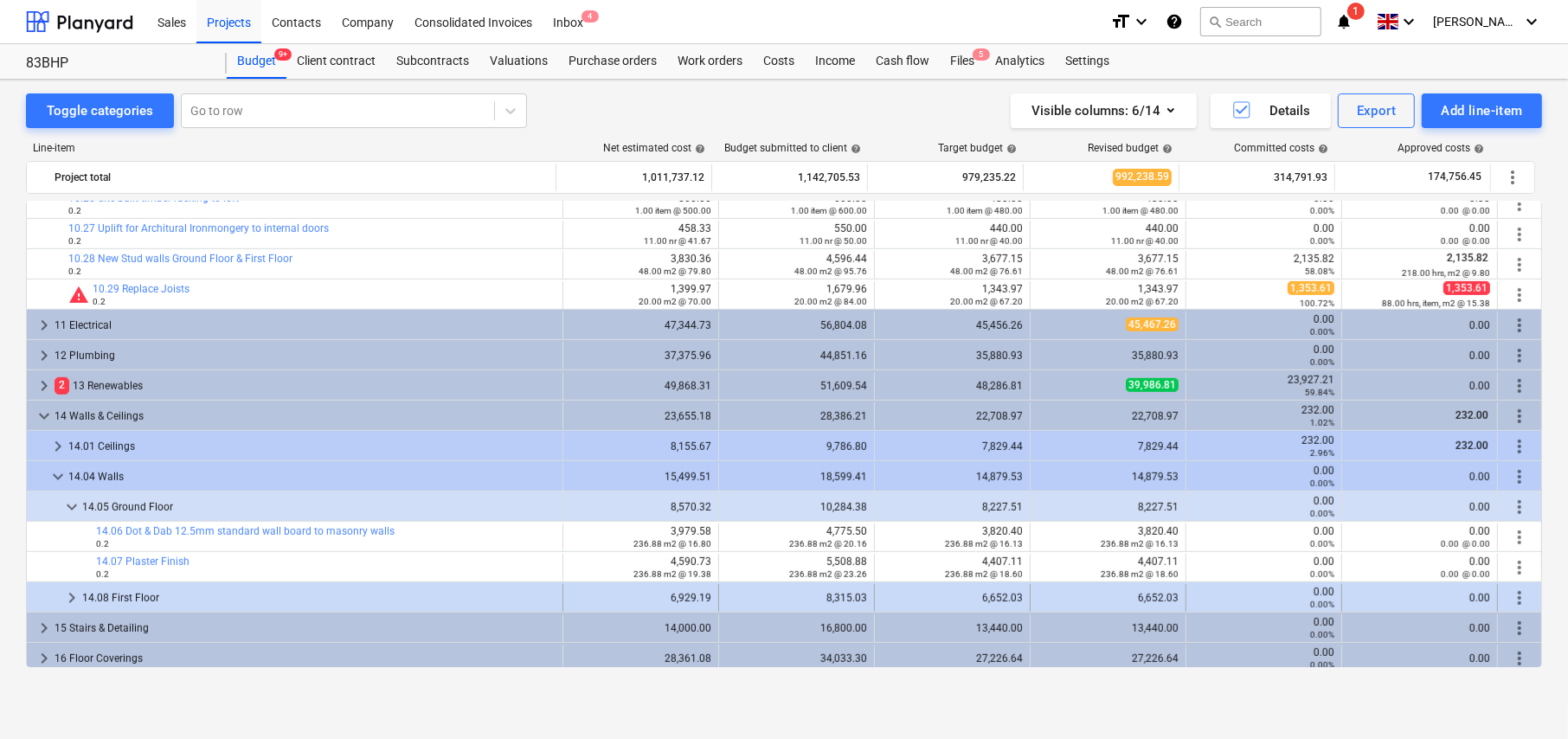
click at [64, 595] on span "keyboard_arrow_right" at bounding box center [71, 597] width 21 height 21
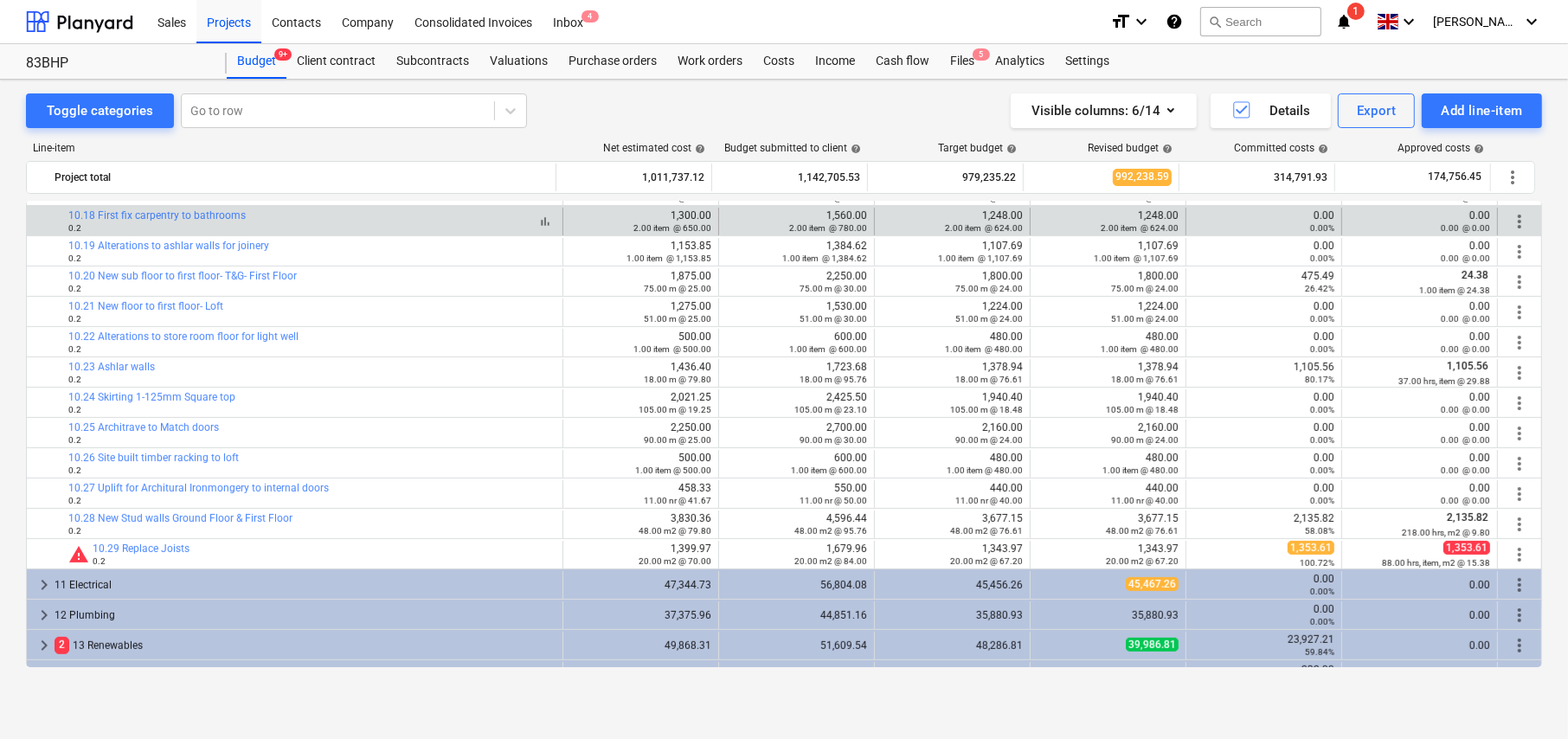
scroll to position [605, 0]
